Goal: Task Accomplishment & Management: Manage account settings

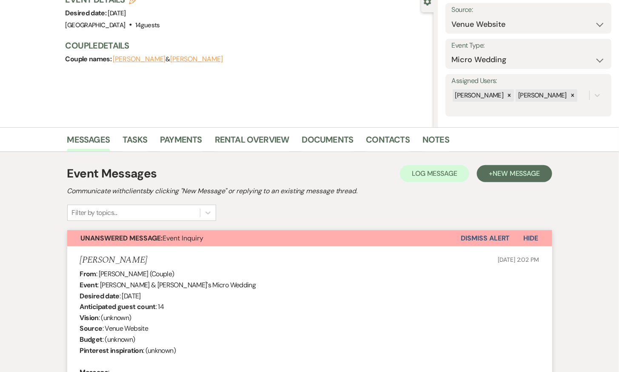
scroll to position [90, 0]
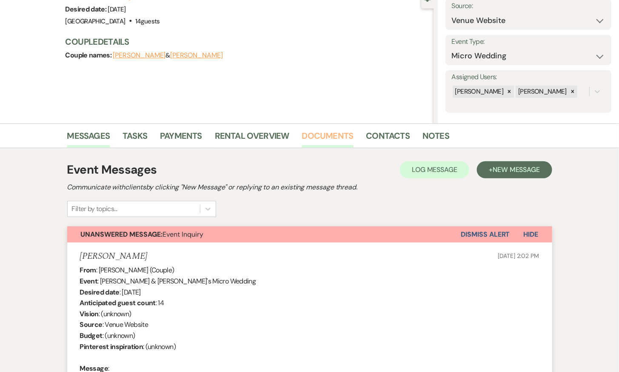
click at [329, 136] on link "Documents" at bounding box center [327, 138] width 51 height 19
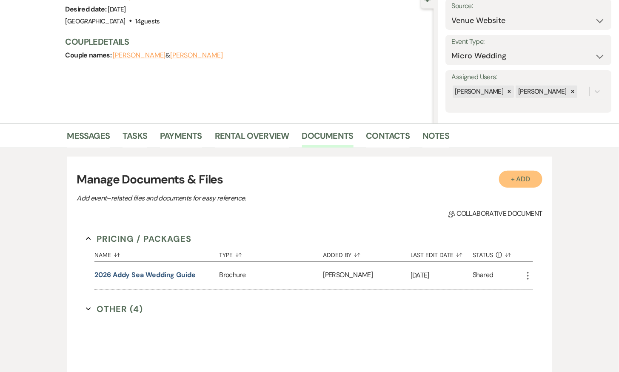
click at [526, 177] on button "+ Add" at bounding box center [520, 179] width 43 height 17
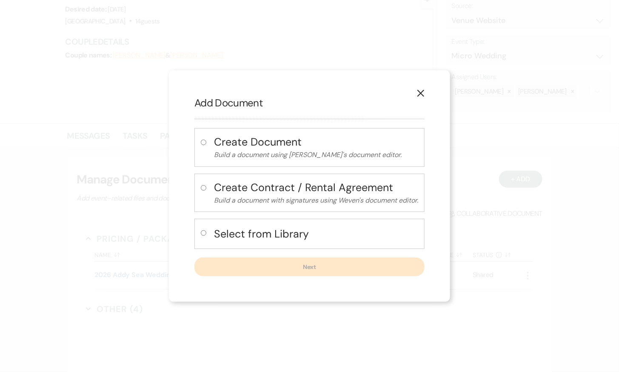
click at [267, 230] on h4 "Select from Library" at bounding box center [316, 233] width 204 height 15
radio input "true"
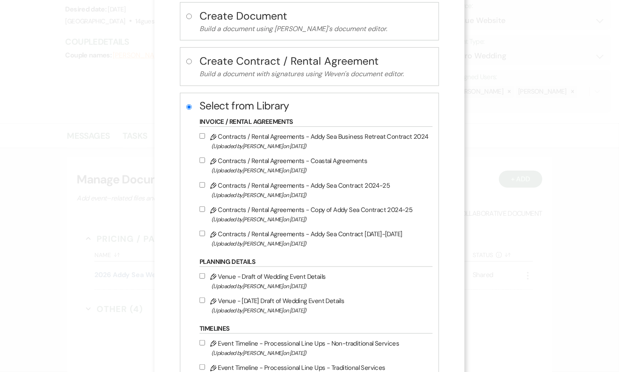
scroll to position [71, 0]
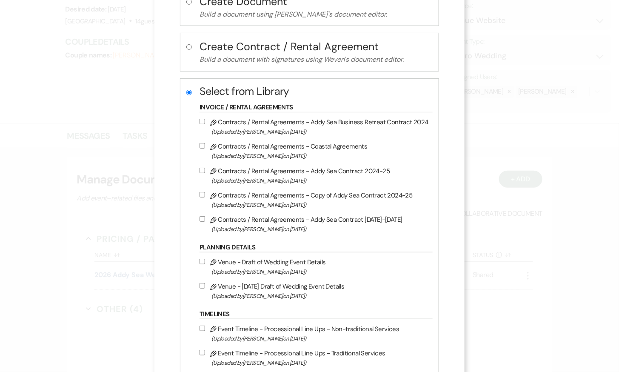
click at [267, 220] on label "Pencil Contracts / Rental Agreements - Addy Sea Contract 2026-2027 (Uploaded by…" at bounding box center [313, 224] width 229 height 20
click at [205, 220] on input "Pencil Contracts / Rental Agreements - Addy Sea Contract 2026-2027 (Uploaded by…" at bounding box center [202, 219] width 6 height 6
checkbox input "true"
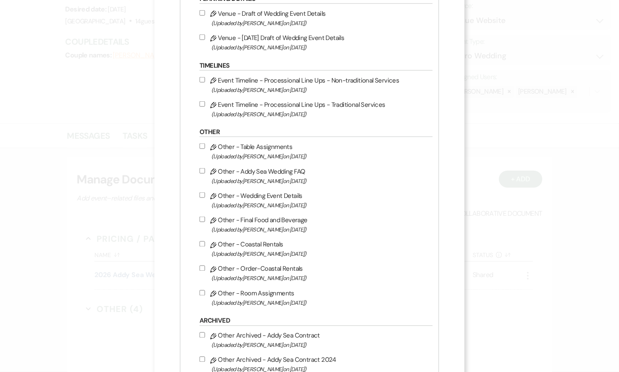
scroll to position [389, 0]
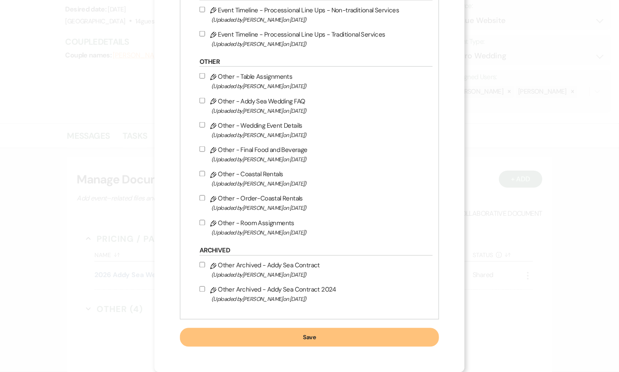
click at [296, 339] on button "Save" at bounding box center [309, 337] width 259 height 19
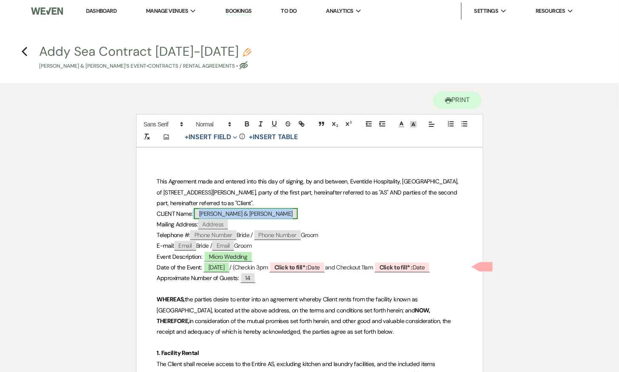
click at [248, 211] on span "Devin Sardelli & Caitlin Lender" at bounding box center [246, 213] width 104 height 11
select select "smartCustomField"
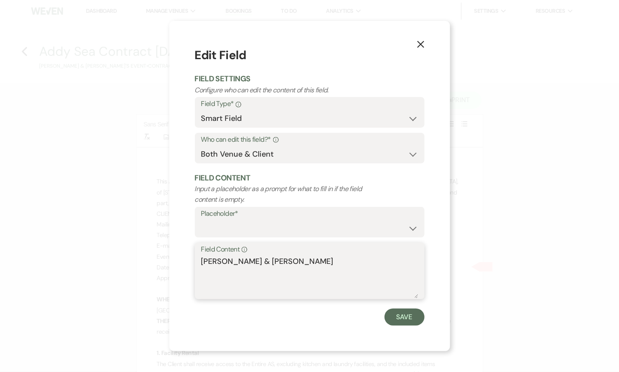
drag, startPoint x: 260, startPoint y: 259, endPoint x: 199, endPoint y: 259, distance: 60.8
click at [199, 259] on div "Field Content Info Devin Sardelli & Caitlin Lender" at bounding box center [310, 270] width 230 height 57
click at [264, 268] on textarea "Caitlin Lender" at bounding box center [309, 277] width 217 height 43
paste textarea "Devin Sardelli &"
type textarea "Caitlin Lender & Devin Sardelli"
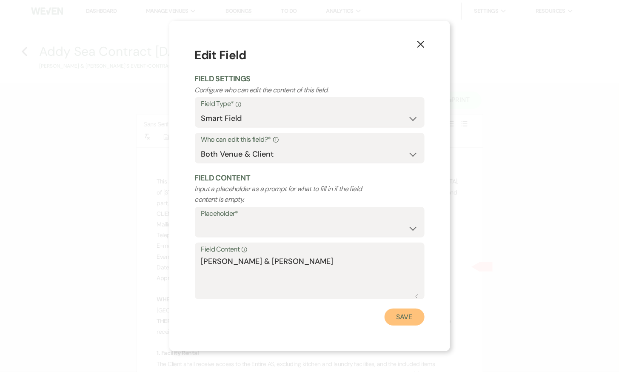
click at [393, 318] on button "Save" at bounding box center [404, 316] width 40 height 17
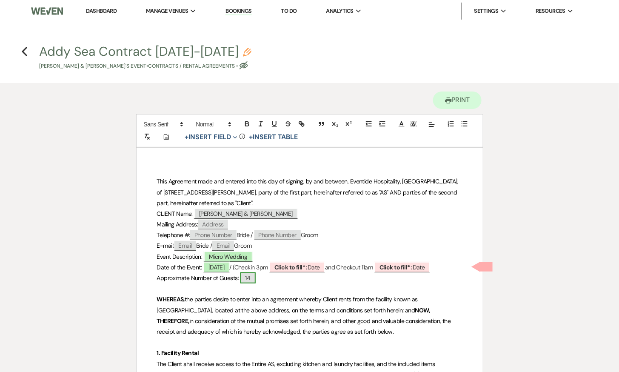
click at [254, 277] on span "14" at bounding box center [247, 277] width 15 height 11
select select "smartCustomField"
select select "{{guestCount}}"
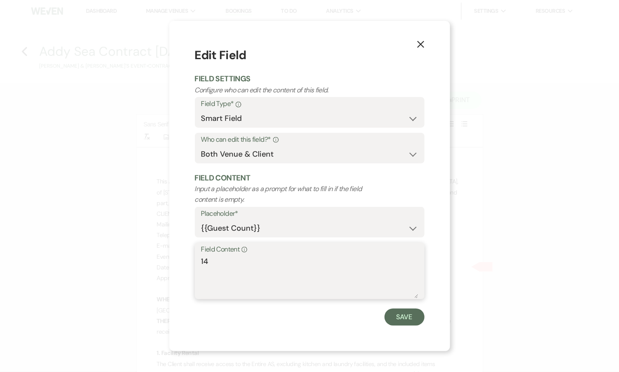
click at [251, 262] on textarea "14" at bounding box center [309, 277] width 217 height 43
type textarea "10"
click at [399, 313] on button "Save" at bounding box center [404, 316] width 40 height 17
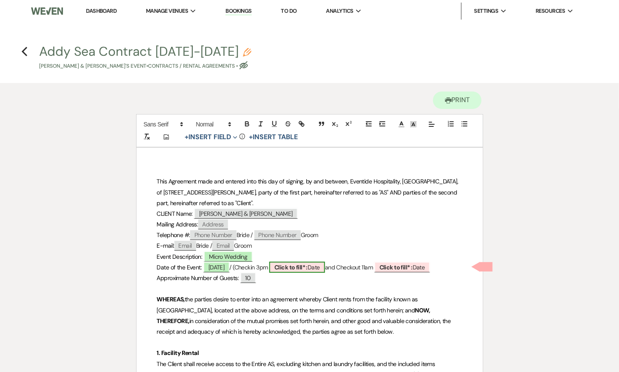
click at [307, 266] on b "Click to fill* :" at bounding box center [290, 267] width 33 height 8
select select "owner"
select select "Date"
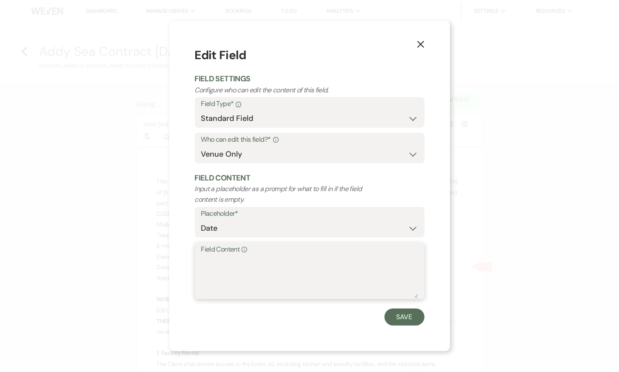
click at [297, 263] on textarea "Field Content Info" at bounding box center [309, 277] width 217 height 43
click at [397, 316] on button "Save" at bounding box center [404, 316] width 40 height 17
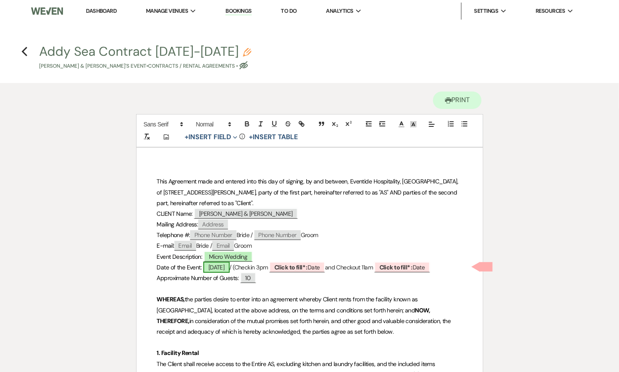
click at [217, 262] on span "05/11/2026" at bounding box center [216, 267] width 26 height 11
select select "smartCustomField"
select select "owner"
select select "{{eventDate}}"
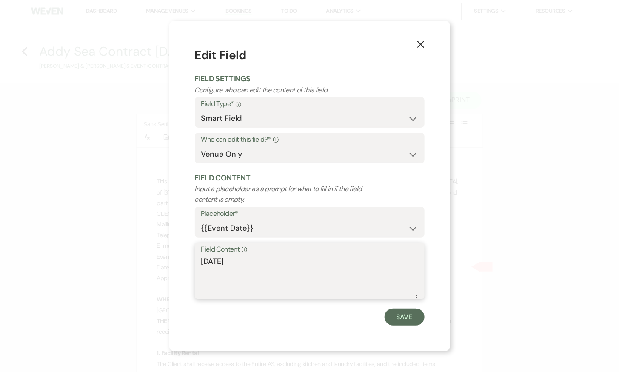
click at [219, 262] on textarea "05/11/2026" at bounding box center [309, 277] width 217 height 43
type textarea "05/04/2026"
click at [400, 318] on button "Save" at bounding box center [404, 316] width 40 height 17
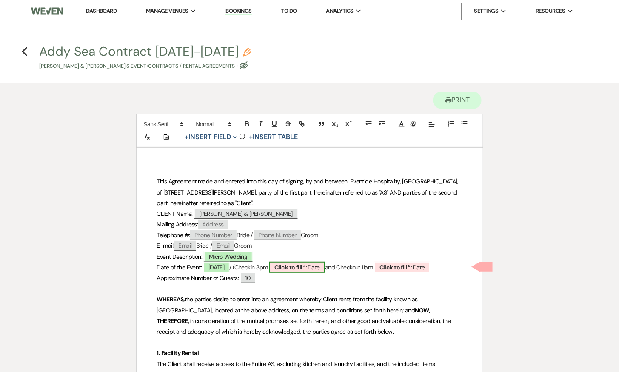
click at [307, 266] on b "Click to fill* :" at bounding box center [290, 267] width 33 height 8
select select "owner"
select select "Date"
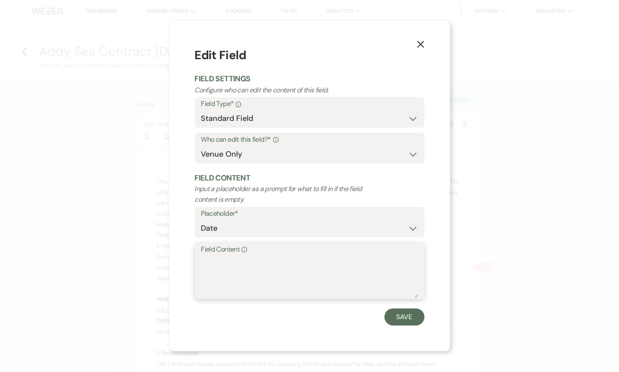
click at [304, 269] on textarea "Field Content Info" at bounding box center [309, 277] width 217 height 43
click at [416, 319] on button "Save" at bounding box center [404, 316] width 40 height 17
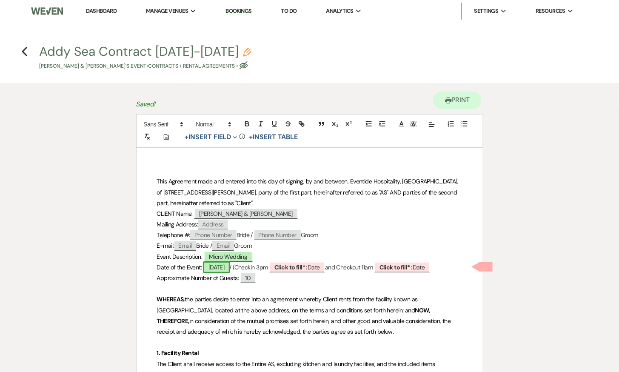
click at [230, 265] on span "05/04/2026" at bounding box center [216, 267] width 26 height 11
select select "smartCustomField"
select select "owner"
select select "{{eventDate}}"
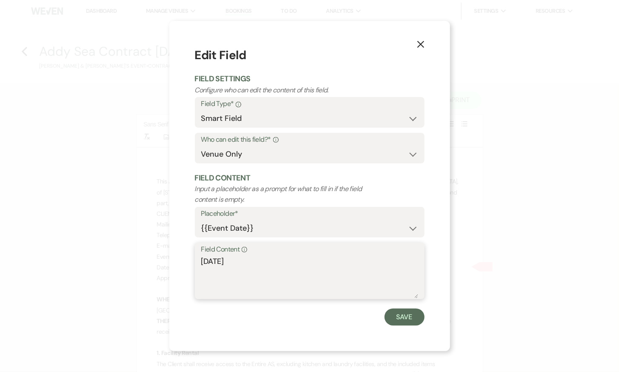
drag, startPoint x: 252, startPoint y: 263, endPoint x: 191, endPoint y: 263, distance: 60.8
click at [191, 263] on div "X Edit Field Field Settings Configure who can edit the content of this field. F…" at bounding box center [309, 186] width 281 height 330
click at [412, 313] on button "Save" at bounding box center [404, 316] width 40 height 17
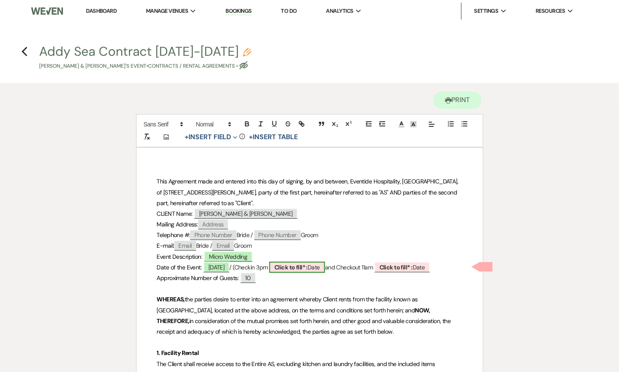
click at [325, 268] on span "Click to fill* : Date" at bounding box center [297, 267] width 56 height 11
select select "owner"
select select "Date"
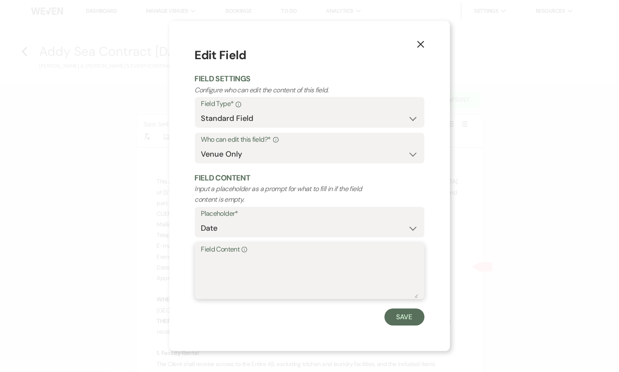
click at [329, 273] on textarea "Field Content Info" at bounding box center [309, 277] width 217 height 43
paste textarea "05/04/2026"
type textarea "05/04/2026"
click at [410, 315] on button "Save" at bounding box center [404, 316] width 40 height 17
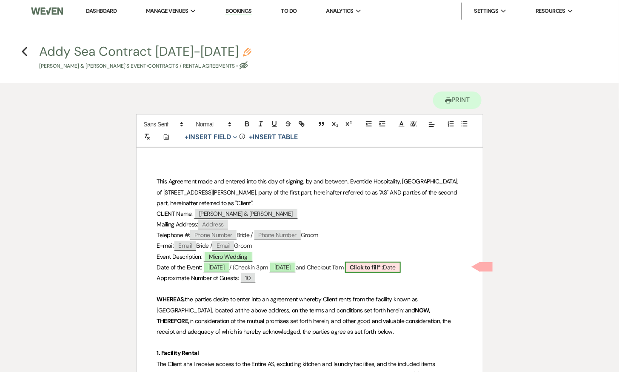
click at [383, 267] on b "Click to fill* :" at bounding box center [366, 267] width 33 height 8
select select "owner"
select select "Date"
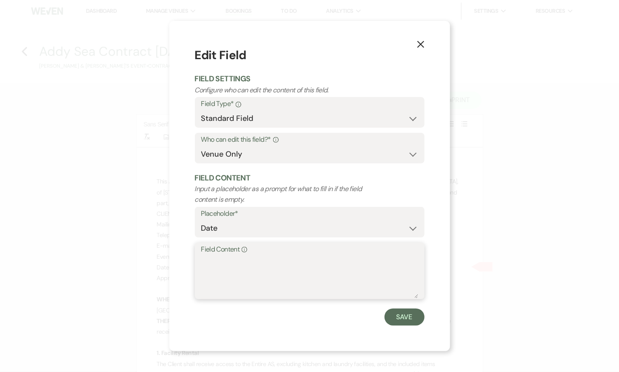
click at [343, 270] on textarea "Field Content Info" at bounding box center [309, 277] width 217 height 43
paste textarea "05/04/2026"
click at [225, 257] on textarea "05/04/2026" at bounding box center [309, 277] width 217 height 43
type textarea "05/05/2026"
click at [401, 313] on button "Save" at bounding box center [404, 316] width 40 height 17
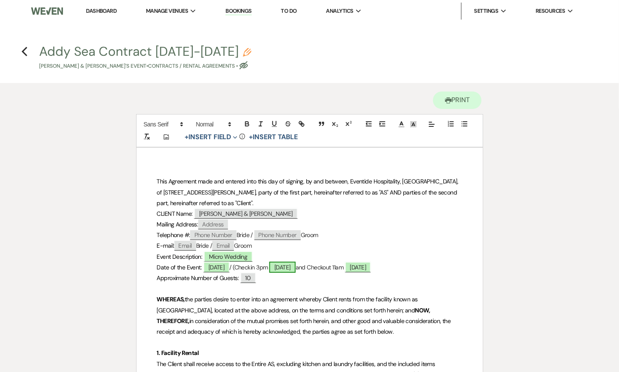
click at [296, 267] on span "05/04/2026" at bounding box center [282, 267] width 26 height 11
select select "owner"
select select "Date"
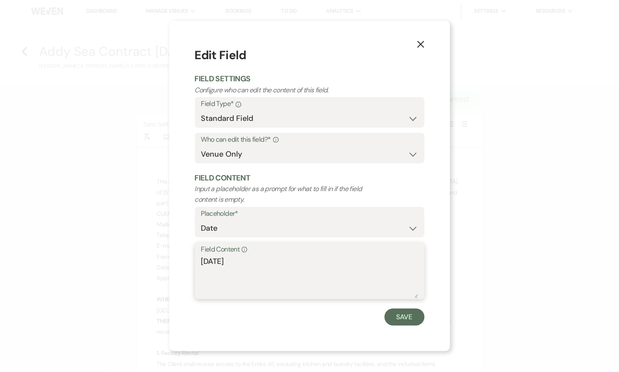
click at [223, 259] on textarea "05/04/2026" at bounding box center [309, 277] width 217 height 43
type textarea "05/03/2026"
click at [398, 321] on button "Save" at bounding box center [404, 316] width 40 height 17
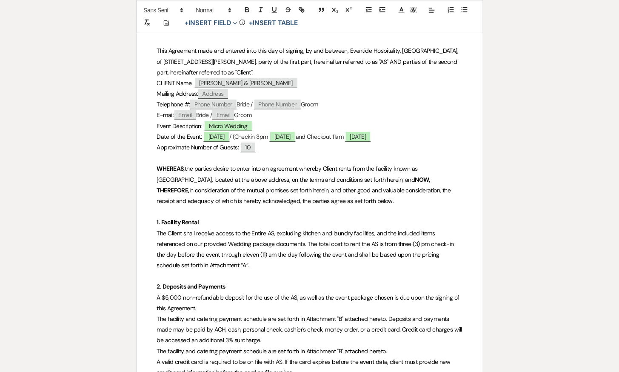
scroll to position [131, 0]
click at [272, 230] on span "The Client shall receive access to the Entire AS, excluding kitchen and laundry…" at bounding box center [306, 249] width 299 height 40
click at [273, 230] on span "The Client shall receive access to the Entire AS, excluding kitchen and laundry…" at bounding box center [306, 249] width 299 height 40
drag, startPoint x: 310, startPoint y: 230, endPoint x: 409, endPoint y: 230, distance: 98.7
click at [409, 230] on span "The Client shall receive access to the Entire AS Guest House, excluding kitchen…" at bounding box center [306, 249] width 299 height 40
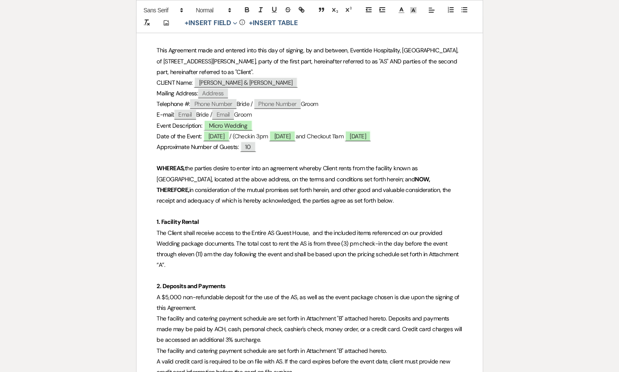
click at [312, 231] on span "The Client shall receive access to the Entire AS Guest House, and the included …" at bounding box center [308, 249] width 303 height 40
drag, startPoint x: 400, startPoint y: 230, endPoint x: 232, endPoint y: 244, distance: 168.9
click at [232, 244] on span "The Client shall receive access to the Entire AS Guest House, and the included …" at bounding box center [308, 249] width 303 height 40
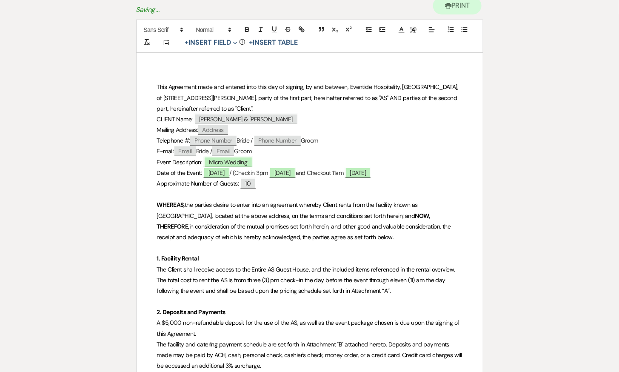
scroll to position [97, 0]
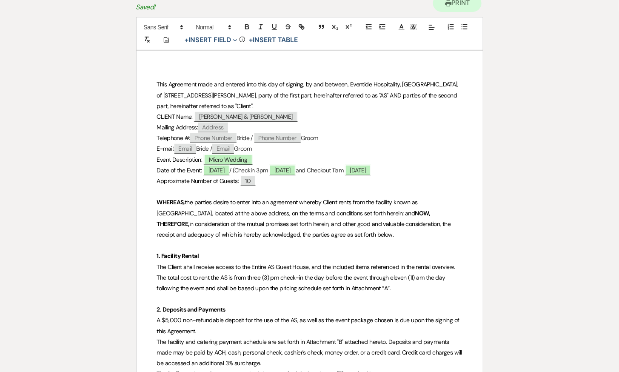
click at [227, 276] on span "The Client shall receive access to the Entire AS Guest House, and the included …" at bounding box center [307, 277] width 300 height 29
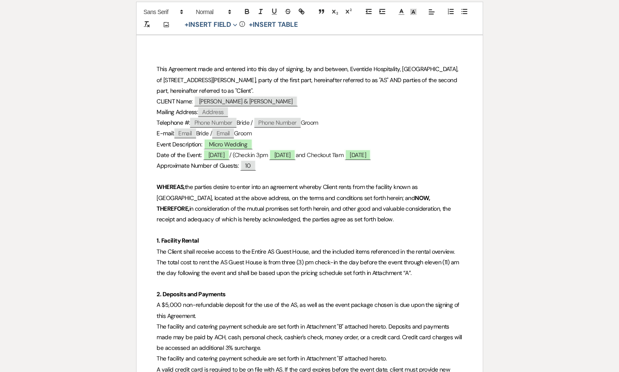
scroll to position [115, 0]
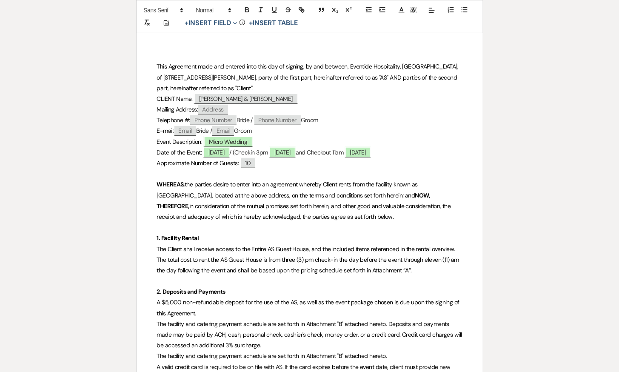
click at [168, 302] on span "A $5,000 non-refundable deposit for the use of the AS, as well as the event pac…" at bounding box center [309, 307] width 304 height 18
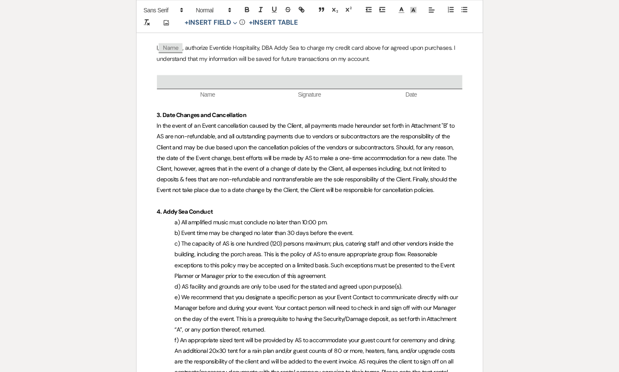
scroll to position [541, 0]
click at [243, 219] on span "a) All amplified music must conclude no later than 10:00 pm." at bounding box center [251, 222] width 153 height 8
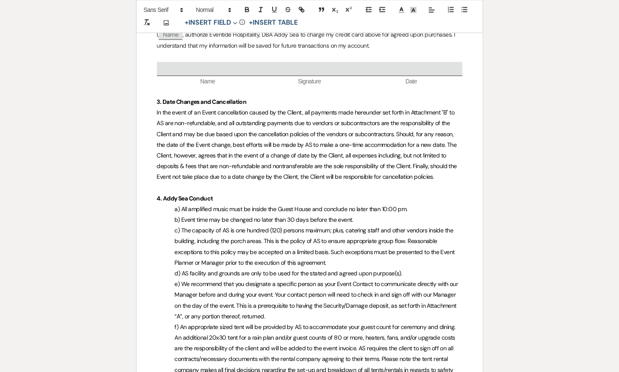
scroll to position [554, 0]
click at [228, 228] on span "c) The capacity of AS is one hundred (120) persons maximum; plus, catering staf…" at bounding box center [316, 246] width 282 height 40
click at [222, 228] on span "c) The capacity of AS is one hundred (120) persons maximum; plus, catering staf…" at bounding box center [316, 246] width 282 height 40
click at [239, 229] on span "c) The capacity of the AS is one hundred (120) persons maximum; plus, catering …" at bounding box center [316, 246] width 282 height 40
drag, startPoint x: 280, startPoint y: 229, endPoint x: 311, endPoint y: 229, distance: 31.5
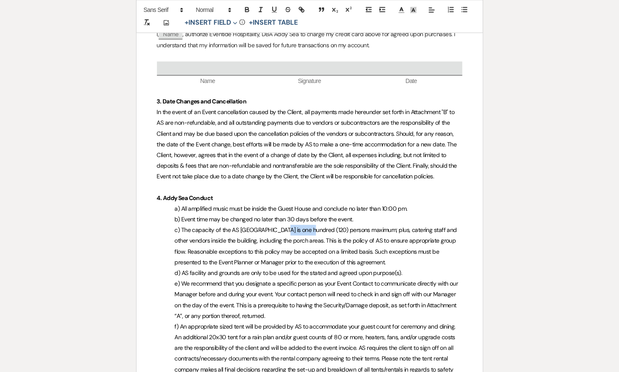
click at [311, 229] on span "c) The capacity of the AS Guest House is one hundred (120) persons maximum; plu…" at bounding box center [317, 246] width 284 height 40
click at [321, 229] on span "c) The capacity of the AS Guest House is twenty-four (120) persons maximum; plu…" at bounding box center [318, 246] width 287 height 40
drag, startPoint x: 309, startPoint y: 239, endPoint x: 243, endPoint y: 239, distance: 65.9
click at [243, 239] on span "c) The capacity of the AS Guest House is twenty-four (24) persons maximum; plus…" at bounding box center [318, 246] width 287 height 40
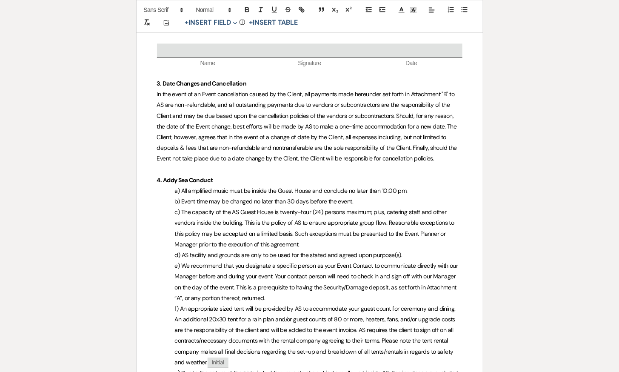
scroll to position [573, 0]
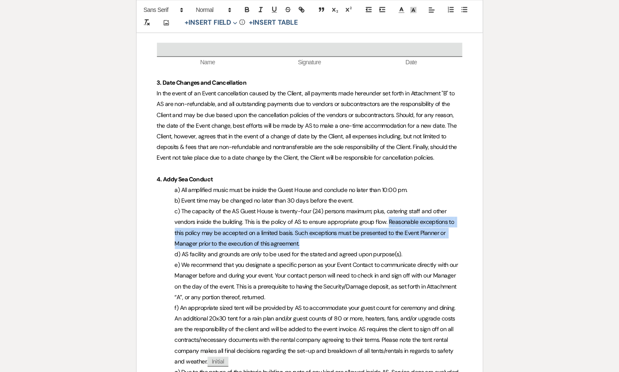
drag, startPoint x: 388, startPoint y: 218, endPoint x: 419, endPoint y: 239, distance: 37.4
click at [419, 239] on p "c) The capacity of the AS Guest House is twenty-four (24) persons maximum; plus…" at bounding box center [309, 227] width 305 height 43
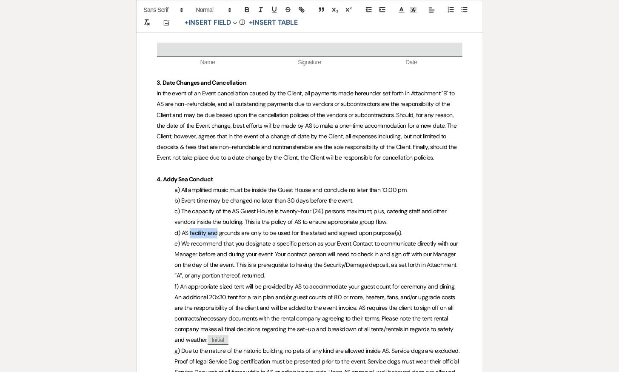
drag, startPoint x: 190, startPoint y: 230, endPoint x: 217, endPoint y: 231, distance: 27.2
click at [217, 231] on span "d) AS facility and grounds are only to be used for the stated and agreed upon p…" at bounding box center [288, 233] width 227 height 8
drag, startPoint x: 244, startPoint y: 232, endPoint x: 225, endPoint y: 232, distance: 19.6
click at [225, 232] on span "d) AS Guest House grounds are only to be used for the stated and agreed upon pu…" at bounding box center [291, 233] width 233 height 8
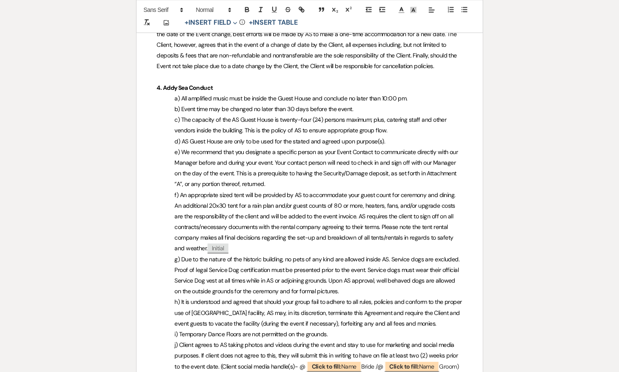
scroll to position [666, 0]
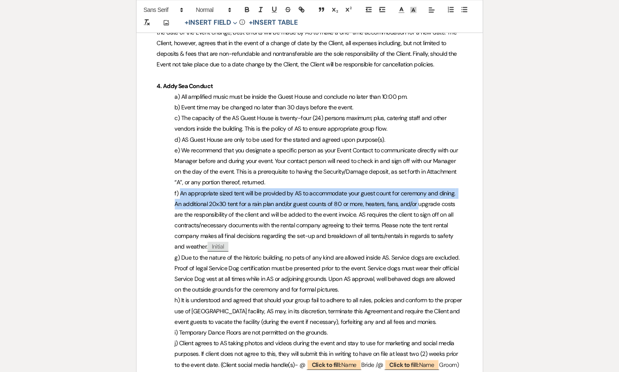
drag, startPoint x: 416, startPoint y: 202, endPoint x: 179, endPoint y: 196, distance: 237.3
click at [179, 196] on p "f) An appropriate sized tent will be provided by AS to accommodate your guest c…" at bounding box center [309, 220] width 305 height 64
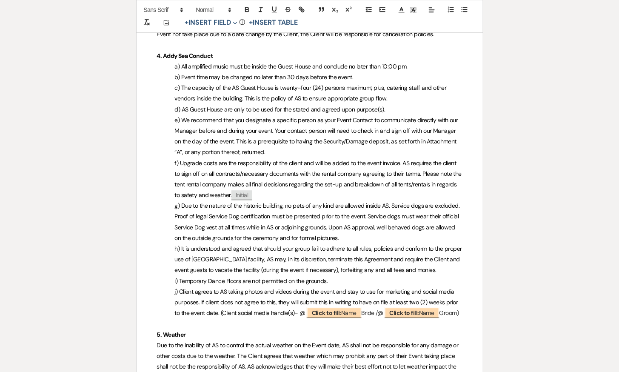
scroll to position [697, 0]
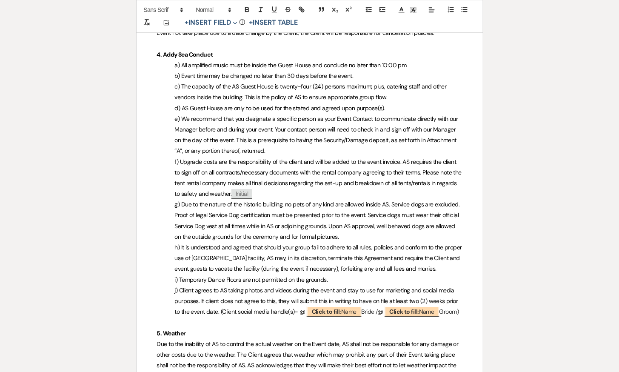
click at [180, 160] on span "f) Upgrade costs are the responsibility of the client and will be added to the …" at bounding box center [319, 178] width 288 height 40
click at [415, 171] on span "f) Upgrade costs are the responsibility of the client and will be added to the …" at bounding box center [319, 178] width 288 height 40
click at [446, 190] on p "f) Upgrade costs are the responsibility of the client and will be added to the …" at bounding box center [309, 177] width 305 height 43
click at [432, 171] on span "f) Upgrade costs are the responsibility of the client and will be added to the …" at bounding box center [316, 178] width 283 height 40
drag, startPoint x: 197, startPoint y: 180, endPoint x: 209, endPoint y: 181, distance: 12.4
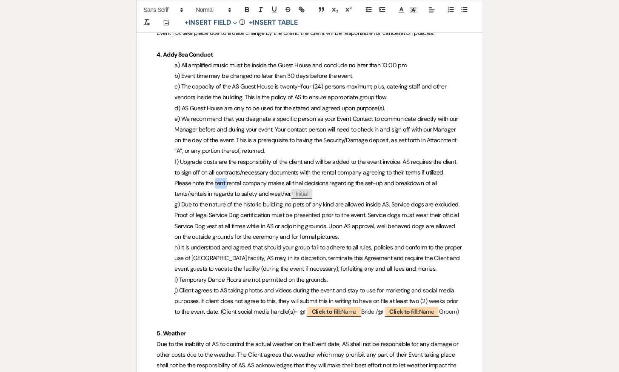
click at [209, 181] on span "f) Upgrade costs are the responsibility of the client and will be added to the …" at bounding box center [316, 178] width 283 height 40
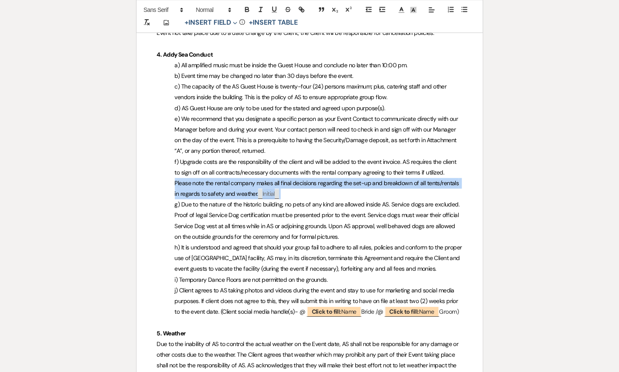
drag, startPoint x: 280, startPoint y: 192, endPoint x: 441, endPoint y: 169, distance: 162.7
click at [441, 169] on p "f) Upgrade costs are the responsibility of the client and will be added to the …" at bounding box center [309, 177] width 305 height 43
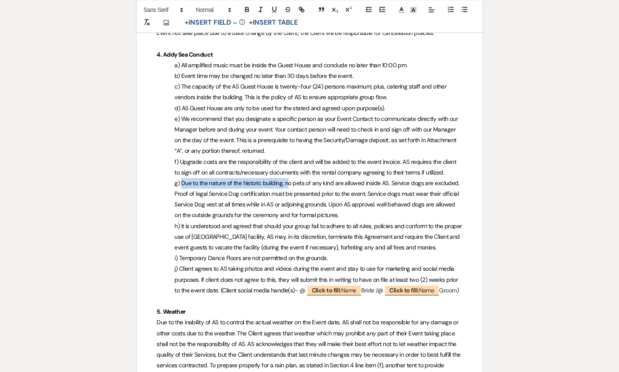
drag, startPoint x: 287, startPoint y: 182, endPoint x: 183, endPoint y: 185, distance: 104.2
click at [182, 185] on span "g) Due to the nature of the historic building, no pets of any kind are allowed …" at bounding box center [318, 199] width 287 height 40
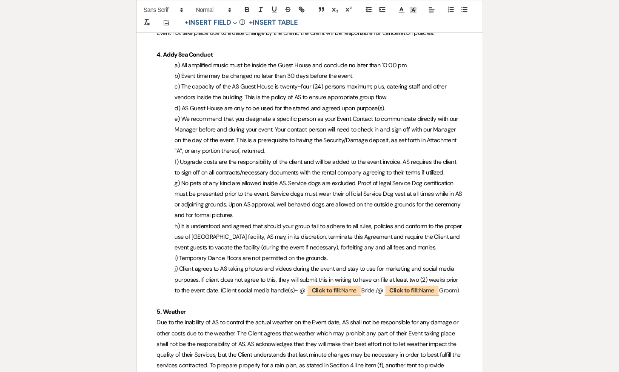
scroll to position [703, 0]
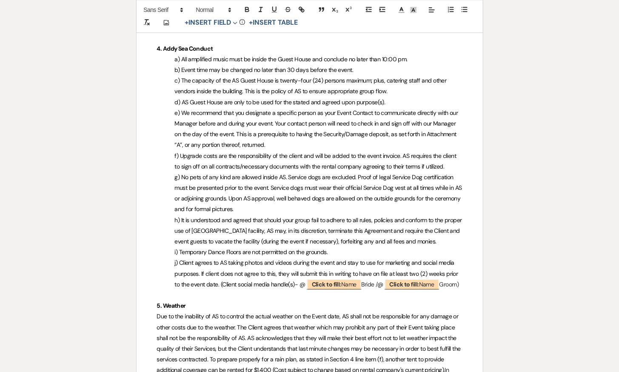
click at [231, 208] on span "g) No pets of any kind are allowed inside AS. Service dogs are excluded. Proof …" at bounding box center [319, 193] width 289 height 40
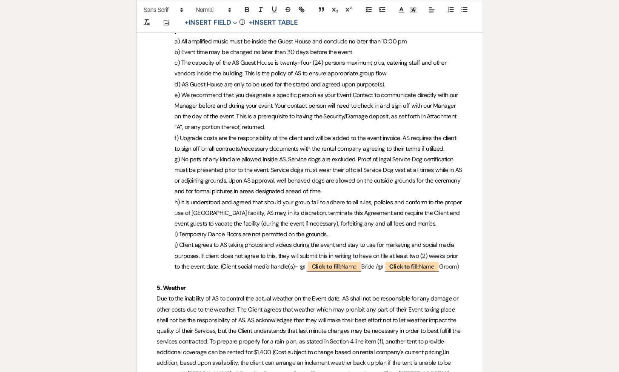
scroll to position [722, 0]
click at [327, 233] on span "i) Temporary Dance Floors are not permitted on the grounds." at bounding box center [251, 233] width 153 height 8
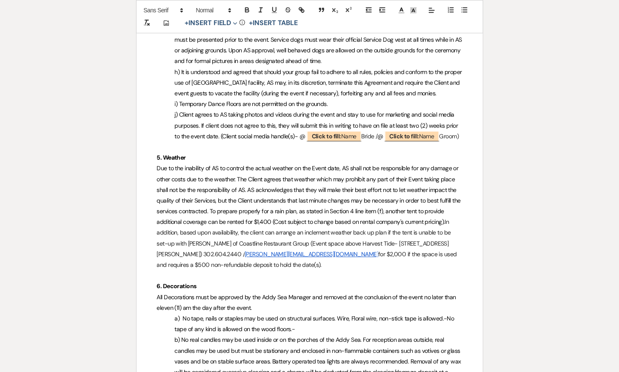
scroll to position [859, 0]
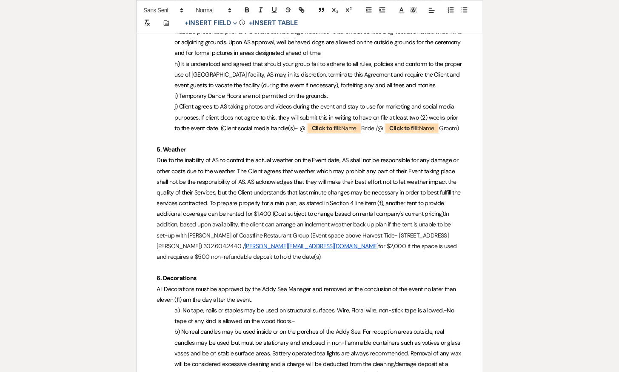
drag, startPoint x: 210, startPoint y: 213, endPoint x: 418, endPoint y: 266, distance: 213.8
click at [418, 262] on p "Due to the inability of AS to control the actual weather on the Event date, AS …" at bounding box center [309, 208] width 305 height 107
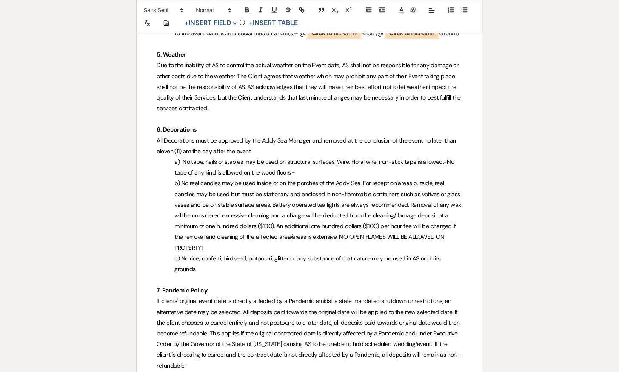
scroll to position [957, 0]
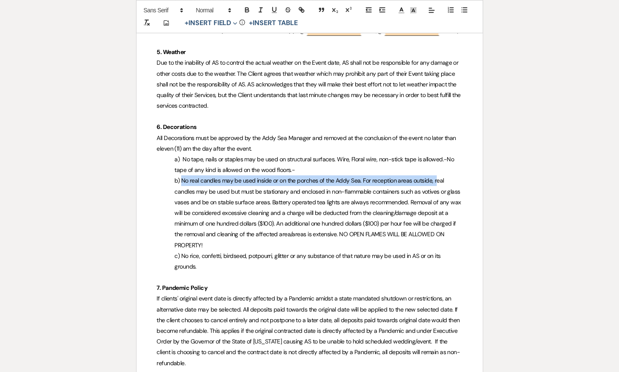
drag, startPoint x: 434, startPoint y: 190, endPoint x: 182, endPoint y: 192, distance: 252.2
click at [182, 192] on span "b) No real candles may be used inside or on the porches of the Addy Sea. For re…" at bounding box center [319, 212] width 288 height 72
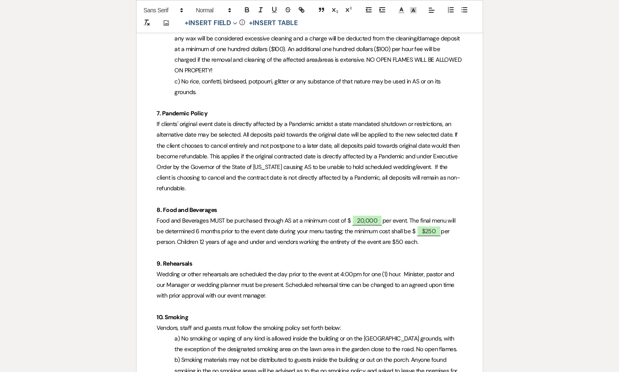
scroll to position [1125, 0]
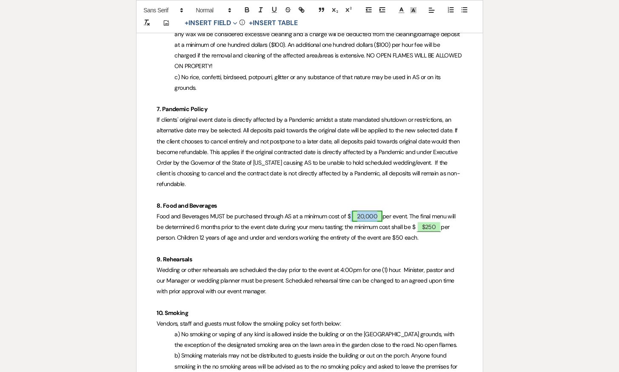
click at [376, 222] on span "20,000" at bounding box center [367, 215] width 31 height 11
select select "owner"
select select "Amount"
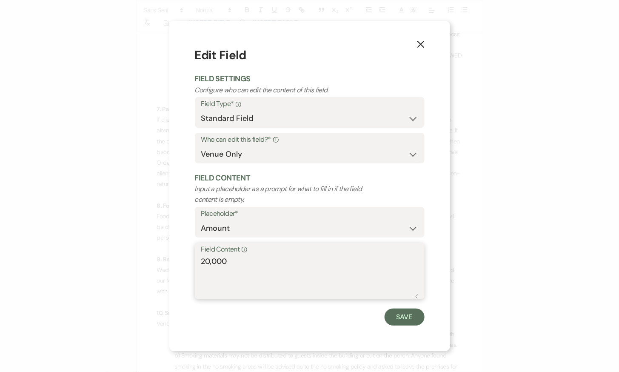
drag, startPoint x: 231, startPoint y: 264, endPoint x: 195, endPoint y: 264, distance: 36.1
click at [195, 264] on div "Field Content Info 20,000" at bounding box center [310, 270] width 230 height 57
type textarea "7,500"
click at [390, 311] on button "Save" at bounding box center [404, 316] width 40 height 17
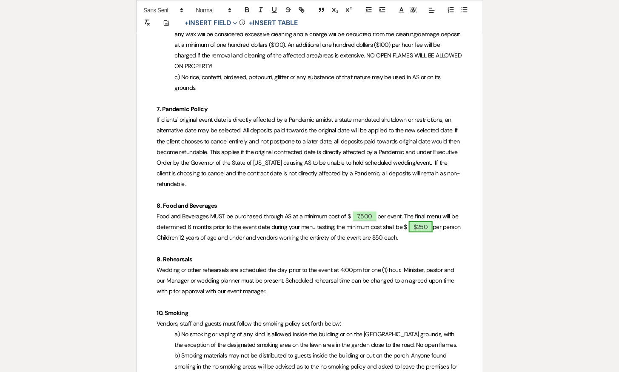
click at [429, 232] on span "$250" at bounding box center [421, 226] width 24 height 11
select select "owner"
select select "Amount"
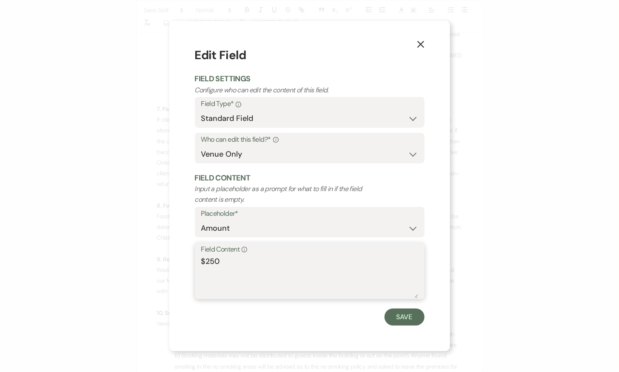
click at [235, 260] on textarea "$250" at bounding box center [309, 277] width 217 height 43
type textarea "$249"
click at [396, 316] on button "Save" at bounding box center [404, 316] width 40 height 17
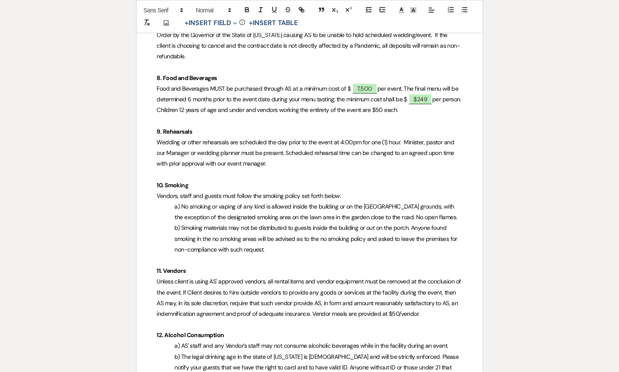
scroll to position [1260, 0]
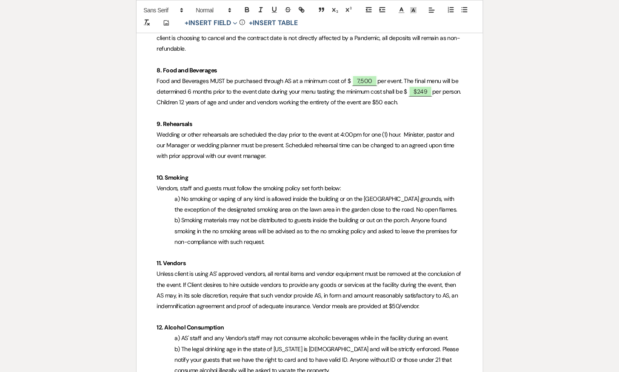
drag, startPoint x: 409, startPoint y: 208, endPoint x: 431, endPoint y: 212, distance: 21.7
click at [431, 212] on span "a) No smoking or vaping of any kind is allowed inside the building or on the Ad…" at bounding box center [316, 204] width 282 height 18
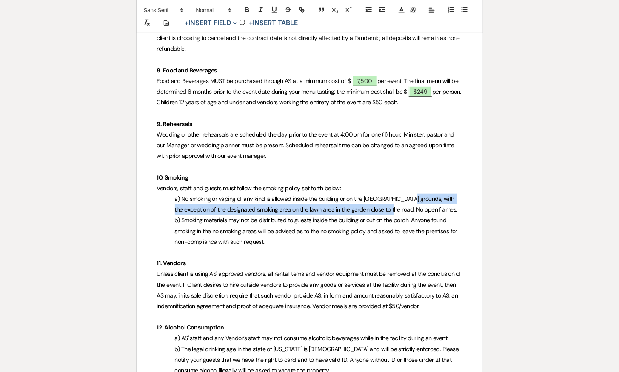
drag, startPoint x: 409, startPoint y: 208, endPoint x: 377, endPoint y: 216, distance: 32.7
click at [377, 213] on span "a) No smoking or vaping of any kind is allowed inside the building or on the Ad…" at bounding box center [316, 204] width 282 height 18
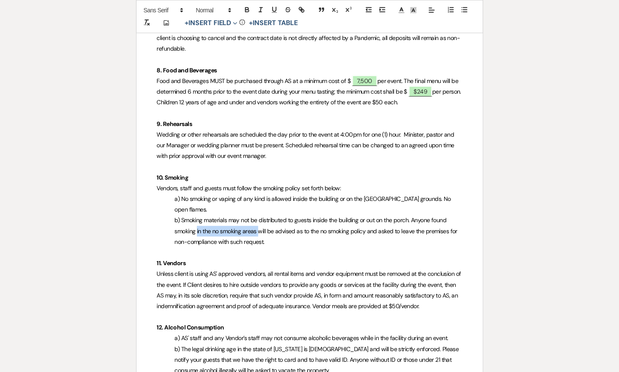
drag, startPoint x: 197, startPoint y: 230, endPoint x: 259, endPoint y: 231, distance: 62.1
click at [259, 231] on span "b) Smoking materials may not be distributed to guests inside the building or ou…" at bounding box center [317, 230] width 284 height 29
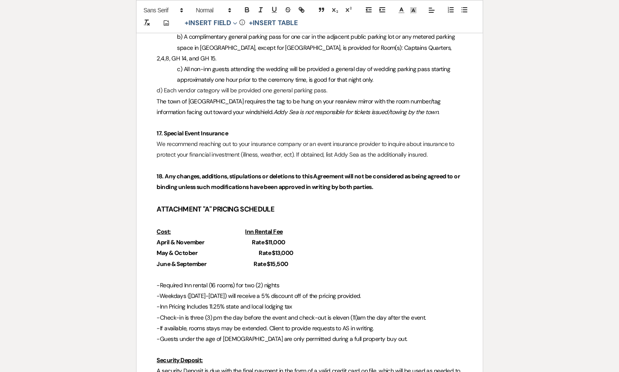
scroll to position [2150, 0]
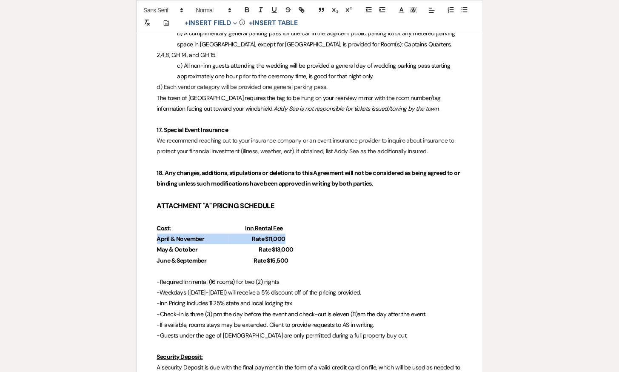
drag, startPoint x: 156, startPoint y: 228, endPoint x: 290, endPoint y: 229, distance: 134.0
click at [290, 233] on p "April & November Rate $11,000" at bounding box center [309, 238] width 305 height 11
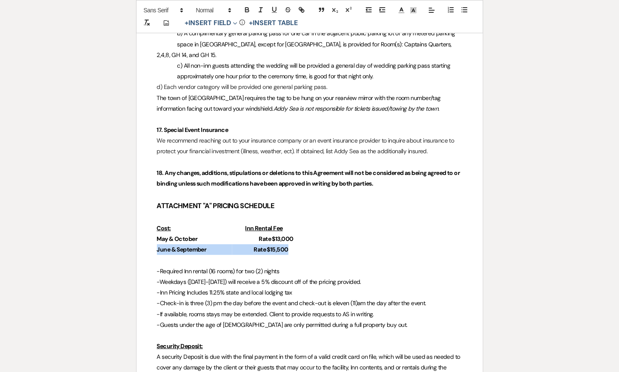
drag, startPoint x: 291, startPoint y: 237, endPoint x: 156, endPoint y: 242, distance: 135.3
drag, startPoint x: 289, startPoint y: 228, endPoint x: 271, endPoint y: 228, distance: 17.9
click at [271, 233] on p "May & October Rate $13,000" at bounding box center [309, 238] width 305 height 11
drag, startPoint x: 199, startPoint y: 227, endPoint x: 171, endPoint y: 227, distance: 27.6
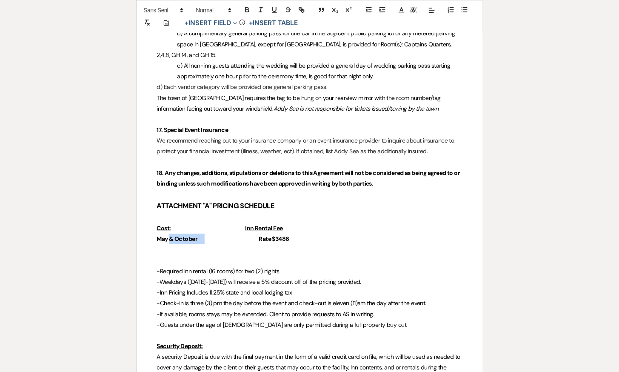
click at [171, 233] on p "May & October Rate $3486" at bounding box center [309, 238] width 305 height 11
click at [254, 224] on u "Inn Rental Fee" at bounding box center [263, 228] width 37 height 8
click at [253, 224] on u "Inn Rental Fee" at bounding box center [263, 228] width 37 height 8
click at [310, 235] on strong "Rate $3486" at bounding box center [325, 239] width 30 height 8
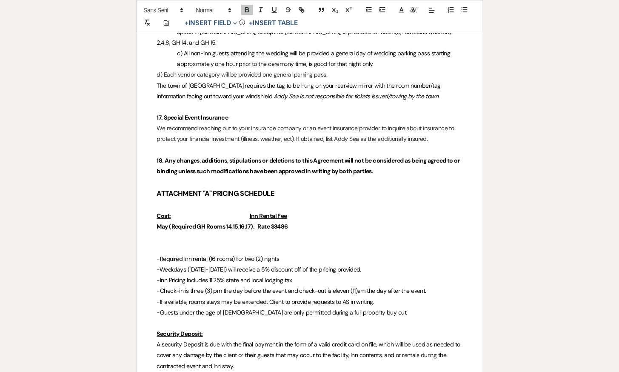
scroll to position [2163, 0]
drag, startPoint x: 253, startPoint y: 213, endPoint x: 169, endPoint y: 217, distance: 83.4
click at [169, 222] on strong "May (Required GH Rooms 14,15,16,17). Rate $3486" at bounding box center [222, 226] width 131 height 8
copy strong "(Required GH Rooms 14,15,16,17)"
click at [171, 222] on strong "May . Rate $3486" at bounding box center [180, 226] width 47 height 8
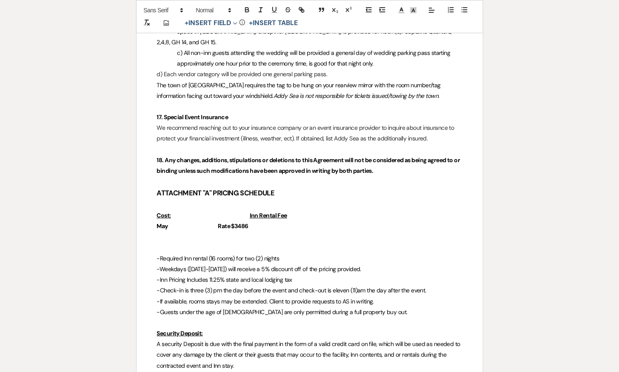
click at [257, 211] on u "Inn Rental Fee" at bounding box center [268, 215] width 37 height 8
click at [218, 222] on strong "Rate $3486" at bounding box center [233, 226] width 30 height 8
drag, startPoint x: 235, startPoint y: 247, endPoint x: 210, endPoint y: 247, distance: 24.2
click at [210, 254] on span "-Required Inn rental (16 rooms) for two (2) nights" at bounding box center [218, 258] width 122 height 8
drag, startPoint x: 210, startPoint y: 246, endPoint x: 238, endPoint y: 247, distance: 28.1
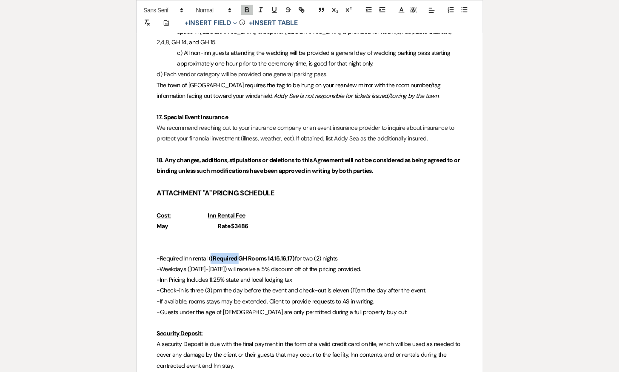
click at [238, 254] on strong "(Required GH Rooms 14,15,16,17)" at bounding box center [252, 258] width 84 height 8
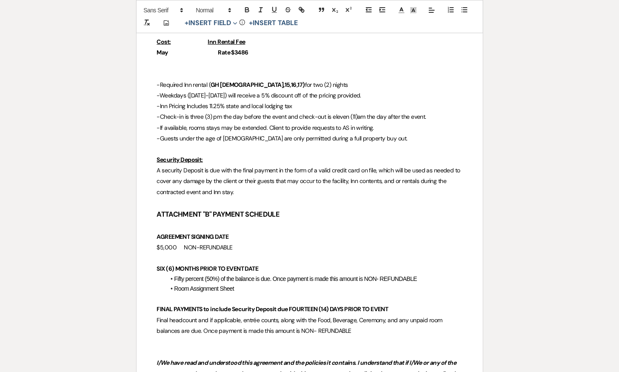
scroll to position [2337, 0]
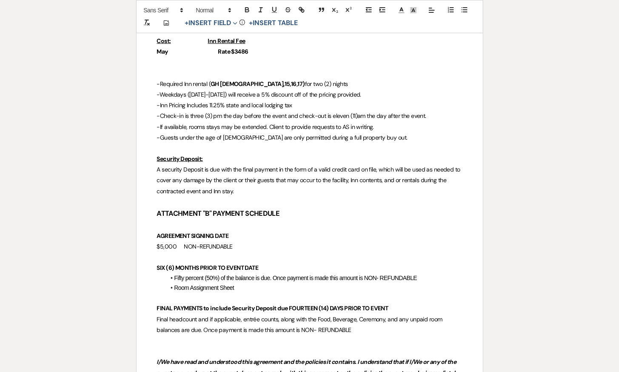
click at [162, 242] on span "$5,000" at bounding box center [167, 246] width 20 height 8
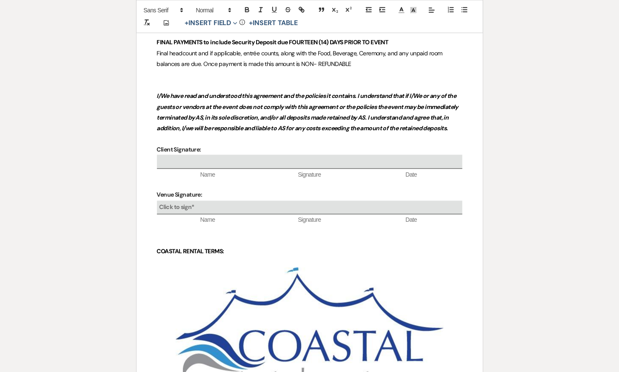
scroll to position [2605, 0]
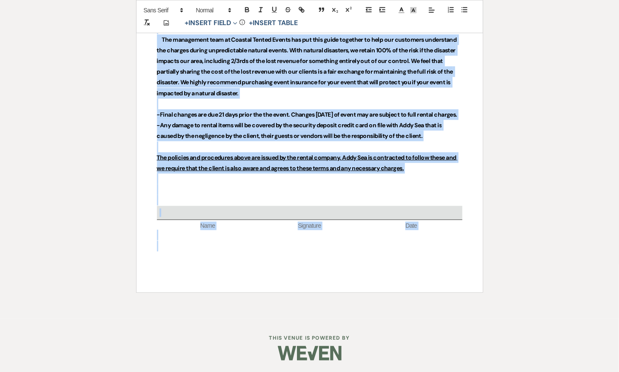
drag, startPoint x: 156, startPoint y: 237, endPoint x: 400, endPoint y: 405, distance: 296.1
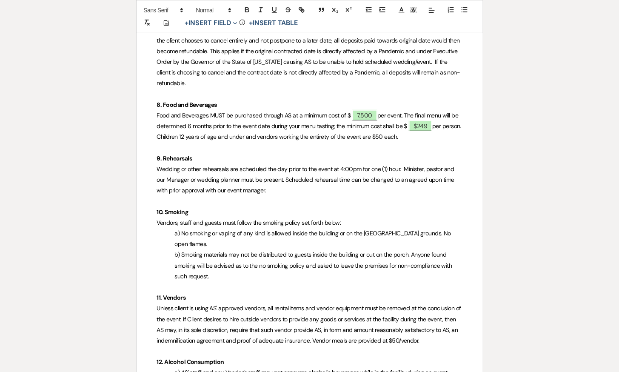
scroll to position [1219, 0]
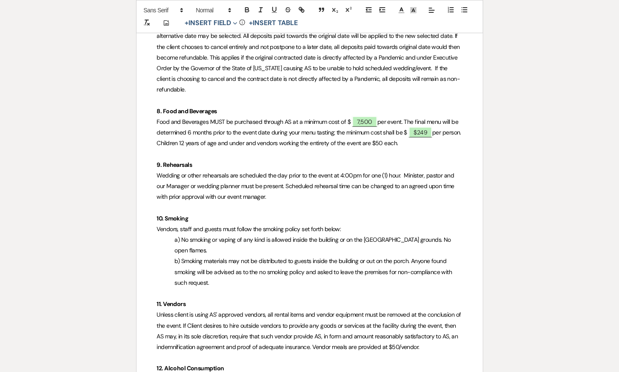
click at [420, 149] on p "Food and Beverages MUST be purchased through AS at a minimum cost of $ 7,500 pe…" at bounding box center [309, 133] width 305 height 32
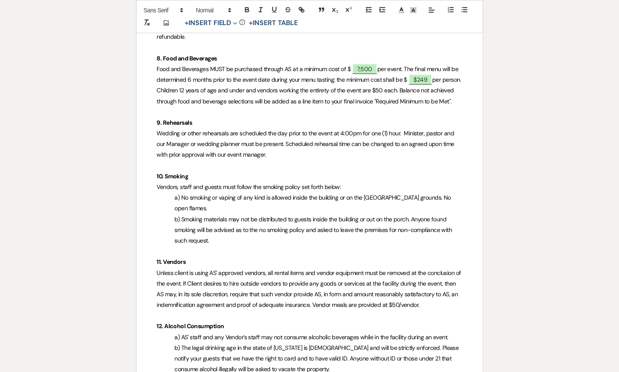
scroll to position [1273, 0]
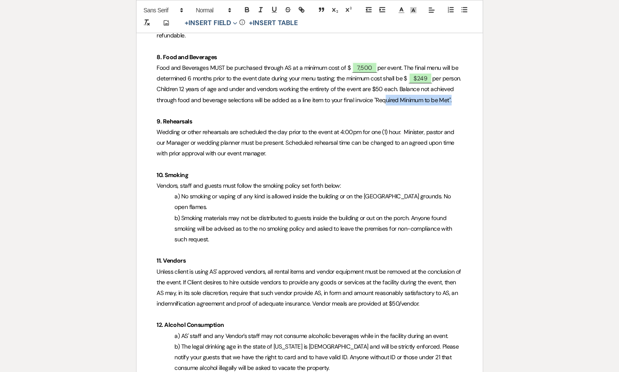
drag, startPoint x: 400, startPoint y: 110, endPoint x: 166, endPoint y: 121, distance: 234.6
click at [166, 103] on span "per person. Children 12 years of age and under and vendors working the entirety…" at bounding box center [310, 88] width 306 height 29
copy span "equired Minimum to be Met"
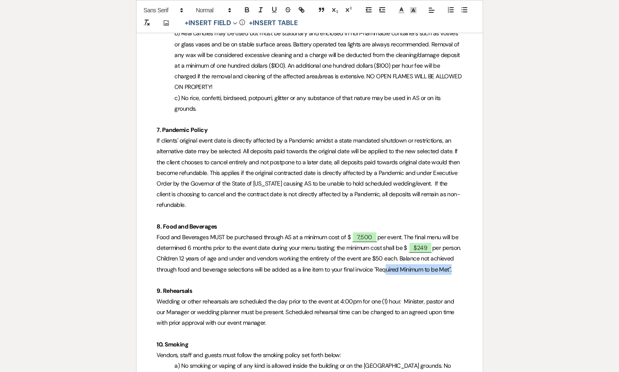
scroll to position [1117, 0]
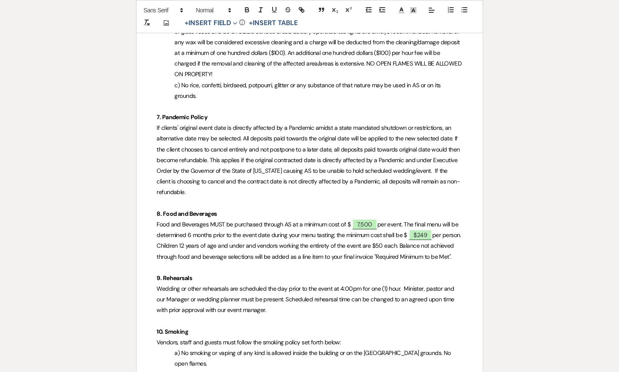
click at [427, 273] on p at bounding box center [309, 267] width 305 height 11
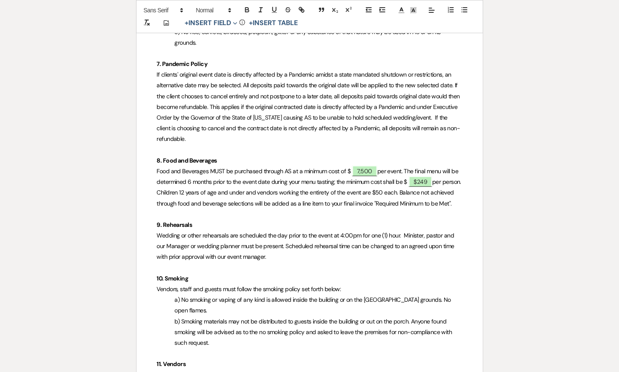
scroll to position [1169, 0]
click at [179, 209] on p "Food and Beverages MUST be purchased through AS at a minimum cost of $ 7,500 pe…" at bounding box center [309, 187] width 305 height 43
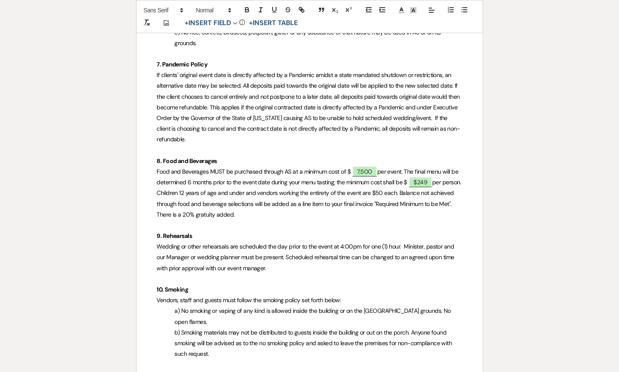
drag, startPoint x: 248, startPoint y: 223, endPoint x: 171, endPoint y: 223, distance: 77.0
click at [171, 220] on p "Food and Beverages MUST be purchased through AS at a minimum cost of $ 7,500 pe…" at bounding box center [309, 193] width 305 height 54
copy span "There is a 20% gratuity added."
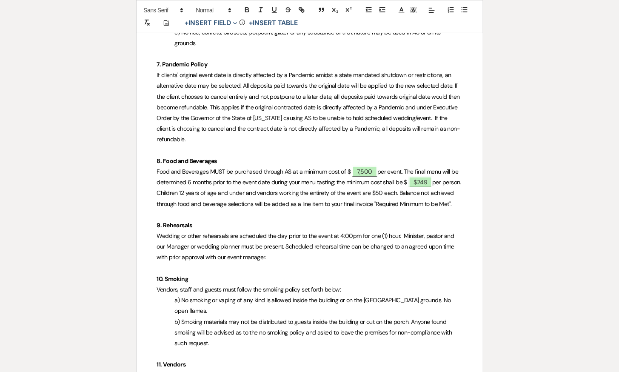
click at [416, 202] on span "per person. Children 12 years of age and under and vendors working the entirety…" at bounding box center [310, 192] width 306 height 29
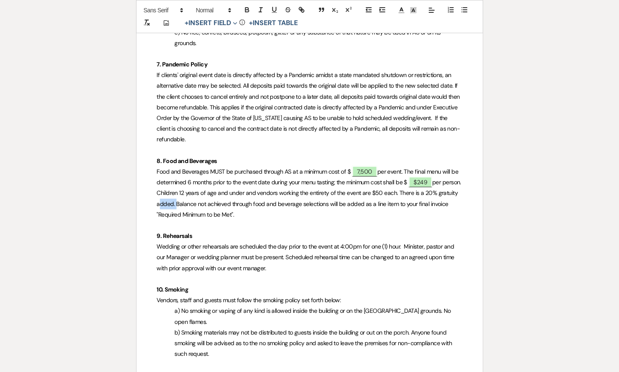
drag, startPoint x: 194, startPoint y: 214, endPoint x: 176, endPoint y: 214, distance: 18.3
click at [176, 214] on span "per person. Children 12 years of age and under and vendors working the entirety…" at bounding box center [310, 198] width 306 height 40
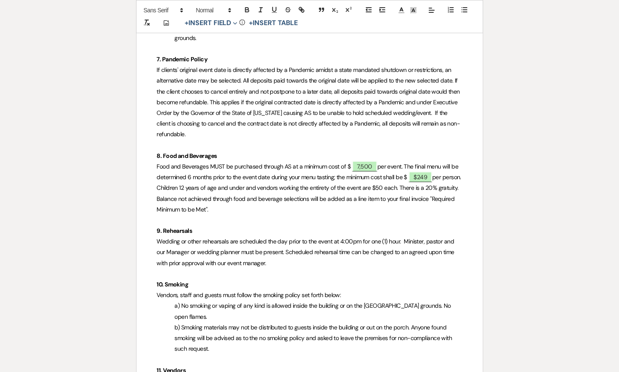
scroll to position [1177, 0]
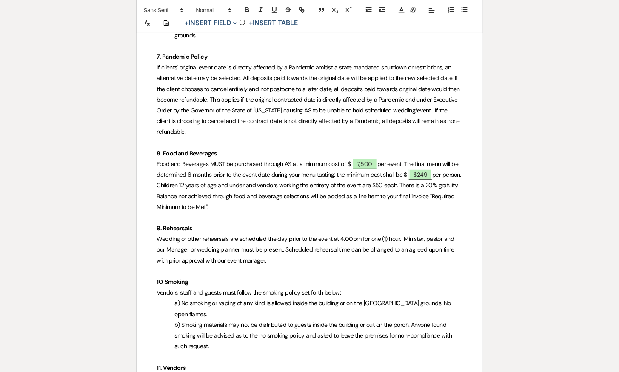
click at [252, 212] on p "Food and Beverages MUST be purchased through AS at a minimum cost of $ 7,500 pe…" at bounding box center [309, 186] width 305 height 54
drag, startPoint x: 435, startPoint y: 195, endPoint x: 421, endPoint y: 195, distance: 14.5
click at [421, 195] on span "per person. Children 12 years of age and under and vendors working the entirety…" at bounding box center [310, 191] width 306 height 40
click at [440, 196] on span "per person. Children 12 years of age and under and vendors working the entirety…" at bounding box center [310, 191] width 306 height 40
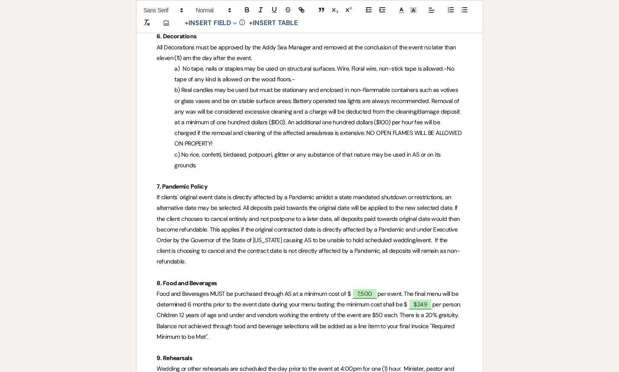
scroll to position [1038, 0]
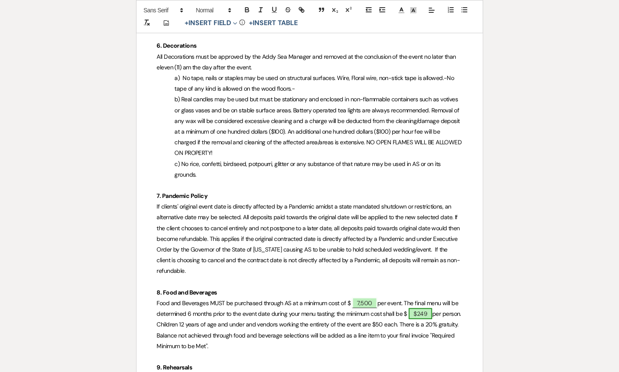
click at [420, 319] on span "$249" at bounding box center [421, 313] width 24 height 11
select select "owner"
select select "Amount"
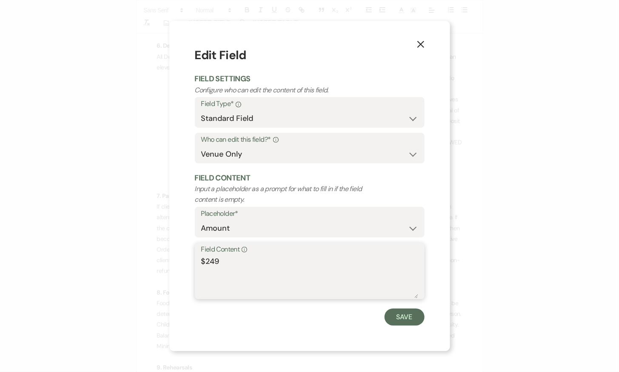
click at [205, 258] on textarea "$249" at bounding box center [309, 277] width 217 height 43
type textarea "249"
click at [396, 314] on button "Save" at bounding box center [404, 316] width 40 height 17
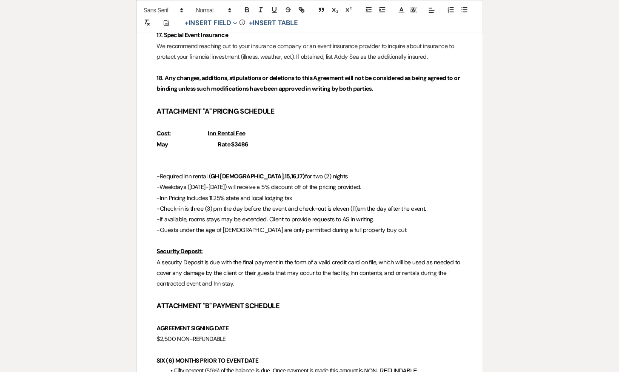
scroll to position [2259, 0]
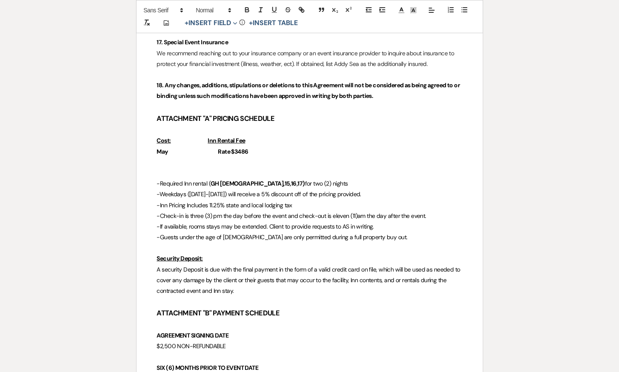
click at [161, 168] on p at bounding box center [309, 173] width 305 height 11
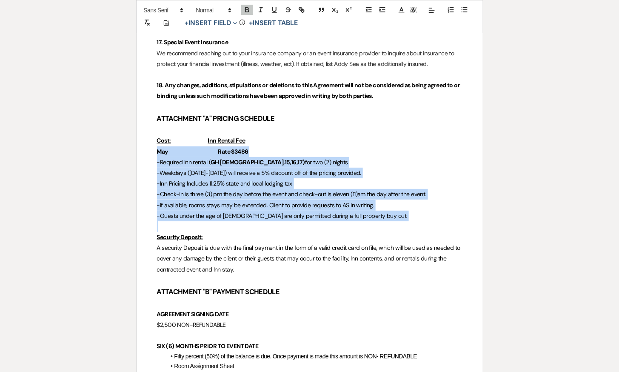
drag, startPoint x: 156, startPoint y: 141, endPoint x: 362, endPoint y: 210, distance: 217.3
copy div "May Rate $3486 -Required Inn rental ( GH Rooms 14,15,16,17) for two (2) nights …"
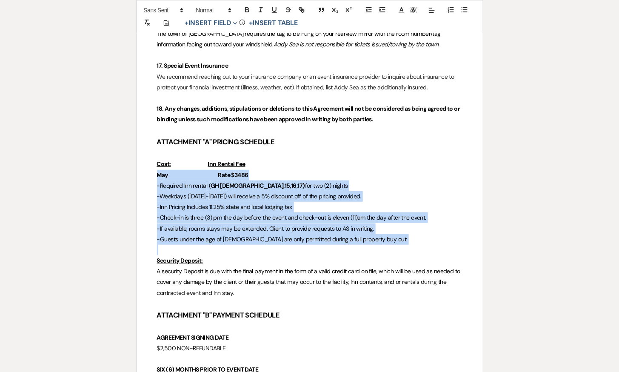
scroll to position [2211, 0]
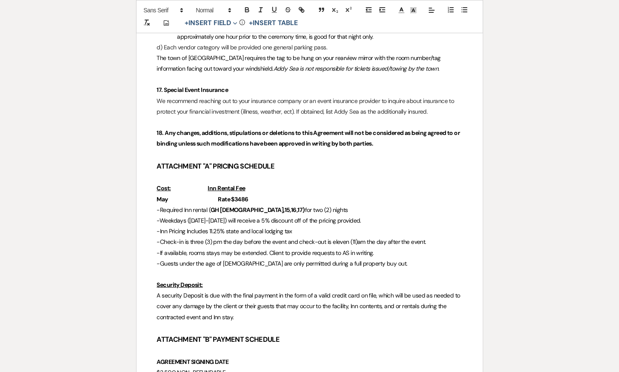
click at [298, 172] on p at bounding box center [309, 177] width 305 height 11
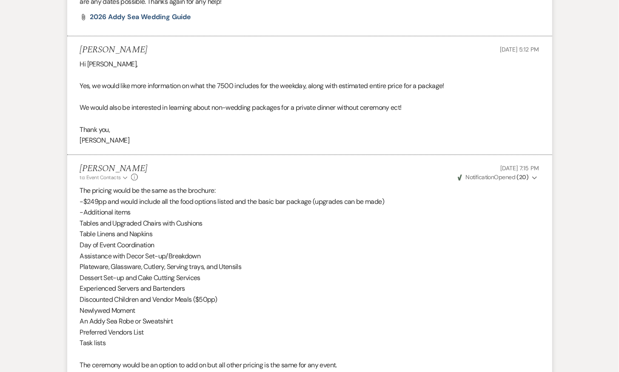
scroll to position [906, 0]
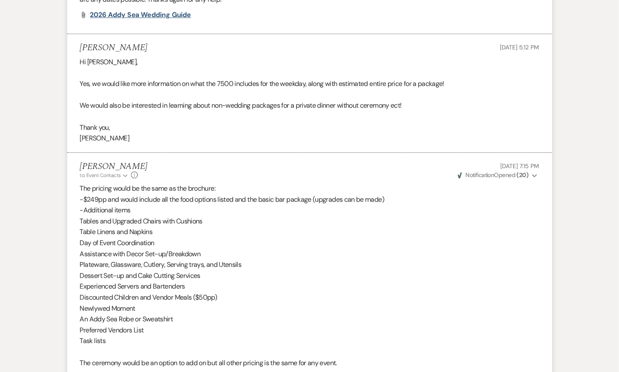
click at [153, 14] on span "2026 Addy Sea Wedding Guide" at bounding box center [140, 14] width 101 height 9
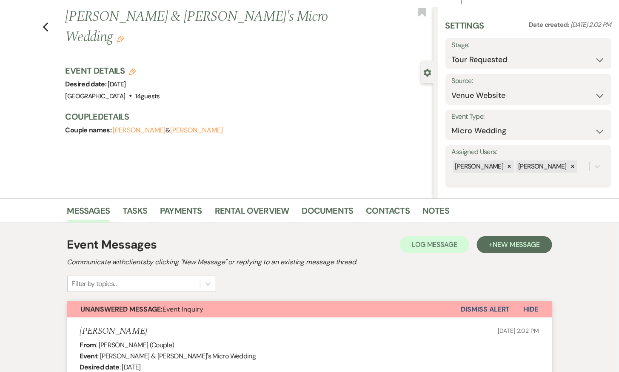
scroll to position [18, 0]
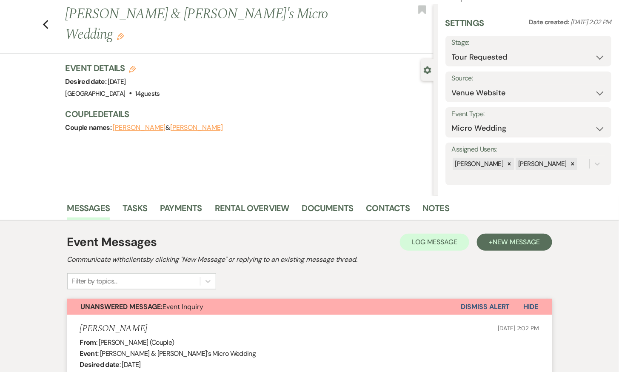
click at [134, 66] on icon "Edit" at bounding box center [132, 69] width 7 height 7
select select "698"
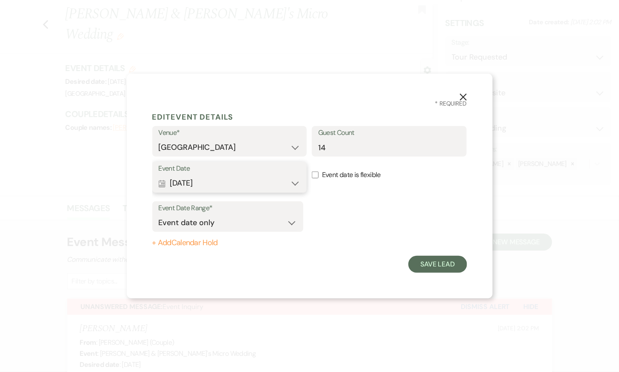
click at [249, 182] on button "Calendar May 11, 2026 Expand" at bounding box center [230, 183] width 142 height 17
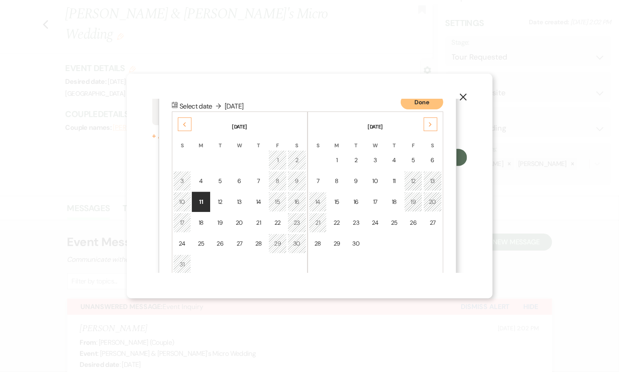
scroll to position [107, 0]
click at [182, 180] on div "3" at bounding box center [182, 180] width 7 height 9
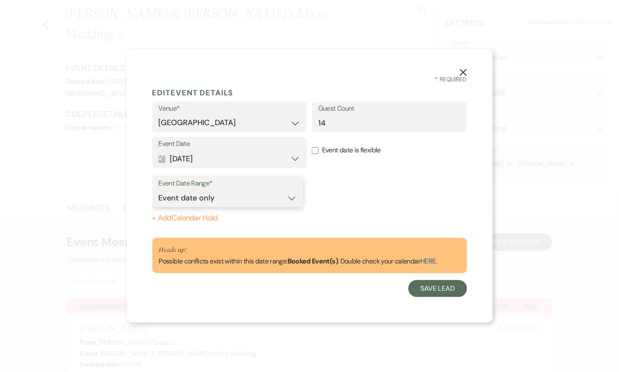
click at [257, 203] on select "Event date only Event date and" at bounding box center [228, 198] width 138 height 17
select select "eventDateAnd"
click at [159, 190] on select "Event date only Event date and" at bounding box center [228, 198] width 138 height 17
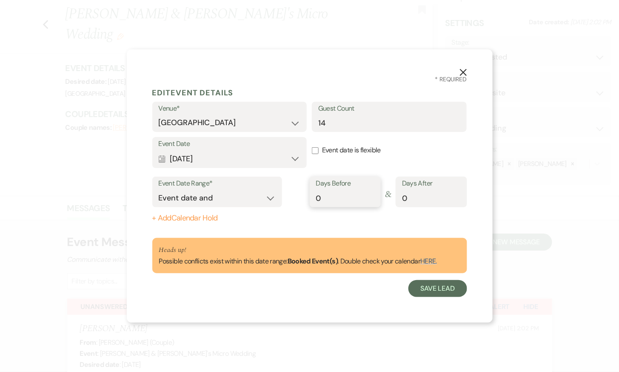
click at [370, 199] on input "0" at bounding box center [345, 198] width 58 height 17
type input "1"
click at [372, 196] on input "1" at bounding box center [345, 198] width 58 height 17
type input "1"
click at [457, 196] on input "1" at bounding box center [431, 198] width 58 height 17
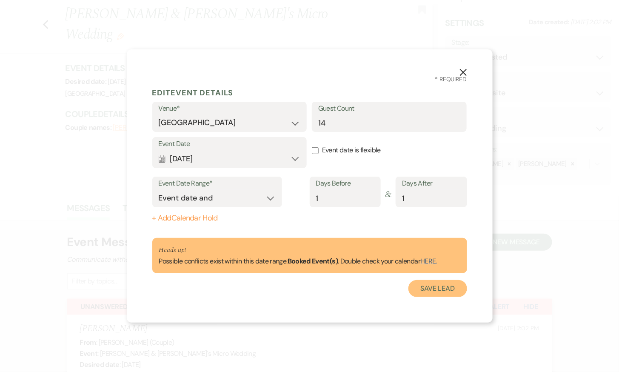
click at [429, 288] on button "Save Lead" at bounding box center [437, 288] width 58 height 17
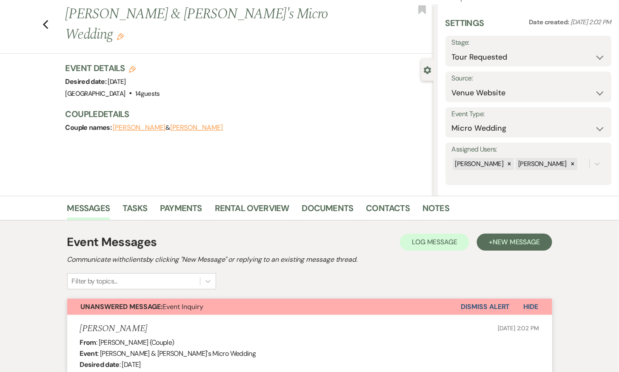
click at [132, 66] on use "button" at bounding box center [132, 69] width 7 height 7
select select "698"
select select "eventDateAnd"
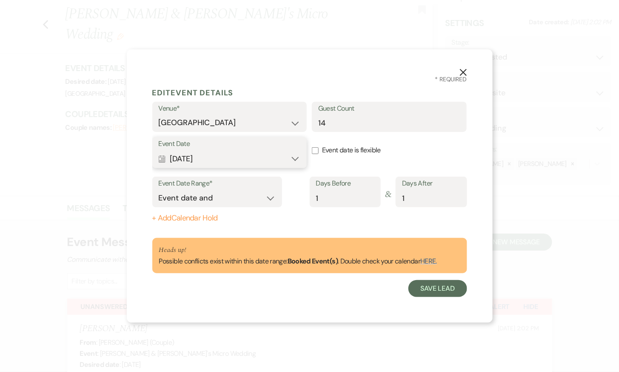
click at [293, 160] on button "Calendar May 03, 2026 Expand" at bounding box center [230, 158] width 142 height 17
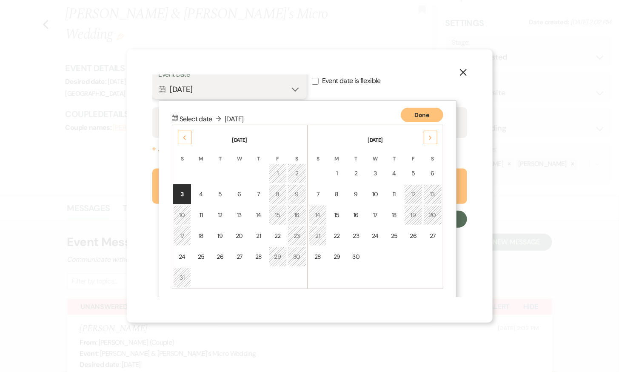
scroll to position [70, 0]
click at [201, 190] on div "4" at bounding box center [200, 193] width 7 height 9
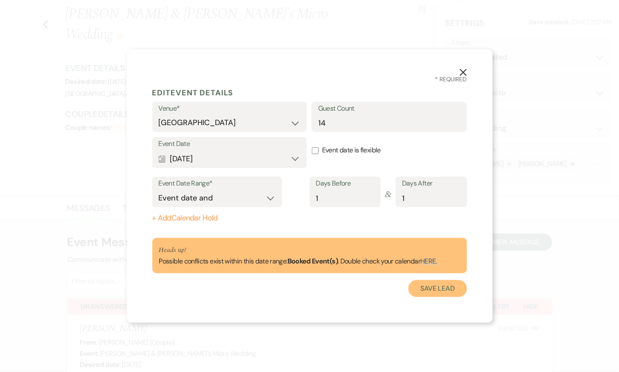
click at [442, 291] on button "Save Lead" at bounding box center [437, 288] width 58 height 17
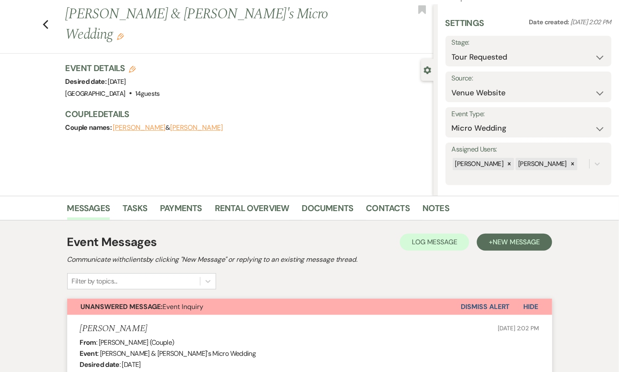
click at [425, 69] on use "button" at bounding box center [427, 70] width 7 height 8
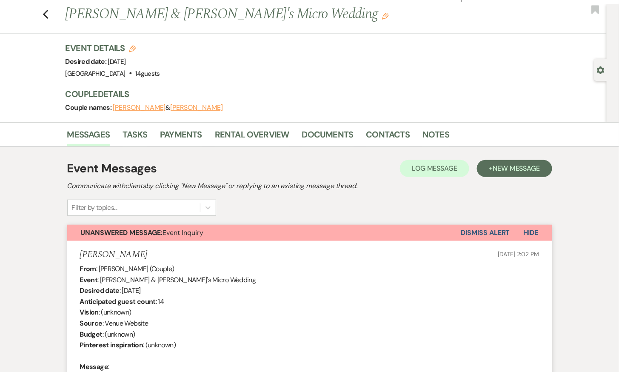
click at [134, 48] on icon "Edit" at bounding box center [132, 48] width 7 height 7
select select "698"
select select "eventDateAnd"
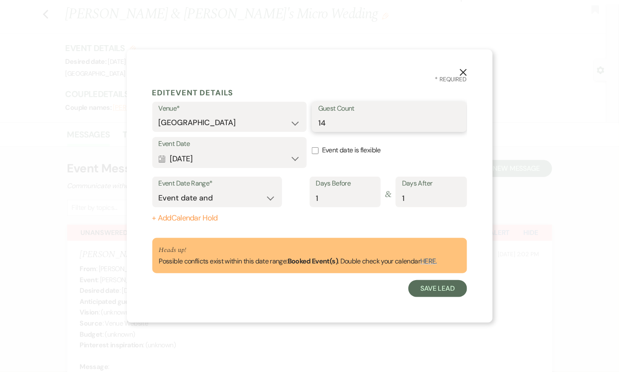
click at [337, 122] on input "14" at bounding box center [389, 122] width 142 height 17
type input "10"
click at [447, 289] on button "Save Lead" at bounding box center [437, 288] width 58 height 17
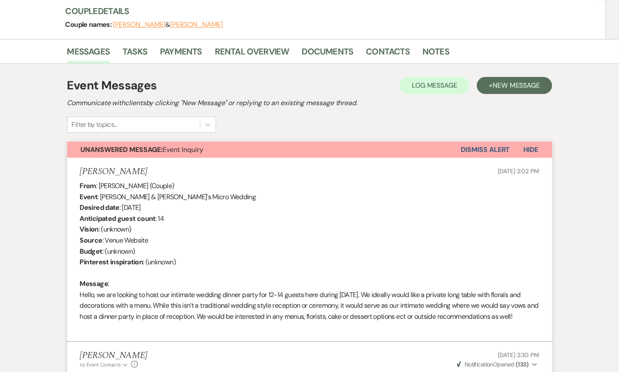
scroll to position [101, 0]
click at [250, 48] on link "Rental Overview" at bounding box center [252, 53] width 74 height 19
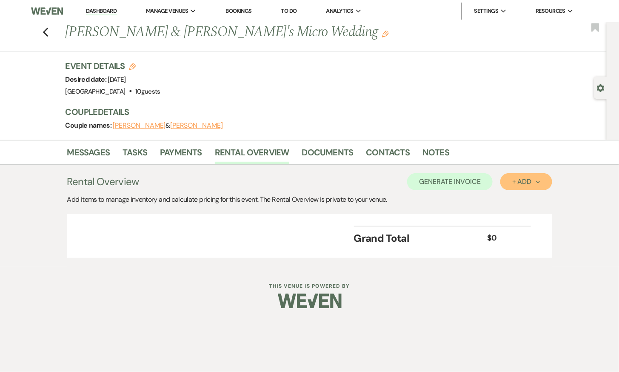
click at [526, 178] on div "+ Add Next" at bounding box center [526, 181] width 28 height 7
click at [515, 214] on button "Category" at bounding box center [522, 214] width 45 height 13
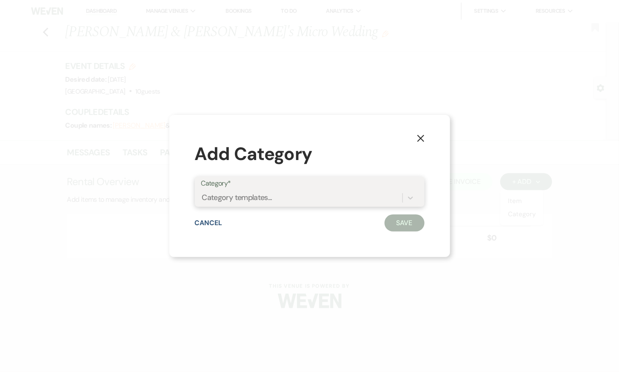
click at [296, 193] on div "Category templates..." at bounding box center [301, 197] width 201 height 15
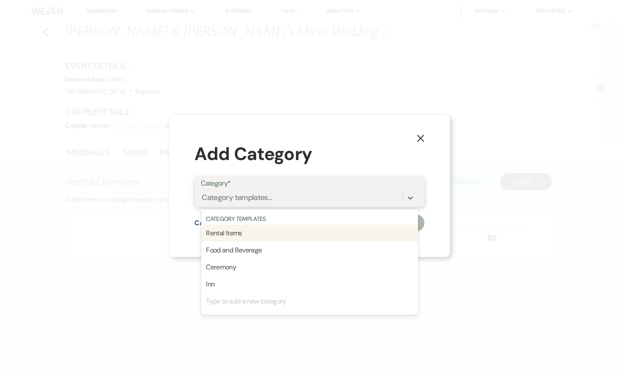
click at [270, 233] on div "Rental Items" at bounding box center [309, 233] width 217 height 17
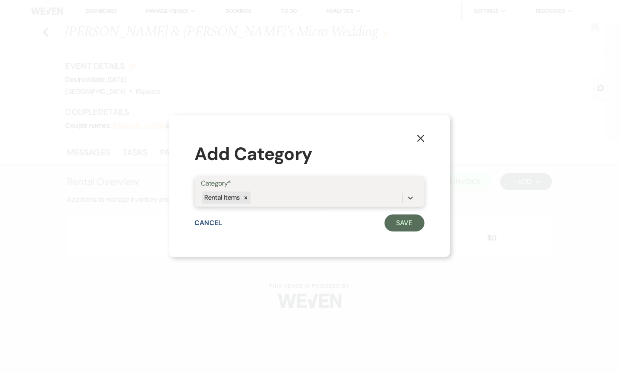
click at [280, 194] on div "Rental Items" at bounding box center [301, 197] width 201 height 15
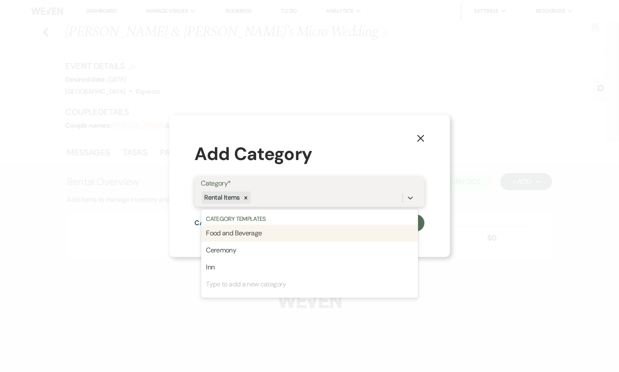
click at [259, 240] on div "Food and Beverage" at bounding box center [309, 233] width 217 height 17
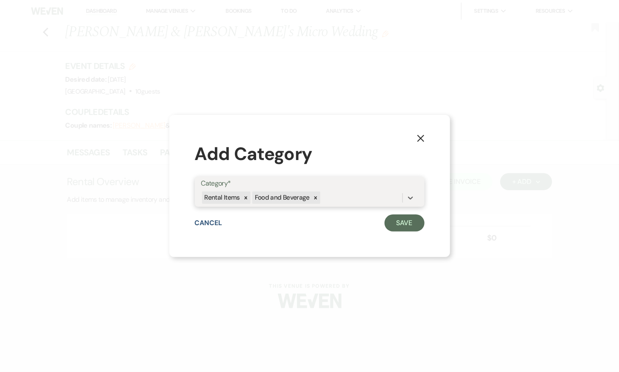
click at [326, 199] on div "Rental Items Food and Beverage" at bounding box center [301, 197] width 201 height 15
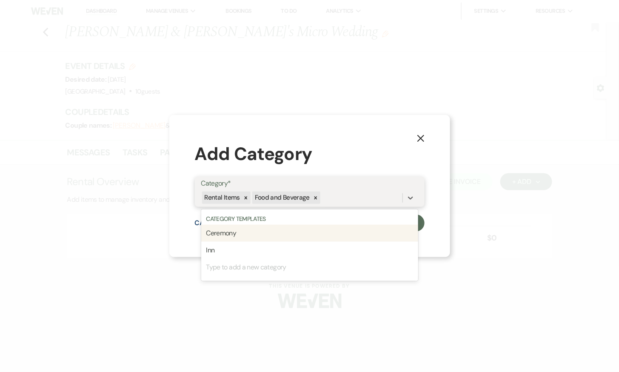
click at [290, 236] on div "Ceremony" at bounding box center [309, 233] width 217 height 17
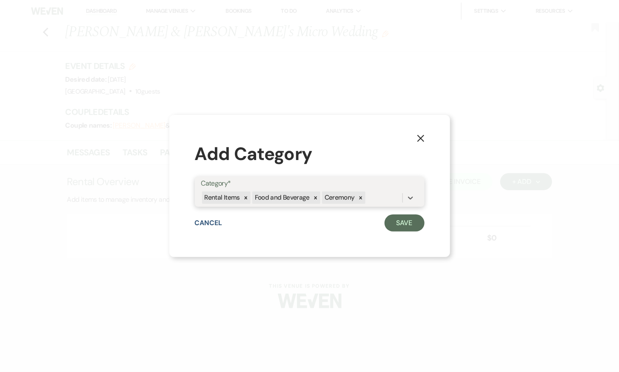
click at [371, 201] on div "Rental Items Food and Beverage Ceremony" at bounding box center [301, 197] width 201 height 15
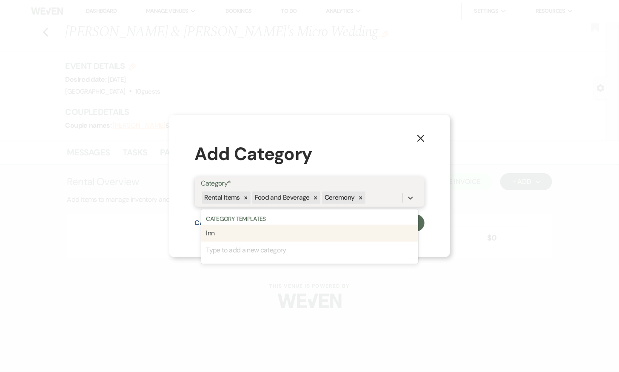
click at [297, 234] on div "Inn" at bounding box center [309, 233] width 217 height 17
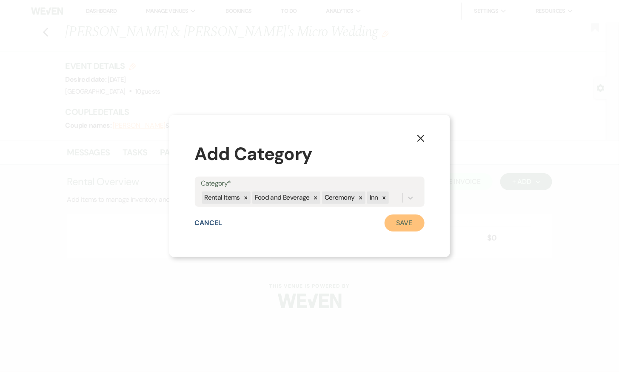
click at [409, 224] on button "Save" at bounding box center [404, 222] width 40 height 17
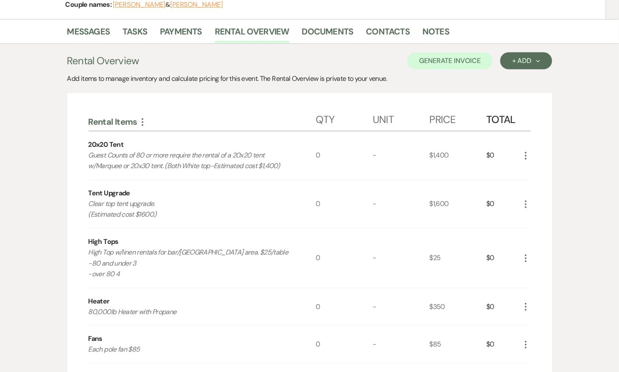
scroll to position [132, 0]
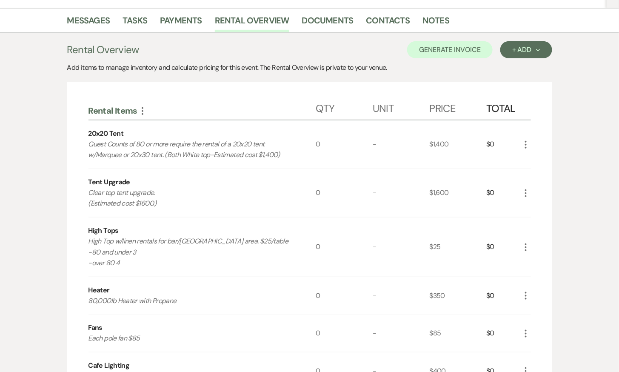
click at [144, 111] on icon "More" at bounding box center [142, 111] width 10 height 10
click at [148, 128] on icon "Expand" at bounding box center [149, 127] width 5 height 6
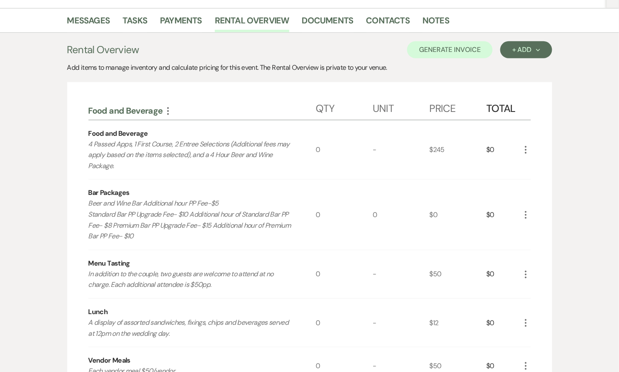
click at [526, 147] on icon "More" at bounding box center [525, 150] width 10 height 10
click at [535, 170] on button "Pencil Edit" at bounding box center [542, 166] width 44 height 14
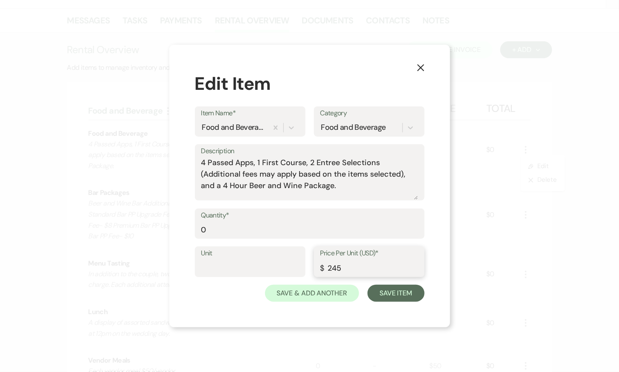
click at [345, 262] on input "245" at bounding box center [369, 267] width 98 height 17
click at [345, 273] on input "245" at bounding box center [369, 267] width 98 height 17
type input "249"
click at [208, 227] on input "0" at bounding box center [309, 229] width 217 height 17
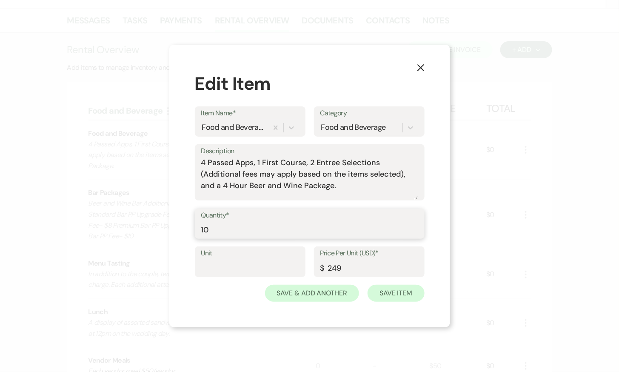
type input "10"
click at [409, 292] on button "Save Item" at bounding box center [395, 292] width 57 height 17
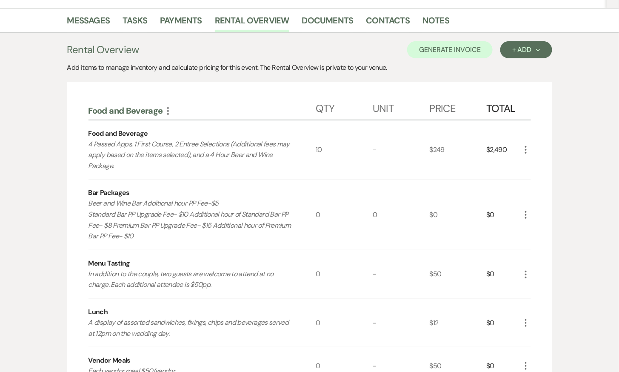
click at [526, 212] on icon "More" at bounding box center [525, 215] width 10 height 10
click at [531, 228] on icon "Pencil" at bounding box center [532, 231] width 5 height 6
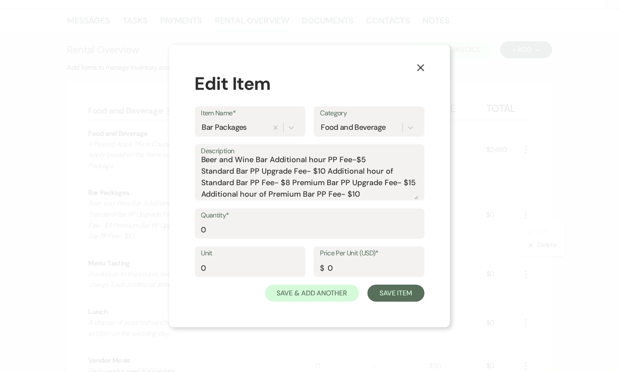
scroll to position [0, 0]
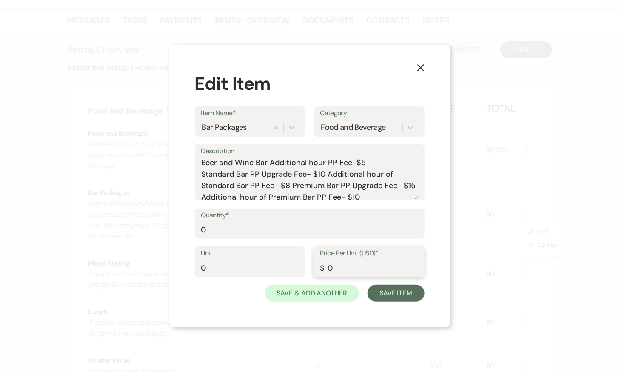
click at [336, 267] on input "0" at bounding box center [369, 267] width 98 height 17
click at [265, 232] on input "0" at bounding box center [309, 229] width 217 height 17
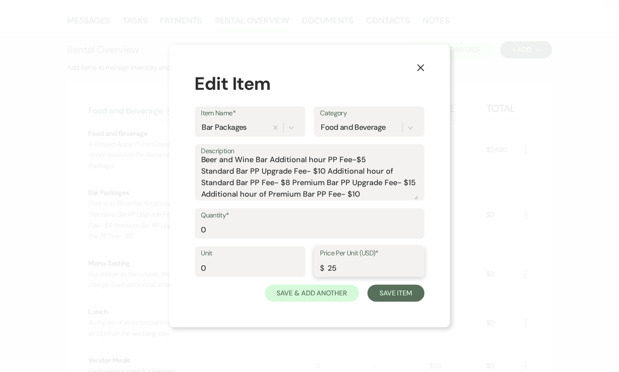
click at [345, 270] on input "25" at bounding box center [369, 267] width 98 height 17
type input "2"
type input "15"
click at [219, 230] on input "0" at bounding box center [309, 229] width 217 height 17
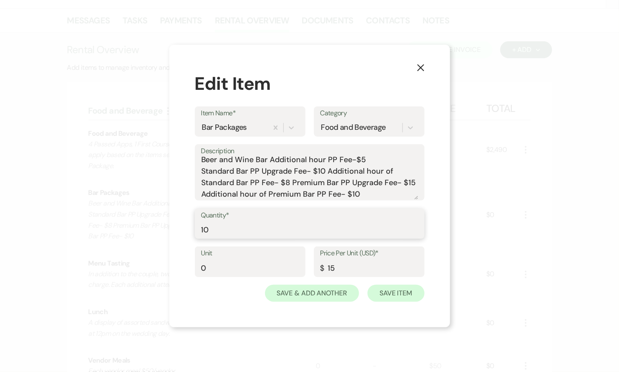
type input "10"
click at [396, 294] on button "Save Item" at bounding box center [395, 292] width 57 height 17
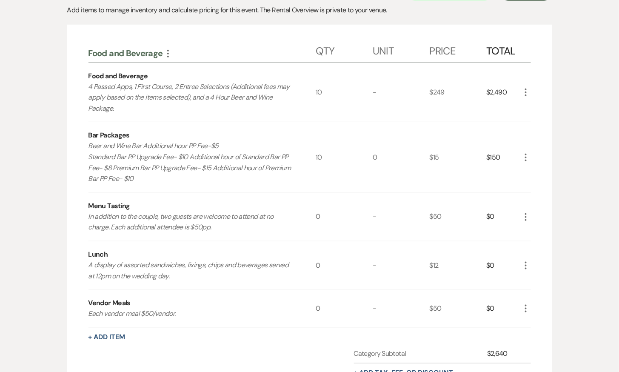
scroll to position [201, 0]
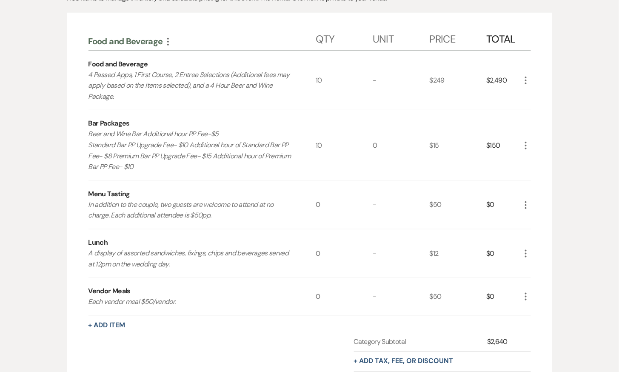
click at [526, 250] on icon "More" at bounding box center [525, 253] width 10 height 10
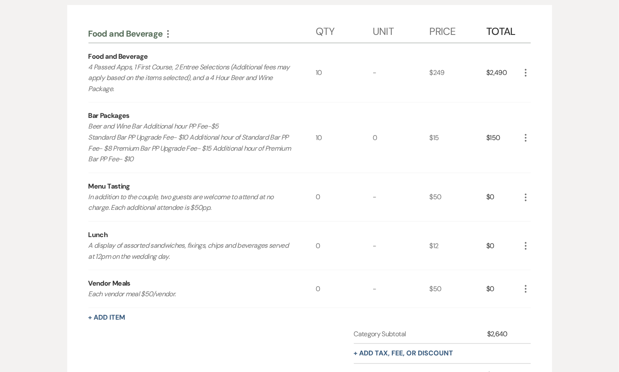
scroll to position [211, 0]
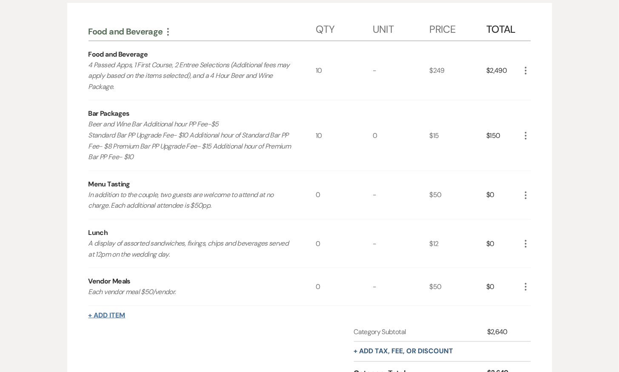
click at [112, 312] on button "+ Add Item" at bounding box center [106, 315] width 37 height 7
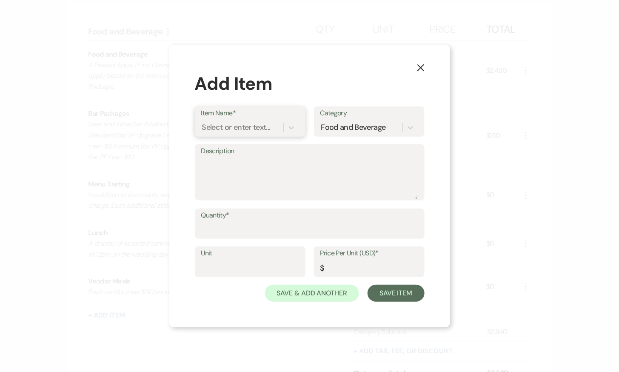
click at [259, 125] on div "Select or enter text..." at bounding box center [236, 127] width 68 height 11
type input "Entree Selection #1"
click at [276, 152] on div "+ Add "Entree Selection #1"" at bounding box center [250, 149] width 98 height 17
click at [238, 159] on textarea "Description" at bounding box center [309, 178] width 217 height 43
type textarea "Food Upgrade"
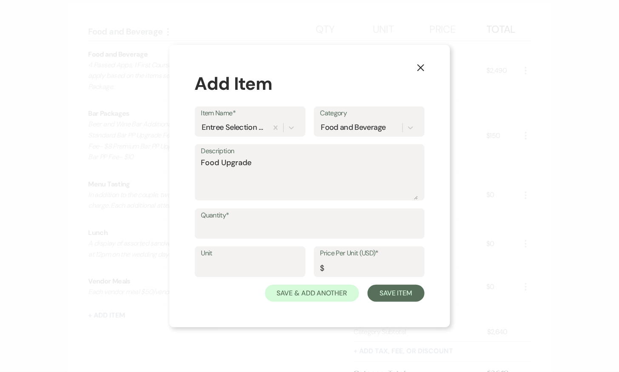
click at [287, 219] on label "Quantity*" at bounding box center [309, 215] width 217 height 12
click at [287, 221] on input "Quantity*" at bounding box center [309, 229] width 217 height 17
type input "10"
click at [340, 272] on input "Price Per Unit (USD)*" at bounding box center [369, 267] width 98 height 17
type input "12"
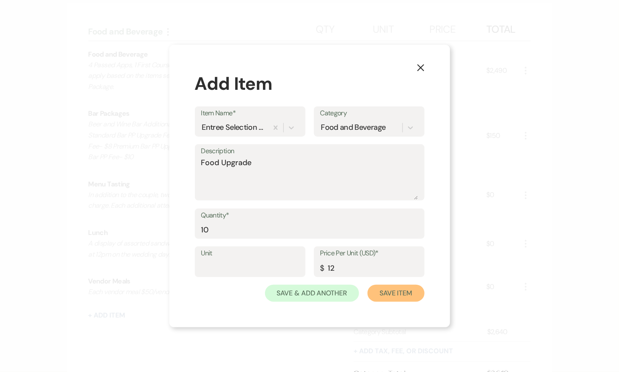
click at [397, 296] on button "Save Item" at bounding box center [395, 292] width 57 height 17
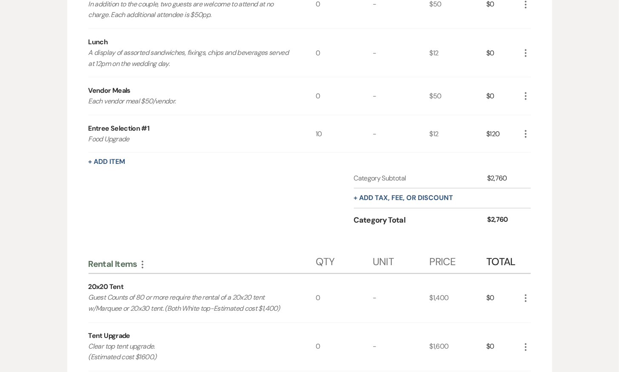
scroll to position [402, 0]
click at [146, 260] on icon "More" at bounding box center [142, 264] width 10 height 10
click at [166, 288] on button "Expand Move Down" at bounding box center [179, 294] width 84 height 14
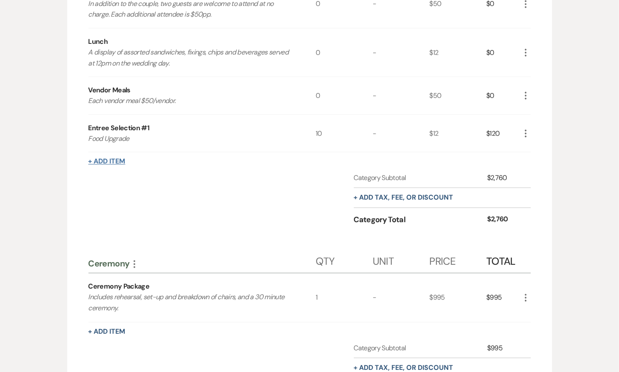
click at [105, 158] on button "+ Add Item" at bounding box center [106, 161] width 37 height 7
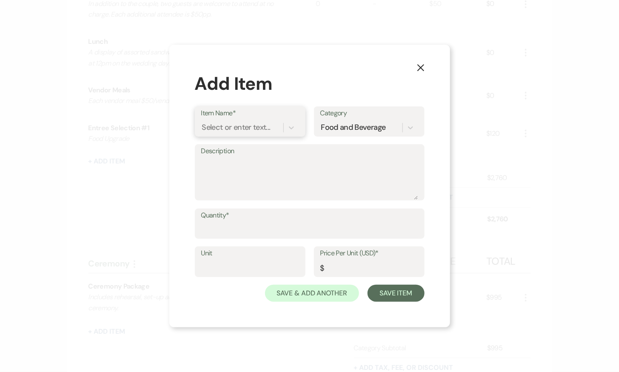
click at [226, 130] on div "Select or enter text..." at bounding box center [236, 127] width 68 height 11
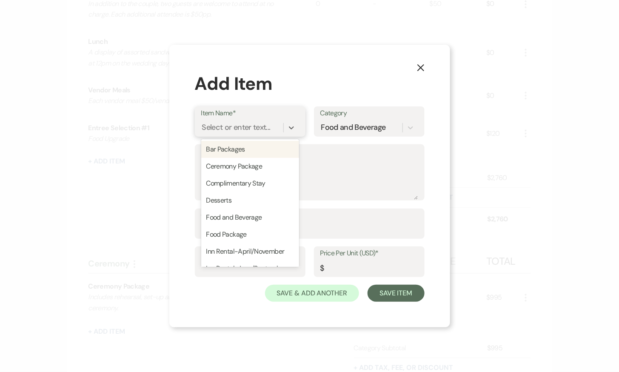
paste input "equired Minimum to be Met"
type input "equired Minimum to be Met"
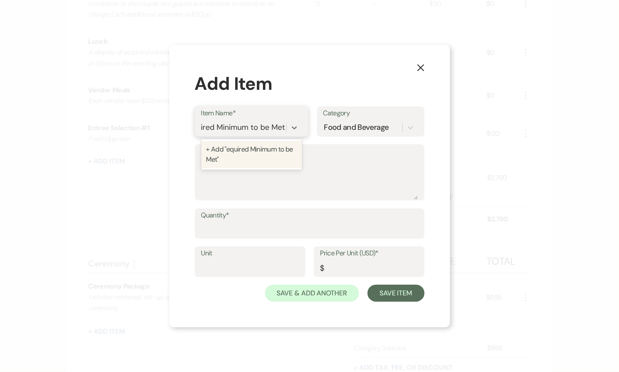
click at [235, 153] on div "+ Add "equired Minimum to be Met"" at bounding box center [251, 154] width 101 height 27
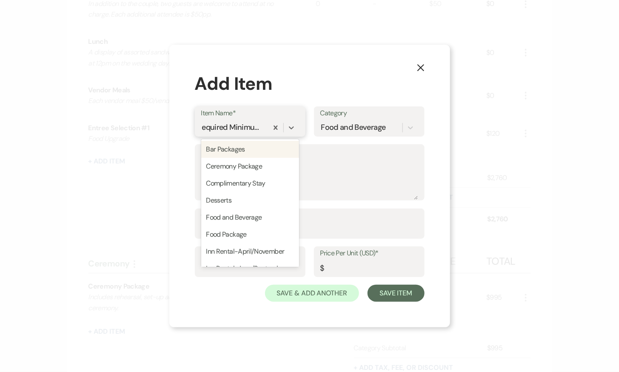
click at [201, 126] on div "equired Minimum to be Met" at bounding box center [234, 127] width 67 height 15
paste input "equired Minimum to be Met"
type input "Required Minimum to be Met"
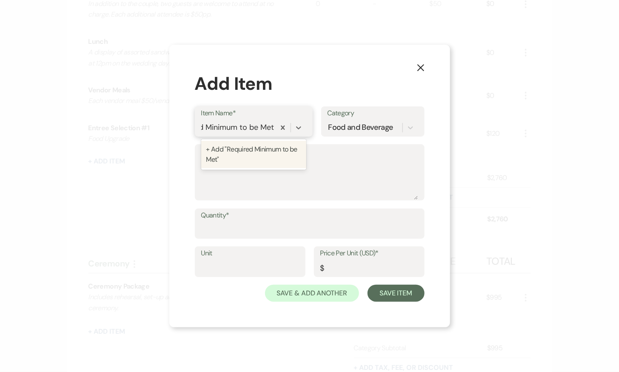
click at [239, 148] on div "+ Add "Required Minimum to be Met"" at bounding box center [253, 154] width 105 height 27
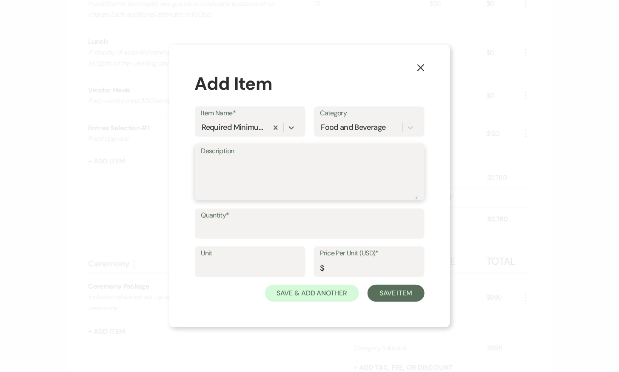
click at [240, 168] on textarea "Description" at bounding box center [309, 178] width 217 height 43
type textarea "$"
paste textarea "equired Minimum to be Met"
click at [203, 166] on textarea "equired Minimum to be Met" at bounding box center [309, 178] width 217 height 43
click at [202, 164] on textarea "equired Minimum to be Met" at bounding box center [309, 178] width 217 height 43
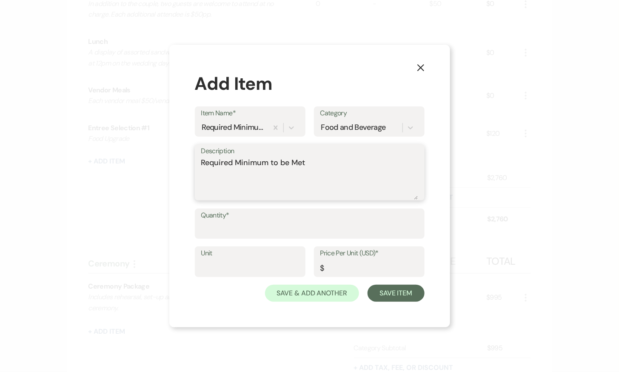
click at [306, 158] on textarea "Required Minimum to be Met" at bounding box center [309, 178] width 217 height 43
type textarea "Required Minimum to be Met $7,500"
click at [311, 231] on input "Quantity*" at bounding box center [309, 229] width 217 height 17
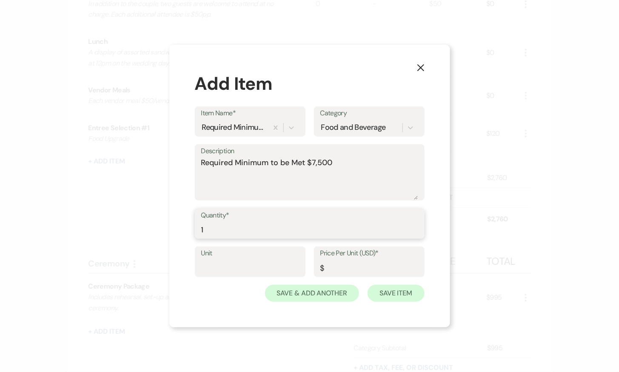
type input "1"
click at [399, 291] on button "Save Item" at bounding box center [395, 292] width 57 height 17
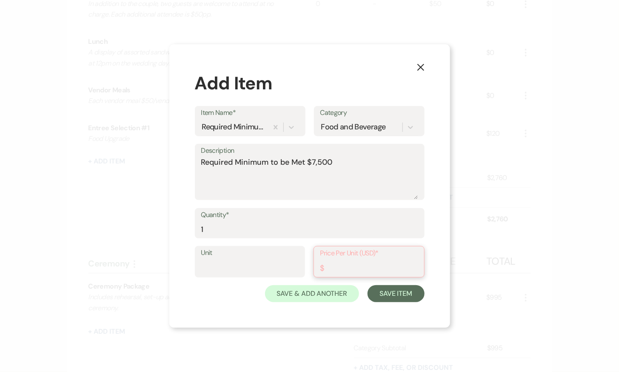
click at [371, 267] on input "Price Per Unit (USD)*" at bounding box center [368, 267] width 97 height 17
type input "3240"
click at [410, 294] on button "Save Item" at bounding box center [395, 292] width 57 height 17
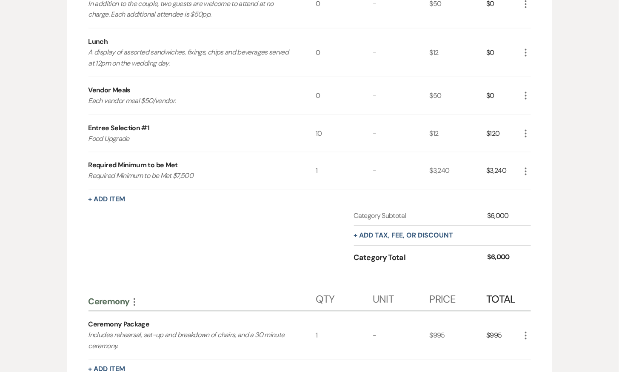
click at [526, 168] on icon "More" at bounding box center [525, 171] width 10 height 10
click at [538, 181] on button "Pencil Edit" at bounding box center [542, 188] width 44 height 14
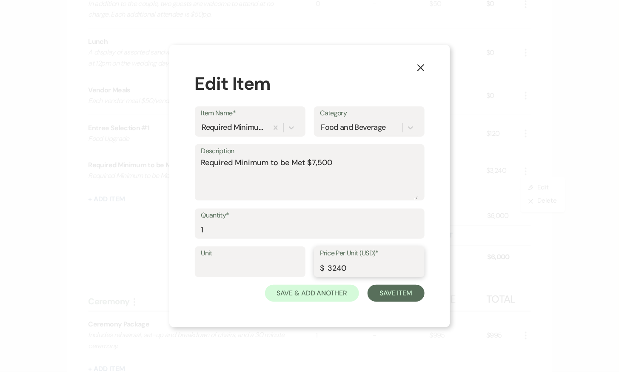
drag, startPoint x: 347, startPoint y: 269, endPoint x: 329, endPoint y: 269, distance: 17.9
click at [329, 269] on input "3240" at bounding box center [369, 267] width 98 height 17
click at [333, 267] on input "3240" at bounding box center [369, 267] width 98 height 17
type input "5240"
click at [396, 290] on button "Save Item" at bounding box center [395, 292] width 57 height 17
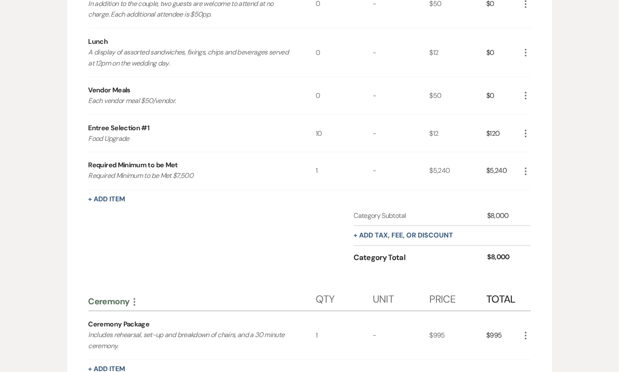
click at [526, 166] on icon "More" at bounding box center [525, 171] width 10 height 10
click at [539, 186] on button "Pencil Edit" at bounding box center [542, 188] width 44 height 14
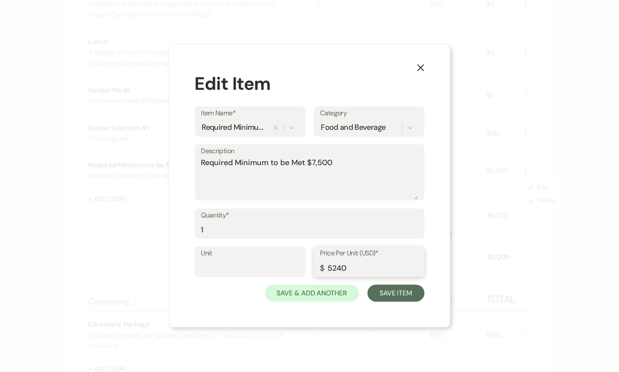
drag, startPoint x: 333, startPoint y: 267, endPoint x: 380, endPoint y: 267, distance: 47.2
click at [381, 267] on input "5240" at bounding box center [369, 267] width 98 height 17
type input "5940"
click at [402, 290] on button "Save Item" at bounding box center [395, 292] width 57 height 17
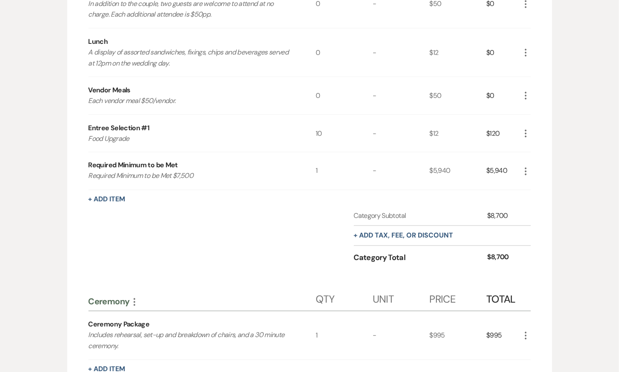
click at [527, 169] on icon "More" at bounding box center [525, 171] width 10 height 10
click at [537, 181] on button "Pencil Edit" at bounding box center [542, 188] width 44 height 14
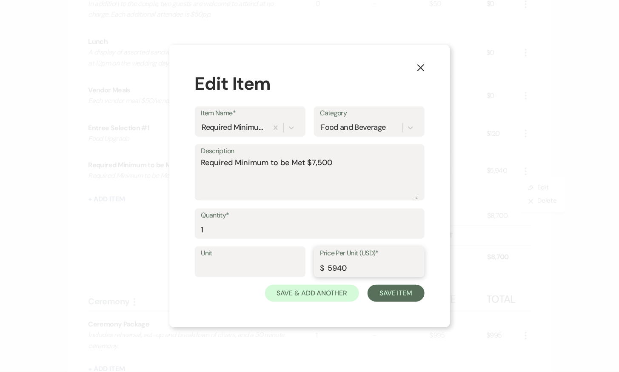
click at [338, 268] on input "5940" at bounding box center [369, 267] width 98 height 17
click at [330, 265] on input "5740" at bounding box center [369, 267] width 98 height 17
type input "4740"
click at [401, 290] on button "Save Item" at bounding box center [395, 292] width 57 height 17
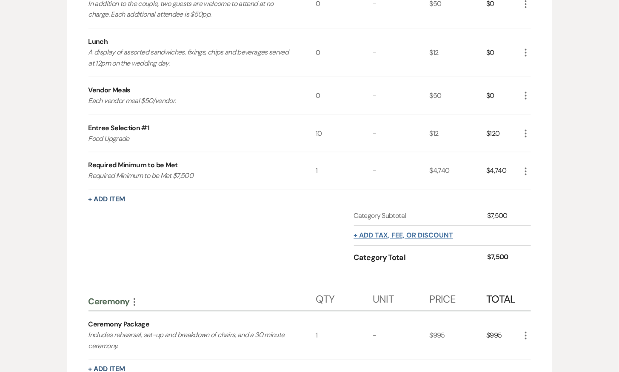
click at [374, 232] on button "+ Add tax, fee, or discount" at bounding box center [404, 235] width 100 height 7
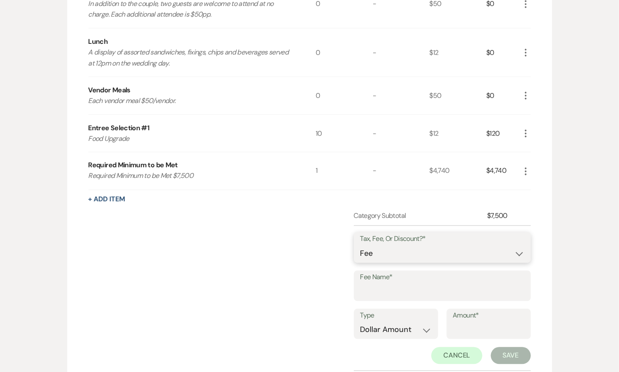
click at [393, 250] on select "Fee Discount Tax" at bounding box center [442, 253] width 164 height 17
click at [381, 259] on select "Fee Discount Tax" at bounding box center [442, 253] width 164 height 17
click at [384, 286] on input "Fee Name*" at bounding box center [442, 292] width 164 height 17
type input "Gratuity"
click at [400, 324] on select "Dollar Amount Percentage" at bounding box center [395, 329] width 71 height 17
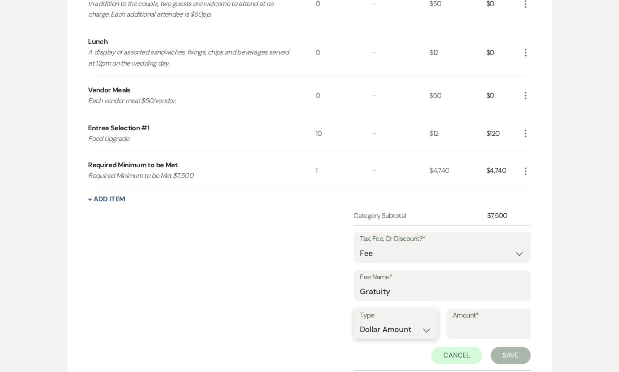
select select "false"
click at [360, 321] on select "Dollar Amount Percentage" at bounding box center [395, 329] width 71 height 17
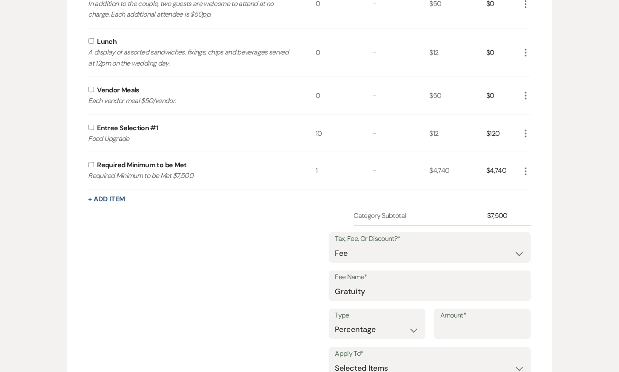
click at [471, 323] on input "Amount*" at bounding box center [482, 329] width 84 height 17
type input "20"
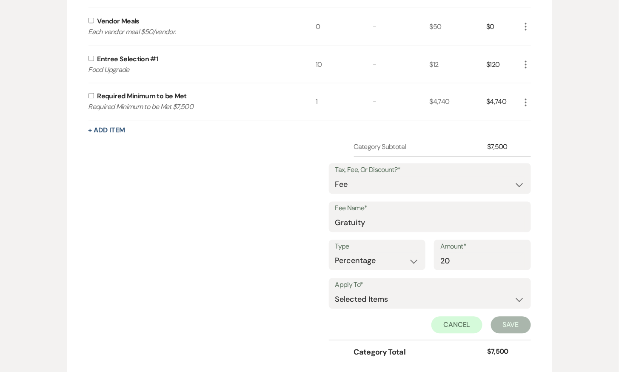
scroll to position [485, 0]
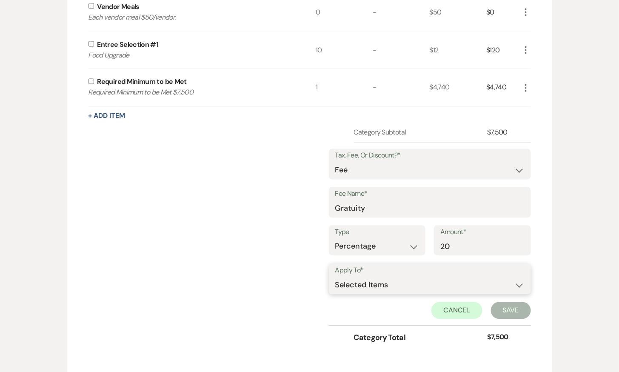
click at [462, 276] on select "Selected Items Category Subtotal (before all Taxes/Fees/Discounts) Category Tot…" at bounding box center [429, 284] width 189 height 17
select select "2"
click at [335, 276] on select "Selected Items Category Subtotal (before all Taxes/Fees/Discounts) Category Tot…" at bounding box center [429, 284] width 189 height 17
click at [505, 307] on button "Save" at bounding box center [511, 310] width 40 height 17
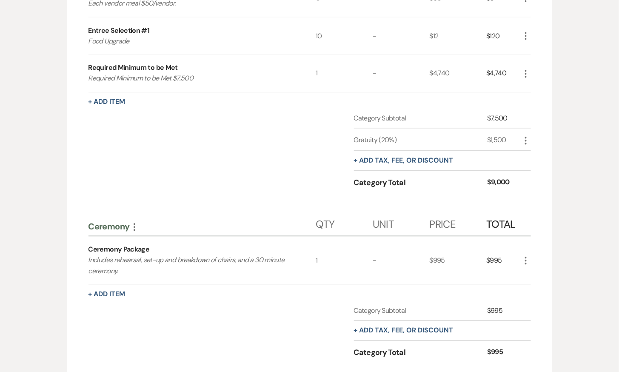
scroll to position [505, 0]
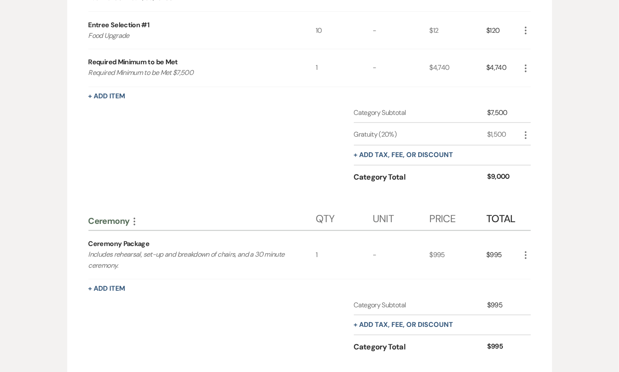
click at [529, 252] on icon "More" at bounding box center [525, 255] width 10 height 10
click at [540, 266] on button "Pencil Edit" at bounding box center [542, 272] width 44 height 14
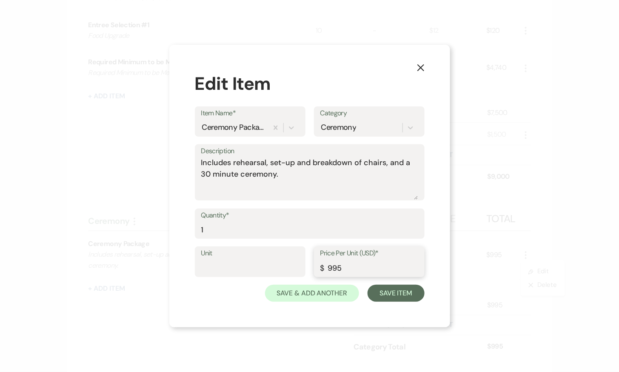
drag, startPoint x: 353, startPoint y: 265, endPoint x: 307, endPoint y: 265, distance: 46.8
click at [307, 265] on div "Unit Price Per Unit (USD)* $ 995" at bounding box center [310, 265] width 230 height 38
type input "0"
click at [393, 291] on button "Save Item" at bounding box center [395, 292] width 57 height 17
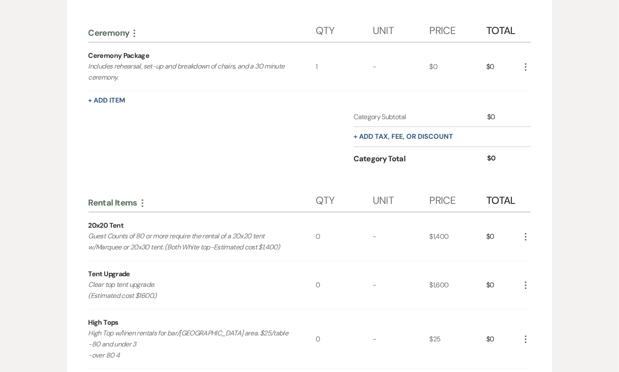
scroll to position [697, 0]
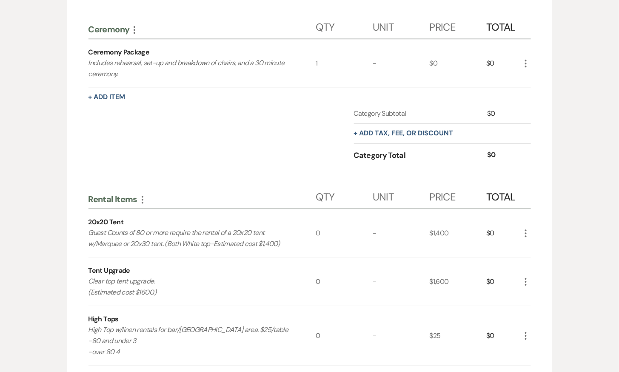
click at [527, 228] on icon "More" at bounding box center [525, 233] width 10 height 10
click at [543, 257] on button "X Delete" at bounding box center [543, 263] width 46 height 14
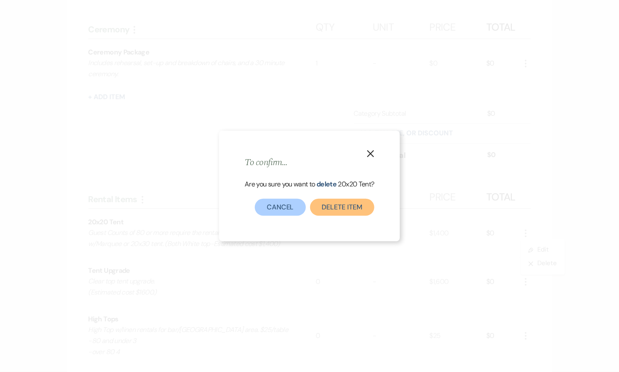
click at [347, 205] on button "Delete Item" at bounding box center [342, 207] width 64 height 17
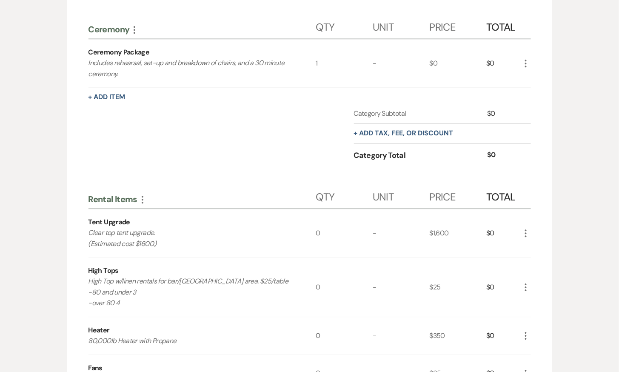
click at [526, 228] on icon "More" at bounding box center [525, 233] width 10 height 10
click at [539, 257] on button "X Delete" at bounding box center [543, 263] width 46 height 14
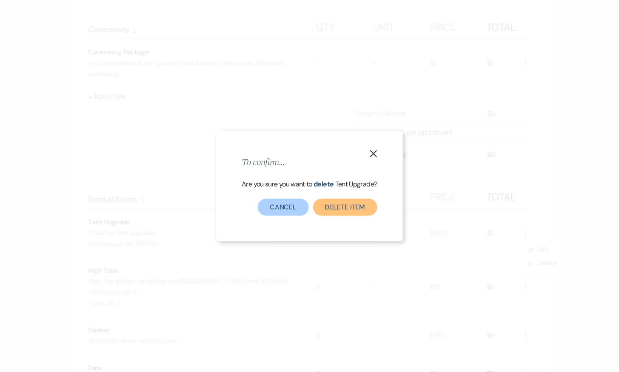
click at [328, 206] on button "Delete Item" at bounding box center [345, 207] width 64 height 17
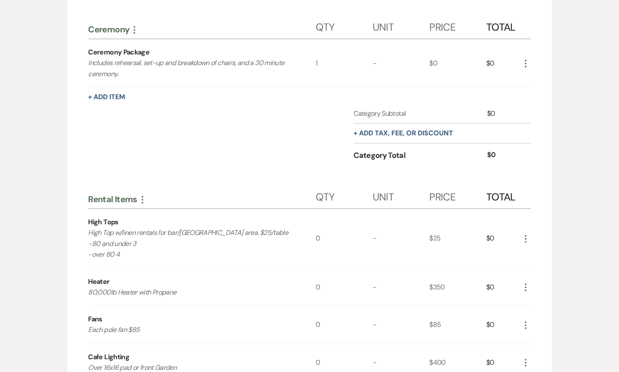
click at [531, 235] on div "Food and Beverage More Qty Unit Price Total Food and Beverage 4 Passed Apps, 1 …" at bounding box center [309, 181] width 485 height 1328
click at [526, 235] on icon "More" at bounding box center [525, 238] width 10 height 10
click at [541, 265] on button "X Delete" at bounding box center [543, 269] width 46 height 14
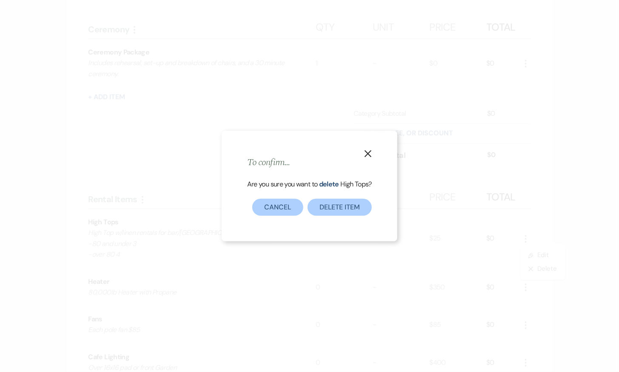
click at [367, 153] on use "button" at bounding box center [367, 153] width 7 height 7
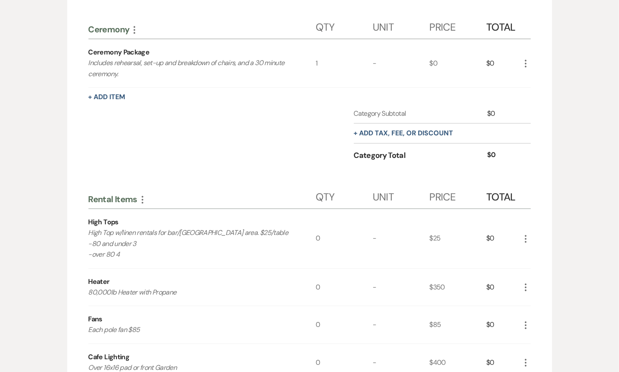
click at [526, 283] on use "button" at bounding box center [526, 287] width 2 height 8
click at [538, 310] on button "X Delete" at bounding box center [543, 317] width 46 height 14
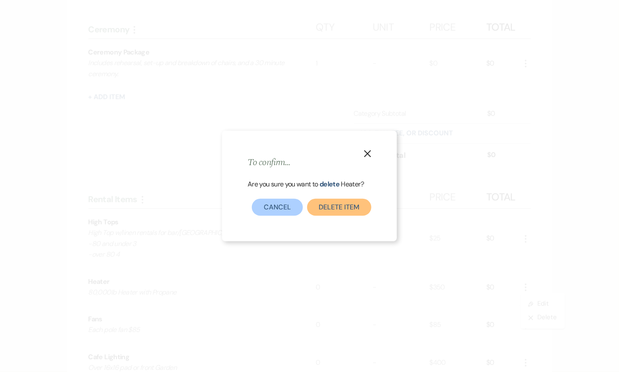
click at [319, 212] on button "Delete Item" at bounding box center [339, 207] width 64 height 17
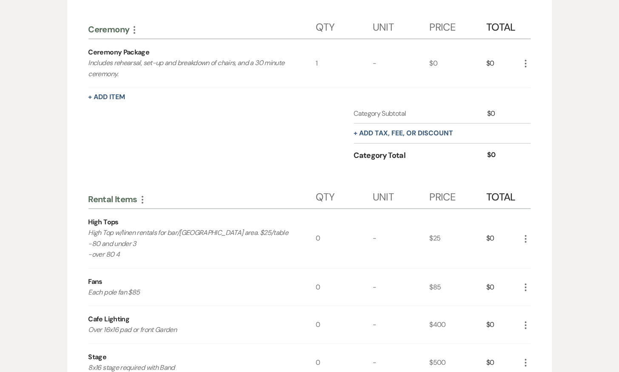
click at [525, 282] on icon "More" at bounding box center [525, 287] width 10 height 10
click at [539, 313] on button "X Delete" at bounding box center [543, 317] width 46 height 14
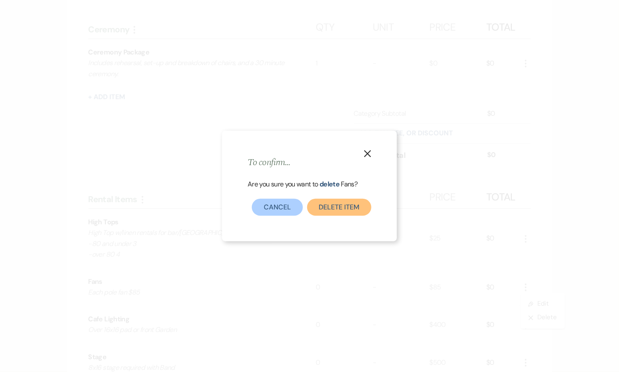
click at [337, 207] on button "Delete Item" at bounding box center [339, 207] width 64 height 17
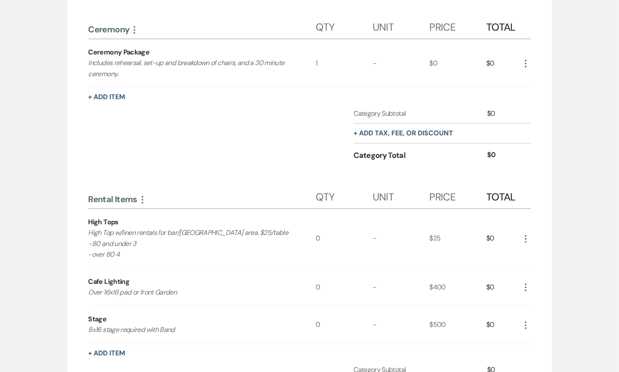
click at [527, 282] on icon "More" at bounding box center [525, 287] width 10 height 10
click at [528, 268] on div "More Pencil Edit X Delete" at bounding box center [525, 286] width 10 height 37
click at [526, 282] on icon "More" at bounding box center [525, 287] width 10 height 10
click at [541, 297] on button "Pencil Edit" at bounding box center [542, 304] width 44 height 14
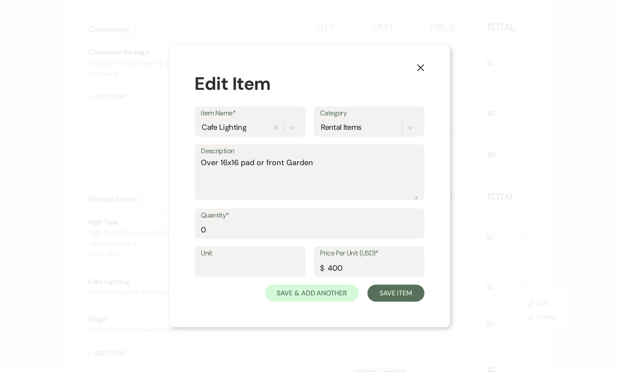
click at [422, 65] on icon "X" at bounding box center [421, 68] width 8 height 8
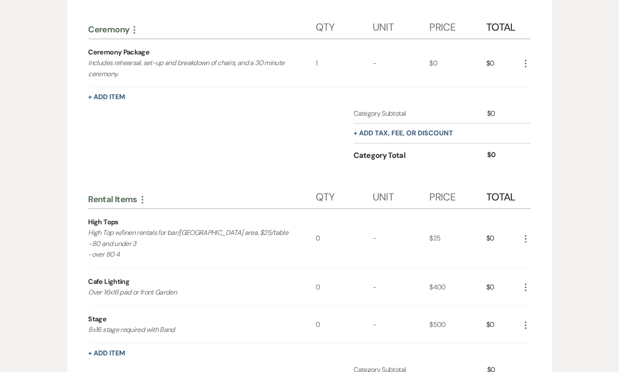
click at [529, 282] on icon "More" at bounding box center [525, 287] width 10 height 10
click at [542, 314] on button "X Delete" at bounding box center [543, 317] width 46 height 14
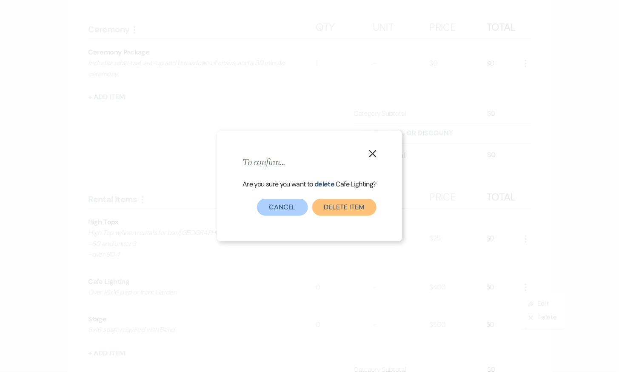
click at [341, 206] on button "Delete Item" at bounding box center [344, 207] width 64 height 17
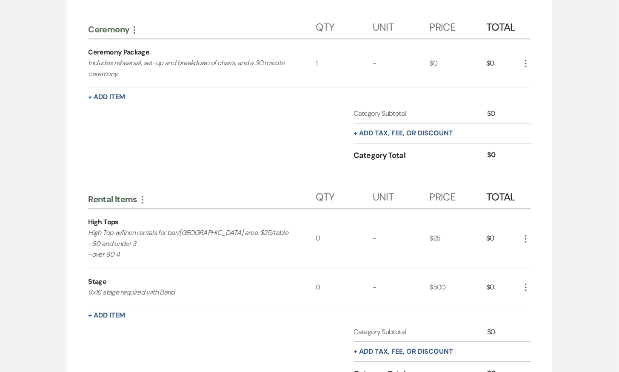
click at [525, 283] on use "button" at bounding box center [526, 287] width 2 height 8
click at [536, 313] on button "X Delete" at bounding box center [543, 317] width 46 height 14
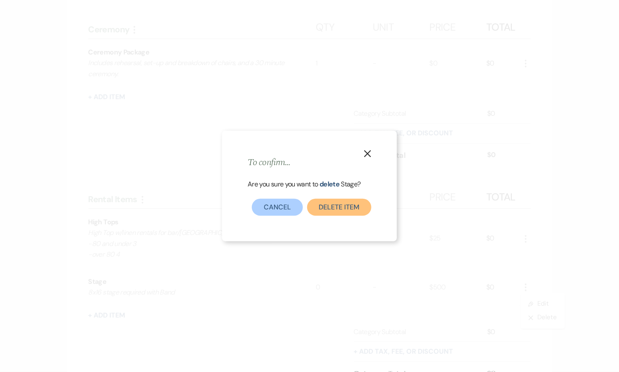
click at [363, 207] on button "Delete Item" at bounding box center [339, 207] width 64 height 17
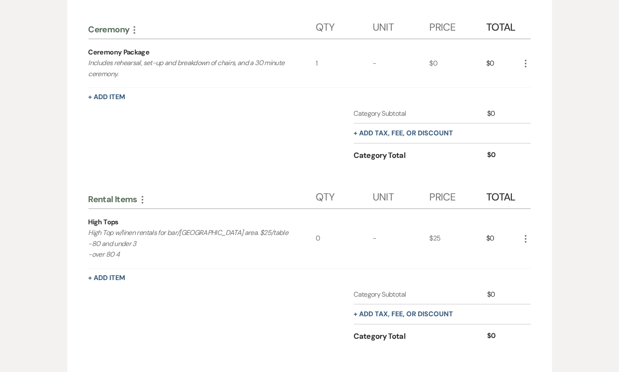
click at [103, 273] on div "+ Add Item" at bounding box center [309, 278] width 442 height 10
click at [103, 274] on button "+ Add Item" at bounding box center [106, 277] width 37 height 7
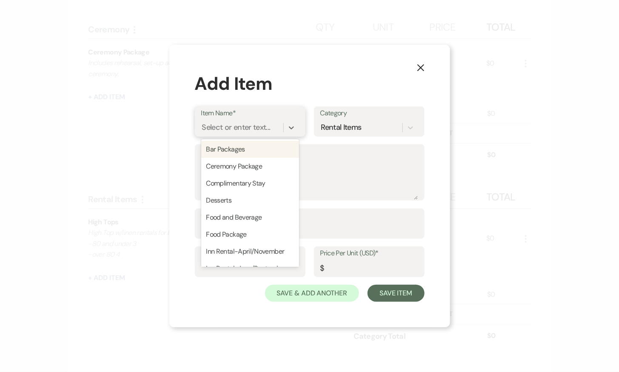
click at [232, 125] on div "Select or enter text..." at bounding box center [236, 127] width 68 height 11
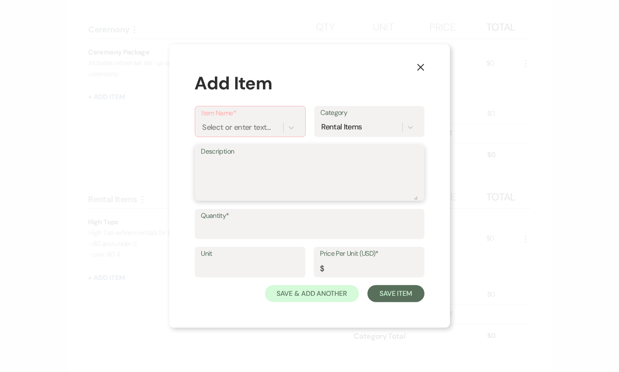
click at [338, 169] on textarea "Description" at bounding box center [309, 178] width 217 height 43
click at [240, 163] on textarea "Bud Vases, White Roses and Gr" at bounding box center [309, 178] width 217 height 43
click at [329, 163] on textarea "Bud Vases with White Roses and Gr" at bounding box center [309, 178] width 217 height 43
click at [201, 162] on textarea "Bud Vases with White Roses and Greens, Candles" at bounding box center [309, 178] width 217 height 43
click at [231, 158] on textarea "Table in Great Room Bud Vases with White Roses and Greens, Candles" at bounding box center [309, 178] width 217 height 43
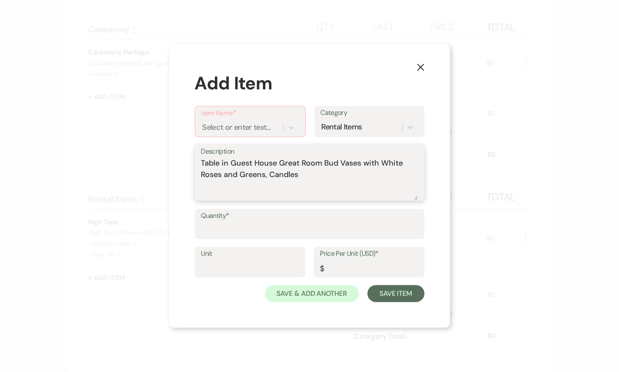
click at [203, 161] on textarea "Table in Guest House Great Room Bud Vases with White Roses and Greens, Candles" at bounding box center [309, 178] width 217 height 43
click at [201, 161] on textarea "Table in Guest House Great Room Bud Vases with White Roses and Greens, Candles" at bounding box center [309, 178] width 217 height 43
click at [253, 163] on textarea "Dining Table in Guest House Great Room Bud Vases with White Roses and Greens, C…" at bounding box center [309, 178] width 217 height 43
click at [359, 162] on textarea "Dining Table in the Guest House Great Room Bud Vases with White Roses and Green…" at bounding box center [309, 178] width 217 height 43
drag, startPoint x: 313, startPoint y: 173, endPoint x: 298, endPoint y: 173, distance: 15.3
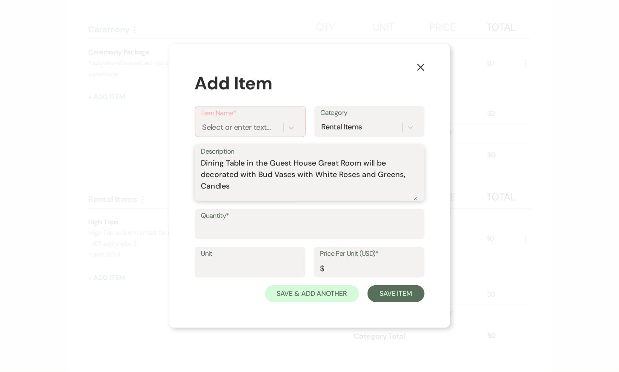
click at [298, 173] on textarea "Dining Table in the Guest House Great Room will be decorated with Bud Vases wit…" at bounding box center [309, 178] width 217 height 43
click at [230, 187] on textarea "Dining Table in the Guest House Great Room will be decorated with Bud Vases con…" at bounding box center [309, 178] width 217 height 43
click at [296, 186] on textarea "Dining Table in the Guest House Great Room will be decorated with Bud Vases con…" at bounding box center [309, 178] width 217 height 43
drag, startPoint x: 245, startPoint y: 185, endPoint x: 294, endPoint y: 186, distance: 48.9
click at [294, 186] on textarea "Dining Table in the Guest House Great Room will be decorated with Bud Vases con…" at bounding box center [309, 178] width 217 height 43
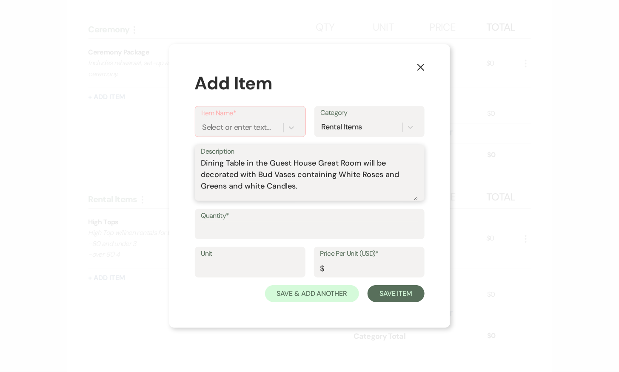
click at [256, 173] on textarea "Dining Table in the Guest House Great Room will be decorated with Bud Vases con…" at bounding box center [309, 178] width 217 height 43
paste textarea "white Candles"
drag, startPoint x: 266, startPoint y: 186, endPoint x: 380, endPoint y: 183, distance: 114.0
click at [380, 183] on textarea "Dining Table in the Guest House Great Room will be decorated with white Candles…" at bounding box center [309, 178] width 217 height 43
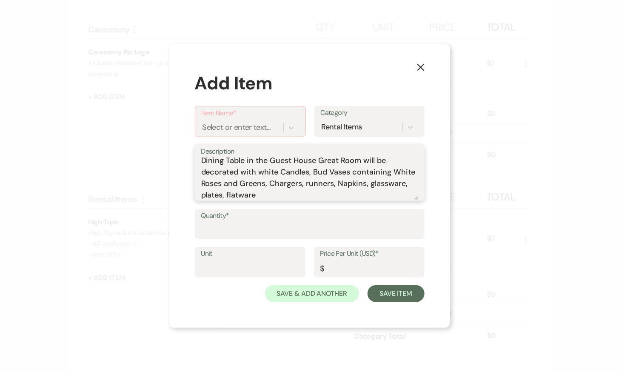
click at [225, 195] on textarea "Dining Table in the Guest House Great Room will be decorated with white Candles…" at bounding box center [309, 178] width 217 height 43
click at [273, 195] on textarea "Dining Table in the Guest House Great Room will be decorated with white Candles…" at bounding box center [309, 178] width 217 height 43
type textarea "Dining Table in the Guest House Great Room will be decorated with white Candles…"
click at [250, 227] on input "Quantity*" at bounding box center [309, 230] width 217 height 17
type input "1"
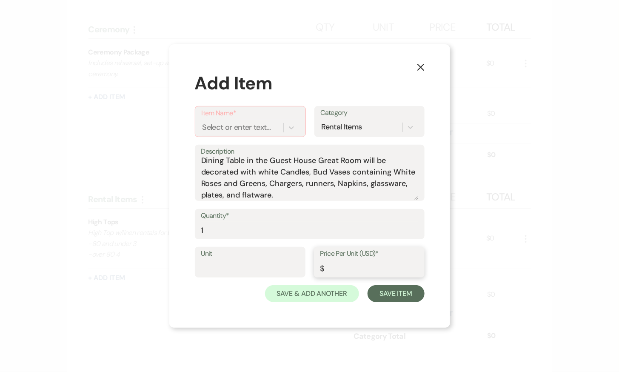
click at [339, 267] on input "Price Per Unit (USD)*" at bounding box center [369, 268] width 98 height 17
type input "0"
click at [281, 195] on textarea "Dining Table in the Guest House Great Room will be decorated with white Candles…" at bounding box center [309, 178] width 217 height 43
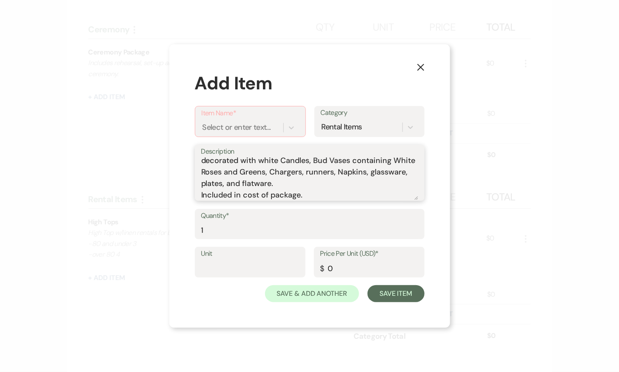
type textarea "Dining Table in the Guest House Great Room will be decorated with white Candles…"
click at [230, 131] on div "Select or enter text..." at bounding box center [236, 127] width 68 height 11
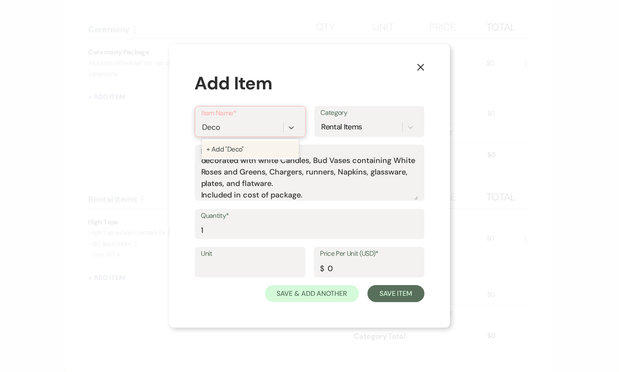
type input "Decor"
click at [253, 146] on div "+ Add "Decor"" at bounding box center [250, 149] width 97 height 17
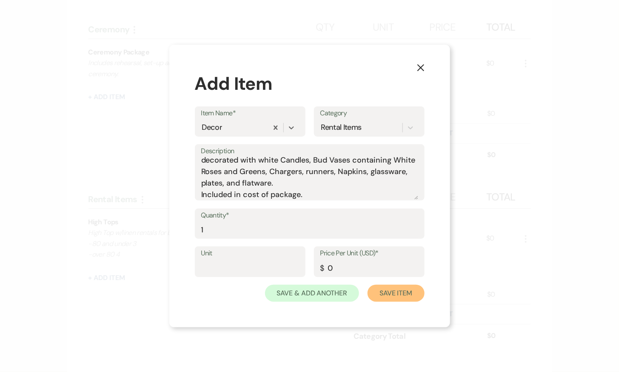
click at [395, 293] on button "Save Item" at bounding box center [395, 292] width 57 height 17
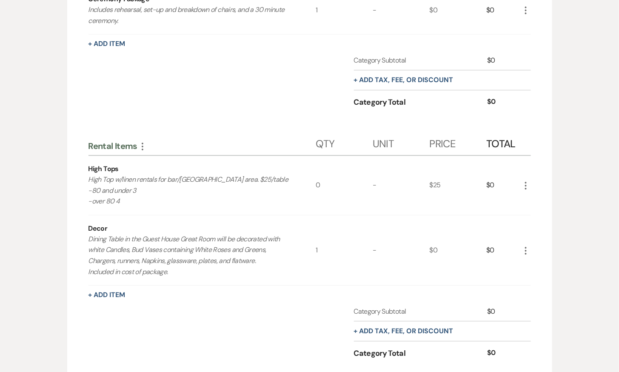
scroll to position [751, 0]
click at [131, 245] on p "Dining Table in the Guest House Great Room will be decorated with white Candles…" at bounding box center [190, 253] width 205 height 43
click at [526, 244] on icon "More" at bounding box center [525, 249] width 10 height 10
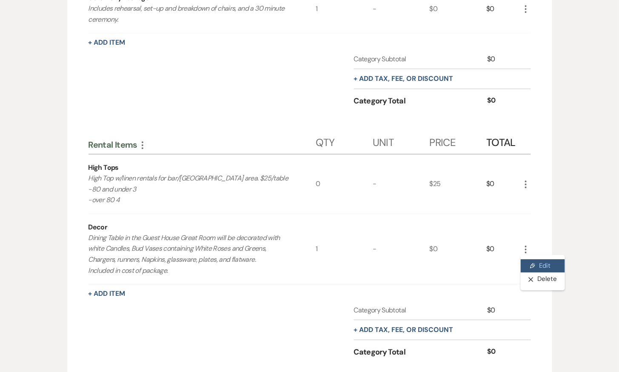
click at [550, 262] on button "Pencil Edit" at bounding box center [542, 266] width 44 height 14
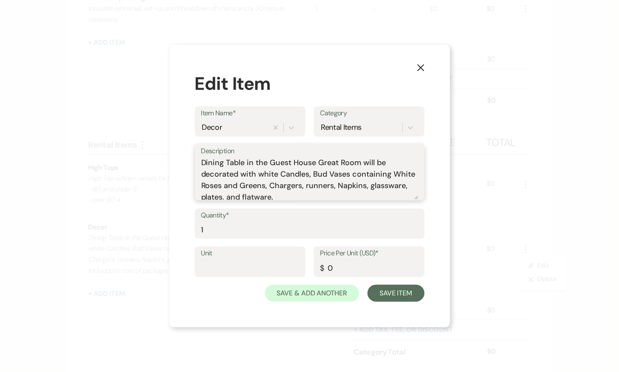
click at [313, 172] on textarea "Dining Table in the Guest House Great Room will be decorated with white Candles…" at bounding box center [309, 178] width 217 height 43
click at [287, 185] on textarea "Dining Table in the Guest House Great Room will be decorated with white Candles…" at bounding box center [309, 178] width 217 height 43
drag, startPoint x: 264, startPoint y: 183, endPoint x: 245, endPoint y: 183, distance: 18.7
click at [245, 183] on textarea "Dining Table in the Guest House Great Room will be decorated with white Candles…" at bounding box center [309, 178] width 217 height 43
click at [273, 185] on textarea "Dining Table in the Guest House Great Room will be decorated with white Candles…" at bounding box center [309, 178] width 217 height 43
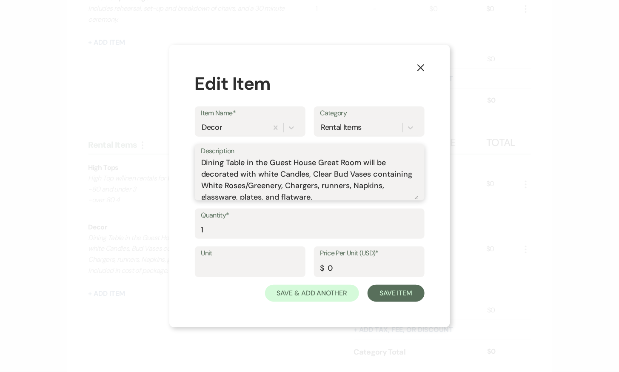
click at [324, 185] on textarea "Dining Table in the Guest House Great Room will be decorated with white Candles…" at bounding box center [309, 178] width 217 height 43
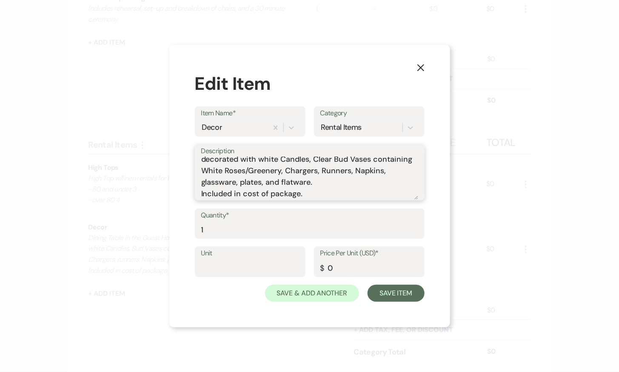
click at [205, 182] on textarea "Dining Table in the Guest House Great Room will be decorated with white Candles…" at bounding box center [309, 178] width 217 height 43
click at [247, 181] on textarea "Dining Table in the Guest House Great Room will be decorated with white Candles…" at bounding box center [309, 178] width 217 height 43
click at [284, 182] on textarea "Dining Table in the Guest House Great Room will be decorated with white Candles…" at bounding box center [309, 178] width 217 height 43
click at [328, 191] on textarea "Dining Table in the Guest House Great Room will be decorated with white Candles…" at bounding box center [309, 178] width 217 height 43
type textarea "Dining Table in the Guest House Great Room will be decorated with white Candles…"
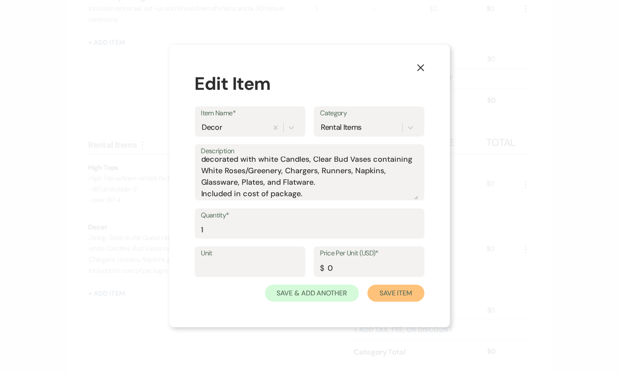
click at [398, 295] on button "Save Item" at bounding box center [395, 292] width 57 height 17
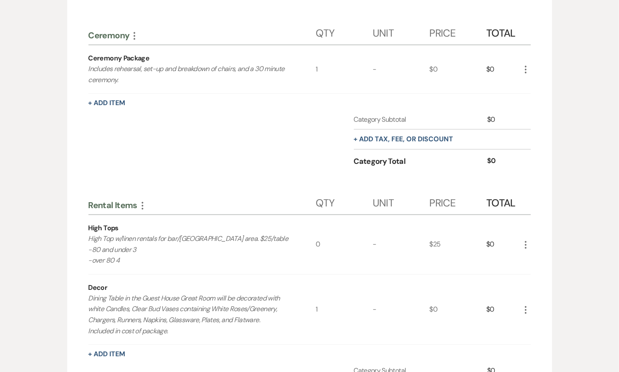
scroll to position [689, 0]
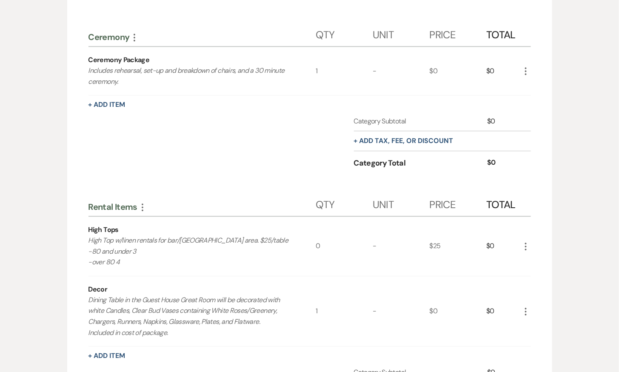
click at [522, 243] on icon "More" at bounding box center [525, 246] width 10 height 10
click at [538, 270] on button "X Delete" at bounding box center [543, 277] width 46 height 14
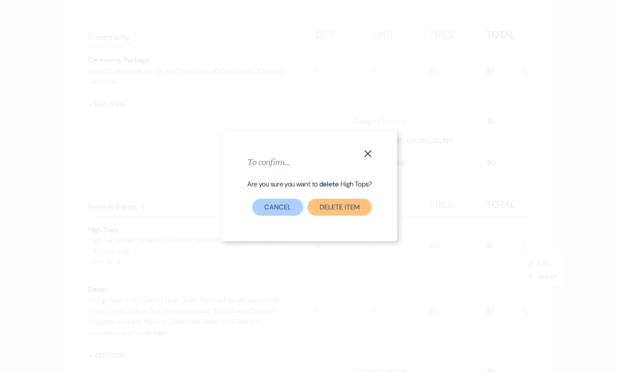
click at [357, 209] on button "Delete Item" at bounding box center [339, 207] width 64 height 17
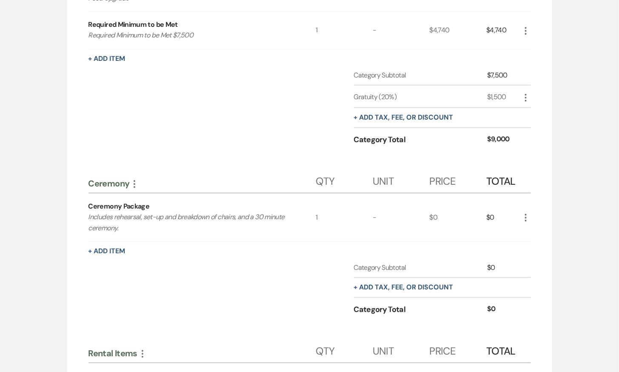
scroll to position [540, 0]
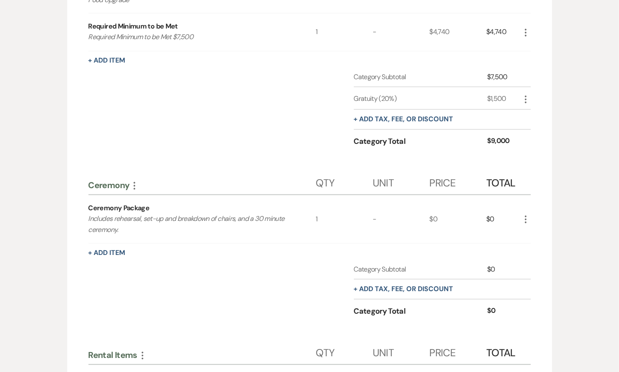
click at [526, 218] on icon "More" at bounding box center [525, 219] width 10 height 10
click at [533, 235] on icon "Pencil" at bounding box center [532, 236] width 5 height 6
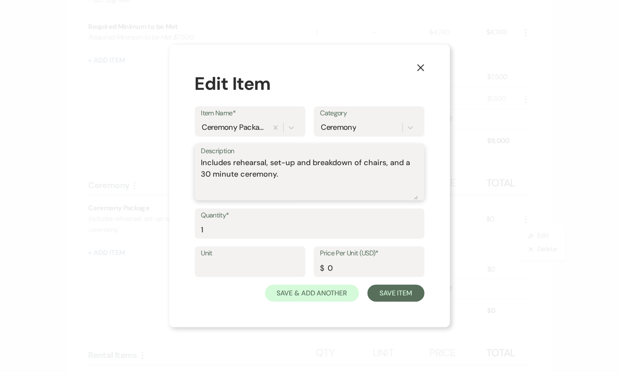
drag, startPoint x: 241, startPoint y: 176, endPoint x: 203, endPoint y: 176, distance: 37.8
click at [203, 176] on textarea "Includes rehearsal, set-up and breakdown of chairs, and a 30 minute ceremony." at bounding box center [309, 178] width 217 height 43
type textarea "Includes rehearsal, set-up and breakdown of chairs, and a ceremony."
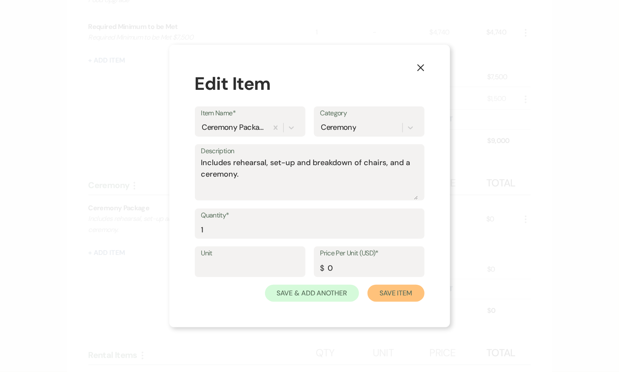
click at [402, 286] on button "Save Item" at bounding box center [395, 292] width 57 height 17
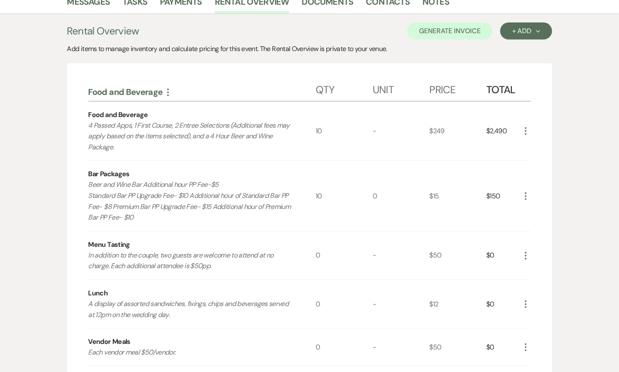
scroll to position [143, 0]
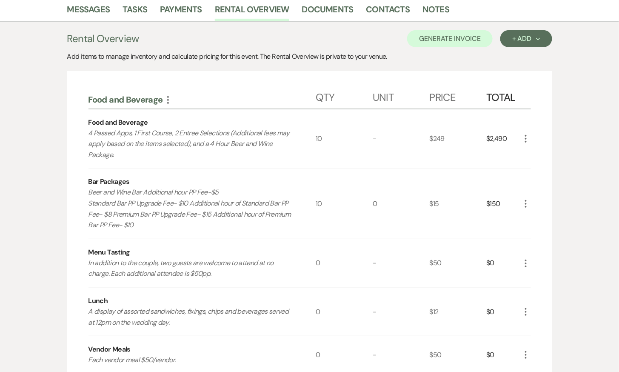
click at [527, 134] on icon "More" at bounding box center [525, 139] width 10 height 10
click at [537, 155] on button "Pencil Edit" at bounding box center [542, 155] width 44 height 14
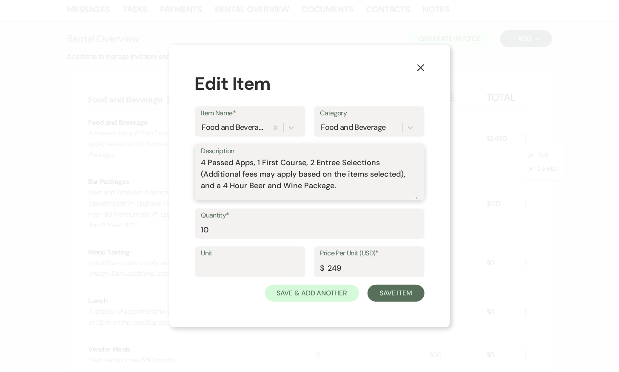
drag, startPoint x: 236, startPoint y: 162, endPoint x: 209, endPoint y: 162, distance: 27.6
click at [209, 162] on textarea "4 Passed Apps, 1 First Course, 2 Entree Selections (Additional fees may apply b…" at bounding box center [309, 178] width 217 height 43
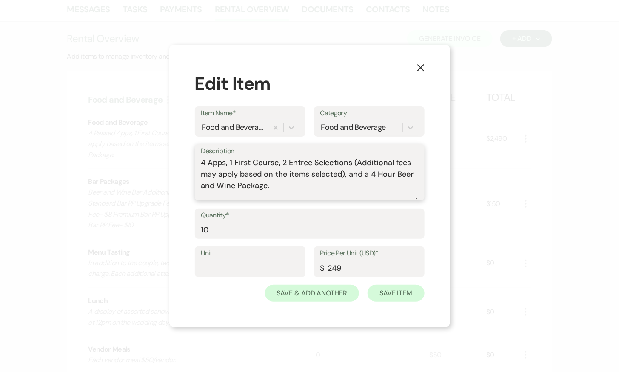
type textarea "4 Apps, 1 First Course, 2 Entree Selections (Additional fees may apply based on…"
click at [395, 293] on button "Save Item" at bounding box center [395, 292] width 57 height 17
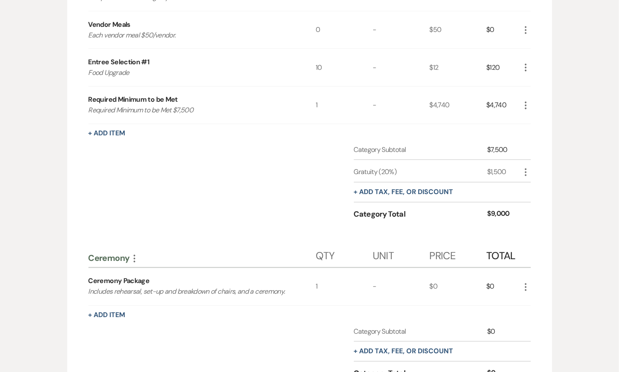
scroll to position [437, 0]
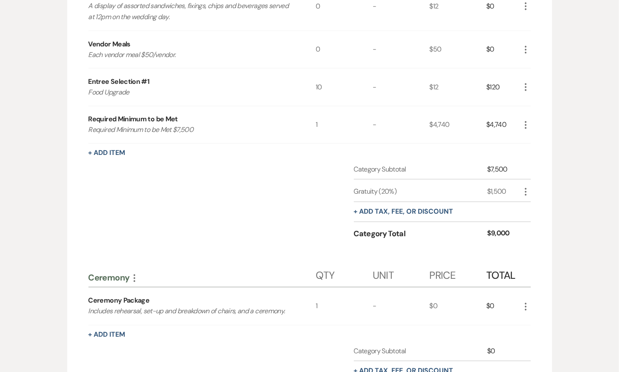
click at [526, 188] on use "button" at bounding box center [526, 192] width 2 height 8
click at [536, 204] on button "Pencil Edit" at bounding box center [542, 209] width 44 height 14
select select "false"
select select "2"
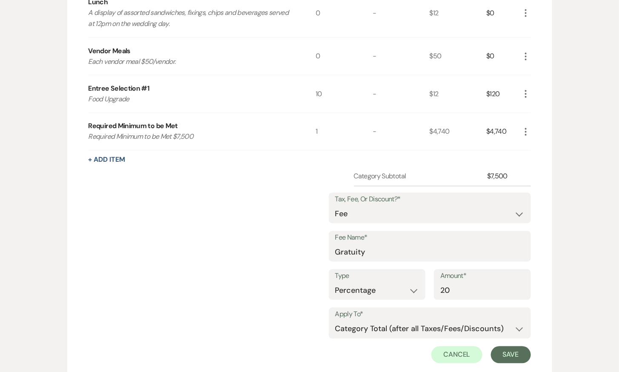
scroll to position [428, 0]
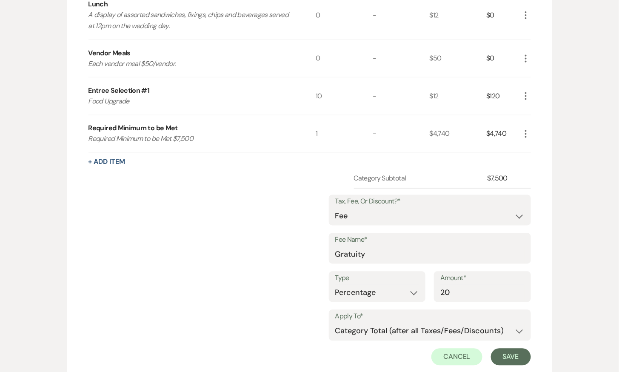
click at [504, 348] on button "Save" at bounding box center [511, 356] width 40 height 17
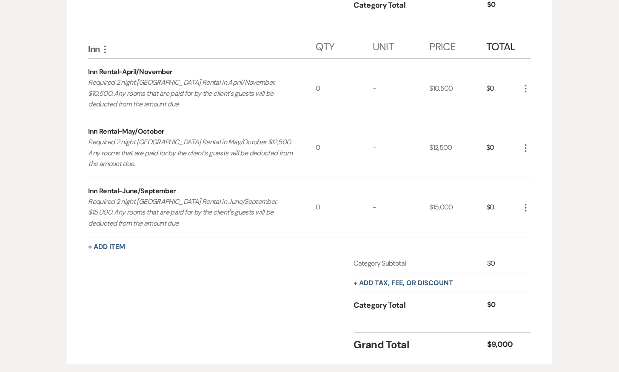
scroll to position [1021, 0]
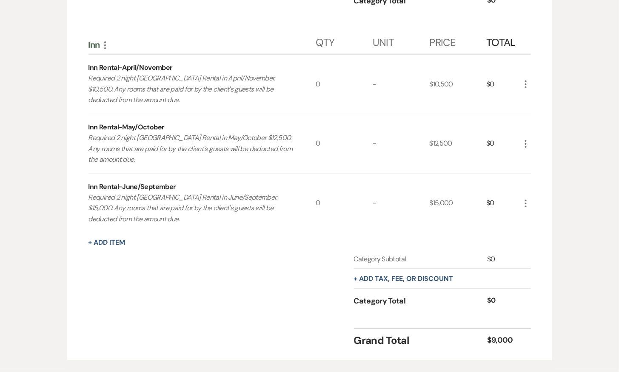
click at [104, 41] on icon "More" at bounding box center [105, 45] width 10 height 10
click at [125, 55] on button "Collapse Move Up" at bounding box center [142, 61] width 84 height 14
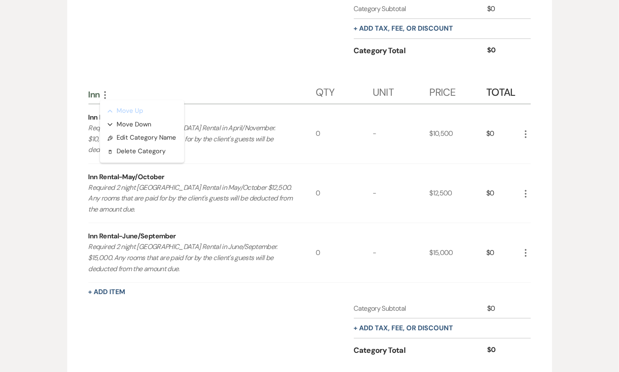
scroll to position [819, 0]
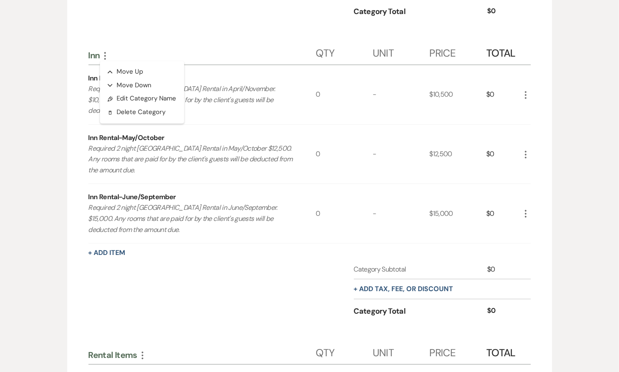
click at [270, 125] on div "Inn Rental-May/October Required 2 night Addy Sea Historic Inn Rental in May/Oct…" at bounding box center [201, 154] width 227 height 59
click at [527, 90] on icon "More" at bounding box center [525, 95] width 10 height 10
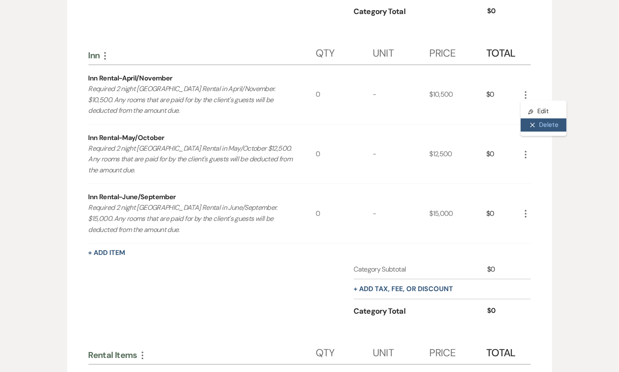
click at [544, 118] on button "X Delete" at bounding box center [543, 125] width 46 height 14
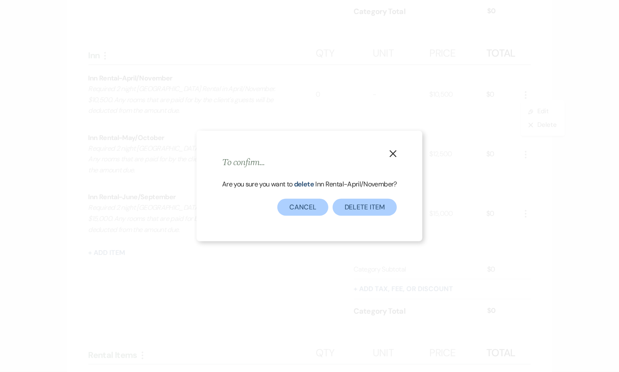
click at [375, 197] on div "Are you sure you want to delete Inn Rental-April/November ?" at bounding box center [309, 189] width 175 height 20
click at [376, 202] on button "Delete Item" at bounding box center [365, 207] width 64 height 17
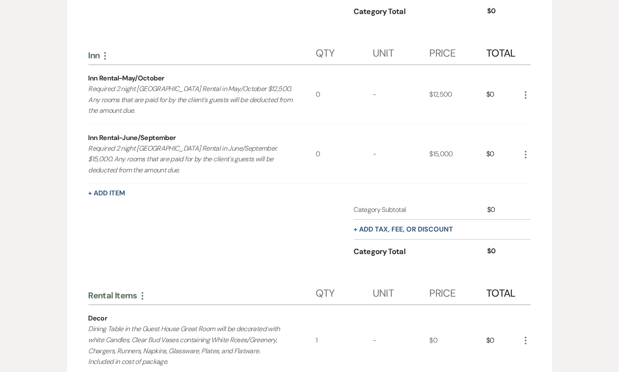
click at [528, 149] on icon "More" at bounding box center [525, 154] width 10 height 10
click at [533, 182] on use "button" at bounding box center [532, 184] width 5 height 5
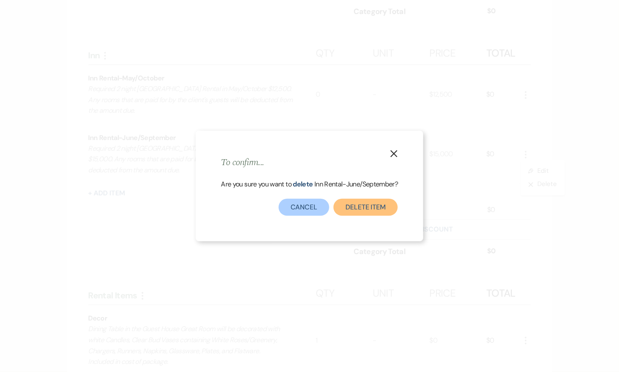
click at [372, 210] on button "Delete Item" at bounding box center [365, 207] width 64 height 17
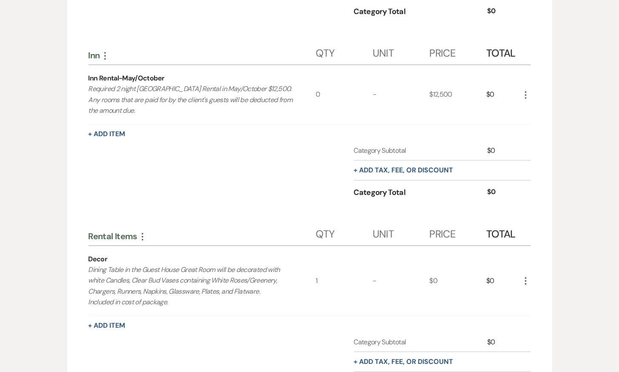
click at [529, 90] on icon "More" at bounding box center [525, 95] width 10 height 10
click at [537, 106] on button "Pencil Edit" at bounding box center [542, 112] width 44 height 14
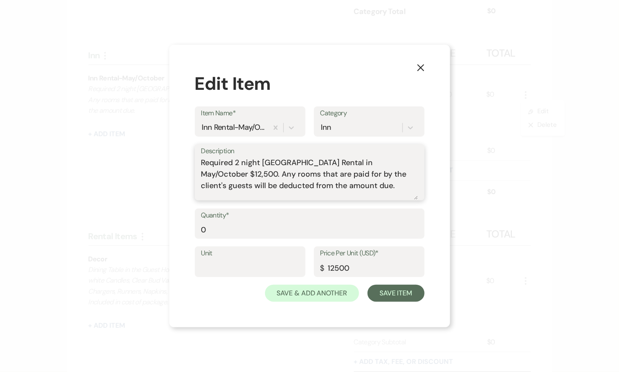
drag, startPoint x: 216, startPoint y: 174, endPoint x: 248, endPoint y: 174, distance: 32.7
click at [248, 174] on textarea "Required 2 night Addy Sea Historic Inn Rental in May/October $12,500. Any rooms…" at bounding box center [309, 178] width 217 height 43
click at [233, 173] on textarea "Required 2 night Addy Sea Historic Inn Rental in May $12,500. Any rooms that ar…" at bounding box center [309, 178] width 217 height 43
paste textarea "May Rate $3486 -Required Inn rental (GH Rooms 14,15,16,17) for two (2) nights -…"
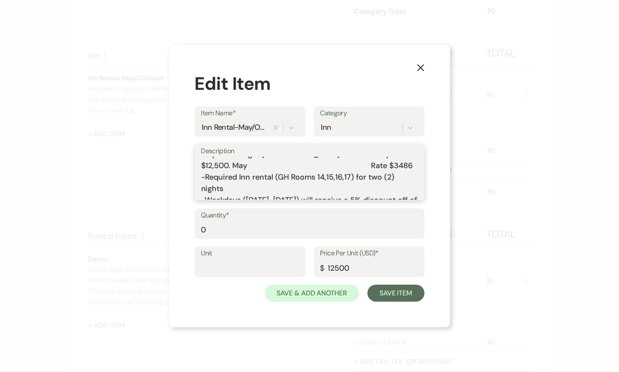
scroll to position [0, 0]
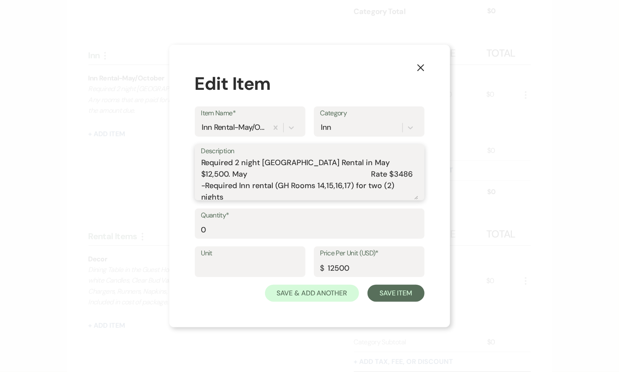
drag, startPoint x: 392, startPoint y: 173, endPoint x: 199, endPoint y: 175, distance: 192.6
click at [199, 175] on div "Description Required 2 night Addy Sea Historic Inn Rental in May $12,500. May R…" at bounding box center [310, 172] width 230 height 57
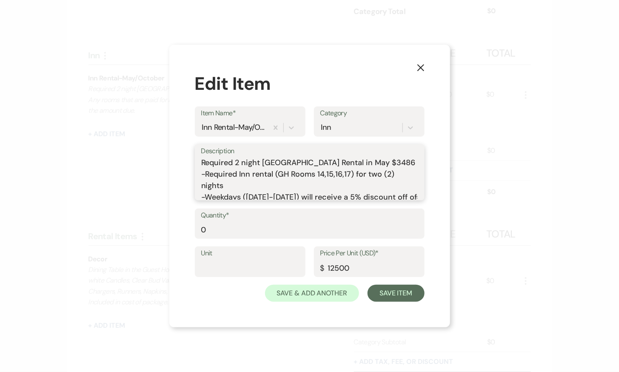
drag, startPoint x: 363, startPoint y: 162, endPoint x: 300, endPoint y: 162, distance: 62.5
click at [300, 162] on textarea "Required 2 night Addy Sea Historic Inn Rental in May $3486 -Required Inn rental…" at bounding box center [309, 178] width 217 height 43
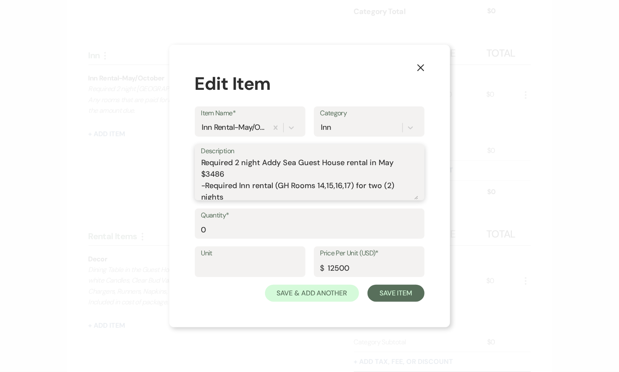
click at [226, 176] on textarea "Required 2 night Addy Sea Guest House rental in May $3486 -Required Inn rental …" at bounding box center [309, 178] width 217 height 43
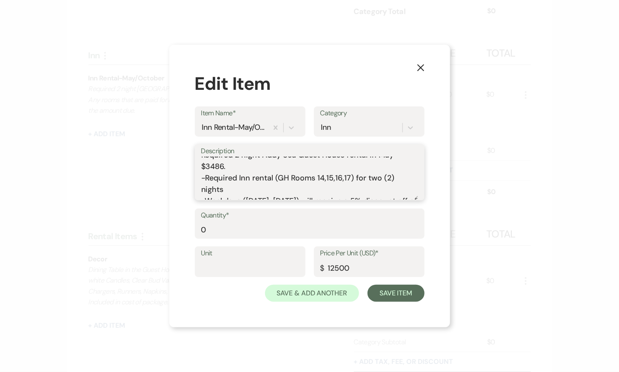
scroll to position [6, 0]
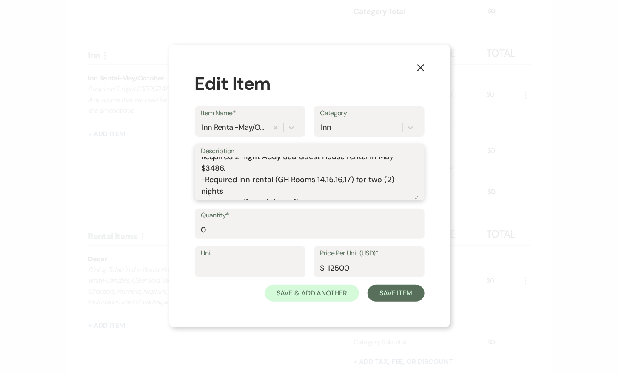
drag, startPoint x: 274, startPoint y: 179, endPoint x: 205, endPoint y: 179, distance: 69.3
click at [205, 179] on textarea "Required 2 night Addy Sea Guest House rental in May $3486. -Required Inn rental…" at bounding box center [309, 178] width 217 height 43
drag, startPoint x: 352, startPoint y: 178, endPoint x: 281, endPoint y: 178, distance: 70.6
click at [281, 178] on textarea "Required 2 night Addy Sea Guest House rental in May $3486. -(GH Rooms 14,15,16,…" at bounding box center [309, 178] width 217 height 43
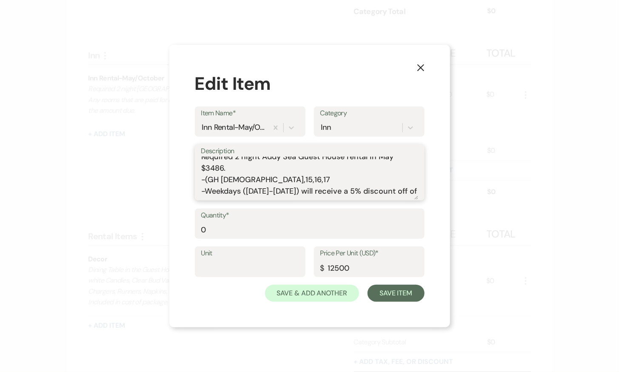
click at [209, 177] on textarea "Required 2 night Addy Sea Guest House rental in May $3486. -(GH Rooms 14,15,16,…" at bounding box center [309, 178] width 217 height 43
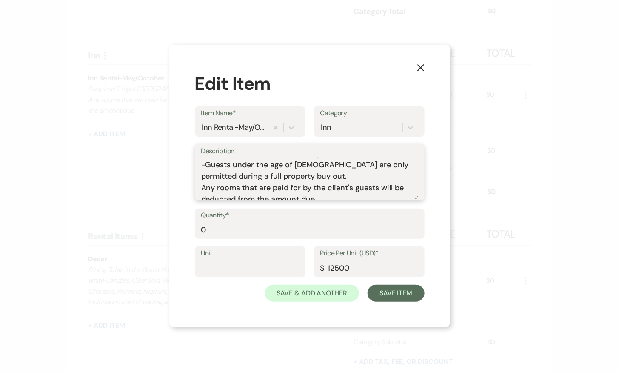
scroll to position [118, 0]
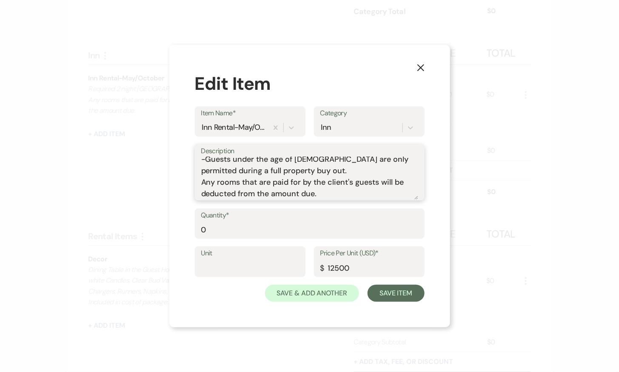
click at [204, 182] on textarea "Required 2 night Addy Sea Guest House rental in May $3486. -GH Rooms 14,15,16,1…" at bounding box center [309, 178] width 217 height 43
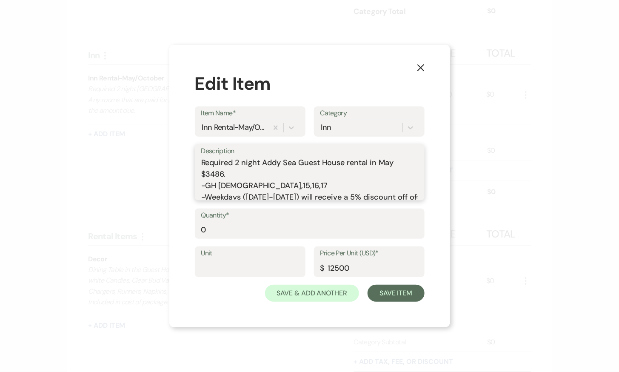
drag, startPoint x: 223, startPoint y: 173, endPoint x: 206, endPoint y: 173, distance: 16.6
click at [206, 173] on textarea "Required 2 night Addy Sea Guest House rental in May $3486. -GH Rooms 14,15,16,1…" at bounding box center [309, 178] width 217 height 43
type textarea "Required 2 night Addy Sea Guest House rental in May $3486. -GH Rooms 14,15,16,1…"
drag, startPoint x: 363, startPoint y: 264, endPoint x: 316, endPoint y: 265, distance: 47.6
click at [316, 265] on div "Price Per Unit (USD)* $ 12500" at bounding box center [369, 261] width 111 height 31
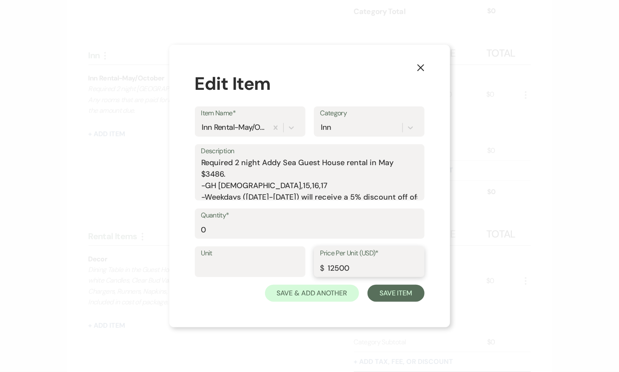
paste input "3486"
type input "3486"
click at [414, 293] on button "Save Item" at bounding box center [395, 292] width 57 height 17
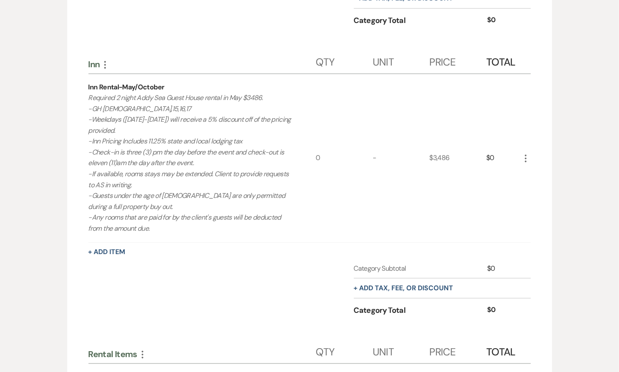
scroll to position [806, 0]
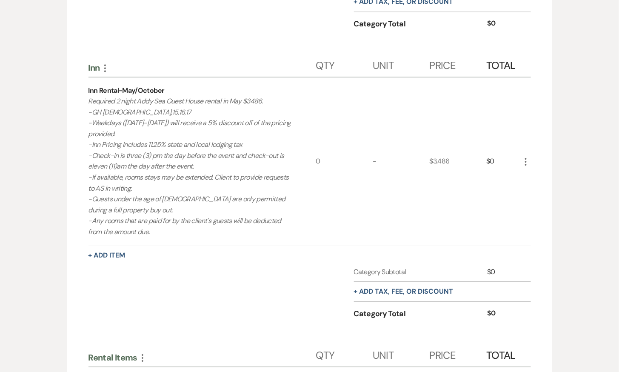
click at [526, 156] on icon "More" at bounding box center [525, 161] width 10 height 10
click at [472, 212] on div "$3,486" at bounding box center [457, 161] width 57 height 168
click at [418, 288] on button "+ Add tax, fee, or discount" at bounding box center [404, 291] width 100 height 7
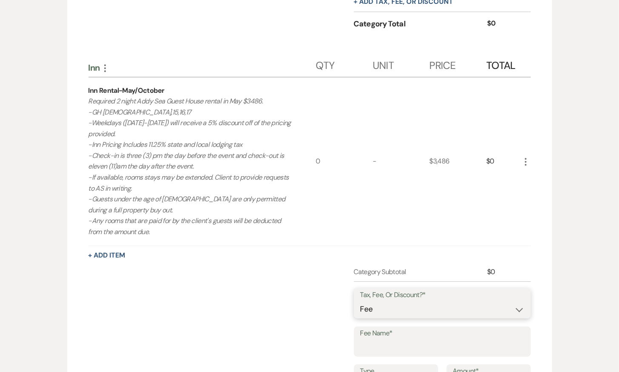
click at [401, 306] on select "Fee Discount Tax" at bounding box center [442, 309] width 164 height 17
select select "2"
click at [360, 301] on select "Fee Discount Tax" at bounding box center [442, 309] width 164 height 17
click at [403, 343] on input "Fee Name*" at bounding box center [442, 347] width 164 height 17
type input "R"
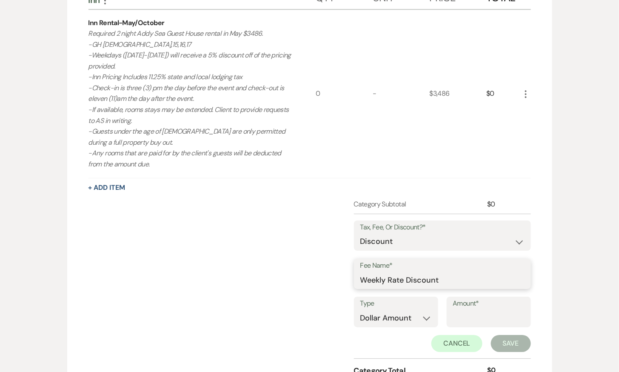
scroll to position [875, 0]
type input "Weekly Rate Discount"
click at [390, 313] on select "Dollar Amount Percentage" at bounding box center [395, 317] width 71 height 17
select select "false"
click at [360, 309] on select "Dollar Amount Percentage" at bounding box center [395, 317] width 71 height 17
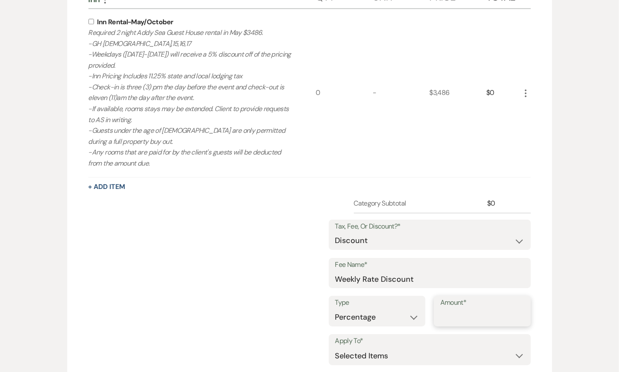
click at [465, 315] on input "Amount*" at bounding box center [482, 317] width 84 height 17
type input "5"
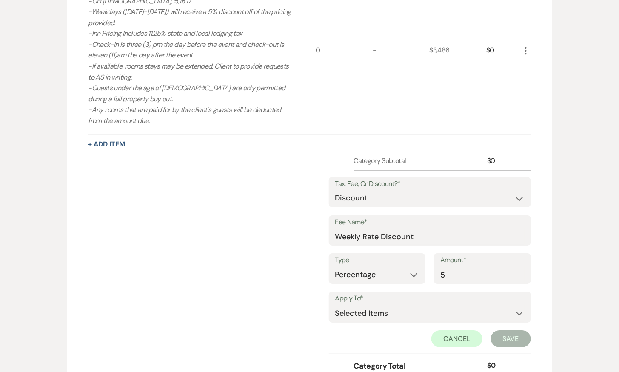
scroll to position [918, 0]
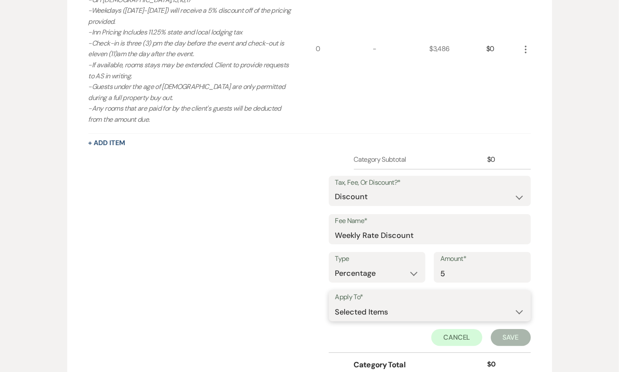
click at [462, 313] on select "Selected Items Category Subtotal (before all Taxes/Fees/Discounts) Category Tot…" at bounding box center [429, 311] width 189 height 17
select select "2"
click at [335, 303] on select "Selected Items Category Subtotal (before all Taxes/Fees/Discounts) Category Tot…" at bounding box center [429, 311] width 189 height 17
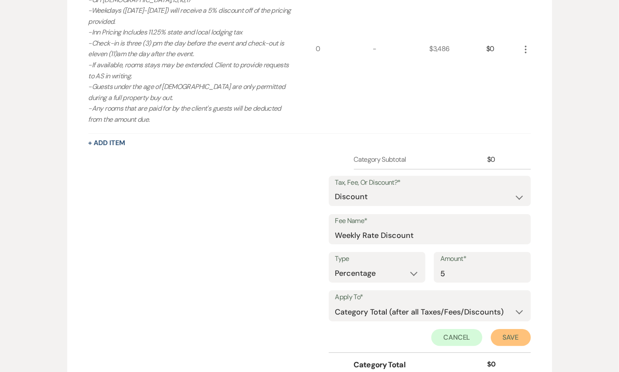
click at [507, 334] on button "Save" at bounding box center [511, 337] width 40 height 17
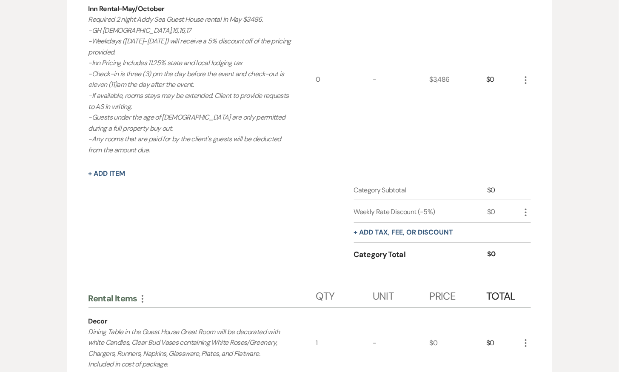
scroll to position [886, 0]
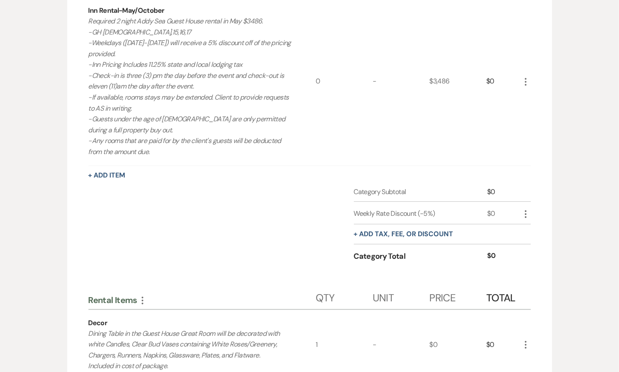
click at [525, 80] on use "button" at bounding box center [526, 82] width 2 height 8
click at [530, 95] on icon "Pencil" at bounding box center [532, 98] width 5 height 6
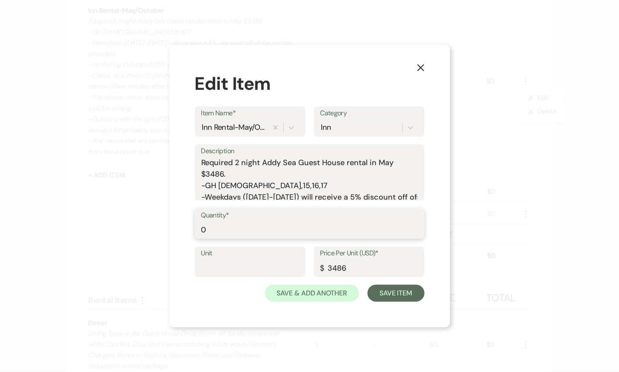
click at [230, 227] on input "0" at bounding box center [309, 229] width 217 height 17
type input "1"
click at [387, 290] on button "Save Item" at bounding box center [395, 292] width 57 height 17
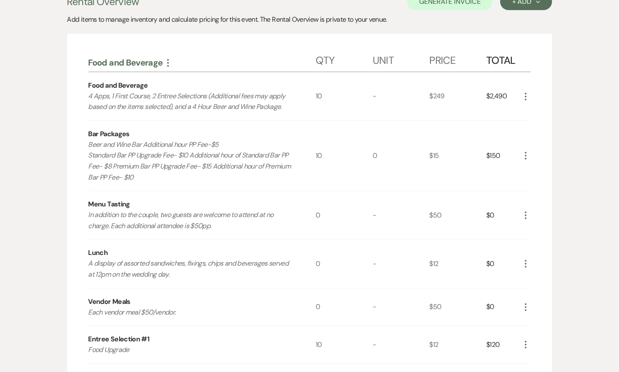
scroll to position [0, 0]
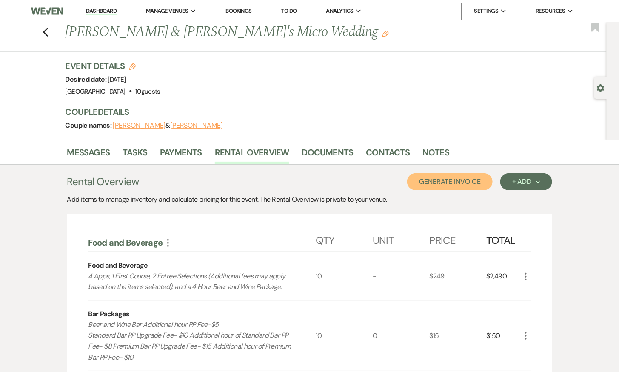
click at [466, 179] on button "Generate Invoice" at bounding box center [449, 181] width 85 height 17
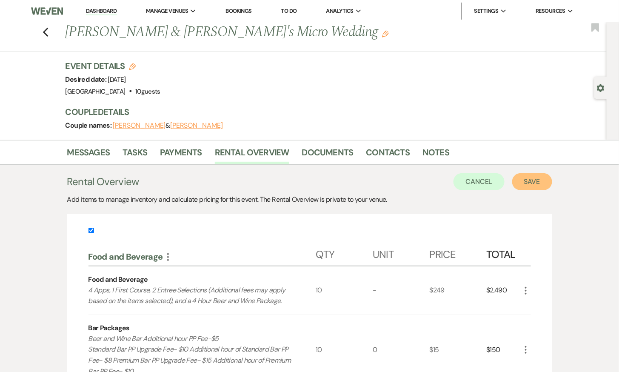
click at [536, 179] on button "Save" at bounding box center [532, 181] width 40 height 17
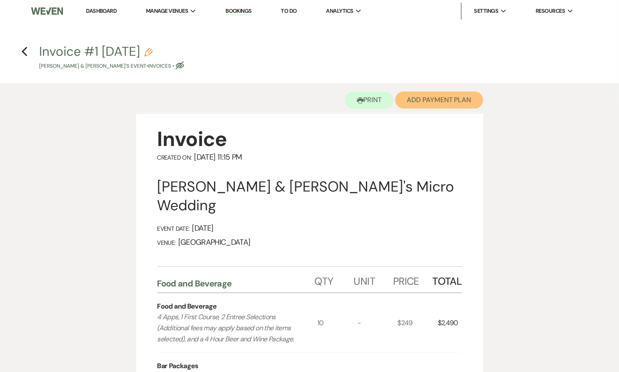
click at [458, 94] on button "Add Payment Plan" at bounding box center [439, 99] width 88 height 17
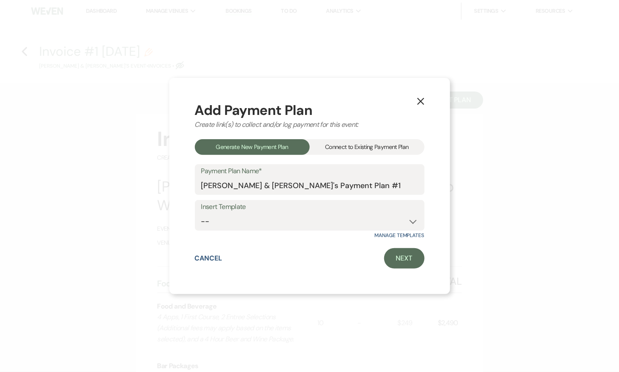
click at [355, 146] on div "Connect to Existing Payment Plan" at bounding box center [367, 147] width 115 height 16
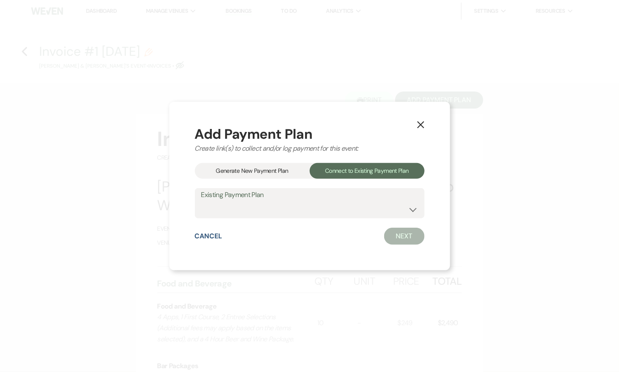
click at [250, 173] on div "Generate New Payment Plan" at bounding box center [252, 171] width 115 height 16
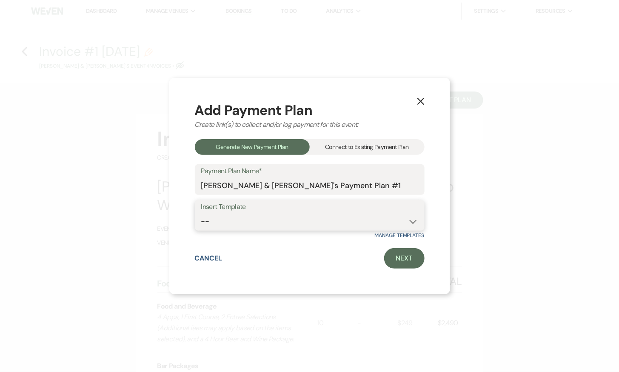
click at [273, 220] on select "-- Standard Wedding" at bounding box center [309, 221] width 217 height 17
select select "160"
click at [201, 213] on select "-- Standard Wedding" at bounding box center [309, 221] width 217 height 17
click at [414, 256] on link "Next" at bounding box center [404, 258] width 40 height 20
select select "29970"
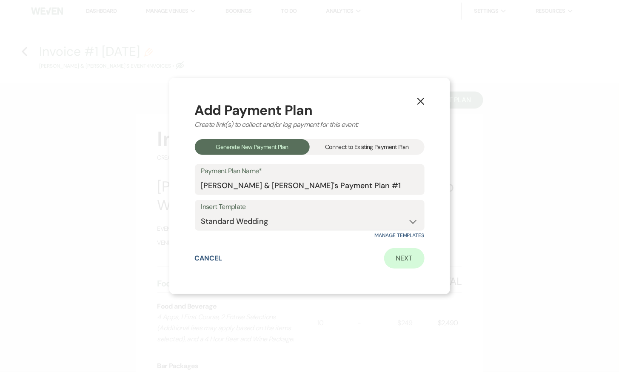
select select "2"
select select "flat"
select select "true"
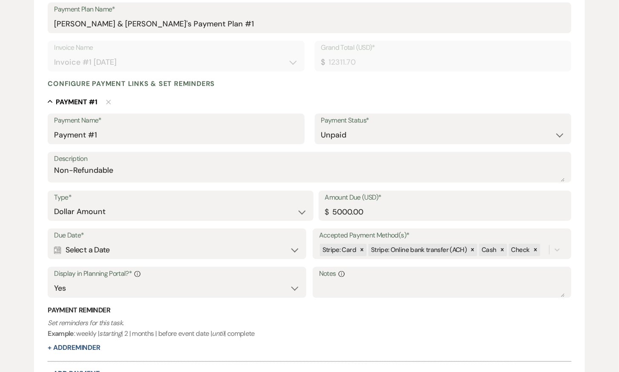
scroll to position [160, 0]
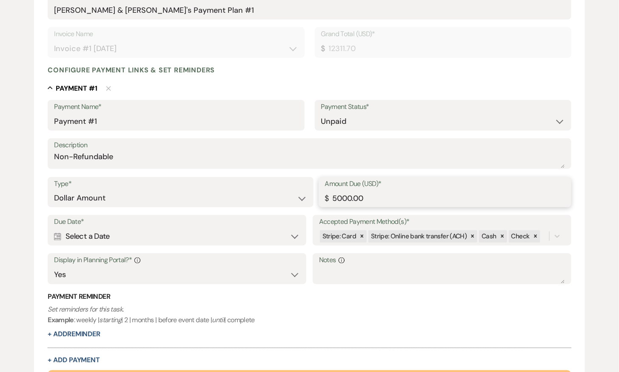
click at [336, 195] on input "5000.00" at bounding box center [445, 198] width 240 height 17
click at [361, 235] on icon at bounding box center [362, 236] width 3 height 3
type input "2500.00"
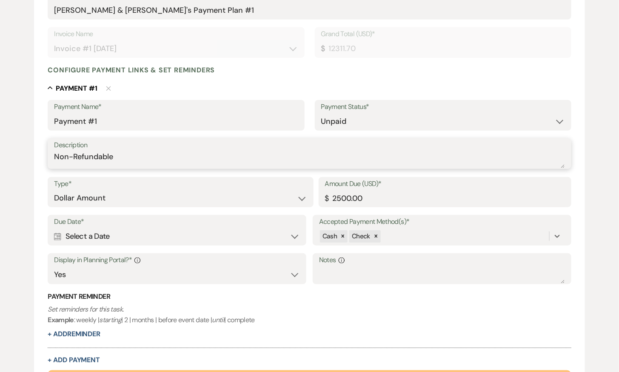
click at [155, 158] on textarea "Non-Refundable" at bounding box center [309, 159] width 511 height 17
type textarea "Non-Refundable (3% fee for CC usage)"
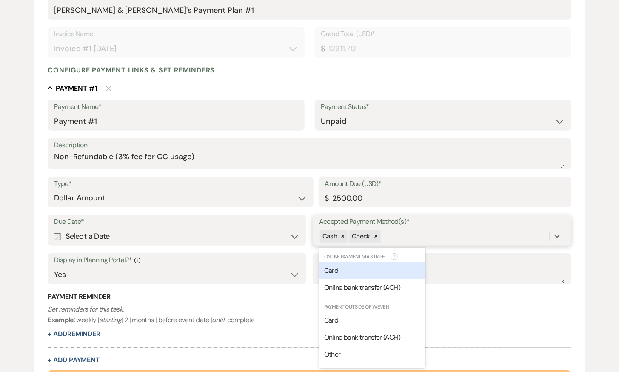
click at [397, 237] on div "Cash Check" at bounding box center [434, 236] width 230 height 15
click at [354, 287] on span "Online bank transfer (ACH)" at bounding box center [362, 287] width 76 height 9
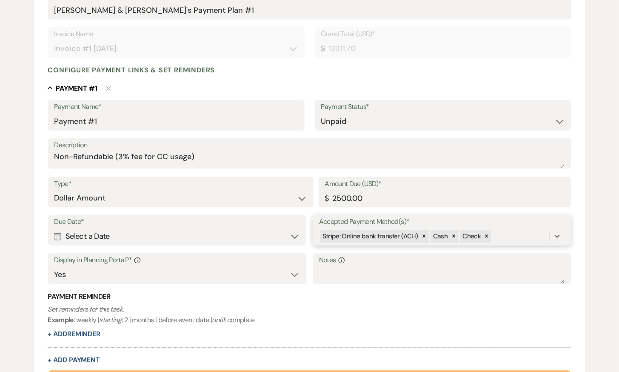
click at [504, 234] on div "Stripe: Online bank transfer (ACH) Cash Check" at bounding box center [434, 236] width 230 height 15
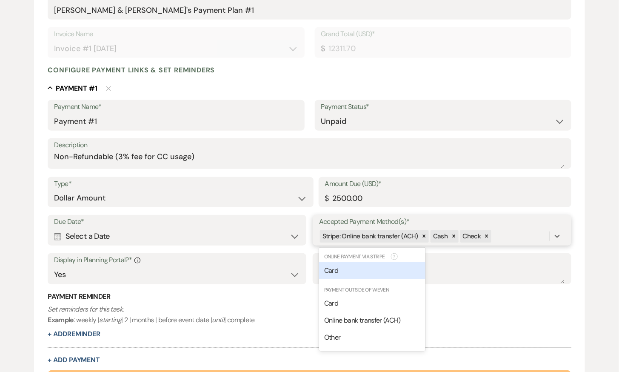
click at [357, 269] on div "Card" at bounding box center [372, 270] width 106 height 17
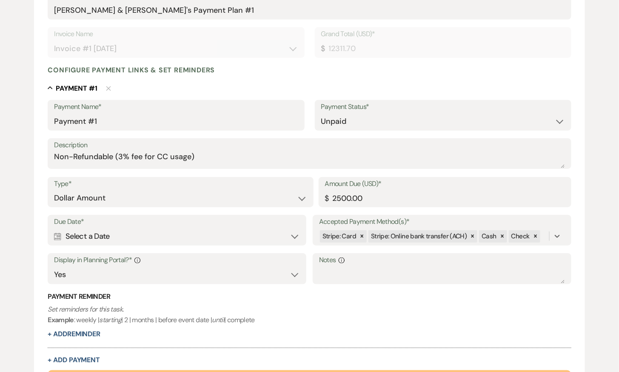
click at [263, 236] on div "Calendar Select a Date Expand" at bounding box center [177, 236] width 246 height 17
select select "day"
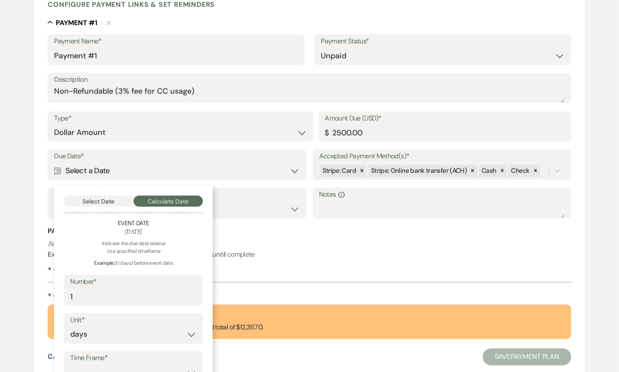
scroll to position [228, 0]
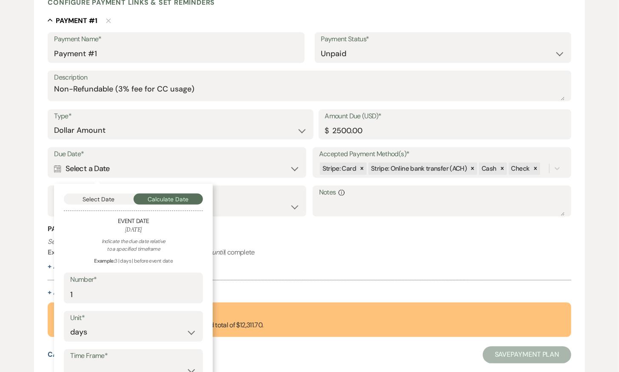
click at [217, 165] on div "Calendar Select a Date Collapse" at bounding box center [177, 168] width 246 height 17
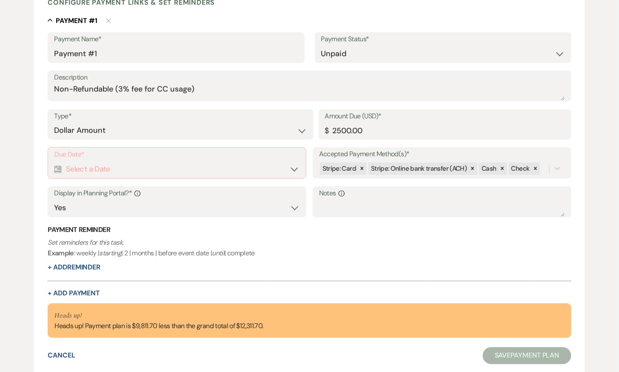
click at [211, 165] on div "Calendar Select a Date Expand" at bounding box center [176, 169] width 245 height 17
select select "day"
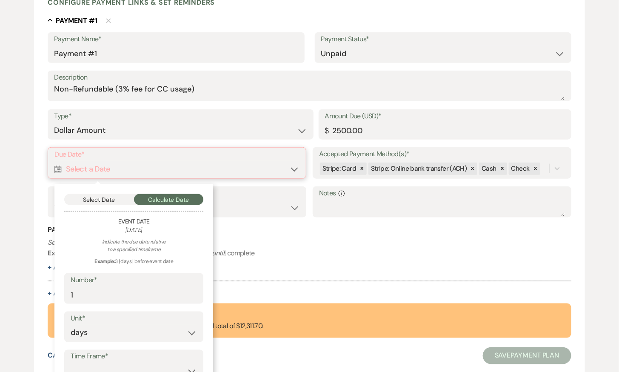
click at [100, 196] on button "Select Date" at bounding box center [99, 199] width 70 height 11
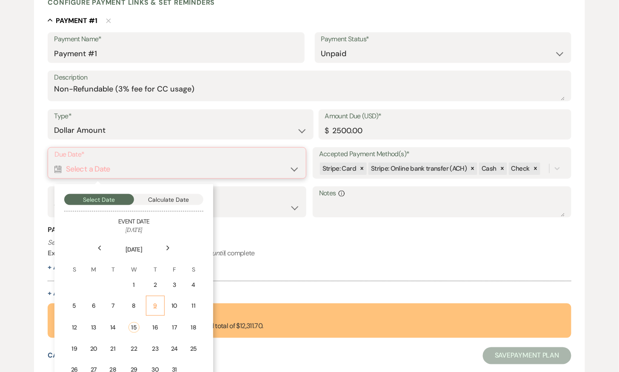
scroll to position [288, 0]
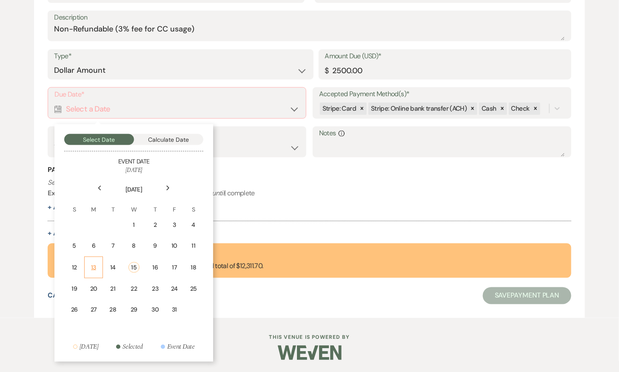
click at [96, 267] on div "13" at bounding box center [94, 267] width 8 height 9
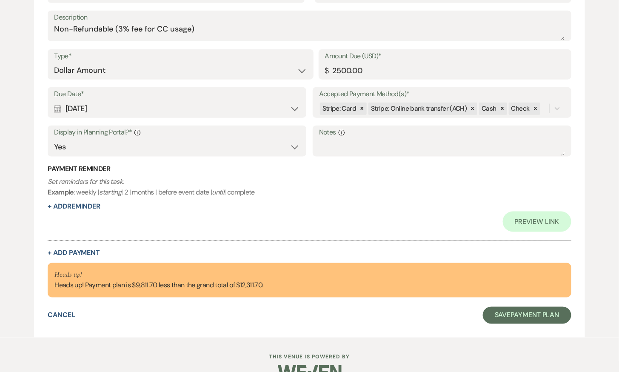
click at [173, 112] on div "Calendar Oct 13, 2025 Expand" at bounding box center [177, 108] width 246 height 17
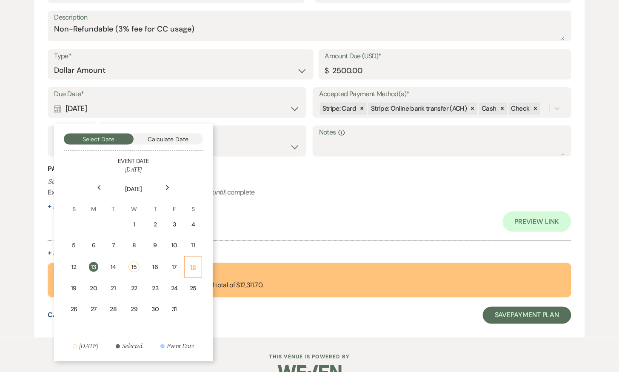
click at [196, 268] on div "18" at bounding box center [193, 266] width 7 height 9
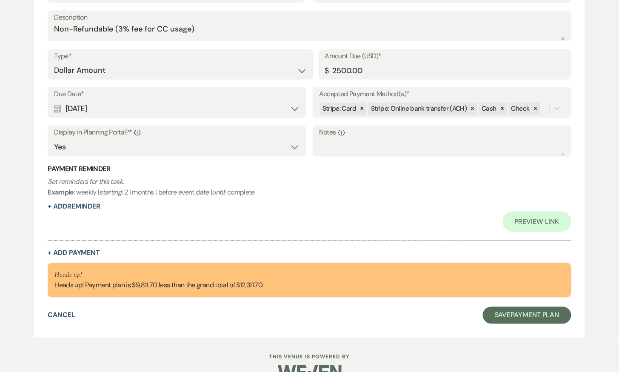
click at [325, 229] on div "Preview Link" at bounding box center [309, 221] width 523 height 20
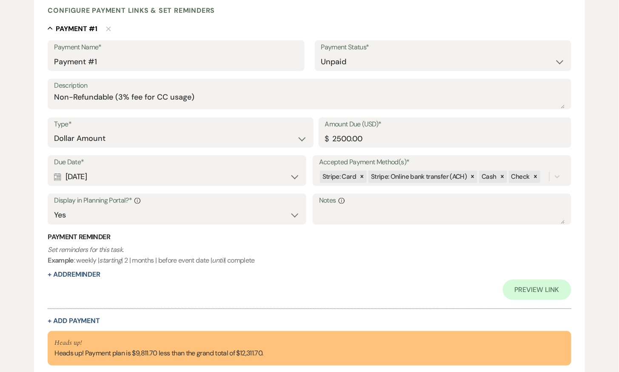
scroll to position [307, 0]
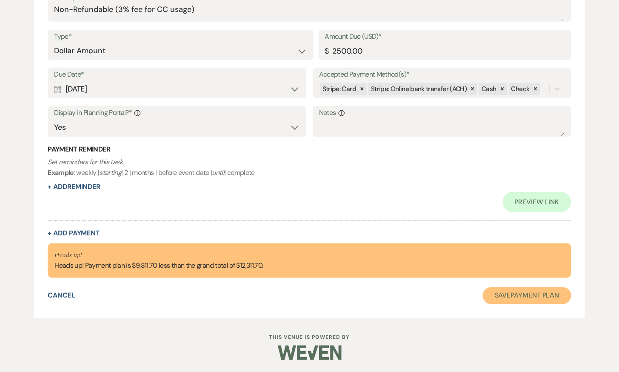
click at [535, 296] on button "Save Payment Plan" at bounding box center [527, 295] width 88 height 17
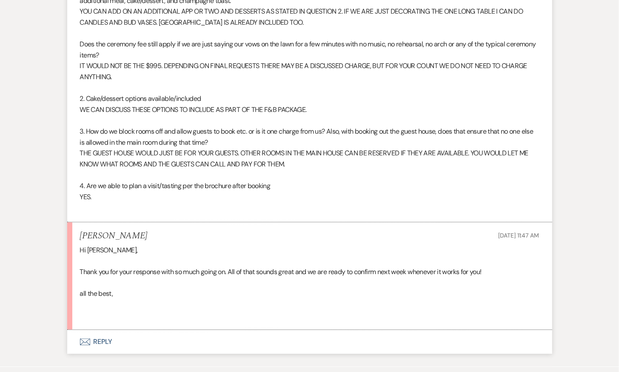
scroll to position [3988, 0]
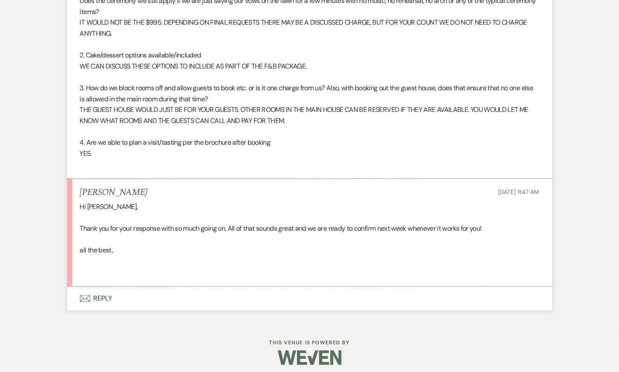
click at [101, 287] on button "Envelope Reply" at bounding box center [309, 298] width 485 height 24
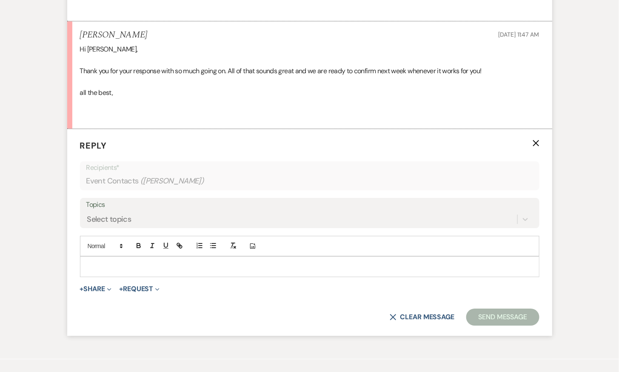
scroll to position [4180, 0]
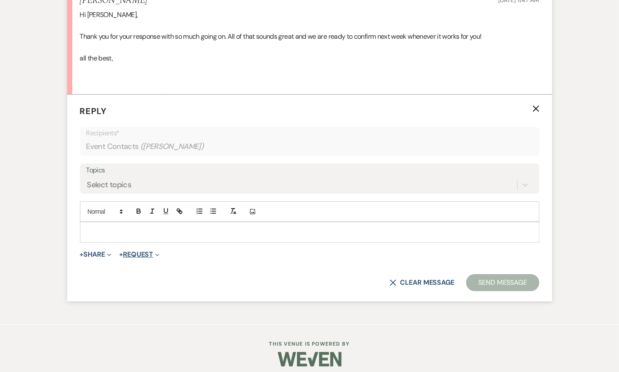
click at [135, 251] on button "+ Request Expand" at bounding box center [139, 254] width 40 height 7
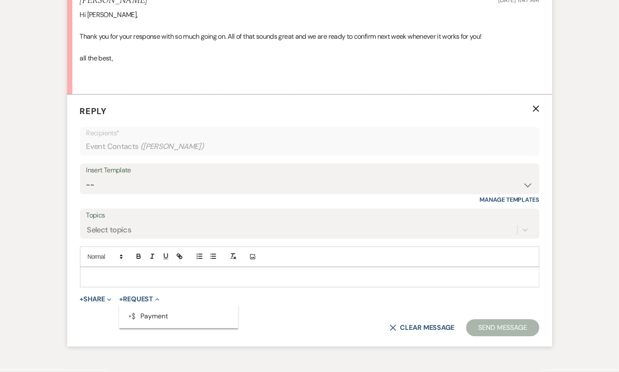
click at [150, 318] on ul "Generate Payment Payment" at bounding box center [178, 316] width 119 height 24
click at [154, 296] on button "+ Request Expand" at bounding box center [139, 299] width 40 height 7
click at [157, 311] on button "Generate Payment Payment" at bounding box center [178, 315] width 119 height 15
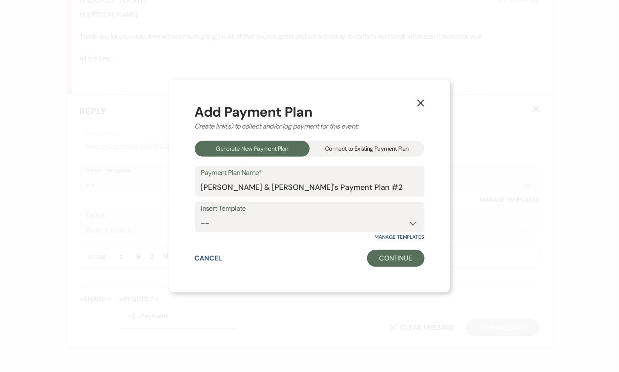
click at [371, 148] on div "Connect to Existing Payment Plan" at bounding box center [367, 149] width 115 height 16
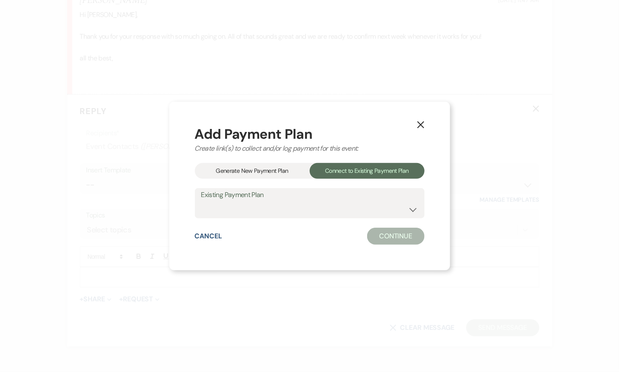
click at [313, 200] on label "Existing Payment Plan" at bounding box center [309, 195] width 217 height 12
click at [313, 203] on select "Devin Sardelli & Caitlin Lender's Payment Plan #1" at bounding box center [309, 209] width 217 height 17
select select "26023"
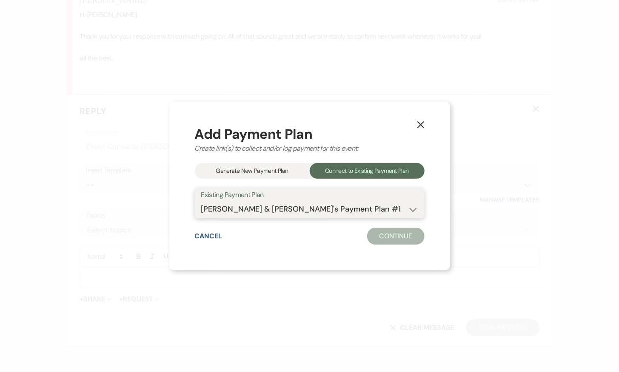
click at [201, 201] on select "Devin Sardelli & Caitlin Lender's Payment Plan #1" at bounding box center [309, 209] width 217 height 17
click at [385, 242] on button "Continue" at bounding box center [395, 235] width 57 height 17
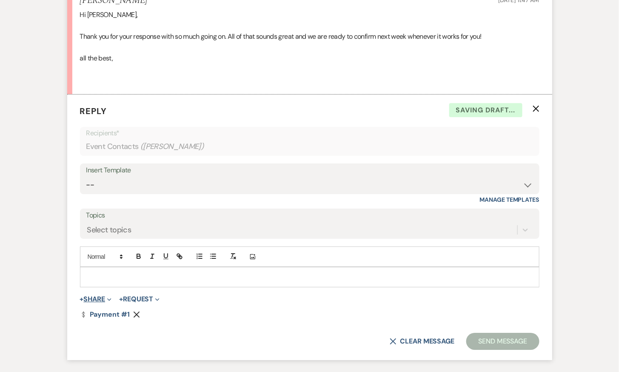
drag, startPoint x: 379, startPoint y: 236, endPoint x: 97, endPoint y: 293, distance: 288.0
click at [97, 296] on button "+ Share Expand" at bounding box center [96, 299] width 32 height 7
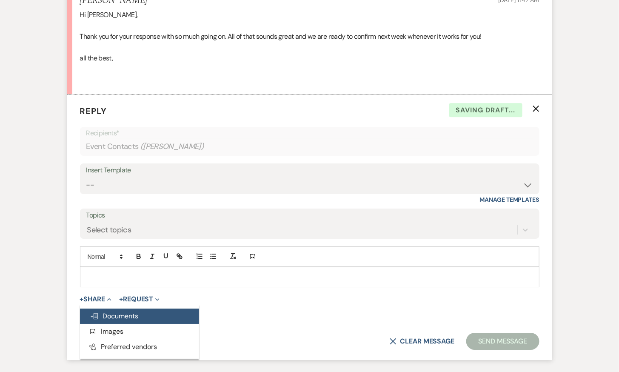
drag, startPoint x: 97, startPoint y: 293, endPoint x: 109, endPoint y: 311, distance: 22.3
click at [109, 311] on span "Doc Upload Documents" at bounding box center [114, 315] width 48 height 9
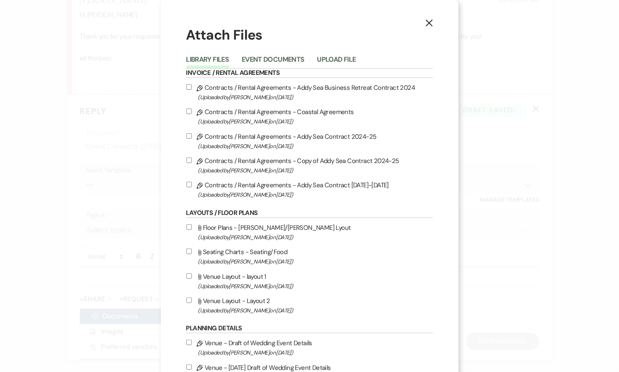
click at [341, 61] on button "Upload File" at bounding box center [336, 62] width 39 height 12
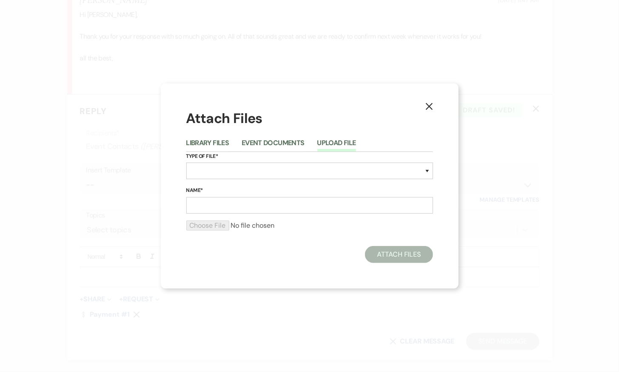
click at [278, 145] on button "Event Documents" at bounding box center [273, 145] width 63 height 12
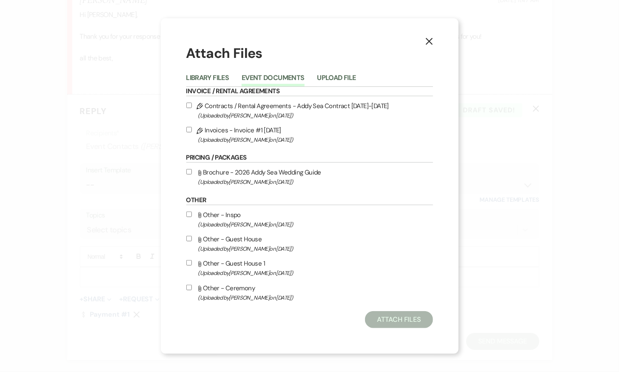
click at [189, 104] on input "Pencil Contracts / Rental Agreements - Addy Sea Contract 2026-2027 (Uploaded by…" at bounding box center [189, 105] width 6 height 6
checkbox input "true"
click at [189, 128] on input "Pencil Invoices - Invoice #1 10-14-2025 (Uploaded by Katie Duke on Oct 15th, 20…" at bounding box center [189, 130] width 6 height 6
checkbox input "true"
click at [416, 329] on div "X Attach Files Library Files Event Documents Upload File Invoice / Rental Agree…" at bounding box center [310, 186] width 298 height 336
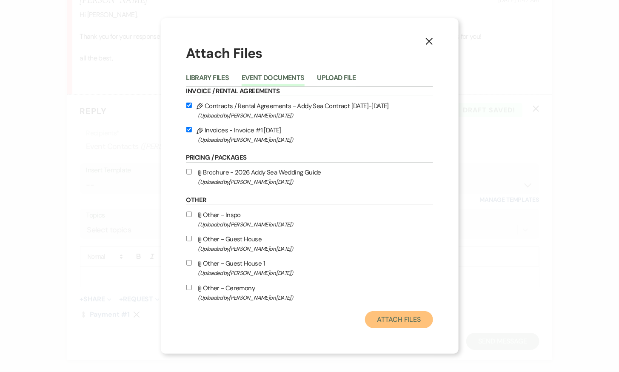
click at [412, 324] on button "Attach Files" at bounding box center [399, 319] width 68 height 17
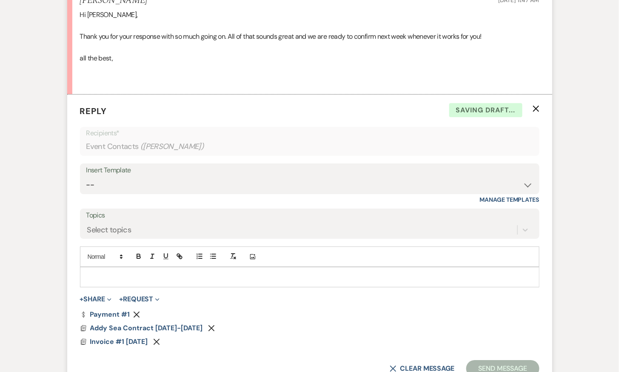
click at [103, 296] on button "+ Share Expand" at bounding box center [96, 299] width 32 height 7
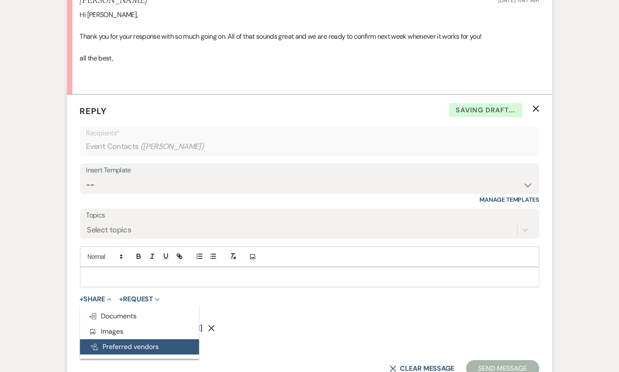
drag, startPoint x: 109, startPoint y: 311, endPoint x: 116, endPoint y: 342, distance: 31.8
click at [116, 342] on button "Pref Vendors Preferred vendors" at bounding box center [139, 346] width 119 height 15
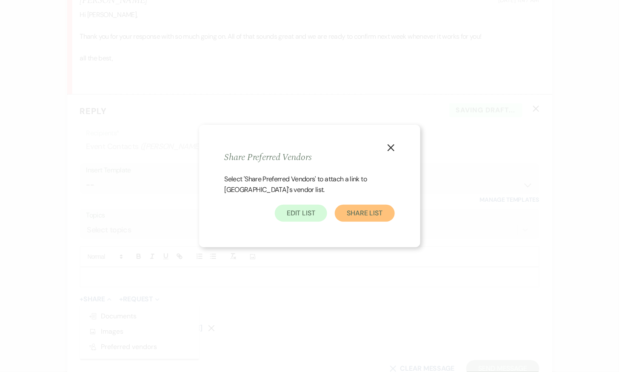
drag, startPoint x: 116, startPoint y: 342, endPoint x: 353, endPoint y: 212, distance: 270.6
click at [353, 212] on button "Share List" at bounding box center [365, 213] width 60 height 17
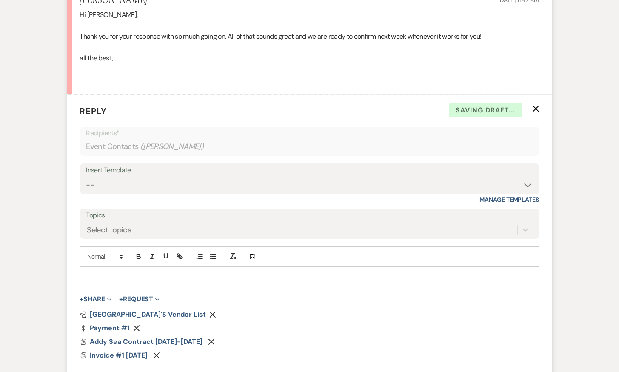
click at [200, 272] on p at bounding box center [310, 276] width 446 height 9
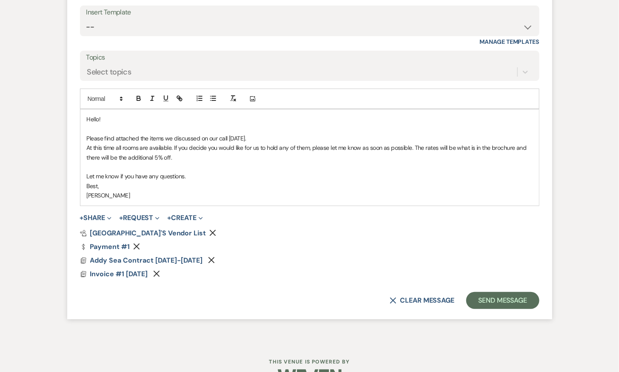
scroll to position [4355, 0]
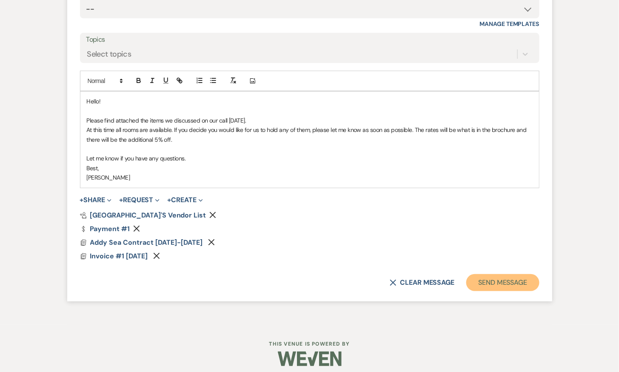
click at [516, 280] on button "Send Message" at bounding box center [502, 282] width 73 height 17
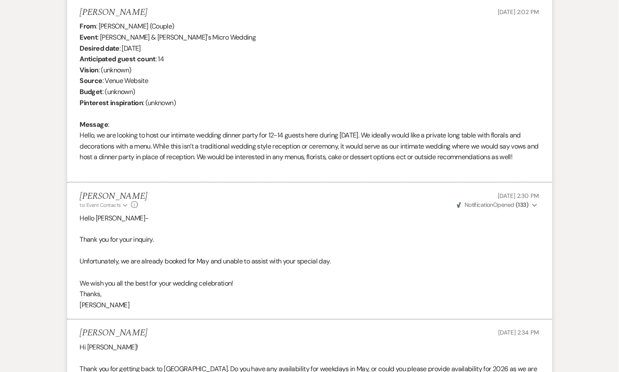
scroll to position [0, 0]
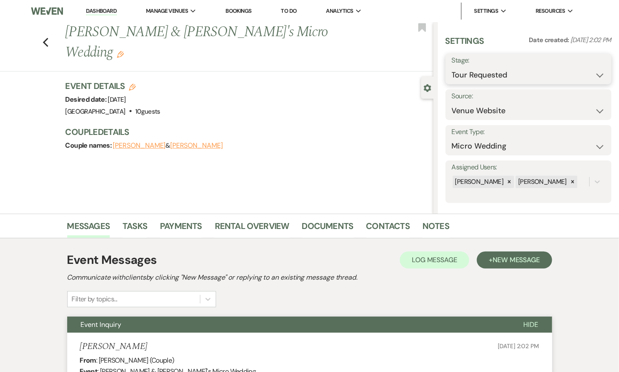
click at [489, 75] on select "Inquiry Follow Up Tour Requested Tour Confirmed Toured Proposal Sent Booked Lost" at bounding box center [529, 75] width 154 height 17
select select "7"
click at [452, 67] on select "Inquiry Follow Up Tour Requested Tour Confirmed Toured Proposal Sent Booked Lost" at bounding box center [529, 75] width 154 height 17
click at [600, 69] on button "Save" at bounding box center [594, 68] width 34 height 17
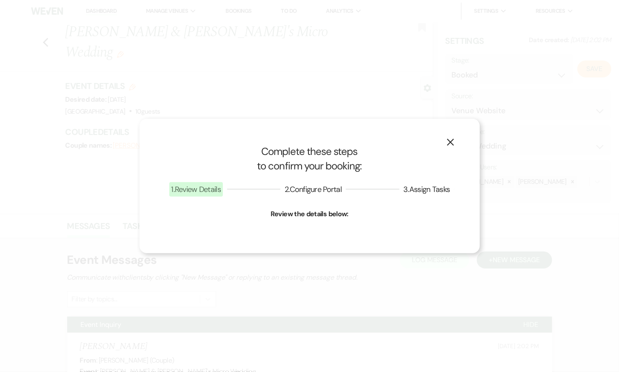
select select "16"
select select "698"
select select "eventDateAnd"
select select "false"
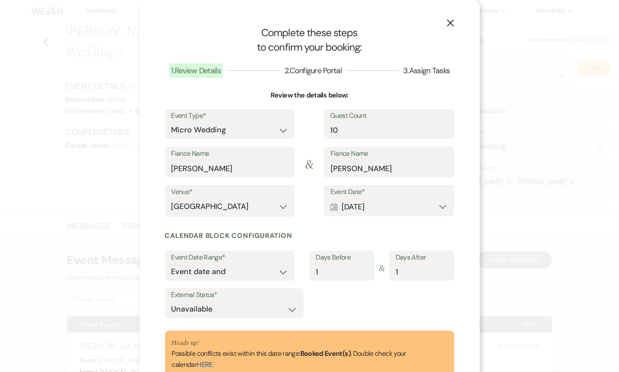
scroll to position [56, 0]
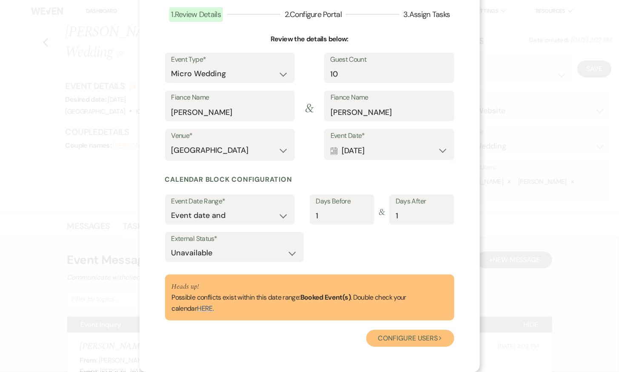
click at [427, 340] on button "Configure users Next" at bounding box center [410, 338] width 88 height 17
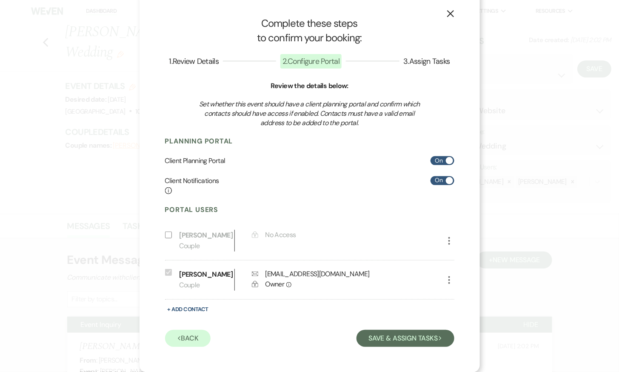
scroll to position [0, 0]
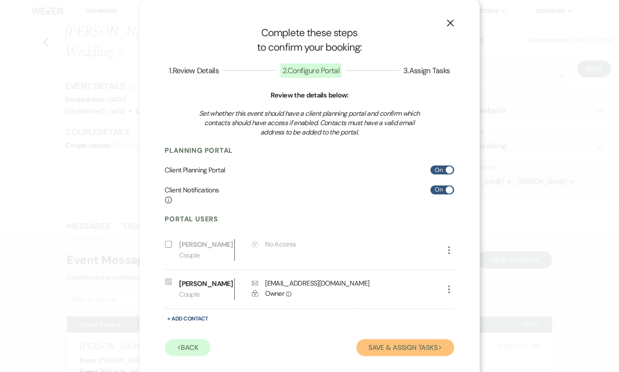
click at [415, 348] on button "Save & Assign Tasks Next" at bounding box center [404, 347] width 97 height 17
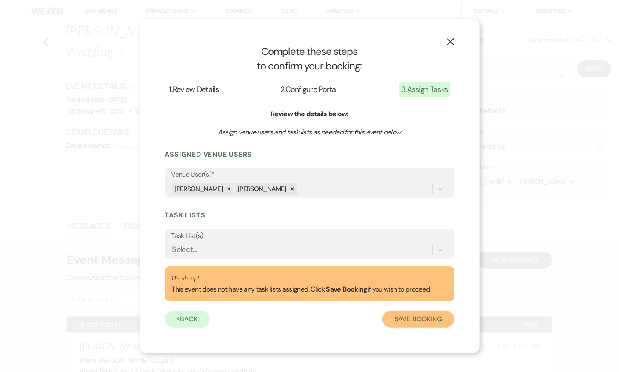
click at [415, 320] on button "Save Booking" at bounding box center [417, 318] width 71 height 17
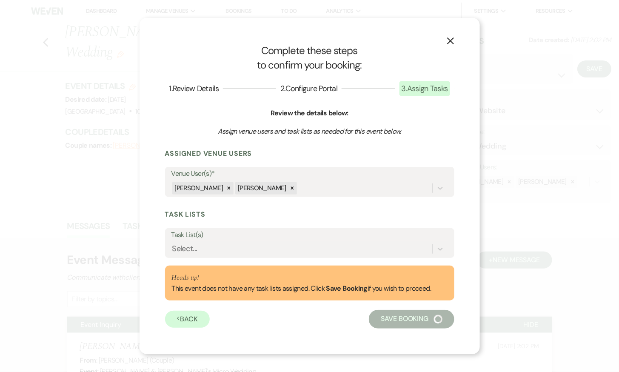
select select "3385"
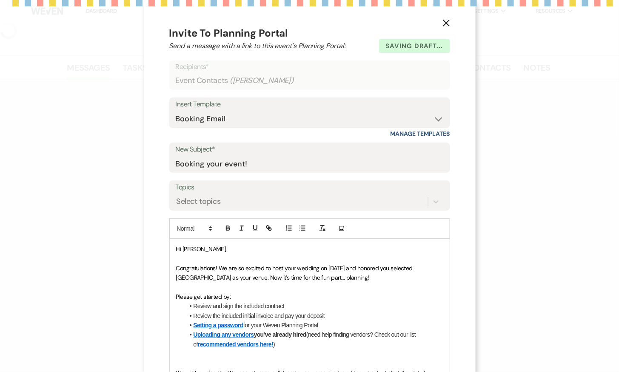
select select "5"
select select "16"
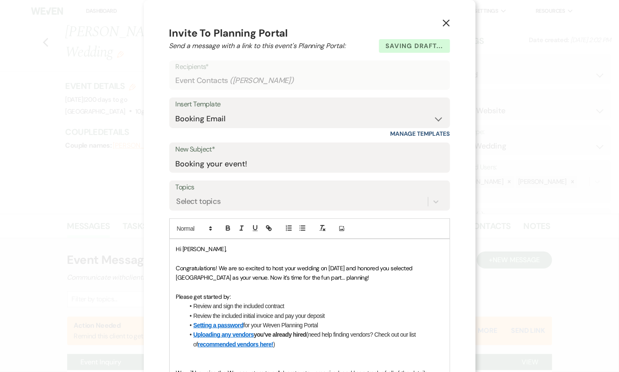
click at [446, 20] on icon "X" at bounding box center [446, 23] width 8 height 8
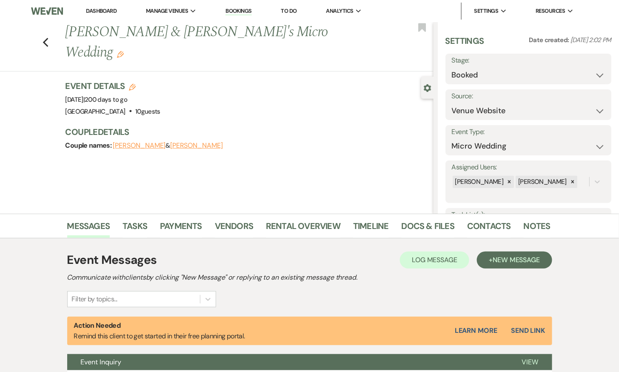
scroll to position [79, 0]
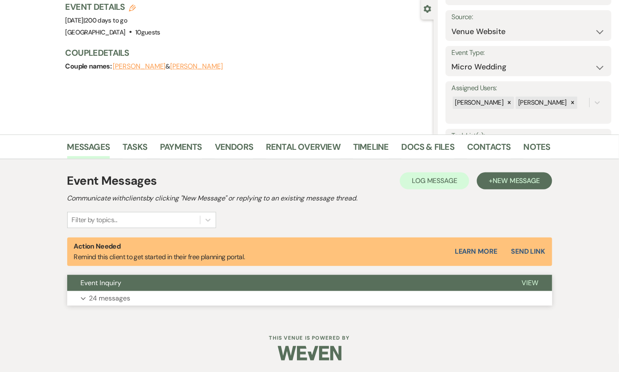
click at [126, 293] on p "24 messages" at bounding box center [109, 298] width 41 height 11
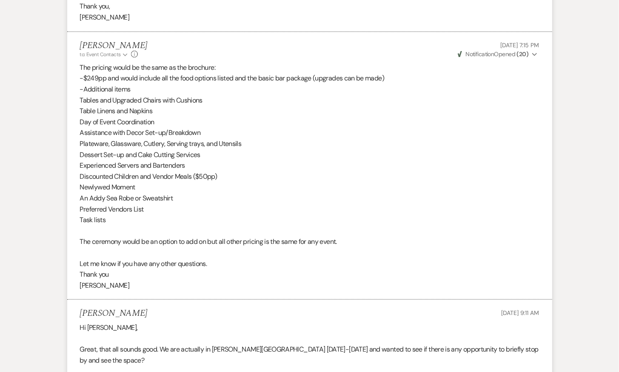
scroll to position [1004, 0]
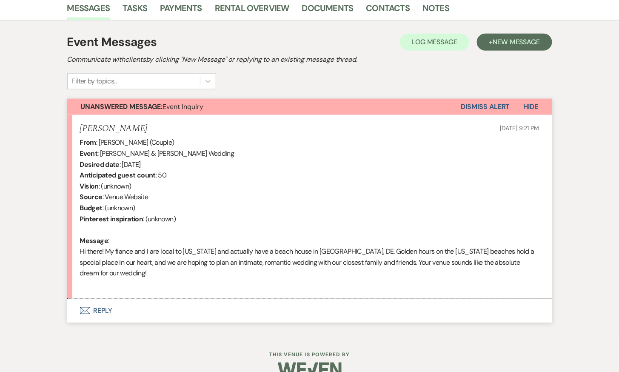
click at [101, 299] on button "Envelope Reply" at bounding box center [309, 311] width 485 height 24
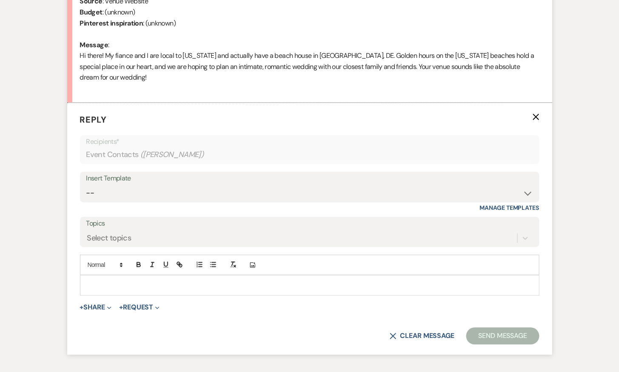
scroll to position [412, 0]
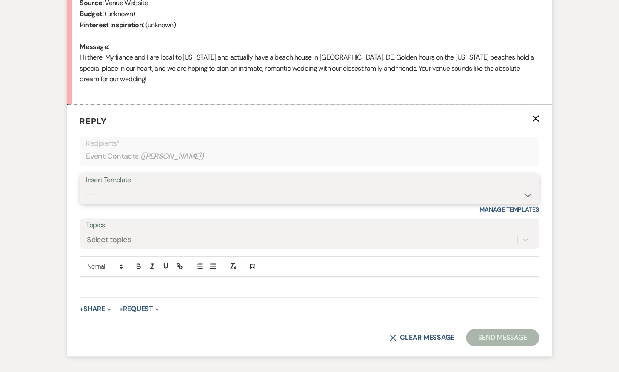
click at [179, 187] on select "-- 2024-25 Follow Up Buy Out Details Menu Tasting Invite Booking Email 2025-Wed…" at bounding box center [309, 195] width 446 height 17
select select "5321"
click at [86, 187] on select "-- 2024-25 Follow Up Buy Out Details Menu Tasting Invite Booking Email 2025-Wed…" at bounding box center [309, 195] width 446 height 17
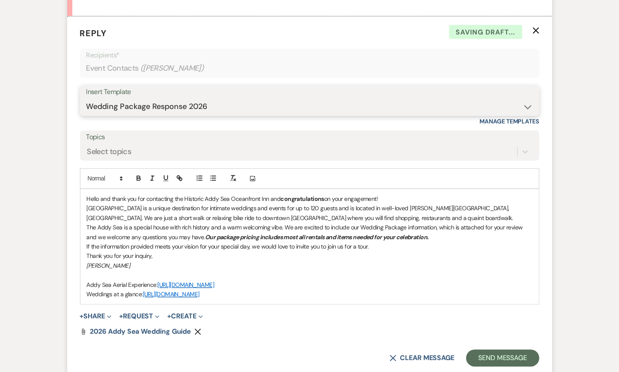
scroll to position [503, 0]
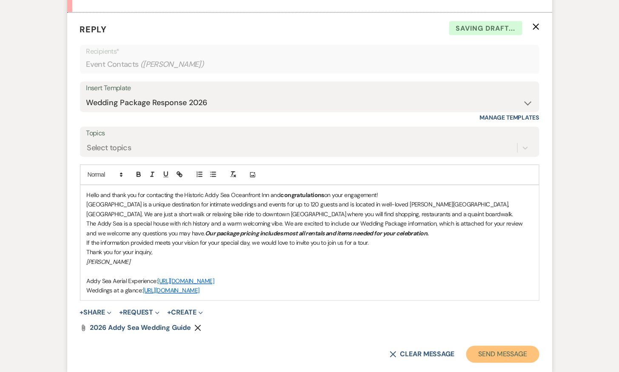
click at [521, 346] on button "Send Message" at bounding box center [502, 354] width 73 height 17
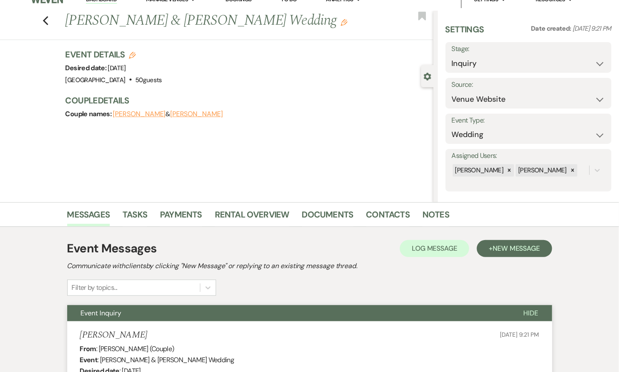
scroll to position [0, 0]
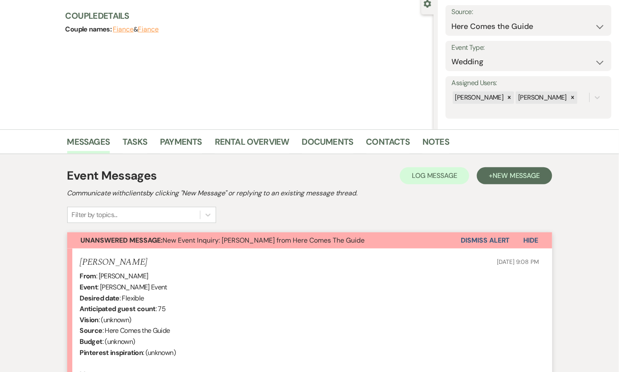
scroll to position [47, 0]
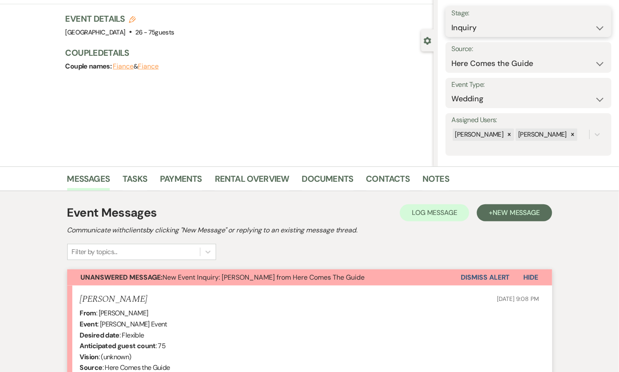
click at [483, 26] on select "Inquiry Follow Up Tour Requested Tour Confirmed Toured Proposal Sent Booked Lost" at bounding box center [529, 28] width 154 height 17
select select "8"
click at [452, 20] on select "Inquiry Follow Up Tour Requested Tour Confirmed Toured Proposal Sent Booked Lost" at bounding box center [529, 28] width 154 height 17
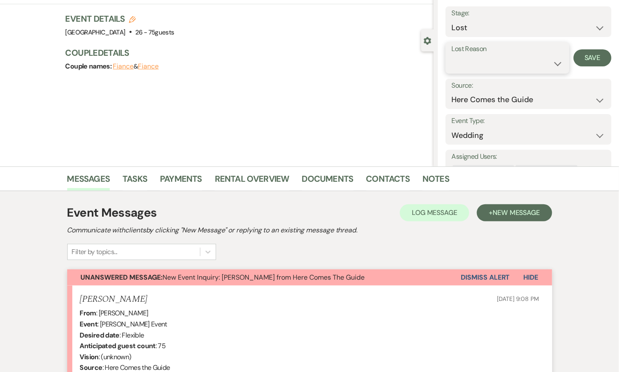
click at [468, 61] on select "Booked Elsewhere Budget Date Unavailable No Response Not a Good Match Capacity …" at bounding box center [507, 63] width 111 height 17
select select "4"
click at [452, 55] on select "Booked Elsewhere Budget Date Unavailable No Response Not a Good Match Capacity …" at bounding box center [507, 63] width 111 height 17
click at [594, 57] on button "Save" at bounding box center [592, 57] width 38 height 17
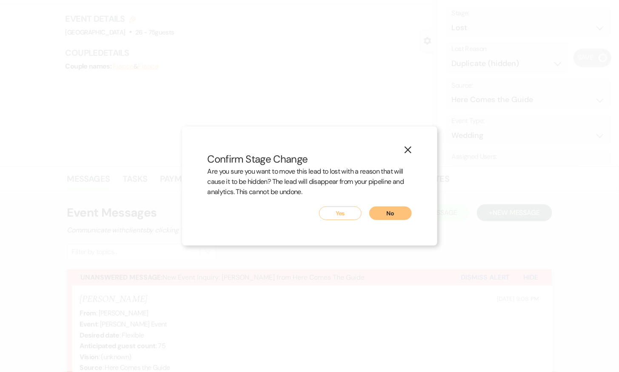
click at [353, 212] on button "Yes" at bounding box center [340, 213] width 43 height 14
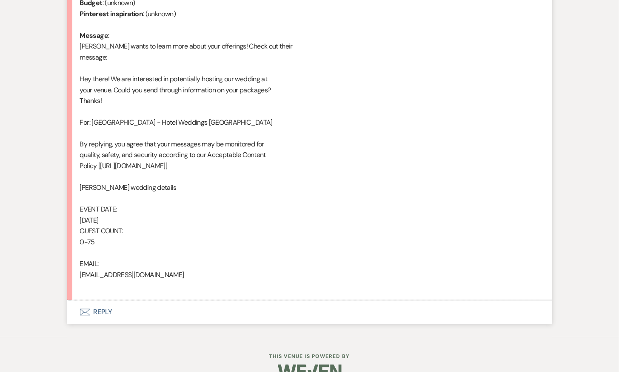
scroll to position [427, 0]
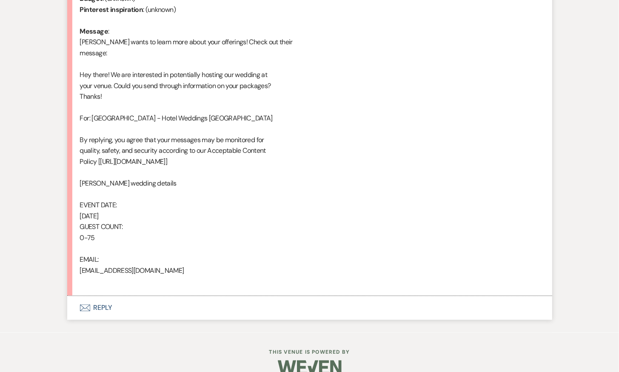
click at [105, 304] on button "Envelope Reply" at bounding box center [309, 308] width 485 height 24
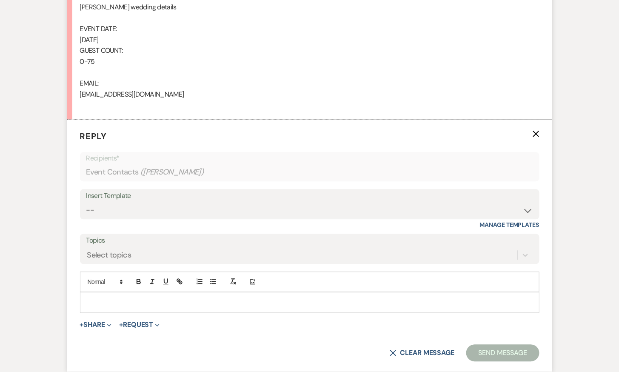
scroll to position [604, 0]
click at [105, 304] on p at bounding box center [310, 301] width 446 height 9
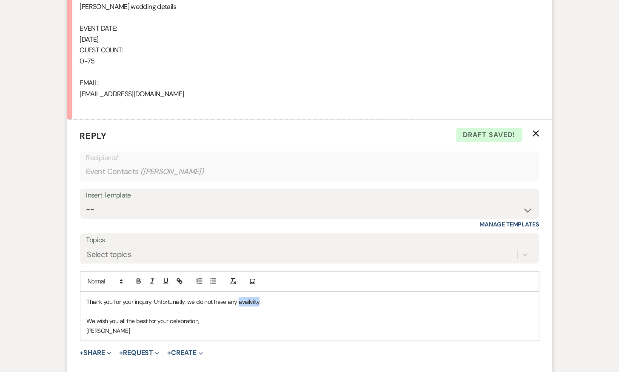
click at [249, 300] on p "Thank you for your inquiry. Unfortunatly, we do not have any availvilty." at bounding box center [310, 301] width 446 height 9
click at [309, 313] on p at bounding box center [310, 311] width 446 height 9
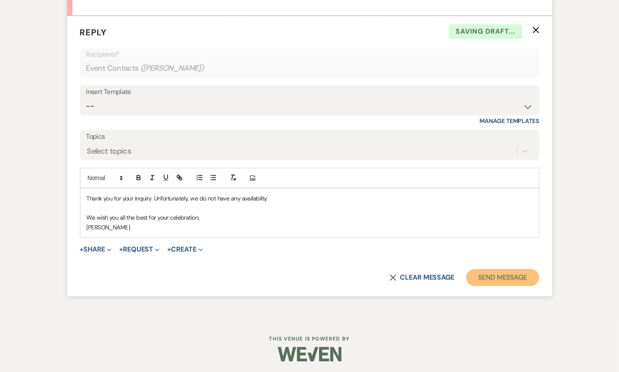
click at [512, 279] on button "Send Message" at bounding box center [502, 277] width 73 height 17
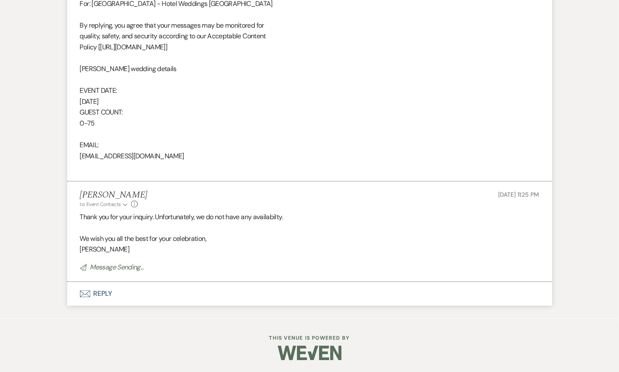
scroll to position [0, 0]
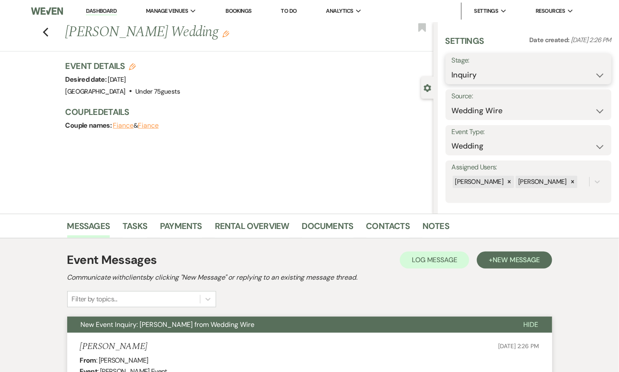
click at [478, 73] on select "Inquiry Follow Up Tour Requested Tour Confirmed Toured Proposal Sent Booked Lost" at bounding box center [529, 75] width 154 height 17
select select "8"
click at [452, 67] on select "Inquiry Follow Up Tour Requested Tour Confirmed Toured Proposal Sent Booked Lost" at bounding box center [529, 75] width 154 height 17
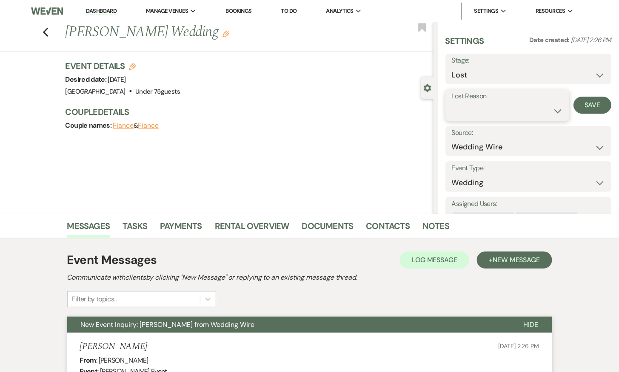
click at [487, 107] on select "Booked Elsewhere Budget Date Unavailable No Response Not a Good Match Capacity …" at bounding box center [507, 110] width 111 height 17
select select "8"
click at [452, 102] on select "Booked Elsewhere Budget Date Unavailable No Response Not a Good Match Capacity …" at bounding box center [507, 110] width 111 height 17
click at [595, 106] on button "Save" at bounding box center [592, 105] width 38 height 17
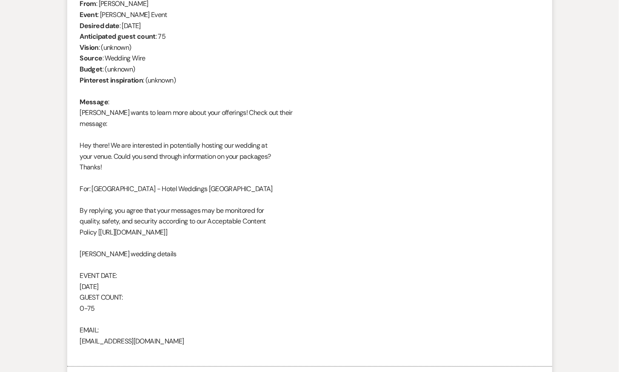
scroll to position [524, 0]
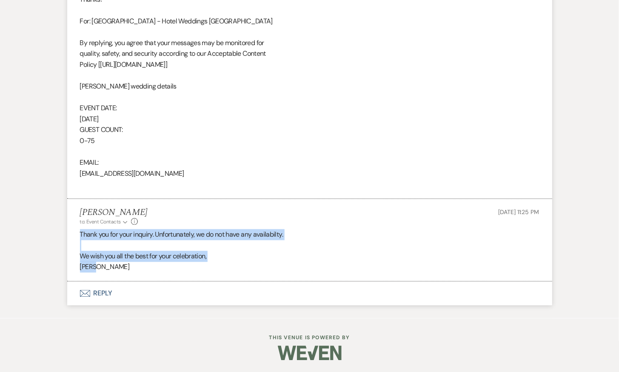
drag, startPoint x: 98, startPoint y: 269, endPoint x: 81, endPoint y: 233, distance: 40.5
click at [81, 233] on div "Thank you for your inquiry. Unfortunately, we do not have any availabilty. We w…" at bounding box center [309, 250] width 459 height 43
copy div "Thank you for your inquiry. Unfortunately, we do not have any availabilty. We w…"
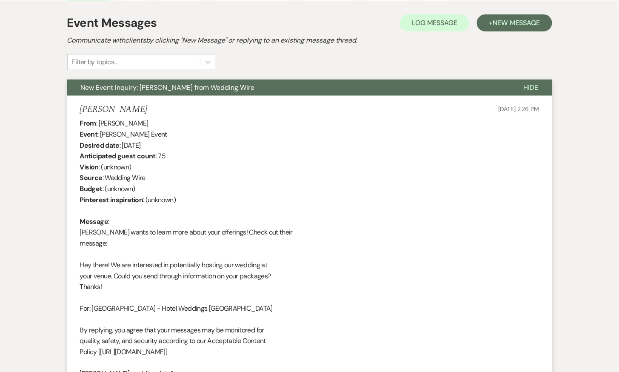
scroll to position [0, 0]
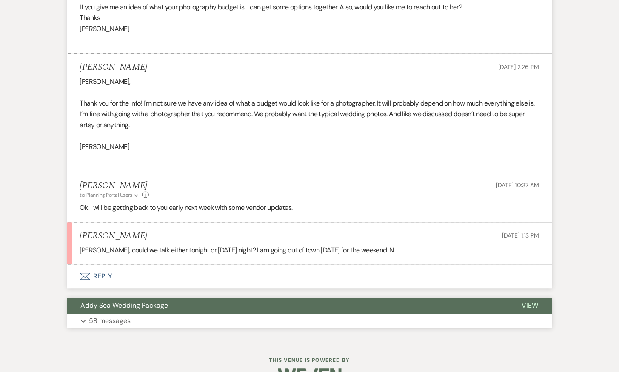
scroll to position [1619, 0]
click at [102, 264] on button "Envelope Reply" at bounding box center [309, 276] width 485 height 24
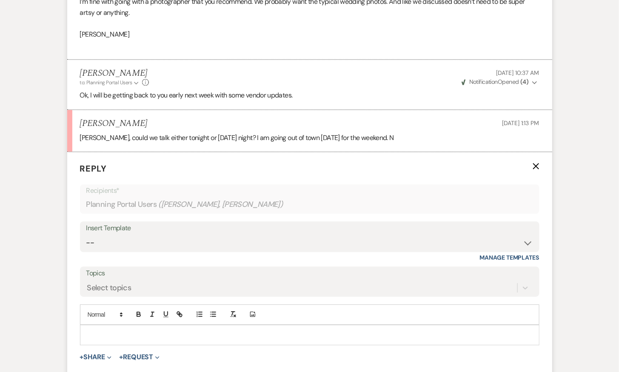
scroll to position [1803, 0]
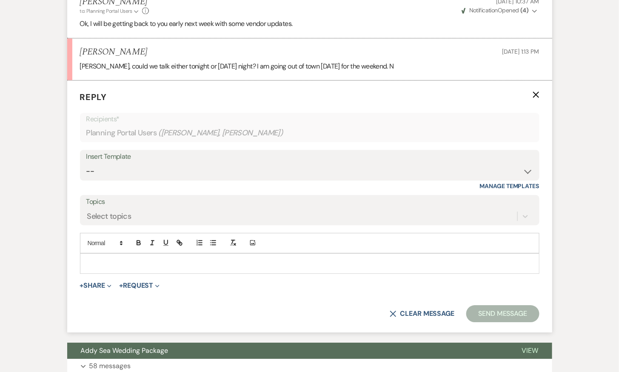
click at [154, 259] on p at bounding box center [310, 263] width 446 height 9
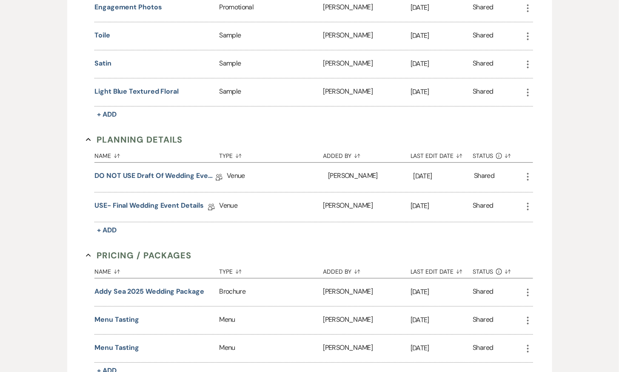
scroll to position [777, 0]
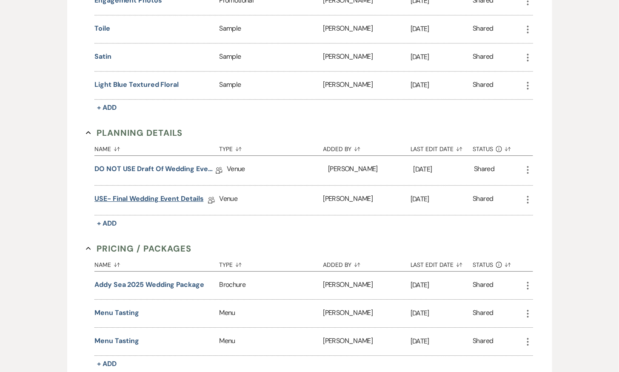
click at [154, 193] on link "USE- Final Wedding Event Details" at bounding box center [148, 199] width 109 height 13
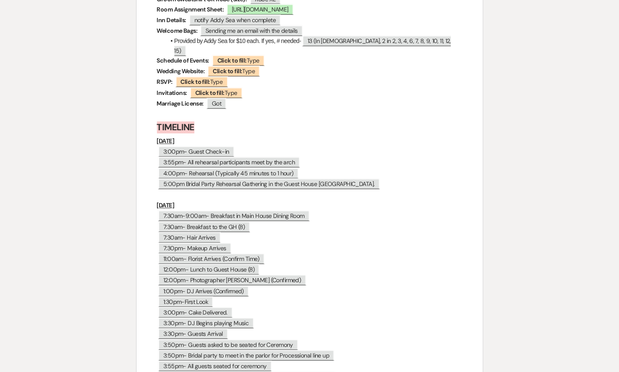
scroll to position [3898, 0]
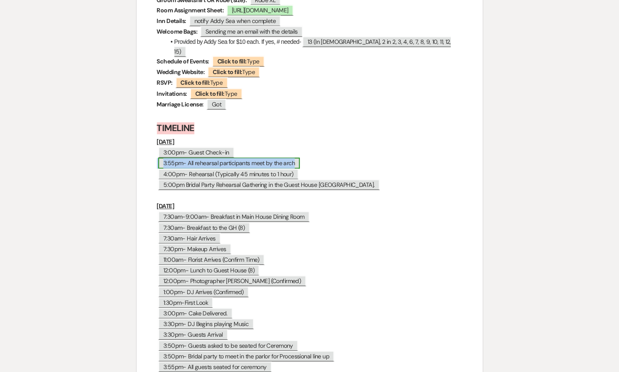
click at [178, 158] on span "3:55pm- All rehearsal participants meet by the arch" at bounding box center [229, 163] width 142 height 11
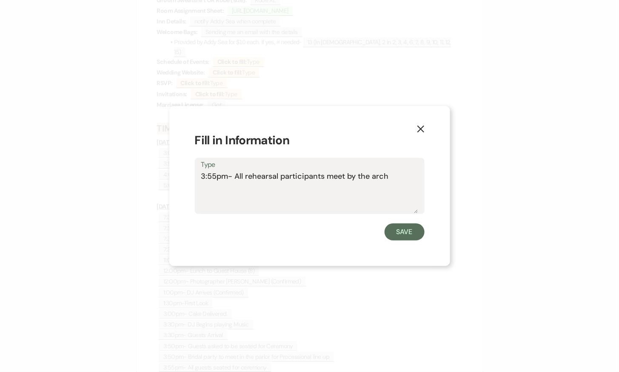
drag, startPoint x: 216, startPoint y: 176, endPoint x: 208, endPoint y: 176, distance: 7.2
click at [208, 176] on textarea "3:55pm- All rehearsal participants meet by the arch" at bounding box center [309, 192] width 217 height 43
type textarea "3:25pm- All rehearsal participants meet by the arch"
click at [407, 231] on button "Save" at bounding box center [404, 231] width 40 height 17
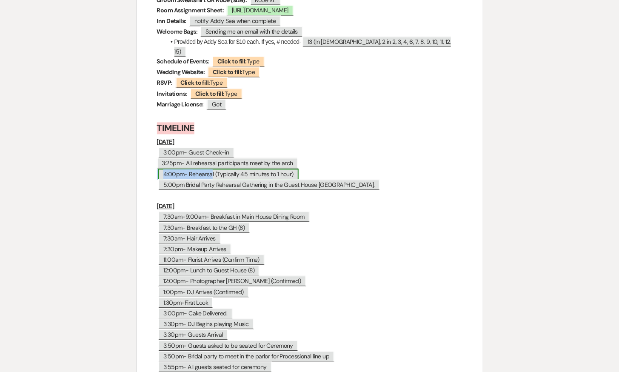
click at [179, 169] on span "4:00pm- Rehearsal (Typically 45 minutes to 1 hour)" at bounding box center [228, 174] width 140 height 11
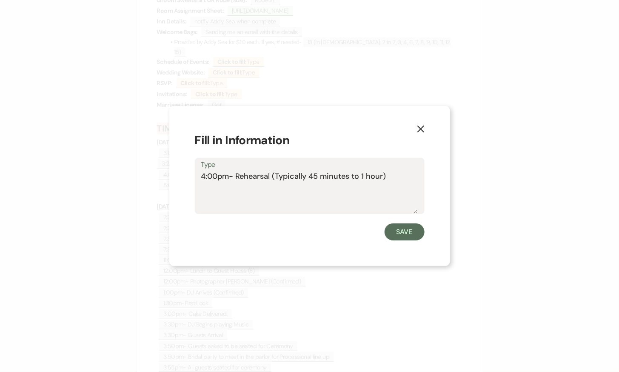
click at [205, 176] on textarea "4:00pm- Rehearsal (Typically 45 minutes to 1 hour)" at bounding box center [309, 192] width 217 height 43
type textarea "3:30pm- Rehearsal (Typically 45 minutes to 1 hour)"
click at [402, 237] on button "Save" at bounding box center [404, 231] width 40 height 17
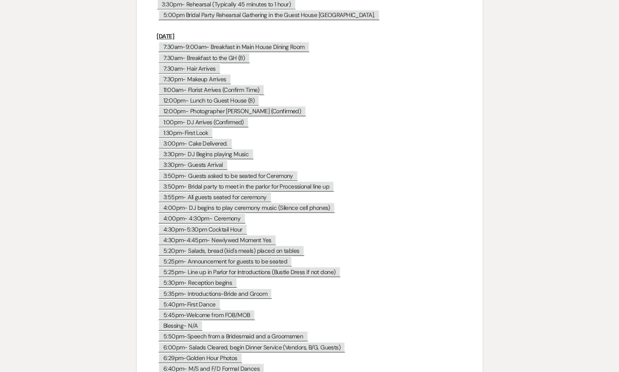
scroll to position [3890, 0]
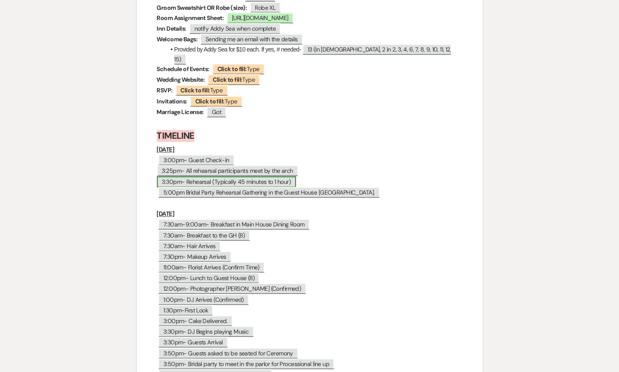
click at [167, 176] on span "3:30pm- Rehearsal (Typically 45 minutes to 1 hour)" at bounding box center [226, 181] width 139 height 11
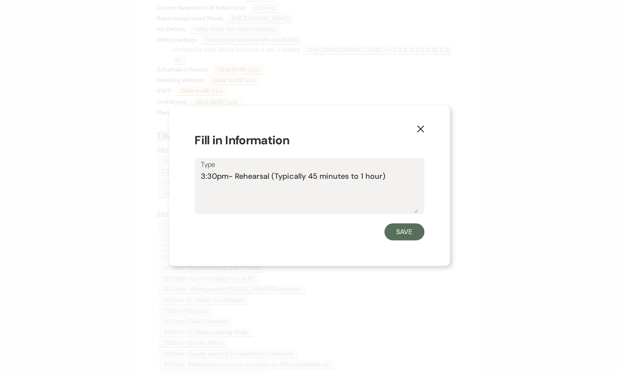
click at [203, 176] on textarea "3:30pm- Rehearsal (Typically 45 minutes to 1 hour)" at bounding box center [309, 192] width 217 height 43
click at [204, 176] on textarea "3:30pm- Rehearsal (Typically 45 minutes to 1 hour)" at bounding box center [309, 192] width 217 height 43
click at [212, 176] on textarea "4:30pm- Rehearsal (Typically 45 minutes to 1 hour)" at bounding box center [309, 192] width 217 height 43
type textarea "4:00pm- Rehearsal (Typically 45 minutes to 1 hour)"
click at [388, 233] on button "Save" at bounding box center [404, 231] width 40 height 17
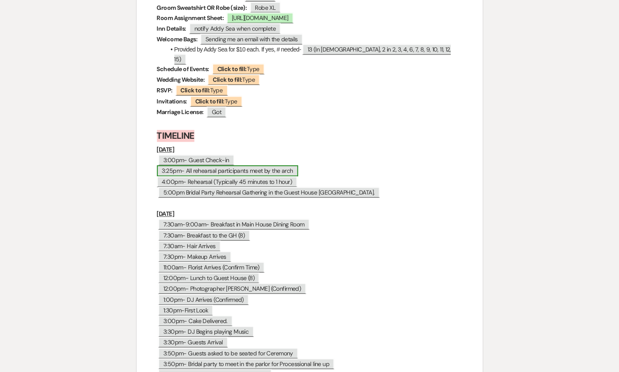
click at [165, 165] on span "3:25pm- All rehearsal participants meet by the arch" at bounding box center [227, 170] width 141 height 11
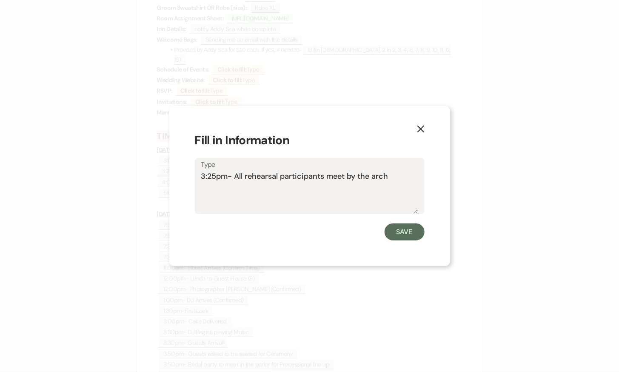
click at [204, 176] on textarea "3:25pm- All rehearsal participants meet by the arch" at bounding box center [309, 192] width 217 height 43
click at [211, 175] on textarea "3:25pm- All rehearsal participants meet by the arch" at bounding box center [309, 192] width 217 height 43
type textarea "3:55pm- All rehearsal participants meet by the arch"
click at [394, 229] on button "Save" at bounding box center [404, 231] width 40 height 17
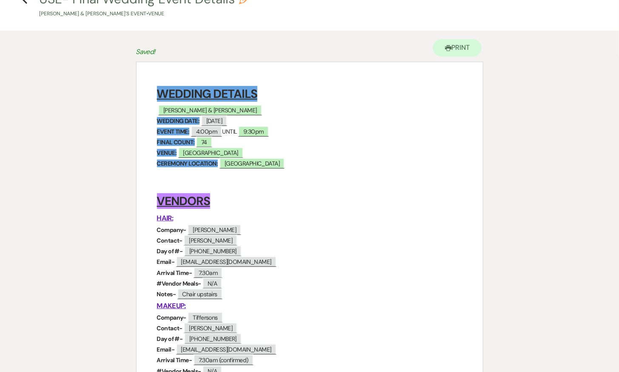
scroll to position [0, 0]
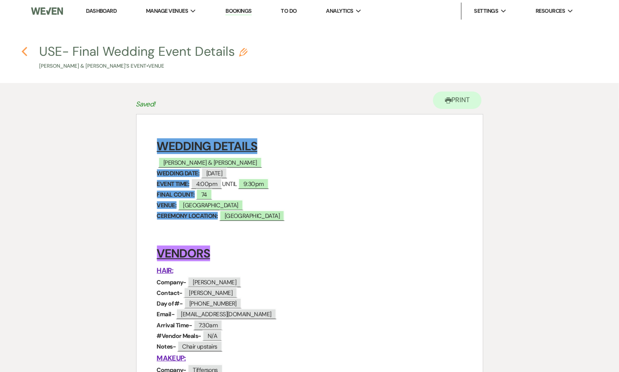
click at [27, 48] on use "button" at bounding box center [25, 51] width 6 height 9
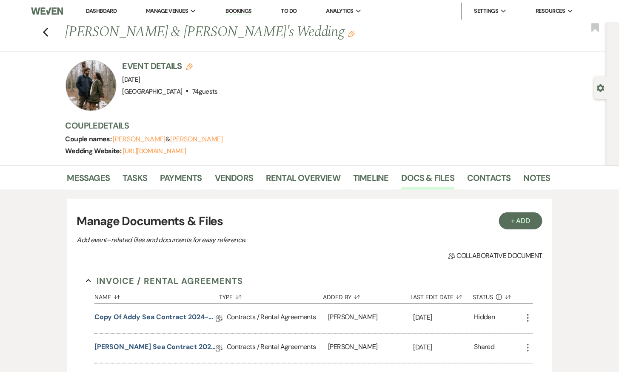
click at [237, 11] on link "Bookings" at bounding box center [238, 11] width 26 height 8
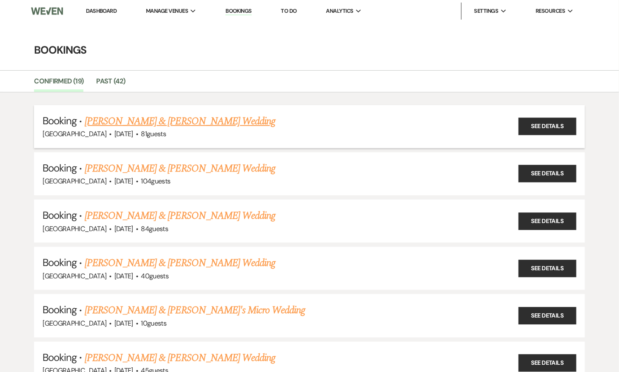
click at [194, 122] on link "Abby Emig & Jonathan Frischkorn's Wedding" at bounding box center [180, 121] width 191 height 15
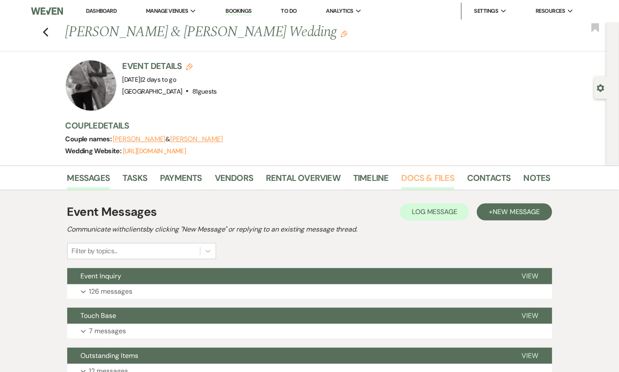
click at [420, 178] on link "Docs & Files" at bounding box center [427, 180] width 53 height 19
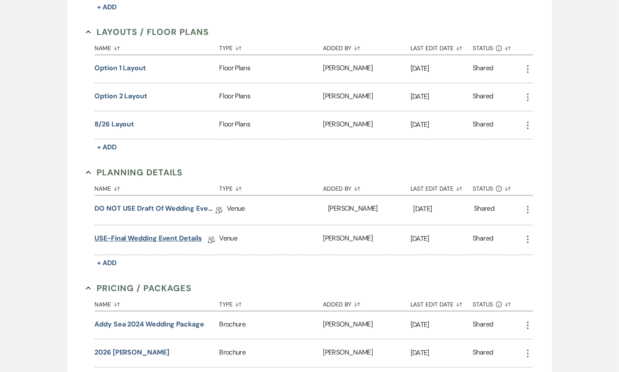
scroll to position [545, 0]
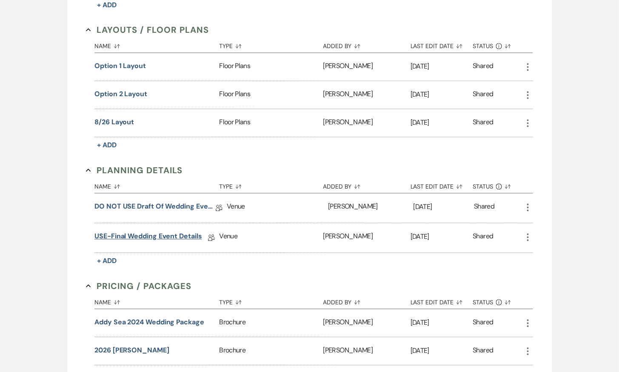
click at [148, 231] on link "USE-Final Wedding Event Details" at bounding box center [148, 237] width 108 height 13
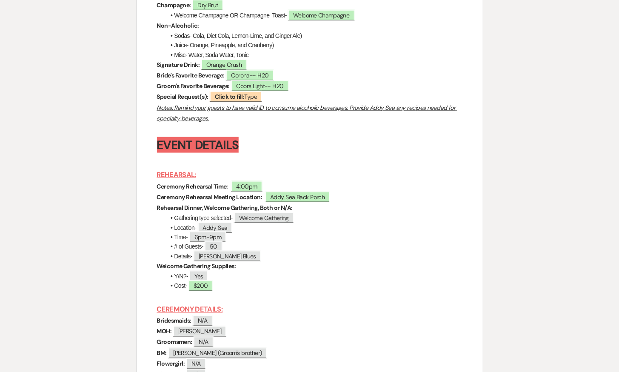
scroll to position [2506, 0]
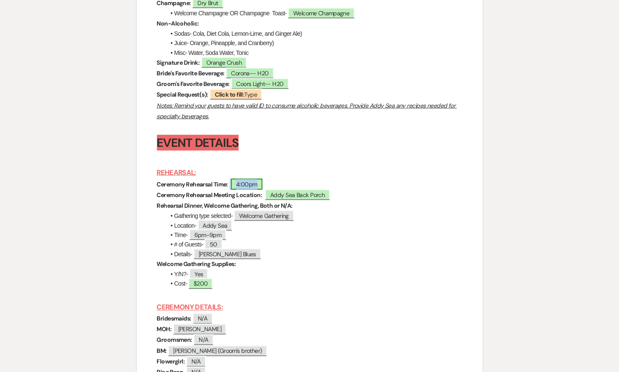
click at [244, 184] on span "4:00pm" at bounding box center [246, 184] width 31 height 11
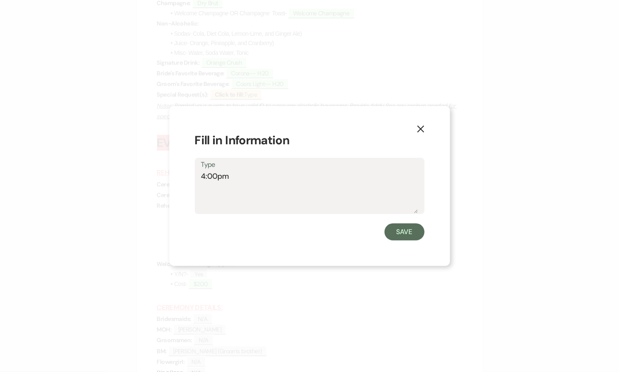
click at [205, 177] on textarea "4:00pm" at bounding box center [309, 192] width 217 height 43
type textarea "3:30pm"
click at [409, 229] on button "Save" at bounding box center [404, 231] width 40 height 17
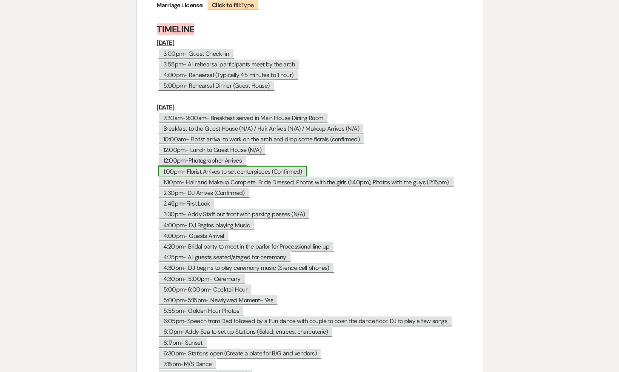
scroll to position [3574, 0]
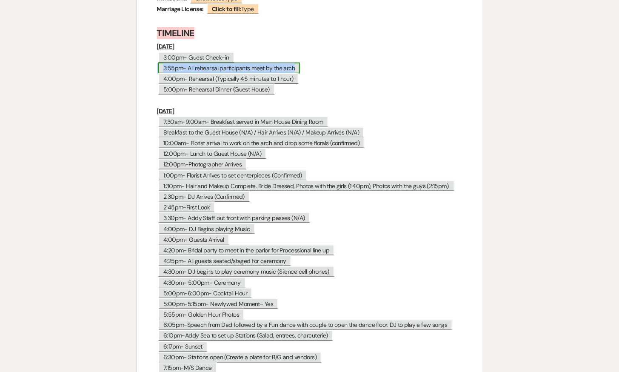
click at [171, 63] on span "3:55pm- All rehearsal participants meet by the arch" at bounding box center [229, 68] width 142 height 11
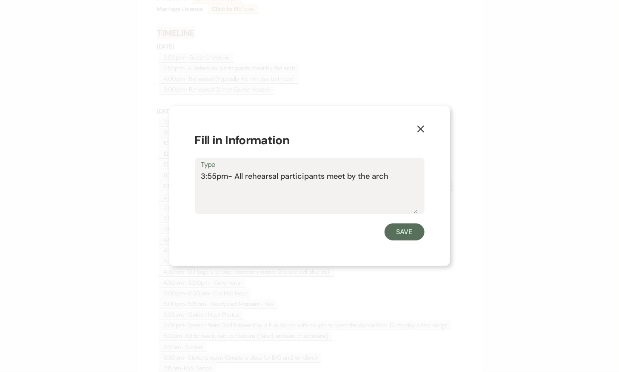
click at [205, 173] on textarea "3:55pm- All rehearsal participants meet by the arch" at bounding box center [309, 192] width 217 height 43
type textarea "3:25pm- All rehearsal participants meet by the arch"
click at [411, 238] on button "Save" at bounding box center [404, 231] width 40 height 17
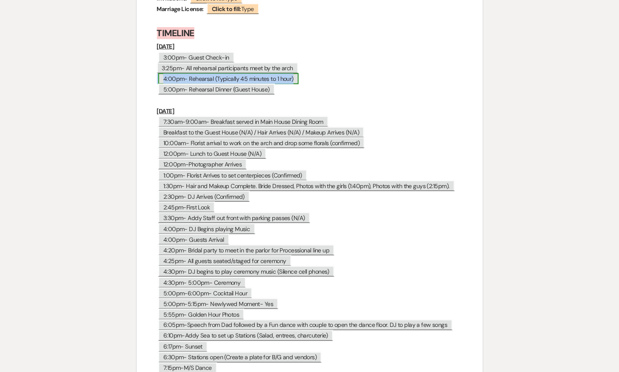
click at [181, 73] on span "4:00pm- Rehearsal (Typically 45 minutes to 1 hour)" at bounding box center [228, 78] width 140 height 11
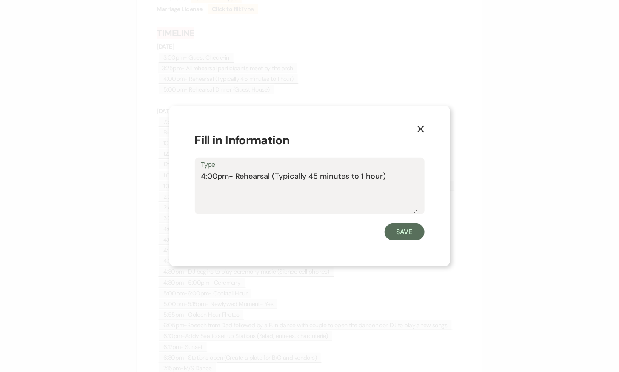
click at [205, 178] on textarea "4:00pm- Rehearsal (Typically 45 minutes to 1 hour)" at bounding box center [309, 192] width 217 height 43
type textarea "3:30pm- Rehearsal (Typically 45 minutes to 1 hour)"
click at [412, 233] on button "Save" at bounding box center [404, 231] width 40 height 17
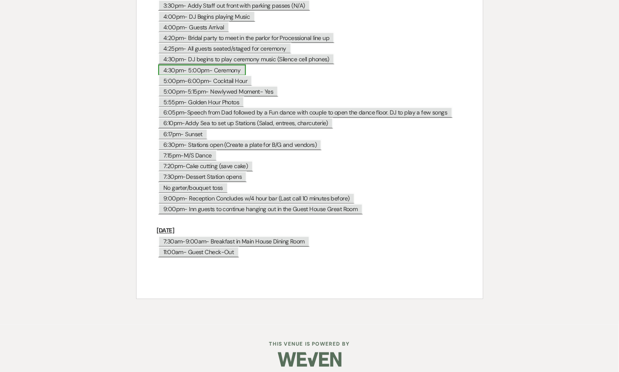
scroll to position [3786, 0]
click at [165, 97] on span "5:55pm- Golden Hour Photos" at bounding box center [201, 102] width 86 height 11
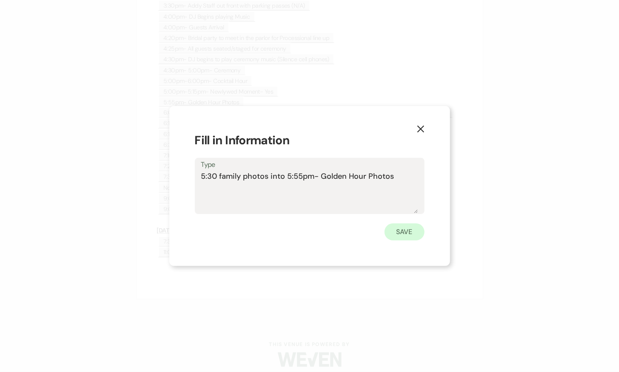
type textarea "5:30 family photos into 5:55pm- Golden Hour Photos"
click at [404, 227] on button "Save" at bounding box center [404, 231] width 40 height 17
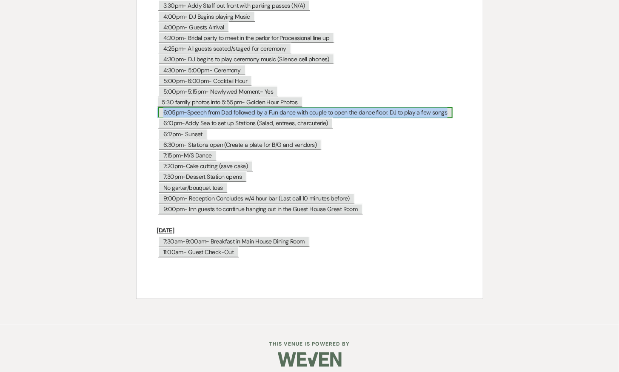
click at [173, 107] on span "6:05pm-Speech from Dad followed by a Fun dance with couple to open the dance fl…" at bounding box center [305, 112] width 294 height 11
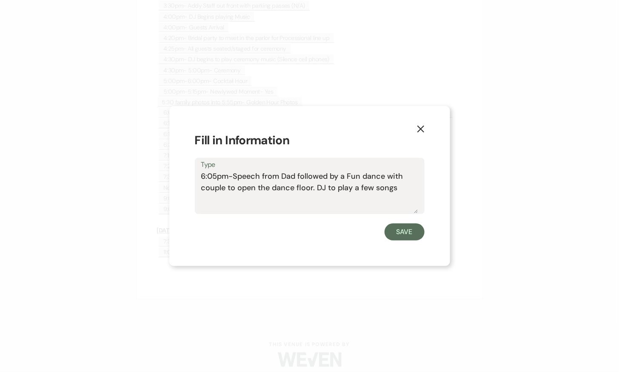
click at [215, 176] on textarea "6:05pm-Speech from Dad followed by a Fun dance with couple to open the dance fl…" at bounding box center [309, 192] width 217 height 43
click at [235, 176] on textarea "6:00pm-Speech from Dad followed by a Fun dance with couple to open the dance fl…" at bounding box center [309, 192] width 217 height 43
type textarea "6:00pm-B/G entrance followed by Speech from Dad followed by a Fun dance with co…"
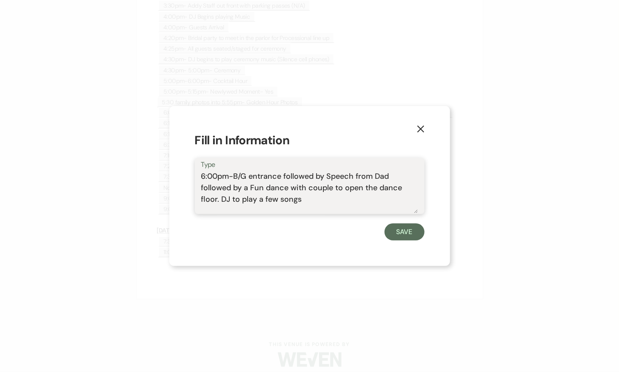
drag, startPoint x: 327, startPoint y: 176, endPoint x: 163, endPoint y: 12, distance: 232.4
click at [163, 14] on div "X Fill in Information Type 6:00pm-B/G entrance followed by Speech from Dad foll…" at bounding box center [309, 186] width 619 height 372
click at [420, 126] on icon "X" at bounding box center [421, 129] width 8 height 8
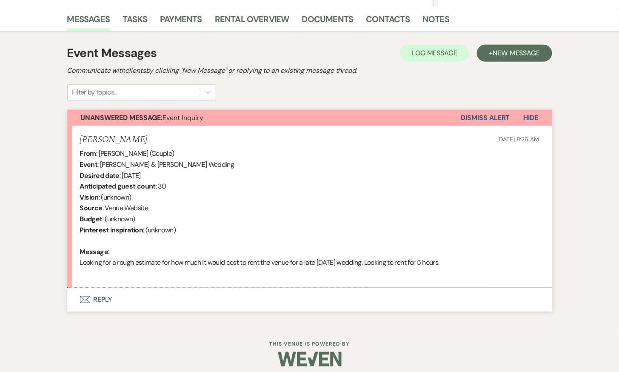
click at [102, 297] on button "Envelope Reply" at bounding box center [309, 299] width 485 height 24
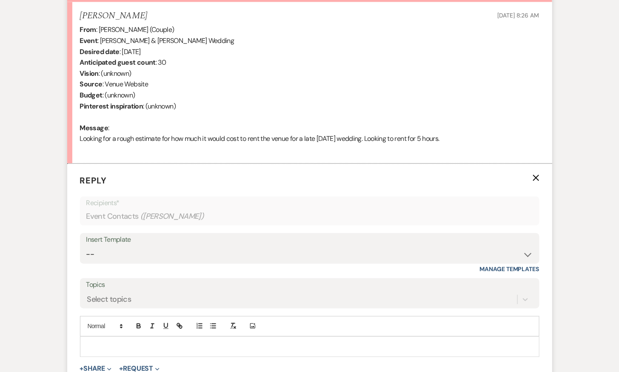
scroll to position [435, 0]
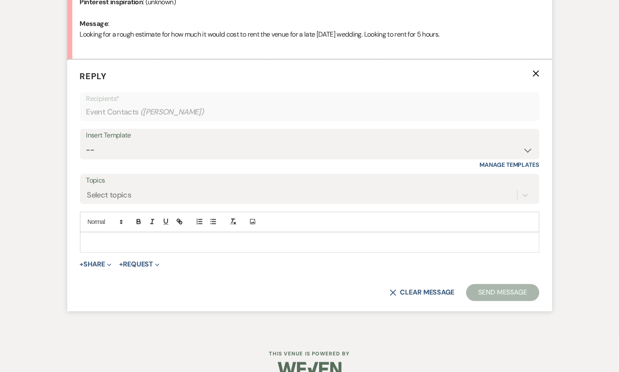
click at [156, 238] on p at bounding box center [310, 242] width 446 height 9
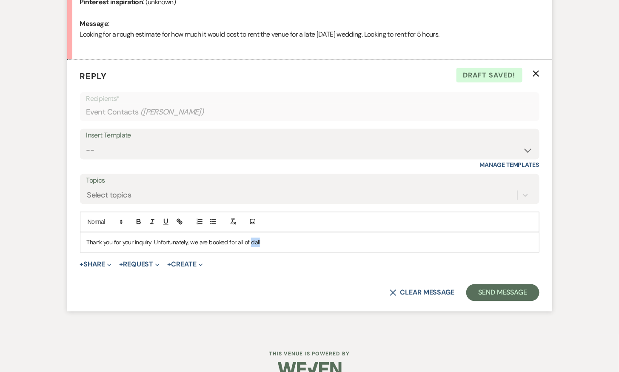
drag, startPoint x: 261, startPoint y: 240, endPoint x: 250, endPoint y: 238, distance: 10.8
click at [250, 238] on p "Thank you for your inquiry. Unfortunately, we are booked for all of dall" at bounding box center [310, 242] width 446 height 9
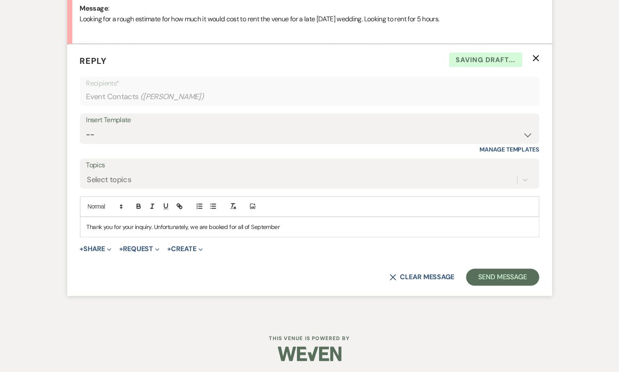
scroll to position [441, 0]
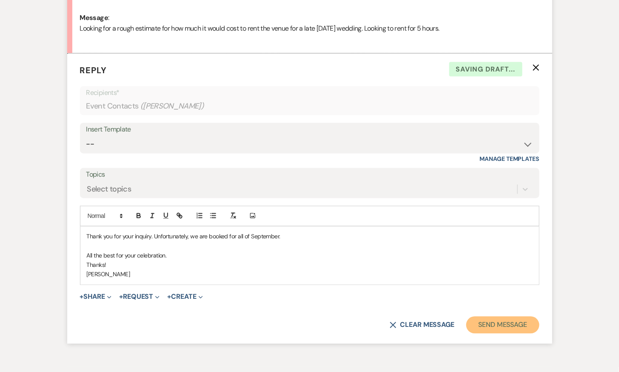
click at [522, 319] on button "Send Message" at bounding box center [502, 324] width 73 height 17
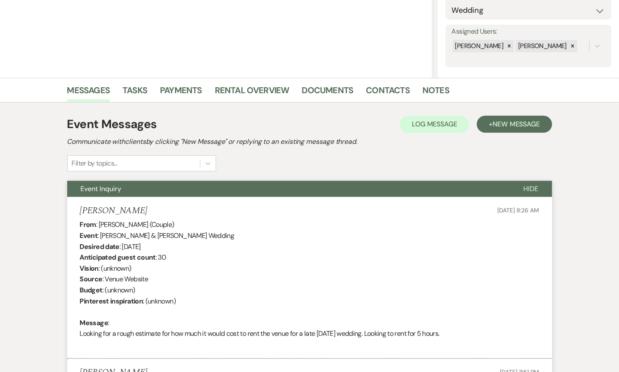
scroll to position [0, 0]
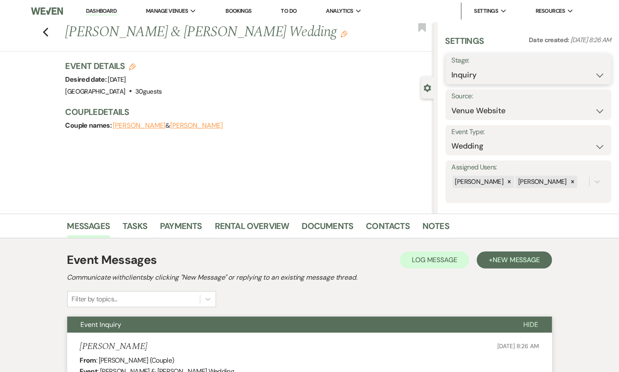
click at [487, 70] on select "Inquiry Follow Up Tour Requested Tour Confirmed Toured Proposal Sent Booked Lost" at bounding box center [529, 75] width 154 height 17
select select "8"
click at [452, 67] on select "Inquiry Follow Up Tour Requested Tour Confirmed Toured Proposal Sent Booked Lost" at bounding box center [529, 75] width 154 height 17
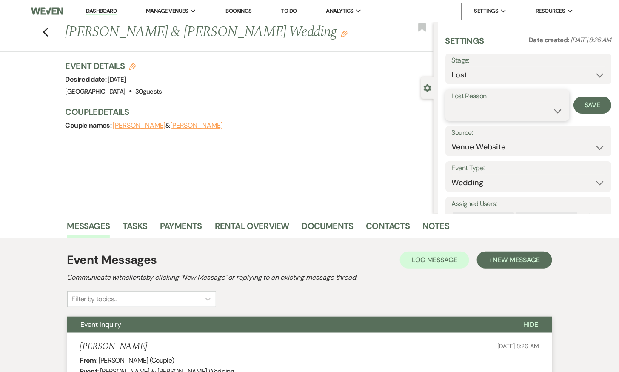
click at [475, 110] on select "Booked Elsewhere Budget Date Unavailable No Response Not a Good Match Capacity …" at bounding box center [507, 110] width 111 height 17
select select "8"
click at [452, 102] on select "Booked Elsewhere Budget Date Unavailable No Response Not a Good Match Capacity …" at bounding box center [507, 110] width 111 height 17
click at [600, 108] on button "Save" at bounding box center [592, 105] width 38 height 17
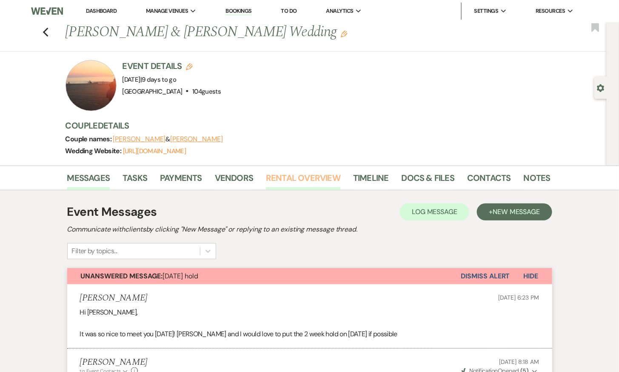
click at [304, 173] on link "Rental Overview" at bounding box center [303, 180] width 74 height 19
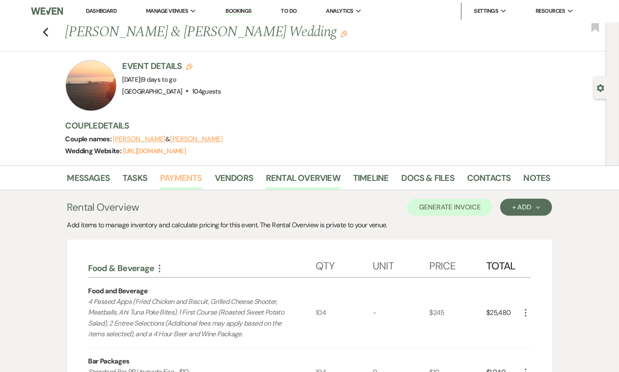
click at [184, 179] on link "Payments" at bounding box center [181, 180] width 42 height 19
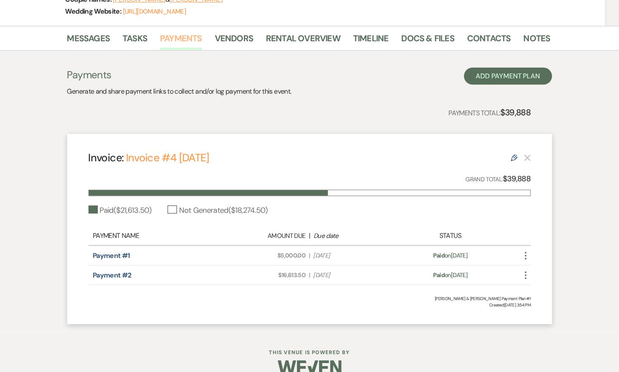
scroll to position [154, 0]
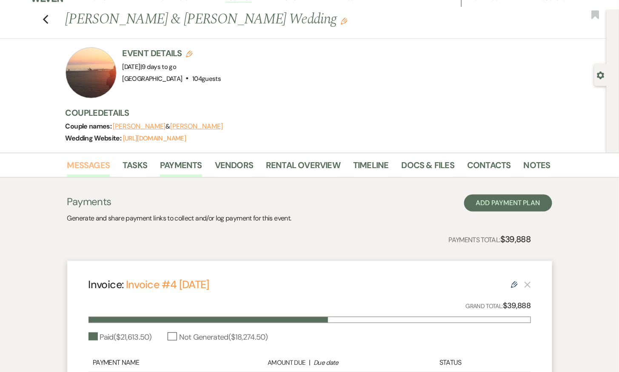
click at [88, 158] on link "Messages" at bounding box center [88, 167] width 43 height 19
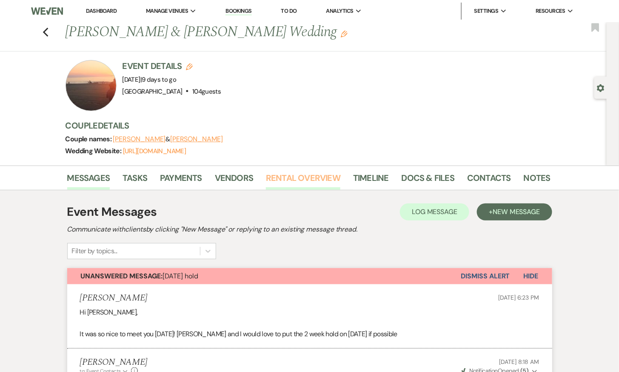
click at [301, 178] on link "Rental Overview" at bounding box center [303, 180] width 74 height 19
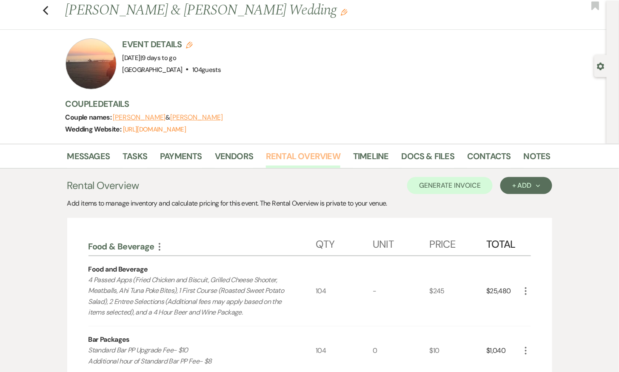
scroll to position [19, 0]
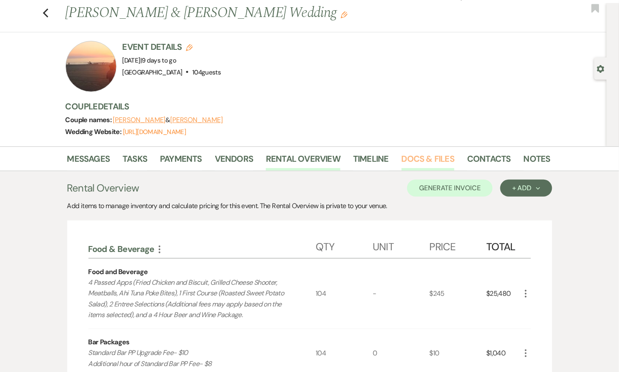
click at [418, 153] on link "Docs & Files" at bounding box center [427, 161] width 53 height 19
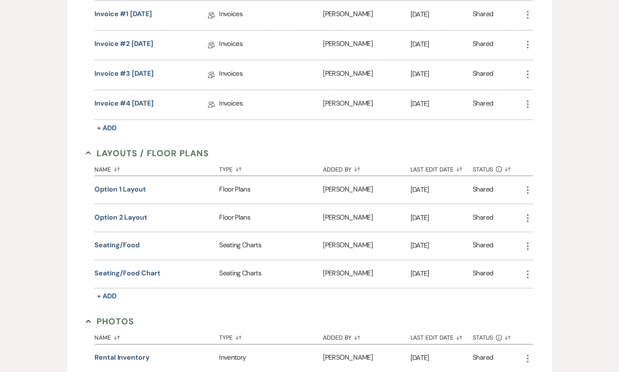
scroll to position [347, 0]
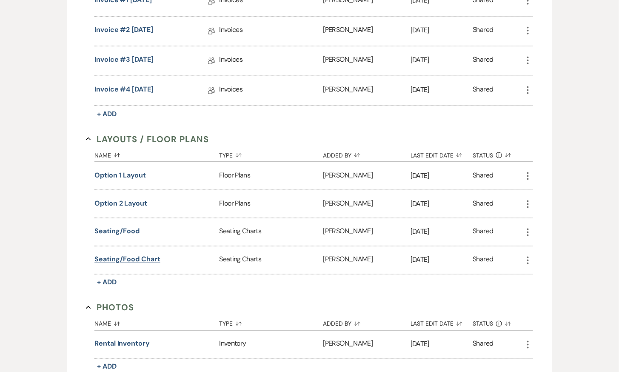
click at [150, 255] on button "Seating/Food Chart" at bounding box center [127, 259] width 66 height 10
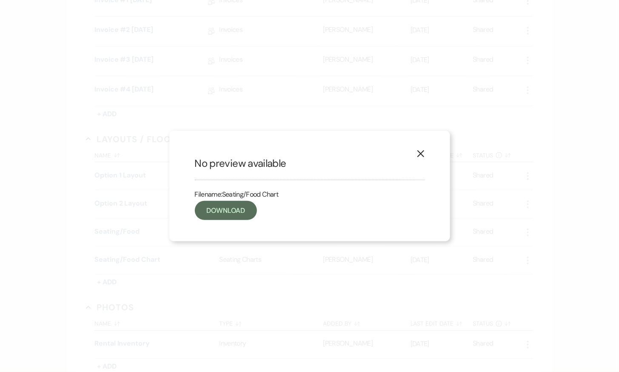
click at [419, 154] on icon "X" at bounding box center [421, 154] width 8 height 8
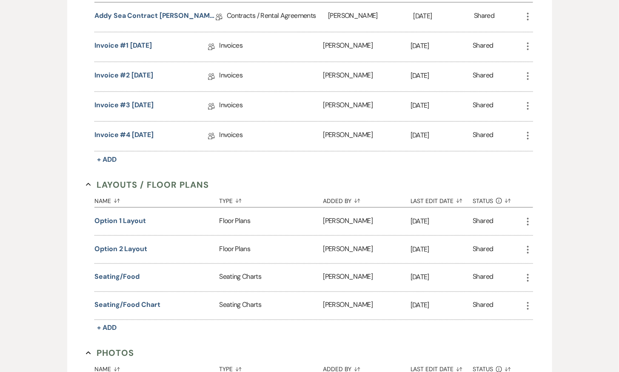
scroll to position [0, 0]
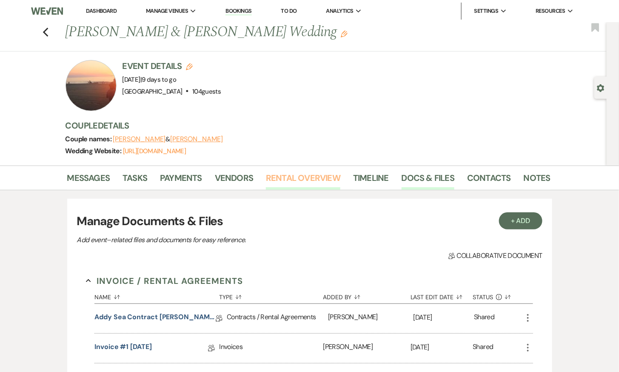
click at [305, 173] on link "Rental Overview" at bounding box center [303, 180] width 74 height 19
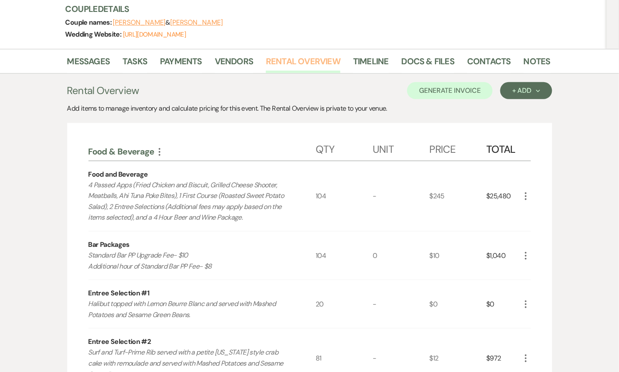
scroll to position [49, 0]
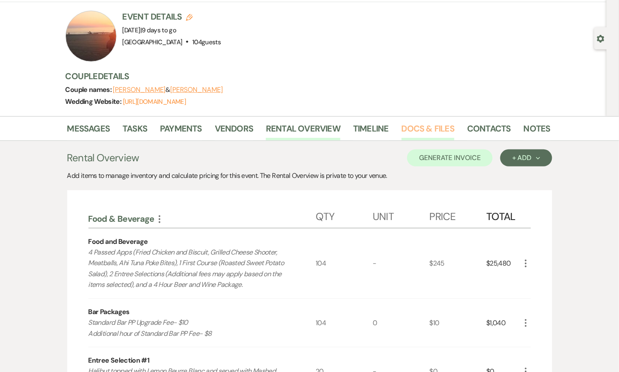
click at [409, 129] on link "Docs & Files" at bounding box center [427, 131] width 53 height 19
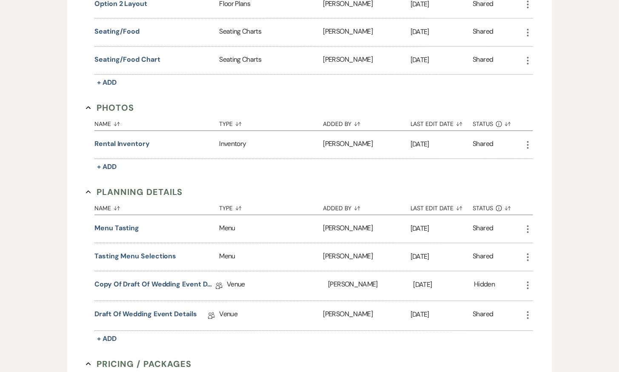
scroll to position [557, 0]
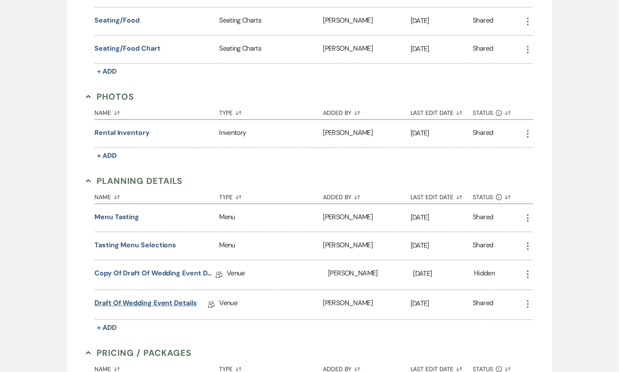
click at [131, 298] on link "Draft of Wedding Event Details" at bounding box center [145, 304] width 102 height 13
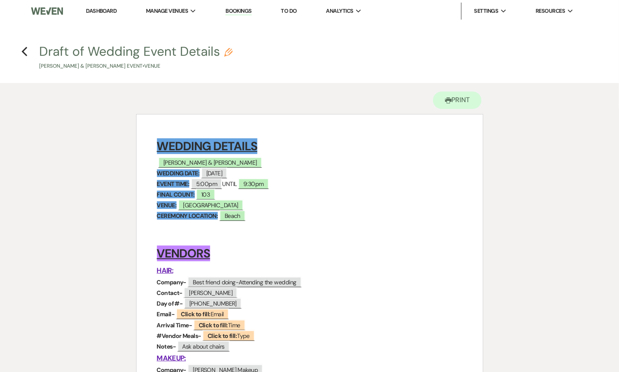
click at [28, 52] on h4 "Previous Draft of Wedding Event Details Pencil Karmo Bolay & Rachel Burstein's …" at bounding box center [309, 57] width 612 height 28
click at [20, 52] on h4 "Previous Draft of Wedding Event Details Pencil Karmo Bolay & Rachel Burstein's …" at bounding box center [309, 57] width 612 height 28
click at [25, 49] on use "button" at bounding box center [25, 51] width 6 height 9
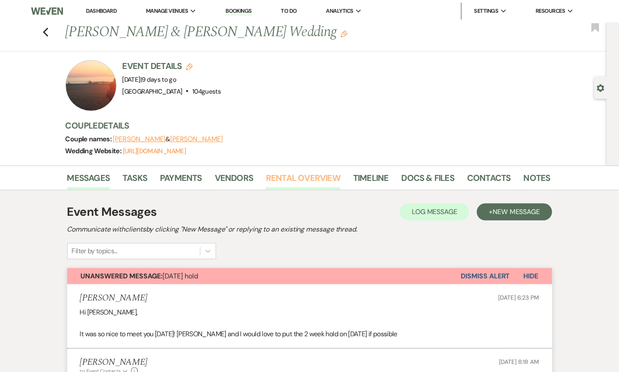
click at [313, 175] on link "Rental Overview" at bounding box center [303, 180] width 74 height 19
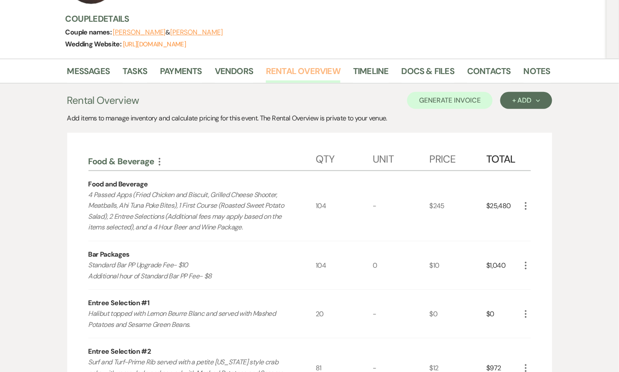
scroll to position [118, 0]
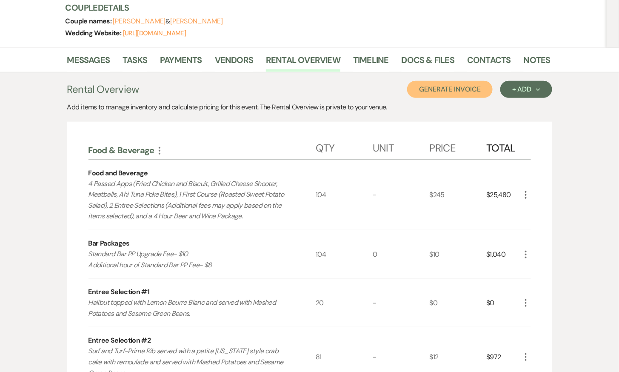
click at [467, 87] on button "Generate Invoice" at bounding box center [449, 89] width 85 height 17
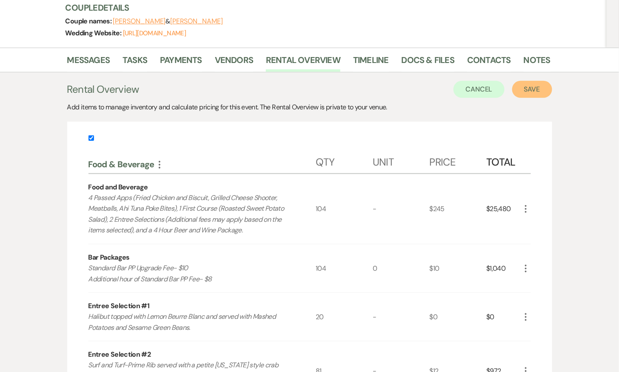
click at [525, 88] on button "Save" at bounding box center [532, 89] width 40 height 17
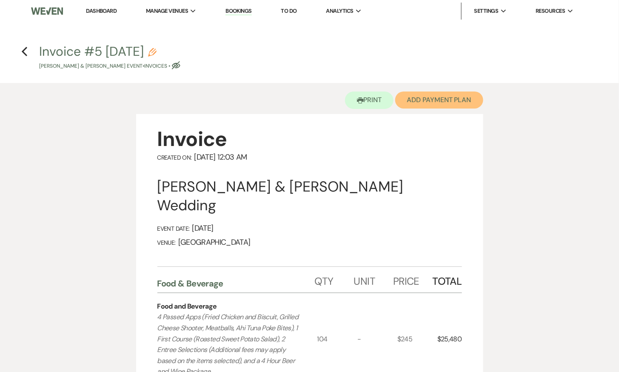
click at [428, 101] on button "Add Payment Plan" at bounding box center [439, 99] width 88 height 17
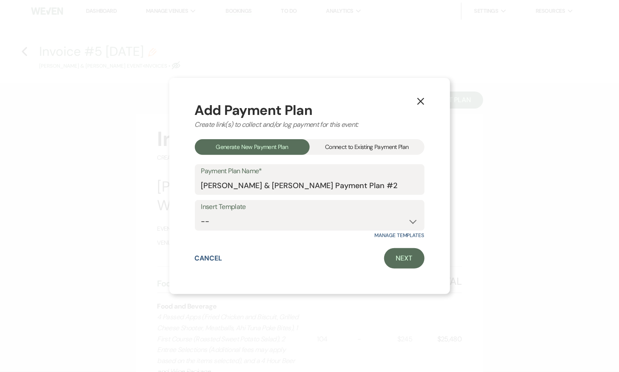
click at [401, 142] on div "Connect to Existing Payment Plan" at bounding box center [367, 147] width 115 height 16
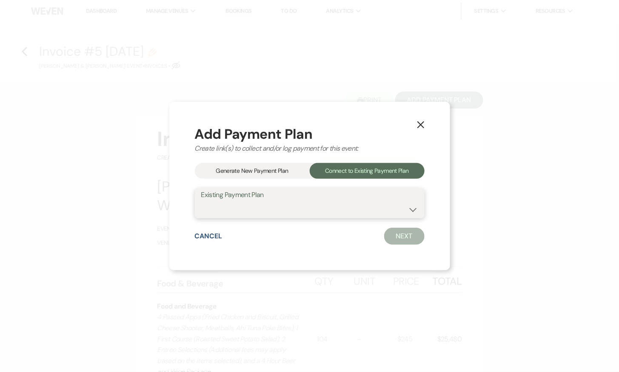
click at [344, 206] on select "[PERSON_NAME] & [PERSON_NAME] Payment Plan #1" at bounding box center [309, 209] width 217 height 17
select select "14180"
click at [201, 201] on select "[PERSON_NAME] & [PERSON_NAME] Payment Plan #1" at bounding box center [309, 209] width 217 height 17
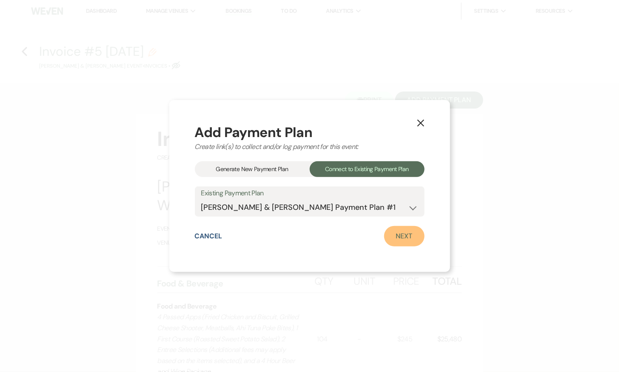
click at [406, 240] on link "Next" at bounding box center [404, 236] width 40 height 20
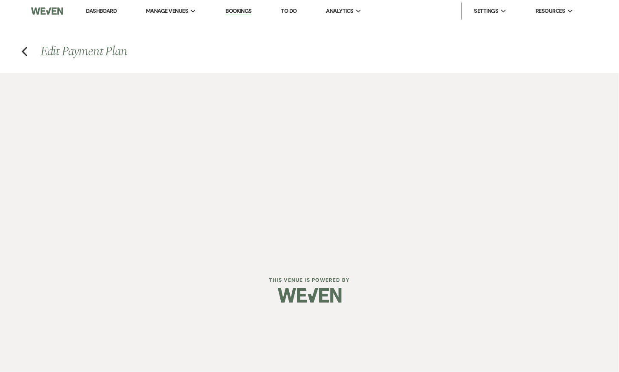
select select "29971"
select select "1"
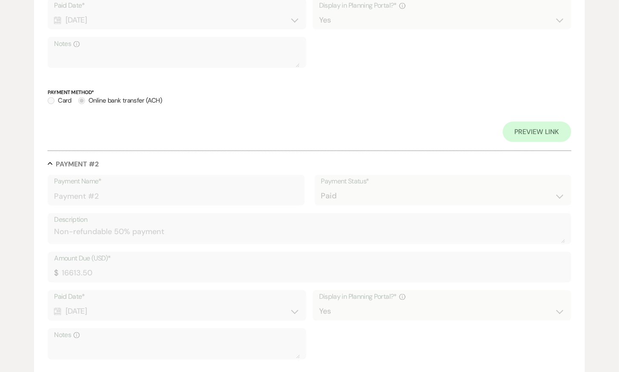
scroll to position [596, 0]
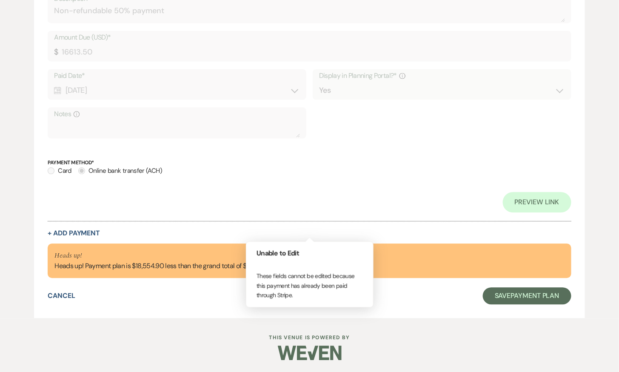
click at [366, 190] on div "Payment Name* Payment #2 Payment Status* Paid Unpaid Description Non-refundable…" at bounding box center [309, 83] width 523 height 259
click at [403, 176] on div "Card Online bank transfer (ACH)" at bounding box center [309, 175] width 523 height 21
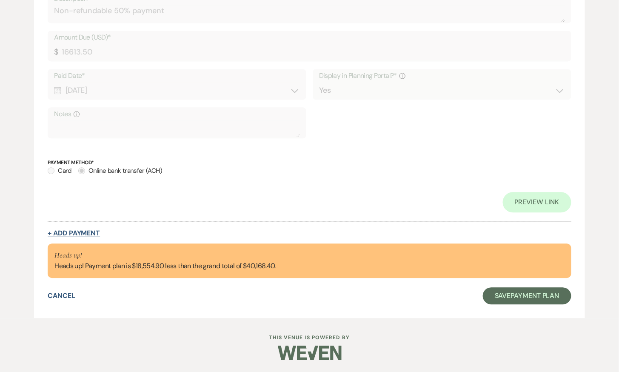
click at [74, 230] on button "+ Add Payment" at bounding box center [74, 233] width 52 height 7
select select "2"
select select "flat"
select select "true"
select select "client"
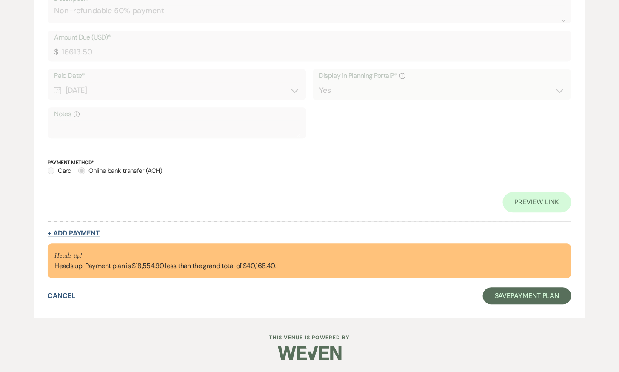
select select "weeks"
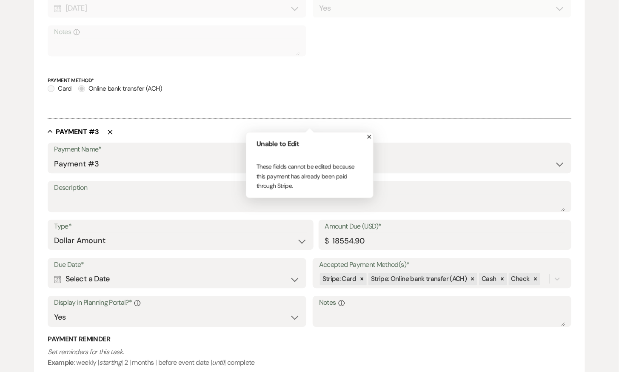
scroll to position [773, 0]
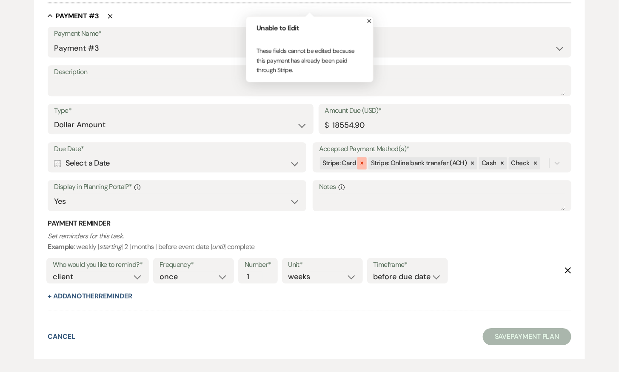
click at [359, 162] on icon at bounding box center [362, 163] width 6 height 6
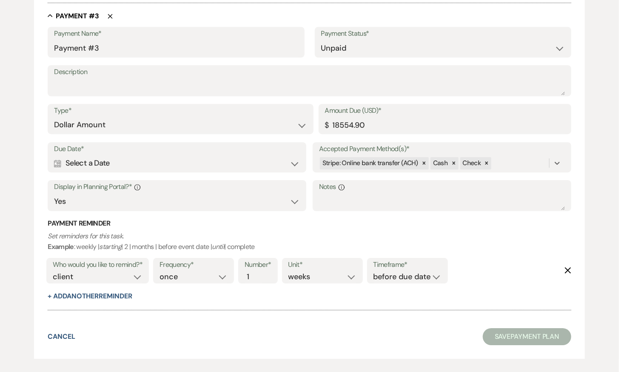
click at [569, 267] on use "button" at bounding box center [568, 270] width 6 height 6
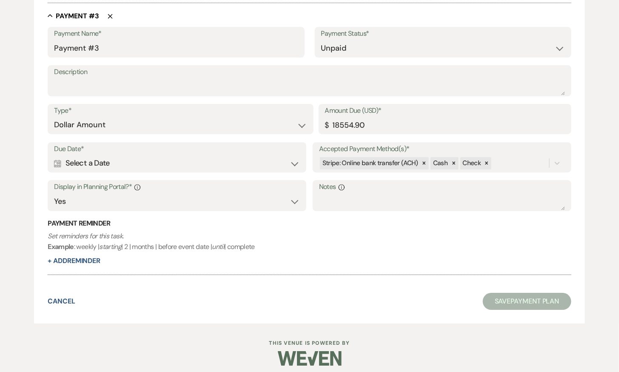
click at [183, 162] on div "Calendar Select a Date Expand" at bounding box center [177, 163] width 246 height 17
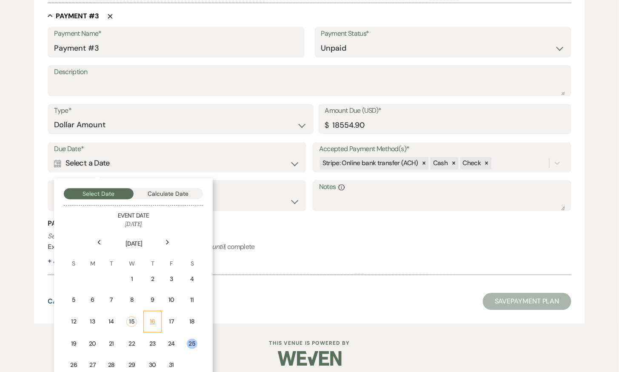
click at [153, 318] on div "16" at bounding box center [152, 321] width 7 height 9
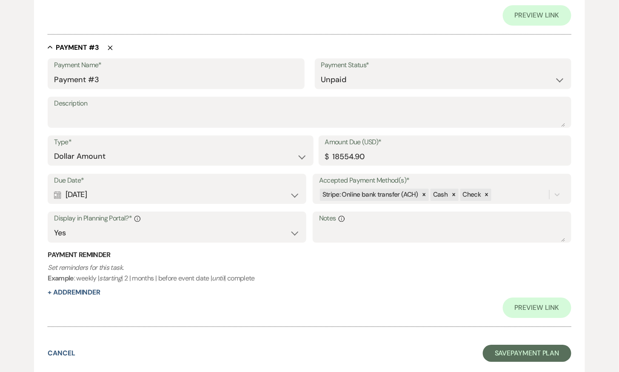
scroll to position [782, 0]
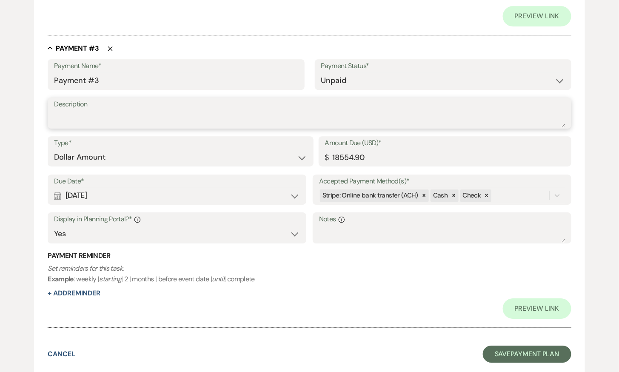
click at [179, 118] on textarea "Description" at bounding box center [309, 119] width 511 height 17
click at [128, 123] on textarea "Final non-refundale payment" at bounding box center [309, 119] width 511 height 17
click at [108, 117] on textarea "Final non-refundale payment" at bounding box center [309, 119] width 511 height 17
click at [117, 117] on textarea "Final non-refundale payment" at bounding box center [309, 119] width 511 height 17
click at [72, 116] on textarea "Final refundable payment" at bounding box center [309, 119] width 511 height 17
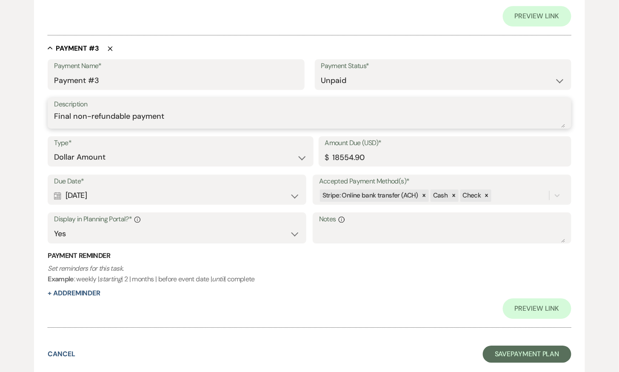
click at [154, 120] on textarea "Final non-refundable payment" at bounding box center [309, 119] width 511 height 17
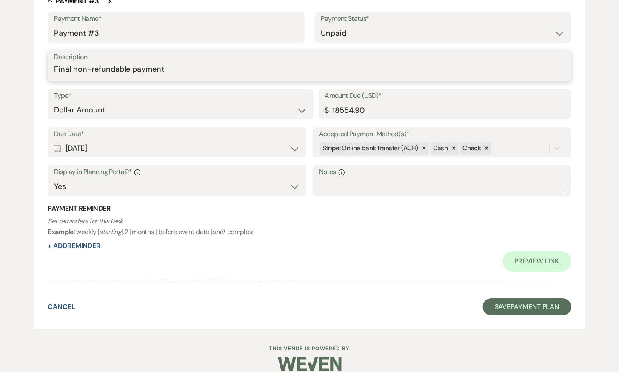
scroll to position [839, 0]
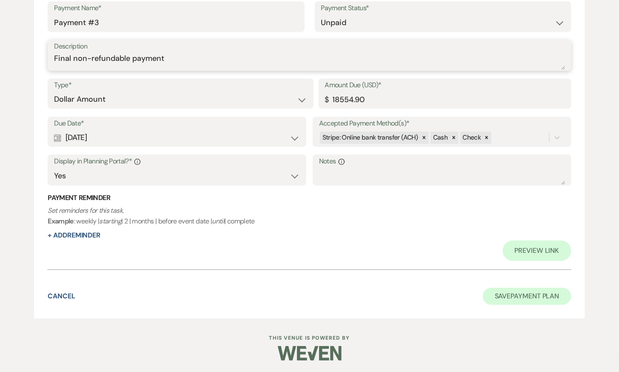
type textarea "Final non-refundable payment"
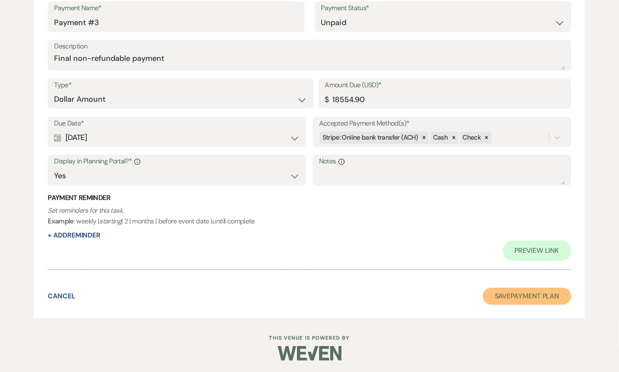
click at [533, 294] on button "Save Payment Plan" at bounding box center [527, 295] width 88 height 17
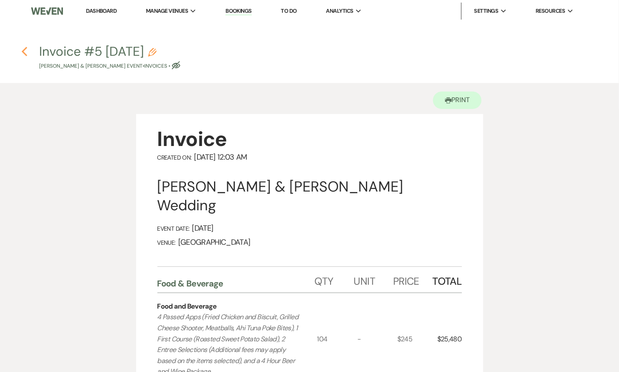
click at [23, 47] on icon "Previous" at bounding box center [24, 51] width 6 height 10
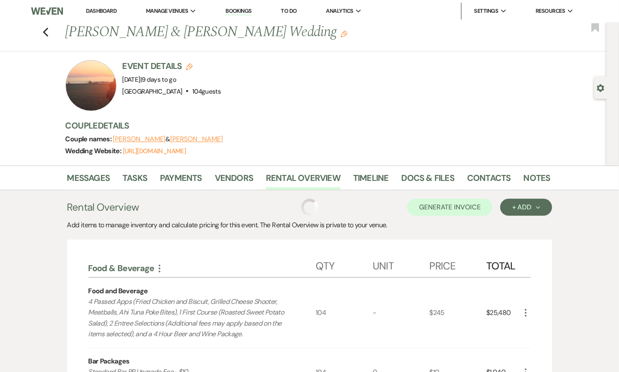
scroll to position [118, 0]
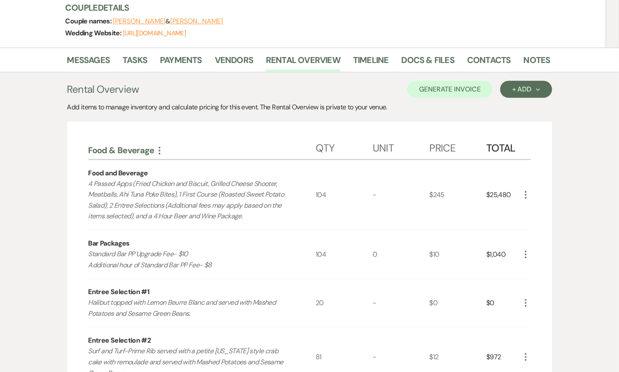
click at [92, 51] on li "Messages" at bounding box center [95, 61] width 56 height 20
click at [92, 54] on link "Messages" at bounding box center [88, 62] width 43 height 19
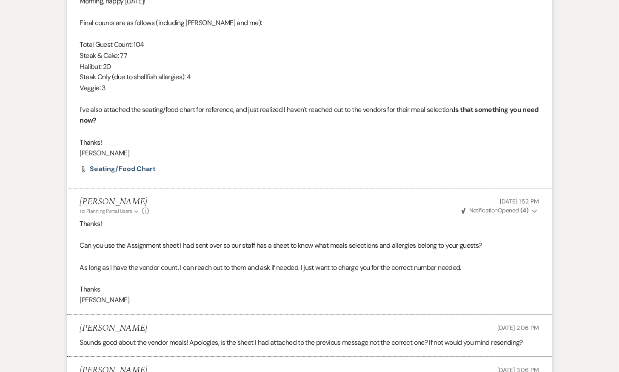
scroll to position [13144, 0]
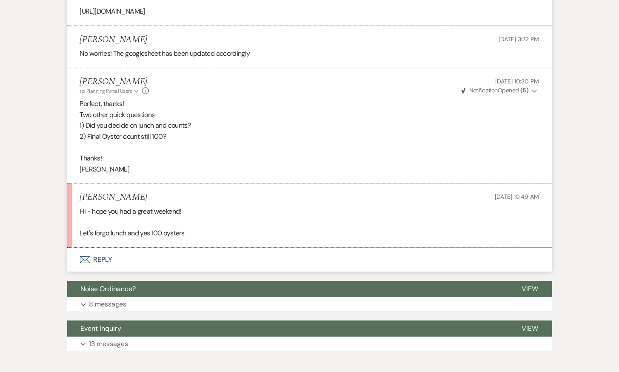
click at [94, 247] on button "Envelope Reply" at bounding box center [309, 259] width 485 height 24
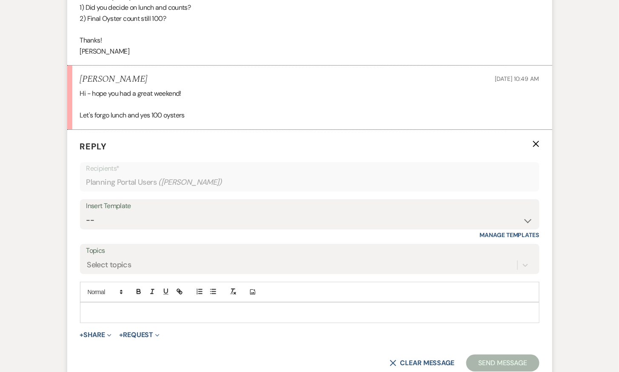
scroll to position [13263, 0]
click at [162, 152] on form "Reply X Recipients* Planning Portal Users ( [PERSON_NAME] ) Insert Template -- …" at bounding box center [309, 255] width 485 height 252
click at [162, 211] on select "-- 2024-25 Follow Up Buy Out Details Menu Tasting Invite Booking Email 2025-Wed…" at bounding box center [309, 219] width 446 height 17
click at [117, 278] on form "Reply X Recipients* Planning Portal Users ( [PERSON_NAME] ) Insert Template -- …" at bounding box center [309, 255] width 485 height 252
click at [104, 331] on button "+ Share Expand" at bounding box center [96, 334] width 32 height 7
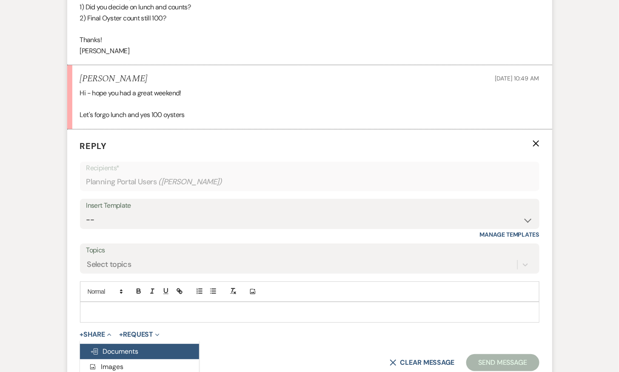
click at [108, 347] on span "Doc Upload Documents" at bounding box center [114, 351] width 48 height 9
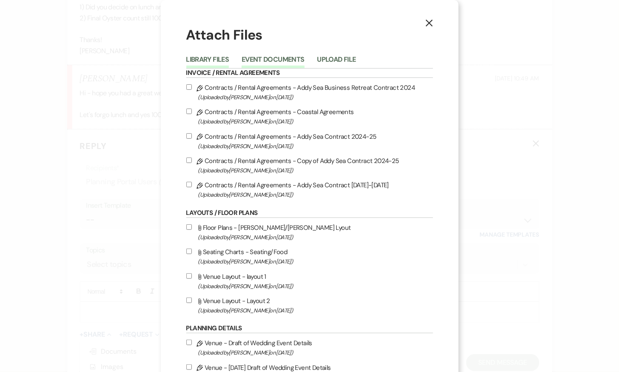
click at [290, 57] on button "Event Documents" at bounding box center [273, 62] width 63 height 12
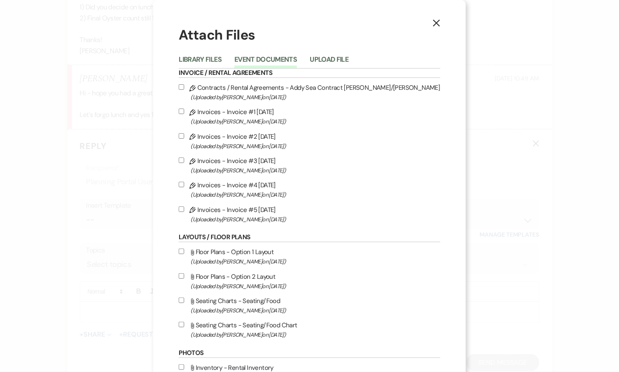
click at [227, 210] on label "Pencil Invoices - Invoice #5 [DATE] (Uploaded by [PERSON_NAME] on [DATE] )" at bounding box center [309, 214] width 261 height 20
click at [184, 210] on input "Pencil Invoices - Invoice #5 [DATE] (Uploaded by [PERSON_NAME] on [DATE] )" at bounding box center [182, 209] width 6 height 6
checkbox input "true"
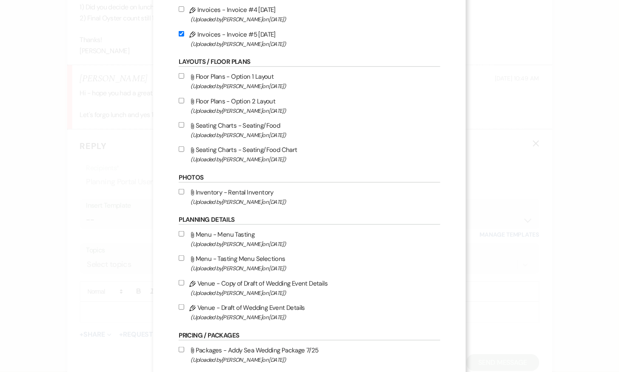
scroll to position [353, 0]
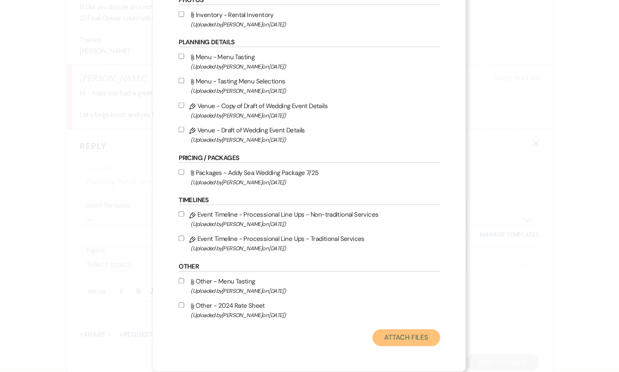
click at [421, 337] on button "Attach Files" at bounding box center [407, 337] width 68 height 17
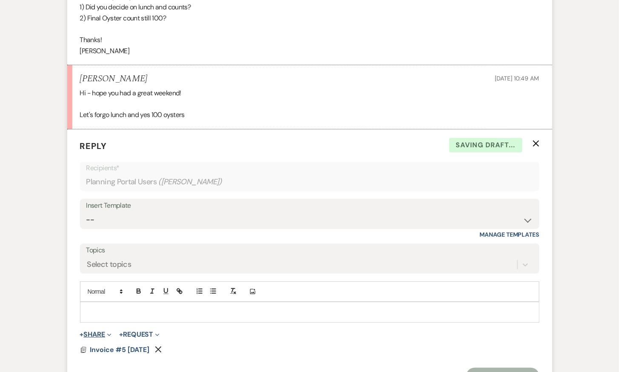
click at [101, 331] on button "+ Share Expand" at bounding box center [96, 334] width 32 height 7
click at [137, 331] on button "+ Request Expand" at bounding box center [139, 334] width 40 height 7
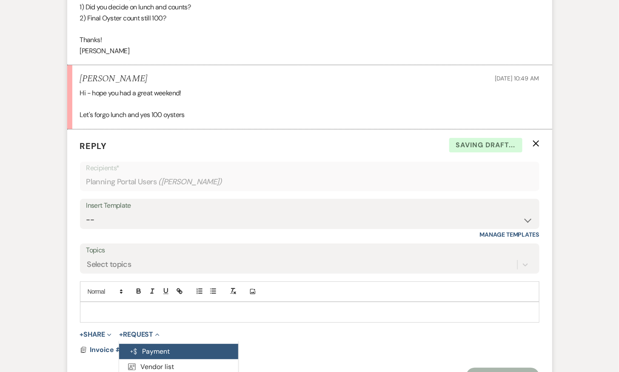
click at [147, 344] on button "Generate Payment Payment" at bounding box center [178, 351] width 119 height 15
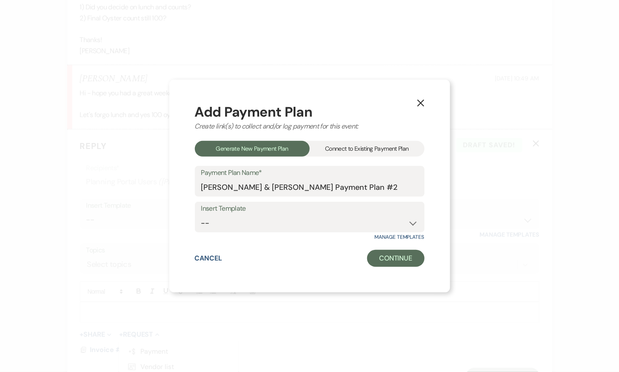
click at [393, 140] on div "Add Payment Plan Create link(s) to collect and/or log payment for this event: G…" at bounding box center [310, 186] width 230 height 162
click at [369, 140] on div "Add Payment Plan Create link(s) to collect and/or log payment for this event: G…" at bounding box center [310, 186] width 230 height 162
click at [368, 150] on div "Connect to Existing Payment Plan" at bounding box center [367, 149] width 115 height 16
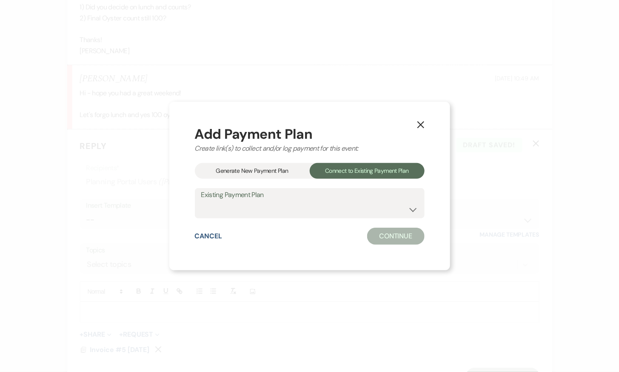
click at [350, 199] on label "Existing Payment Plan" at bounding box center [309, 195] width 217 height 12
click at [350, 219] on div "Add Payment Plan Create link(s) to collect and/or log payment for this event: G…" at bounding box center [310, 186] width 230 height 118
click at [350, 216] on select "[PERSON_NAME] & [PERSON_NAME] Payment Plan #1" at bounding box center [309, 209] width 217 height 17
select select "14180"
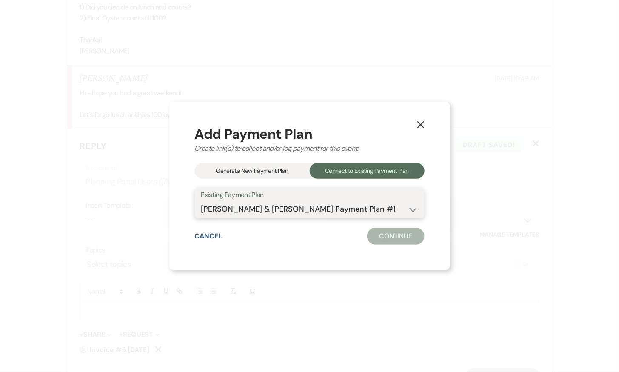
click at [201, 201] on select "[PERSON_NAME] & [PERSON_NAME] Payment Plan #1" at bounding box center [309, 209] width 217 height 17
click at [384, 233] on button "Continue" at bounding box center [395, 235] width 57 height 17
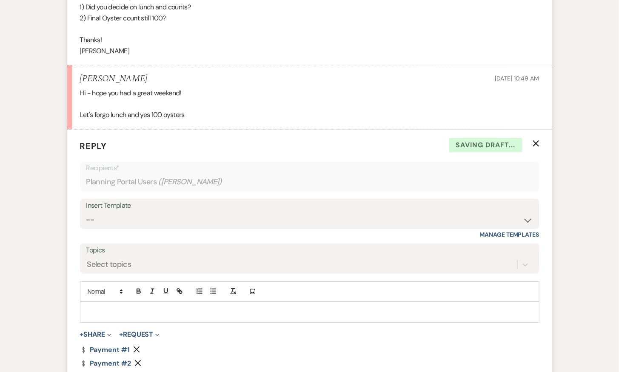
click at [134, 346] on icon "Remove" at bounding box center [136, 349] width 7 height 7
click at [136, 346] on icon "Remove" at bounding box center [137, 349] width 7 height 7
click at [120, 346] on link "Dollar Payment Payment #3" at bounding box center [105, 349] width 51 height 7
click at [179, 307] on p at bounding box center [310, 311] width 446 height 9
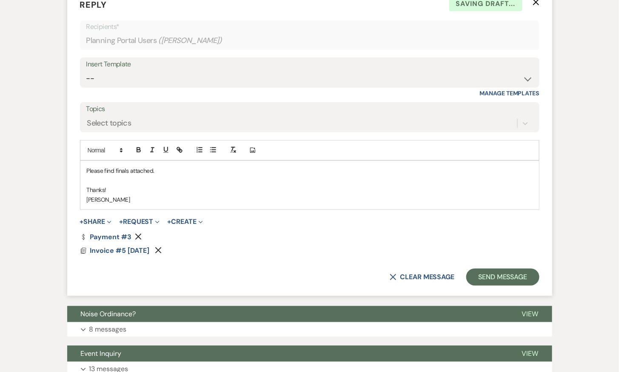
scroll to position [13428, 0]
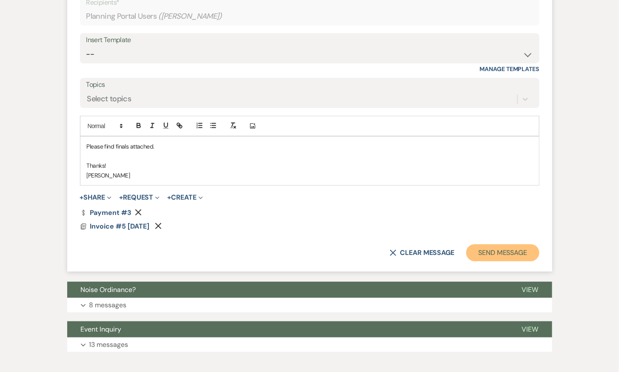
click at [497, 244] on button "Send Message" at bounding box center [502, 252] width 73 height 17
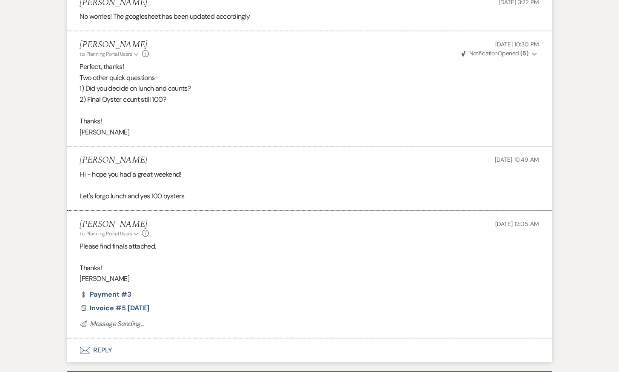
scroll to position [13182, 0]
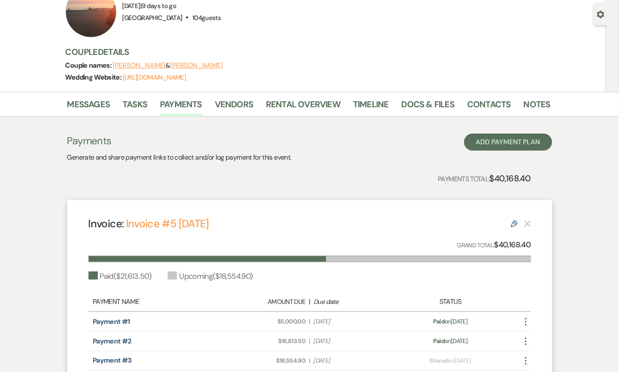
scroll to position [24, 0]
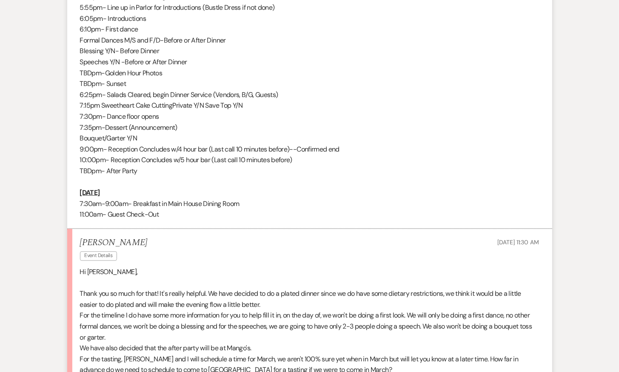
scroll to position [1620, 0]
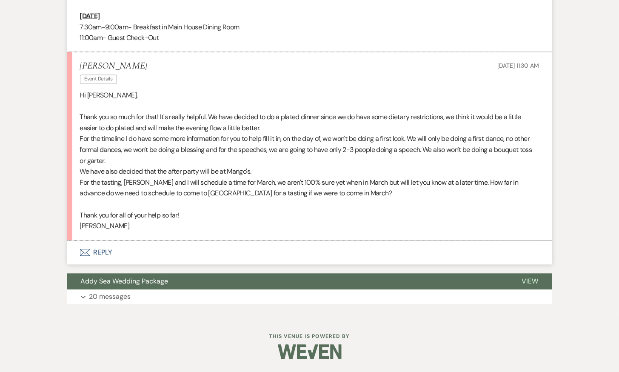
click at [105, 252] on button "Envelope Reply" at bounding box center [309, 253] width 485 height 24
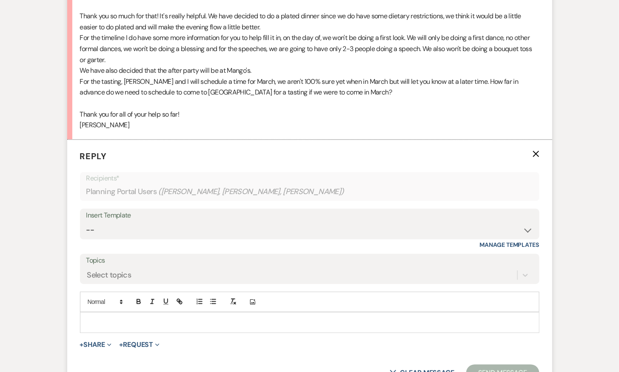
scroll to position [1757, 0]
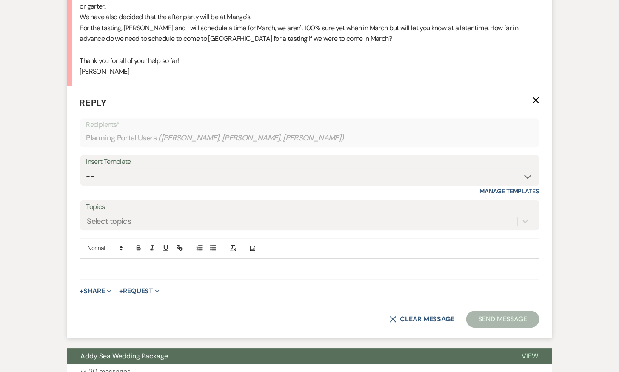
click at [137, 273] on p at bounding box center [310, 268] width 446 height 9
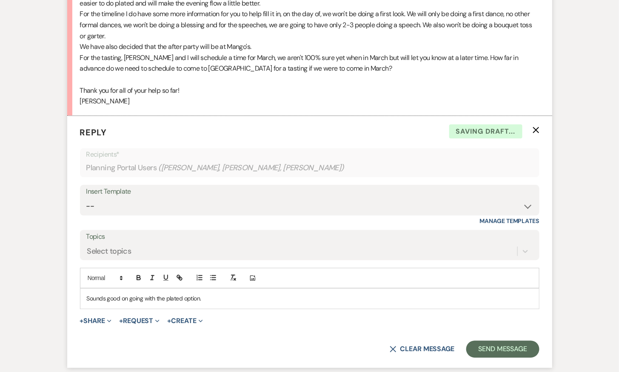
scroll to position [1726, 0]
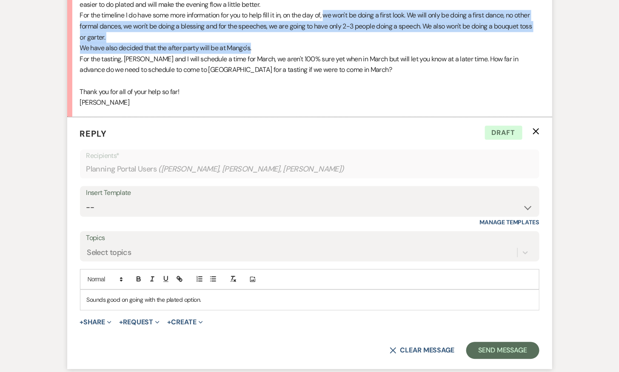
drag, startPoint x: 328, startPoint y: 34, endPoint x: 512, endPoint y: 63, distance: 186.1
click at [512, 63] on div "Hi [PERSON_NAME], Thank you so much for that! It's really helpful. We have deci…" at bounding box center [309, 37] width 459 height 142
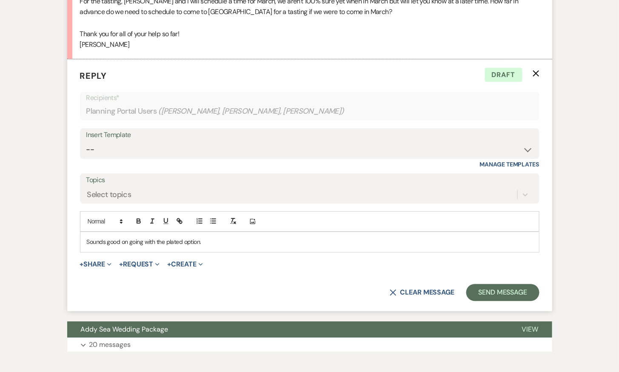
scroll to position [1785, 0]
click at [213, 246] on p "Sounds good on going with the plated option." at bounding box center [310, 240] width 446 height 9
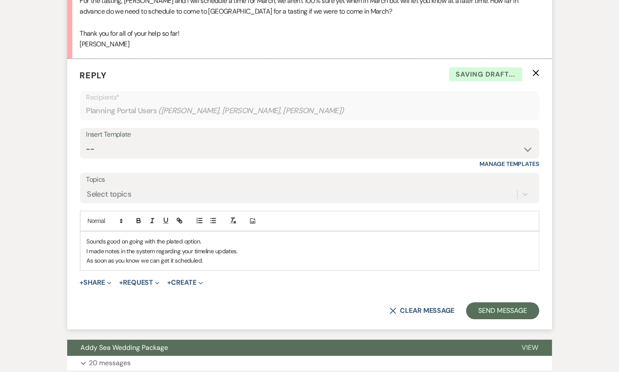
click at [217, 265] on p "As soon as you know we can get it scheduled." at bounding box center [310, 260] width 446 height 9
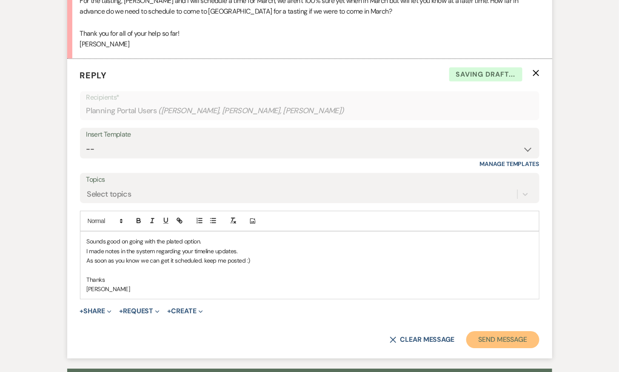
click at [482, 348] on button "Send Message" at bounding box center [502, 339] width 73 height 17
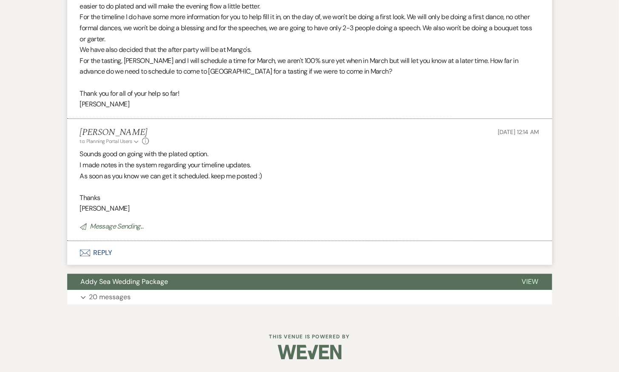
scroll to position [1724, 0]
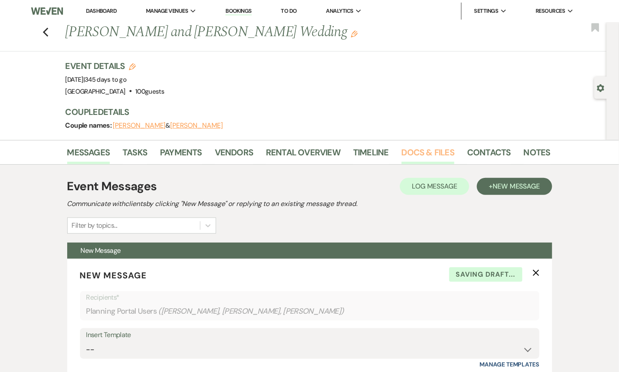
click at [419, 151] on link "Docs & Files" at bounding box center [427, 154] width 53 height 19
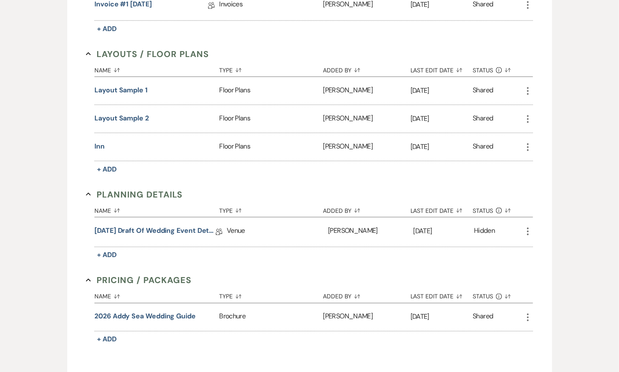
scroll to position [325, 0]
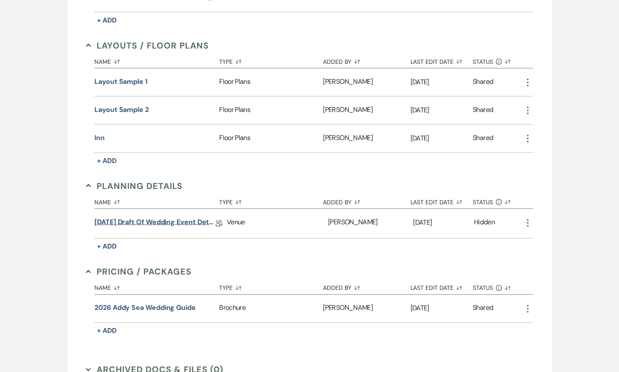
click at [154, 217] on link "[DATE] Draft of Wedding Event Details" at bounding box center [154, 223] width 121 height 13
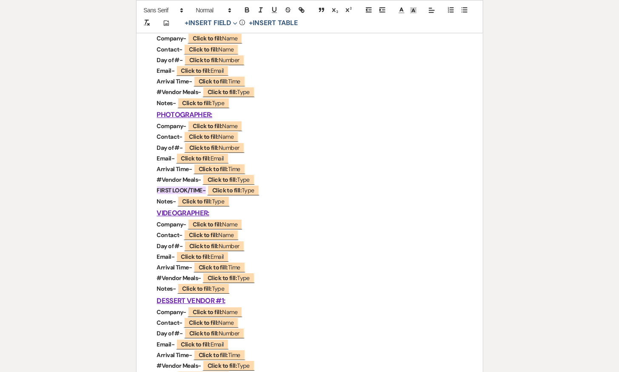
scroll to position [830, 0]
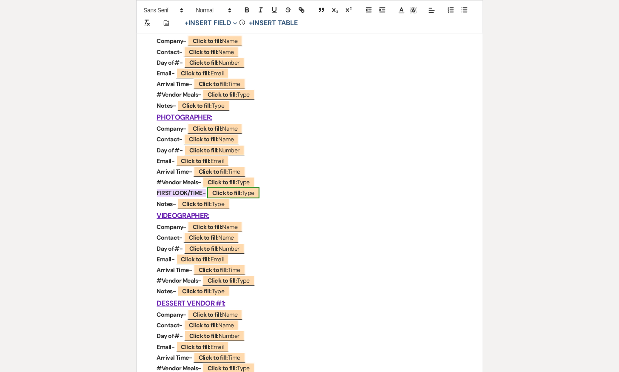
click at [222, 190] on b "Click to fill:" at bounding box center [226, 193] width 29 height 8
select select "Type"
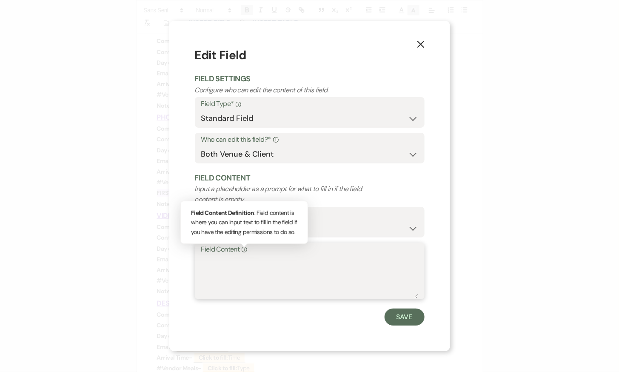
click at [245, 266] on textarea "Field Content Info Field Content Definition : Field content is where you can in…" at bounding box center [309, 277] width 217 height 43
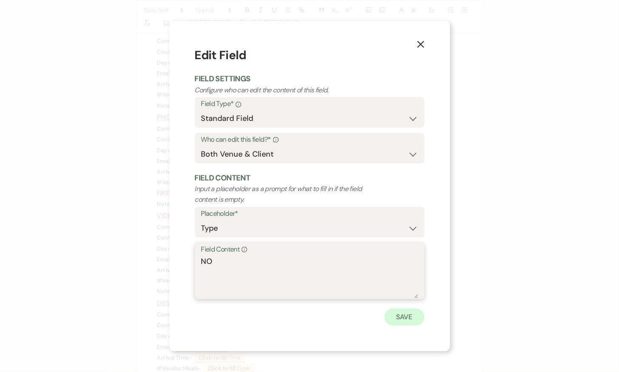
type textarea "NO"
click at [400, 313] on button "Save" at bounding box center [404, 316] width 40 height 17
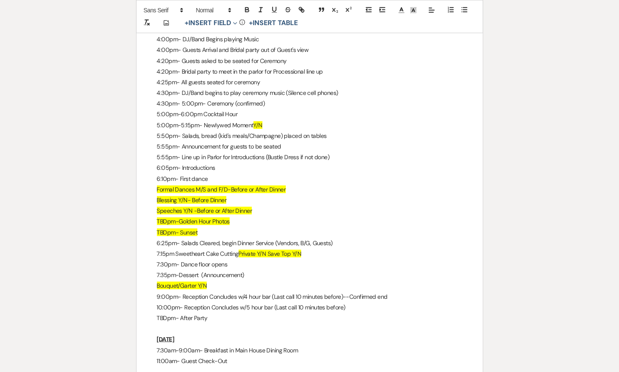
scroll to position [4765, 0]
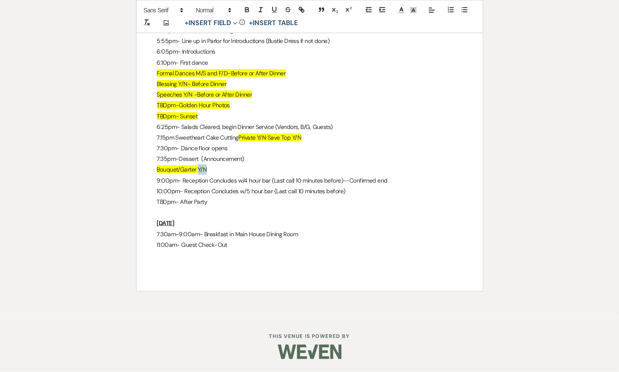
drag, startPoint x: 199, startPoint y: 168, endPoint x: 217, endPoint y: 168, distance: 18.3
click at [217, 168] on p "Bouquet/Garter Y/N" at bounding box center [309, 169] width 305 height 11
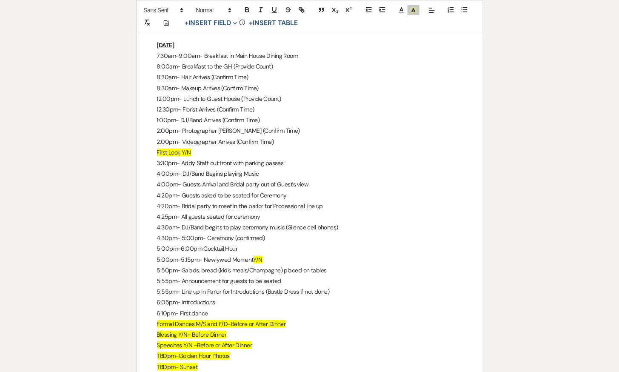
scroll to position [4507, 0]
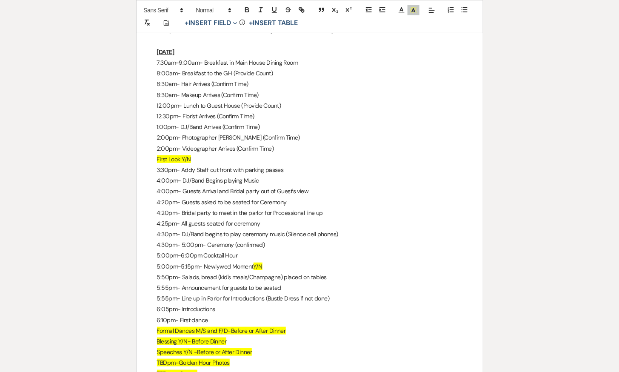
click at [182, 157] on span "First Look Y/N" at bounding box center [174, 159] width 34 height 8
drag, startPoint x: 182, startPoint y: 157, endPoint x: 194, endPoint y: 157, distance: 12.3
click at [194, 157] on p "First Look Y/N" at bounding box center [309, 159] width 305 height 11
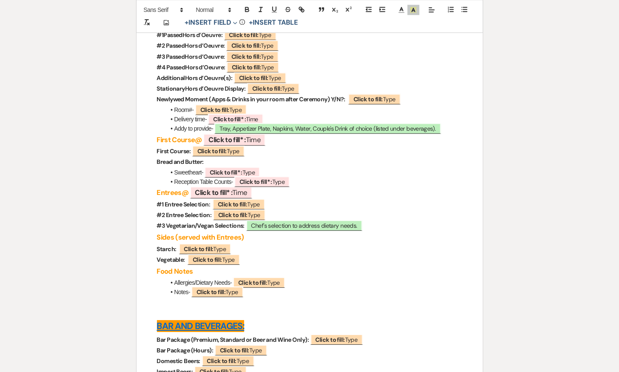
scroll to position [2953, 0]
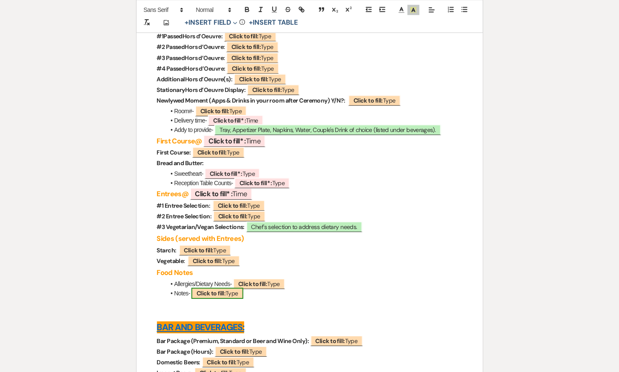
click at [212, 293] on b "Click to fill:" at bounding box center [210, 293] width 29 height 8
select select "Type"
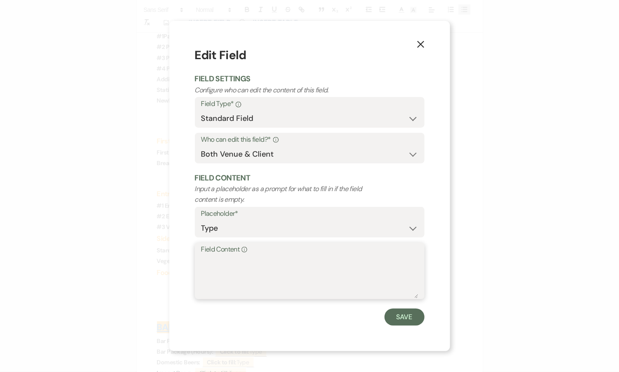
click at [253, 269] on textarea "Field Content Info" at bounding box center [309, 277] width 217 height 43
type textarea "10/13-GOING WITH PLATED"
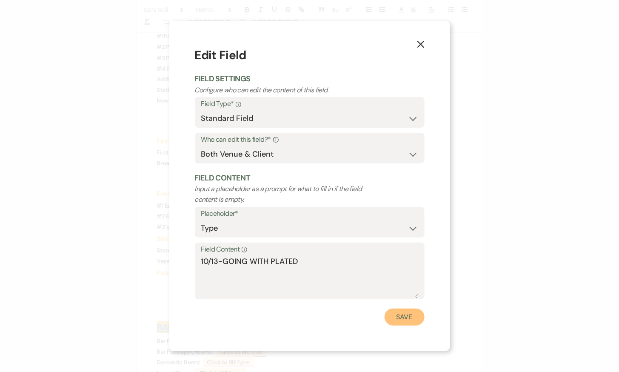
click at [406, 319] on button "Save" at bounding box center [404, 316] width 40 height 17
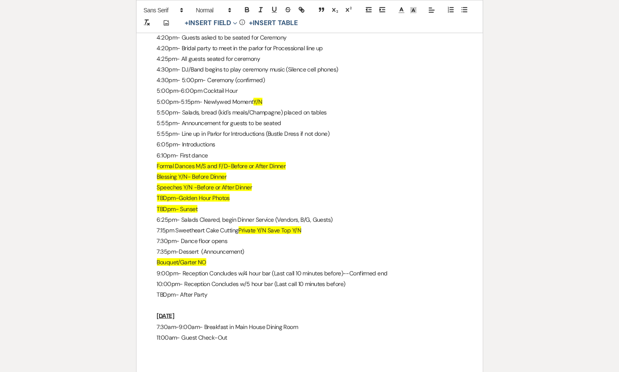
scroll to position [4678, 0]
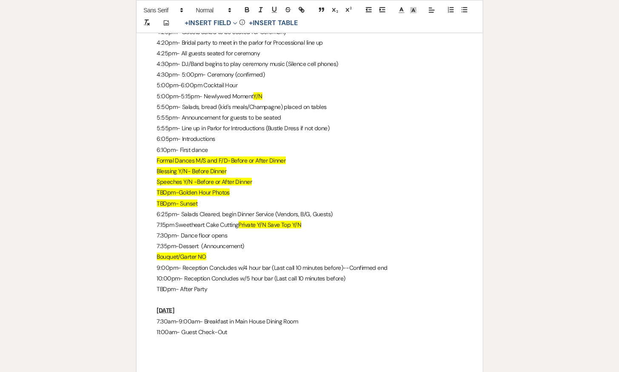
click at [210, 149] on p "6:10pm- First dance" at bounding box center [309, 150] width 305 height 11
click at [198, 159] on span "Formal Dances M/S and F/D-Before or After Dinner" at bounding box center [221, 160] width 129 height 8
click at [198, 160] on span "Formal Dances M/S and F/D-Before or After Dinner" at bounding box center [221, 160] width 129 height 8
drag, startPoint x: 195, startPoint y: 159, endPoint x: 321, endPoint y: 159, distance: 125.4
click at [321, 159] on p "Formal Dances M/S and F/D-Before or After Dinner" at bounding box center [309, 160] width 305 height 11
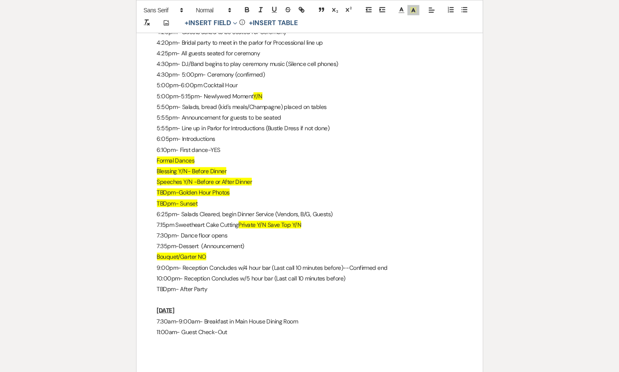
click at [160, 158] on span "Formal Dances" at bounding box center [176, 160] width 38 height 8
click at [193, 162] on span "Formal Dances" at bounding box center [176, 160] width 38 height 8
click at [277, 176] on p "Blessing Y/N- Before Dinner" at bounding box center [309, 171] width 305 height 11
click at [206, 170] on span "Blessing Y/N- Before Dinner" at bounding box center [192, 171] width 70 height 8
drag, startPoint x: 226, startPoint y: 170, endPoint x: 179, endPoint y: 170, distance: 47.6
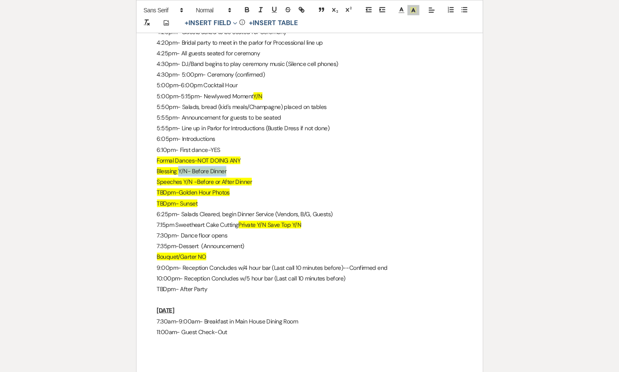
click at [179, 170] on p "Blessing Y/N- Before Dinner" at bounding box center [309, 171] width 305 height 11
drag, startPoint x: 181, startPoint y: 287, endPoint x: 209, endPoint y: 288, distance: 28.1
click at [209, 288] on p "TBDpm- After Party" at bounding box center [309, 289] width 305 height 11
click at [165, 291] on p "TBDpm- After Party AT MANGOS" at bounding box center [309, 289] width 305 height 11
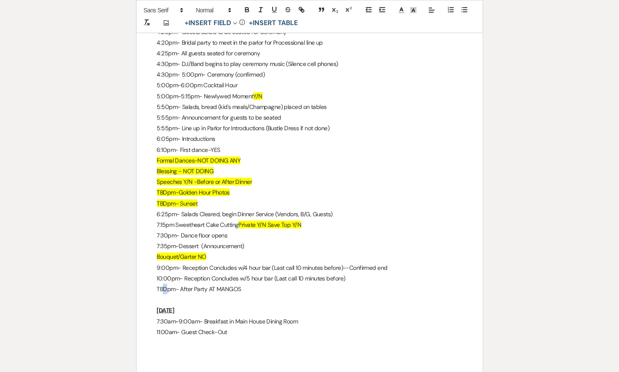
click at [165, 290] on p "TBDpm- After Party AT MANGOS" at bounding box center [309, 289] width 305 height 11
click at [196, 296] on p at bounding box center [309, 299] width 305 height 11
click at [195, 180] on span "Speeches Y/N -Before or After Dinner" at bounding box center [204, 182] width 95 height 8
drag, startPoint x: 193, startPoint y: 181, endPoint x: 185, endPoint y: 181, distance: 7.2
click at [185, 181] on span "Speeches Y/N -Before or After Dinner" at bounding box center [204, 182] width 95 height 8
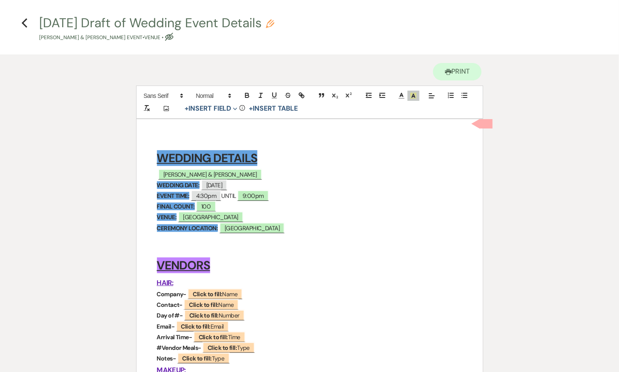
scroll to position [0, 0]
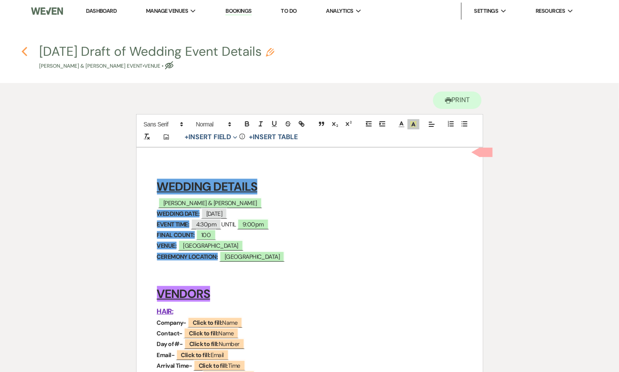
click at [27, 50] on icon "Previous" at bounding box center [24, 51] width 6 height 10
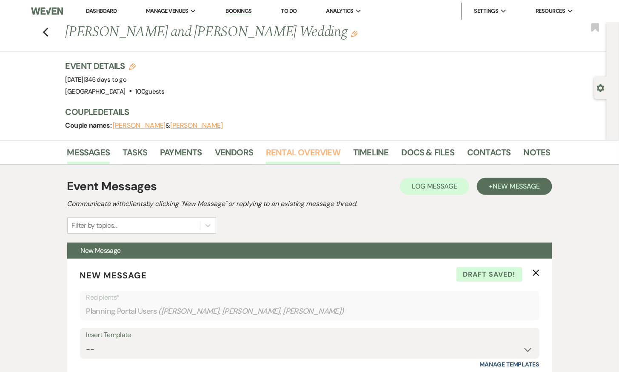
click at [282, 152] on link "Rental Overview" at bounding box center [303, 154] width 74 height 19
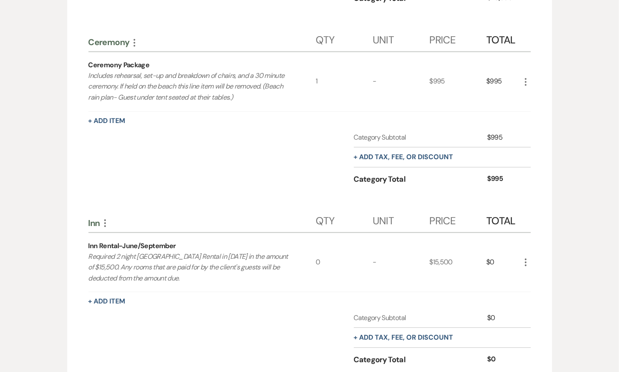
scroll to position [615, 0]
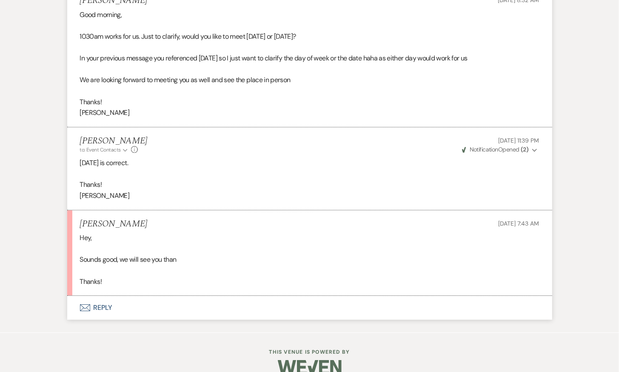
scroll to position [1842, 0]
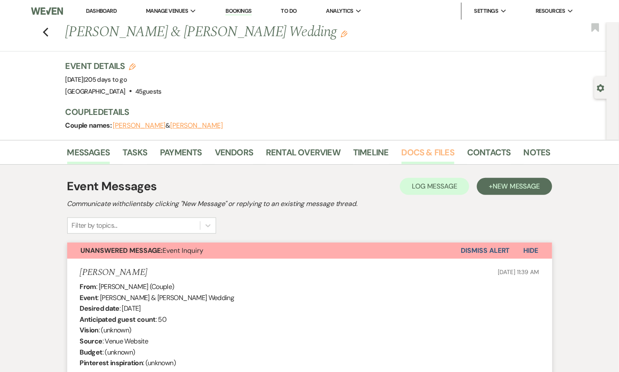
click at [420, 151] on link "Docs & Files" at bounding box center [427, 154] width 53 height 19
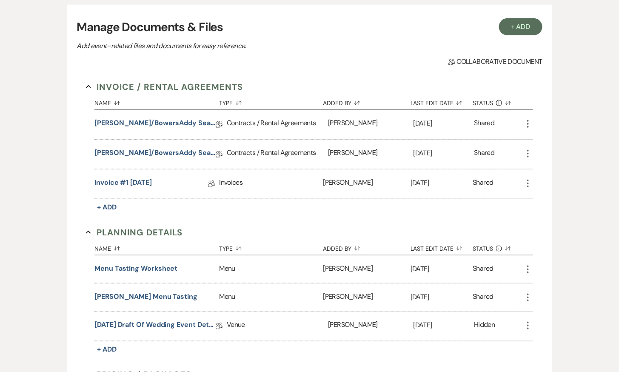
scroll to position [366, 0]
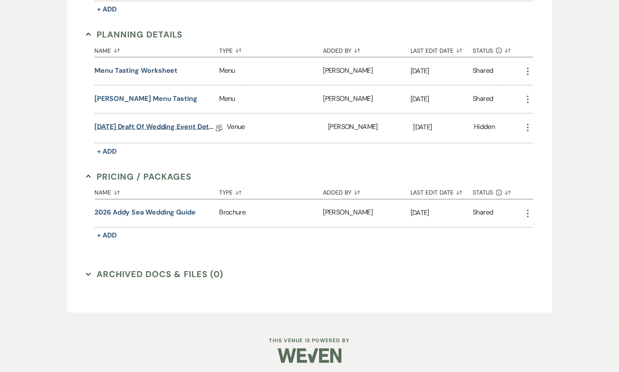
click at [167, 122] on link "[DATE] Draft of Wedding Event Details" at bounding box center [154, 128] width 121 height 13
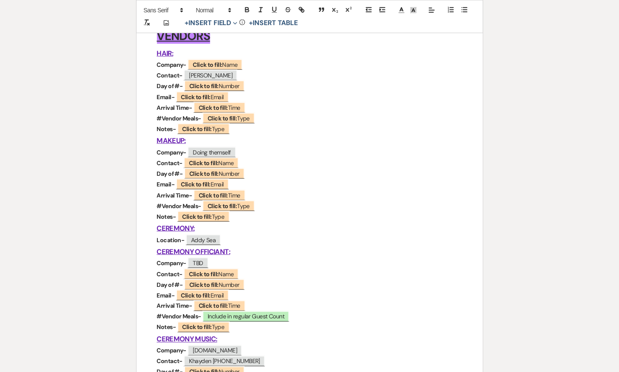
scroll to position [227, 0]
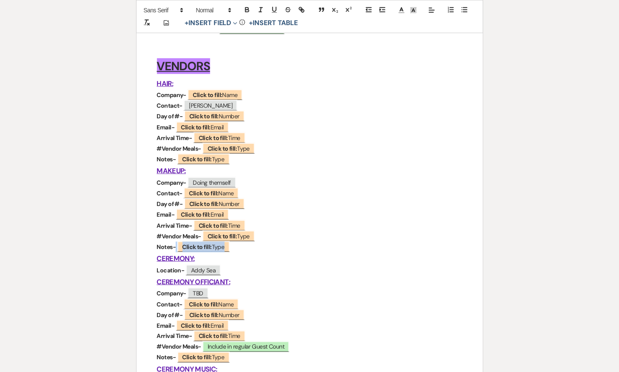
drag, startPoint x: 236, startPoint y: 250, endPoint x: 152, endPoint y: 199, distance: 99.0
click at [183, 182] on strong "Company-" at bounding box center [172, 183] width 30 height 8
drag, startPoint x: 267, startPoint y: 232, endPoint x: 143, endPoint y: 199, distance: 128.5
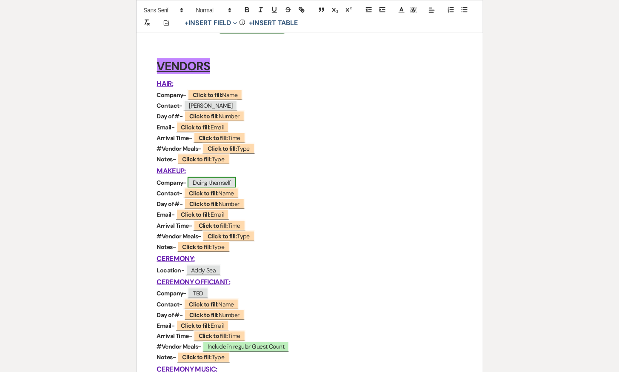
click at [207, 185] on span "Doing themself" at bounding box center [212, 182] width 48 height 11
select select "Name"
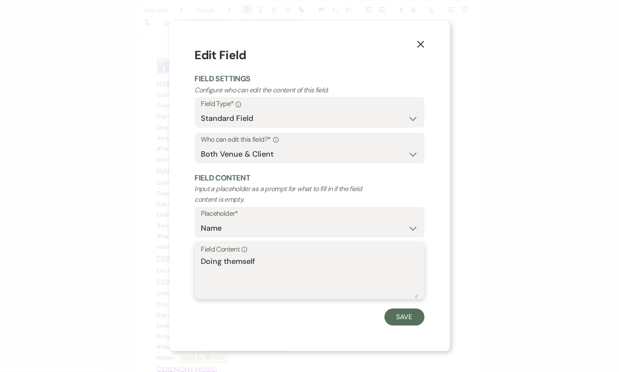
drag, startPoint x: 279, startPoint y: 258, endPoint x: 197, endPoint y: 257, distance: 82.1
click at [197, 257] on div "Field Content Info Doing themself" at bounding box center [310, 270] width 230 height 57
click at [400, 326] on div "X Edit Field Field Settings Configure who can edit the content of this field. F…" at bounding box center [309, 186] width 281 height 330
click at [398, 324] on button "Save" at bounding box center [404, 316] width 40 height 17
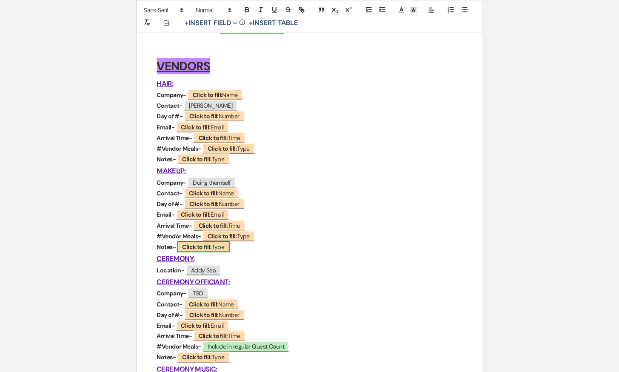
click at [200, 246] on b "Click to fill:" at bounding box center [196, 247] width 29 height 8
select select "Type"
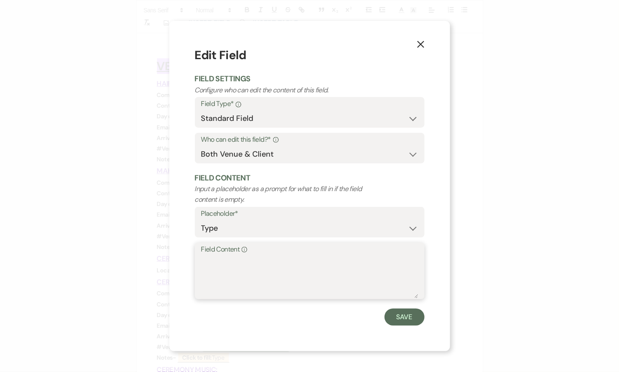
click at [235, 277] on textarea "Field Content Info" at bounding box center [309, 277] width 217 height 43
paste textarea "Doing themself"
type textarea "Doing themselves"
click at [414, 318] on button "Save" at bounding box center [404, 316] width 40 height 17
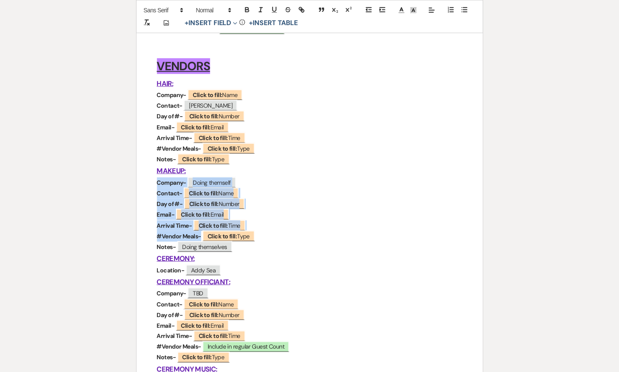
drag, startPoint x: 161, startPoint y: 182, endPoint x: 259, endPoint y: 233, distance: 110.1
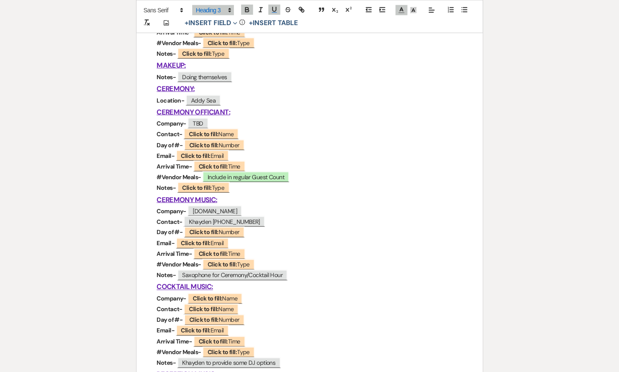
scroll to position [341, 0]
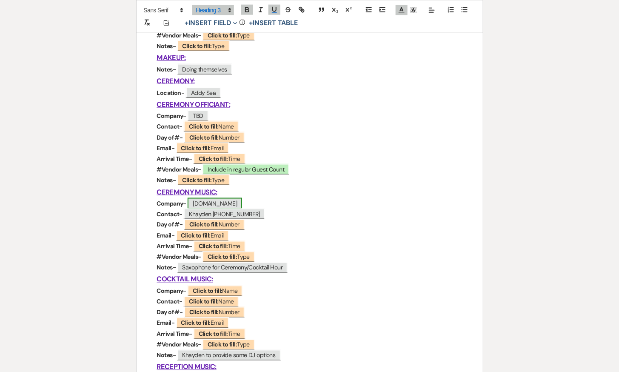
click at [230, 202] on span "[DOMAIN_NAME]" at bounding box center [215, 203] width 54 height 11
select select "Name"
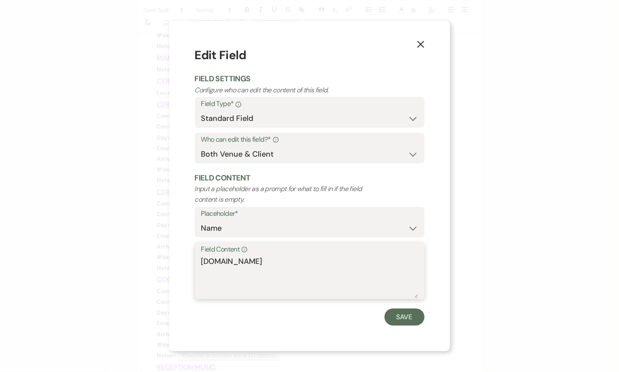
drag, startPoint x: 268, startPoint y: 263, endPoint x: 191, endPoint y: 263, distance: 77.4
click at [191, 263] on div "X Edit Field Field Settings Configure who can edit the content of this field. F…" at bounding box center [309, 186] width 281 height 330
click at [262, 253] on label "Field Content Info" at bounding box center [309, 249] width 217 height 12
click at [262, 256] on textarea "Khaydenarts.com" at bounding box center [309, 277] width 217 height 43
click at [247, 262] on textarea "Khaydenarts.com" at bounding box center [309, 277] width 217 height 43
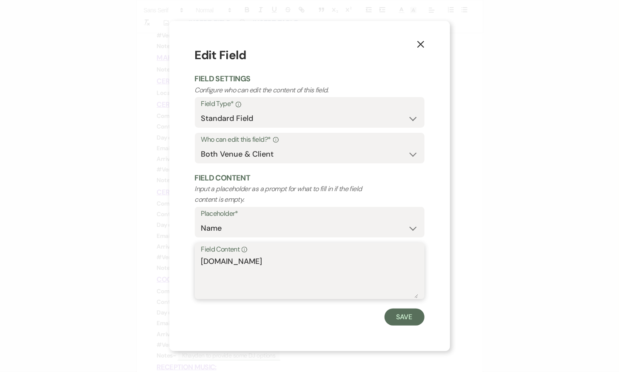
drag, startPoint x: 247, startPoint y: 262, endPoint x: 336, endPoint y: 261, distance: 88.4
click at [336, 261] on textarea "Khaydenarts.com" at bounding box center [309, 277] width 217 height 43
click at [231, 261] on textarea "Khaydenarts" at bounding box center [309, 277] width 217 height 43
type textarea "Khayden Arts"
click at [402, 319] on button "Save" at bounding box center [404, 316] width 40 height 17
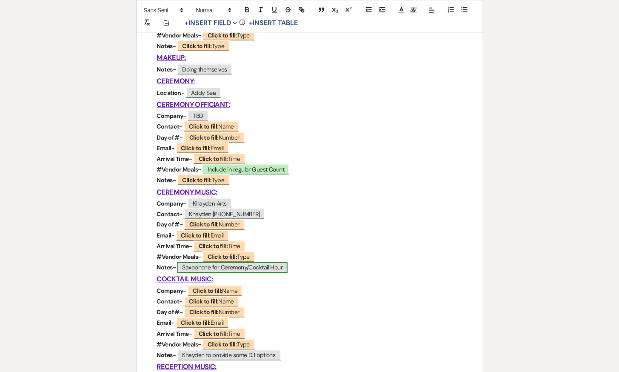
click at [242, 270] on span "Saxophone for Ceremony/Cocktail Hour" at bounding box center [232, 267] width 111 height 11
select select "Type"
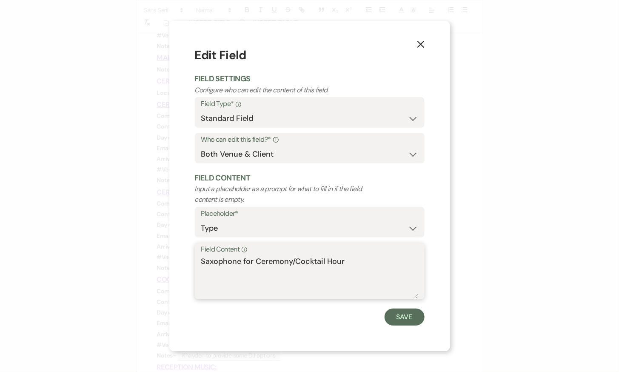
click at [361, 259] on textarea "Saxophone for Ceremony/Cocktail Hour" at bounding box center [309, 277] width 217 height 43
paste textarea "Khaydenarts.com"
type textarea "Saxophone for Ceremony/Cocktail Hour-- Khaydenarts.com"
click at [402, 310] on button "Save" at bounding box center [404, 316] width 40 height 17
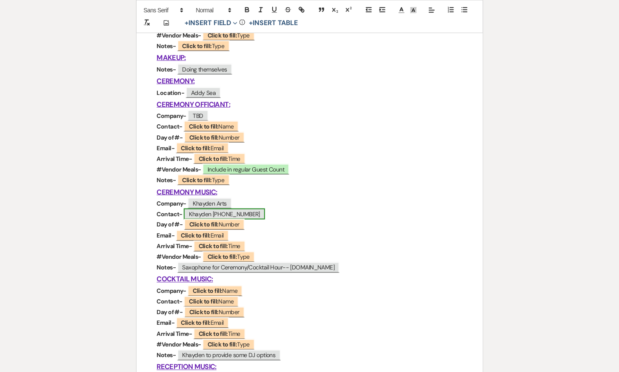
click at [230, 210] on span "Khayden 302-513-2943" at bounding box center [224, 213] width 81 height 11
select select "Name"
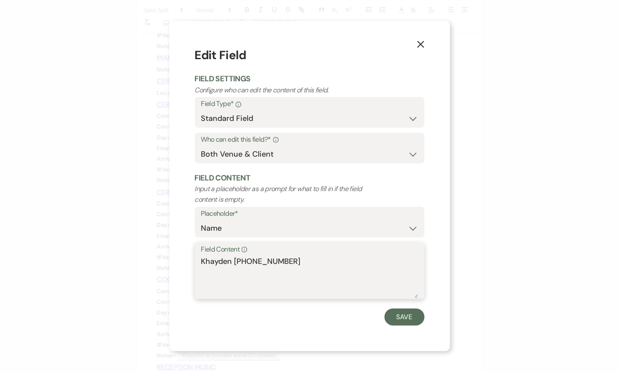
drag, startPoint x: 234, startPoint y: 259, endPoint x: 336, endPoint y: 259, distance: 101.6
click at [336, 259] on textarea "Khayden 302-513-2943" at bounding box center [309, 277] width 217 height 43
type textarea "Khayden"
click at [414, 324] on button "Save" at bounding box center [404, 316] width 40 height 17
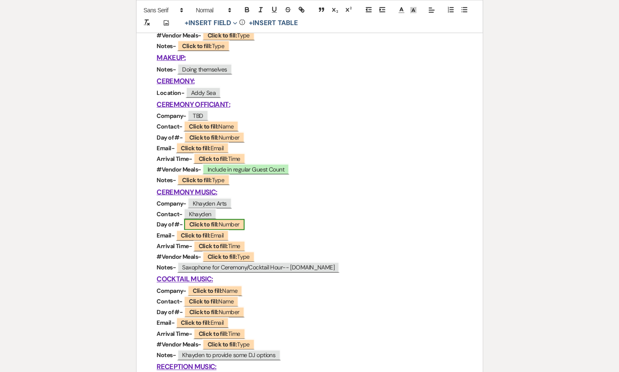
click at [210, 224] on b "Click to fill:" at bounding box center [203, 225] width 29 height 8
select select "Number"
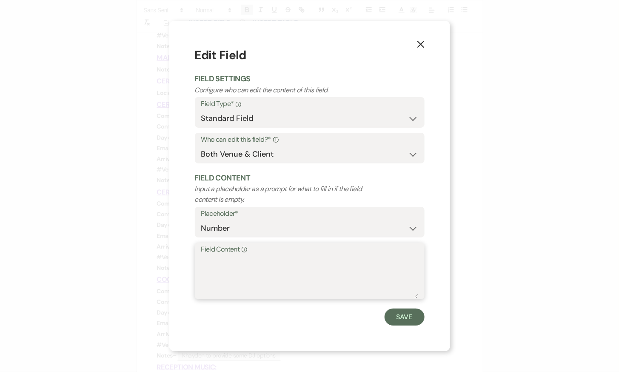
click at [235, 269] on textarea "Field Content Info" at bounding box center [309, 277] width 217 height 43
paste textarea "302-513-2943"
type textarea "302-513-2943"
click at [409, 318] on button "Save" at bounding box center [404, 316] width 40 height 17
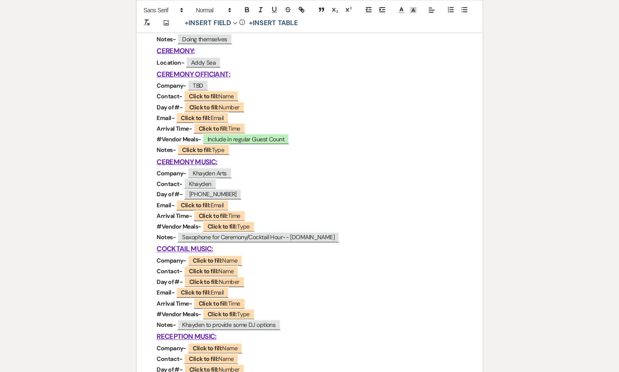
scroll to position [384, 0]
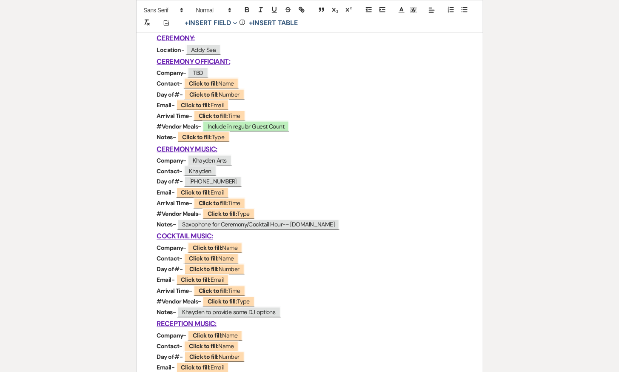
click at [192, 146] on u "CEREMONY MUSIC:" at bounding box center [187, 149] width 60 height 9
click at [256, 298] on p "#Vendor Meals- ﻿ Click to fill: Type ﻿" at bounding box center [309, 301] width 305 height 11
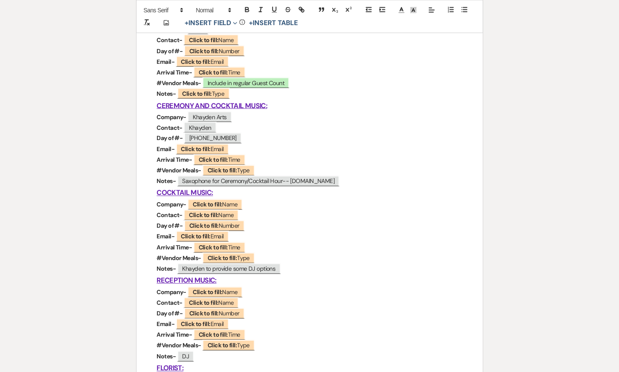
scroll to position [429, 0]
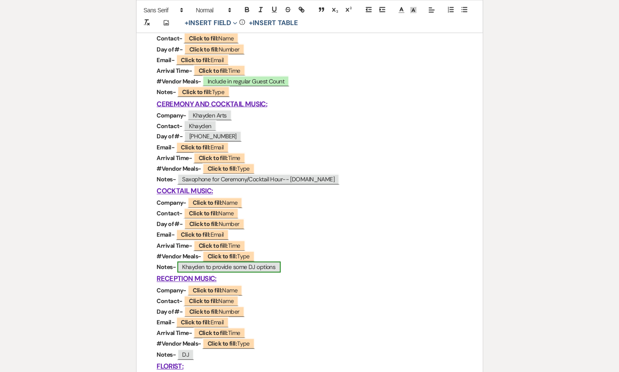
click at [254, 267] on span "Khayden to provide some DJ options" at bounding box center [228, 267] width 103 height 11
select select "Type"
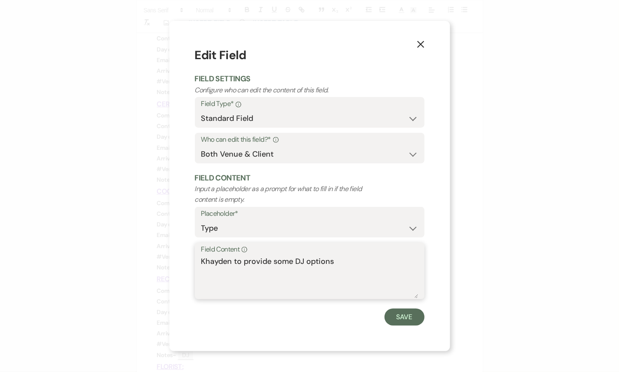
drag, startPoint x: 344, startPoint y: 268, endPoint x: 181, endPoint y: 262, distance: 163.4
click at [181, 262] on div "X Edit Field Field Settings Configure who can edit the content of this field. F…" at bounding box center [309, 186] width 281 height 330
click at [422, 43] on use "button" at bounding box center [420, 44] width 7 height 7
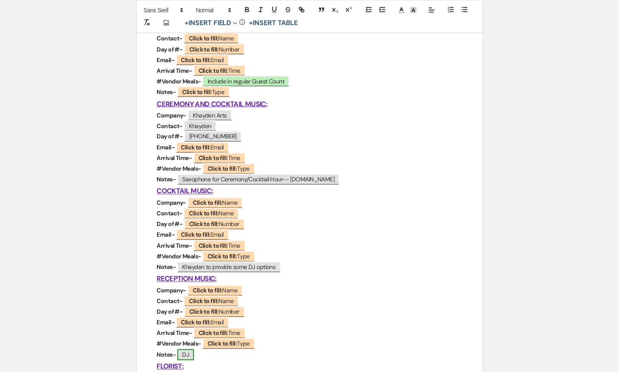
click at [191, 355] on span "DJ" at bounding box center [185, 354] width 17 height 11
select select "Type"
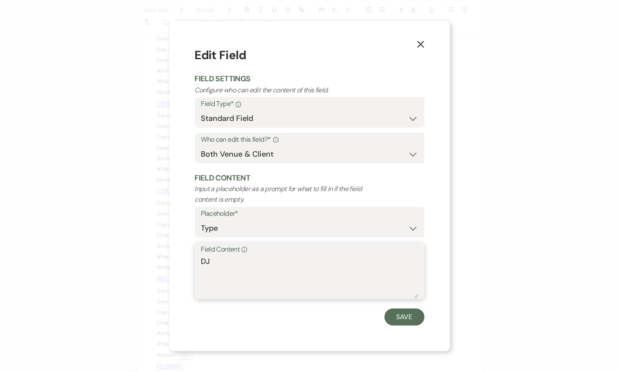
click at [233, 261] on textarea "DJ" at bounding box center [309, 277] width 217 height 43
paste textarea "Khayden to provide some DJ options"
type textarea "DJ-Khayden to provide some DJ options"
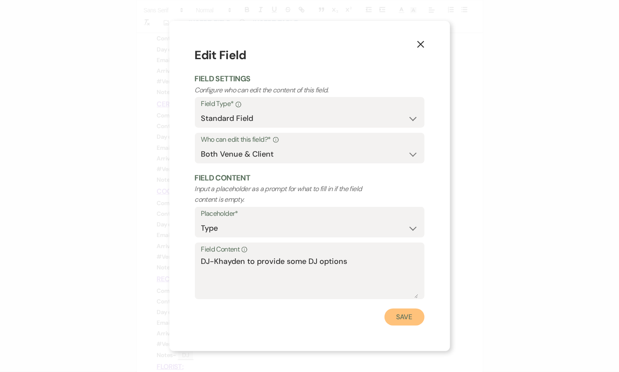
click at [411, 318] on button "Save" at bounding box center [404, 316] width 40 height 17
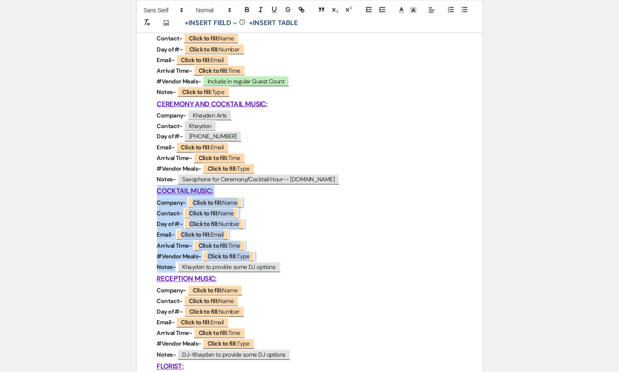
drag, startPoint x: 156, startPoint y: 188, endPoint x: 304, endPoint y: 264, distance: 166.4
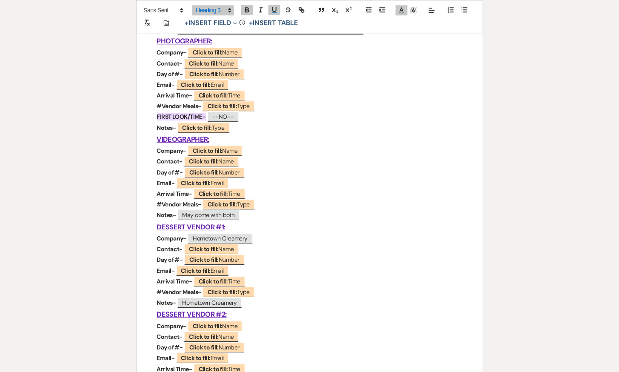
scroll to position [757, 0]
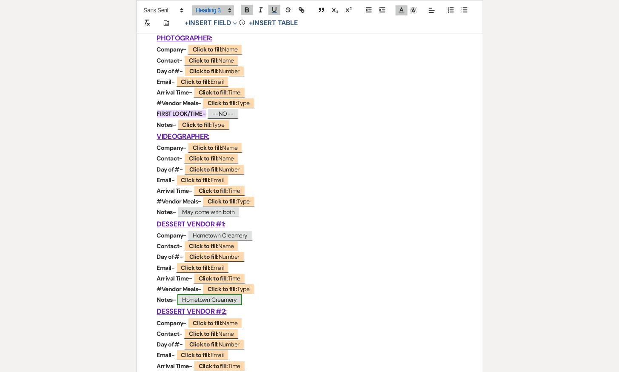
click at [216, 297] on span "Hometown Creamery" at bounding box center [209, 299] width 65 height 11
select select "Type"
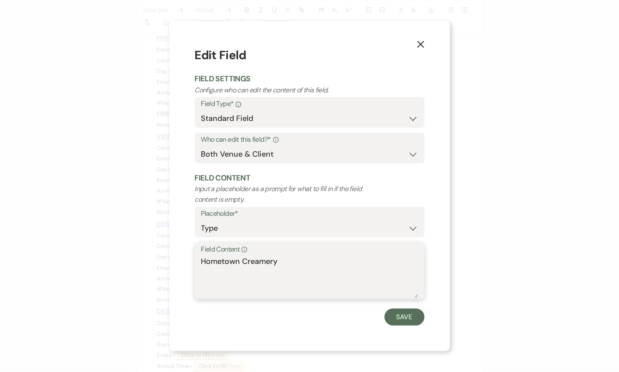
drag, startPoint x: 291, startPoint y: 267, endPoint x: 149, endPoint y: 260, distance: 142.2
click at [149, 260] on div "X Edit Field Field Settings Configure who can edit the content of this field. F…" at bounding box center [309, 186] width 619 height 372
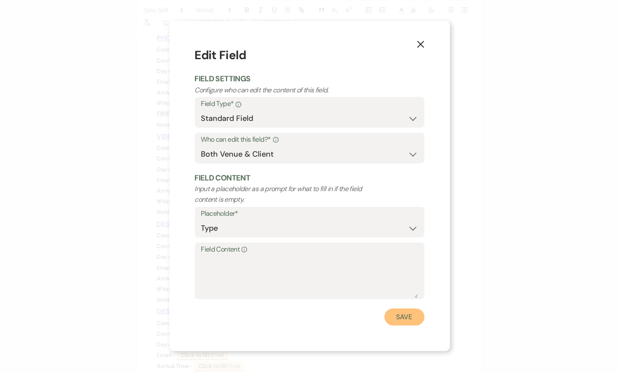
click at [407, 319] on button "Save" at bounding box center [404, 316] width 40 height 17
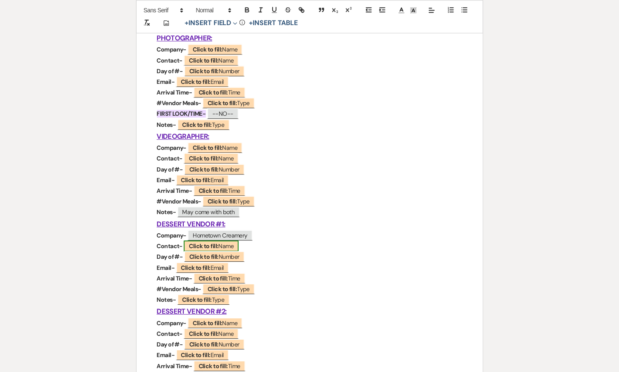
click at [232, 248] on span "Click to fill: Name" at bounding box center [211, 245] width 55 height 11
select select "Name"
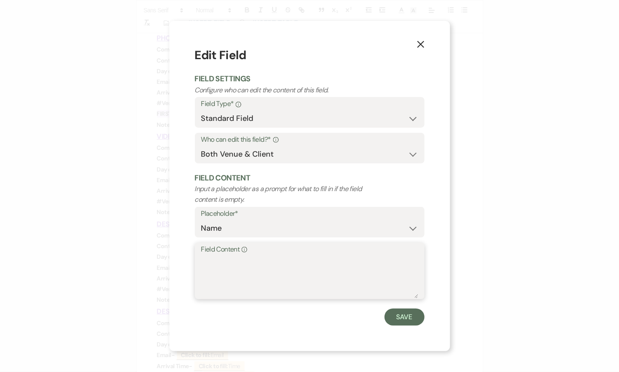
click at [247, 270] on textarea "Field Content Info" at bounding box center [309, 277] width 217 height 43
paste textarea "[PERSON_NAME]"
type textarea "[PERSON_NAME]"
click at [414, 318] on button "Save" at bounding box center [404, 316] width 40 height 17
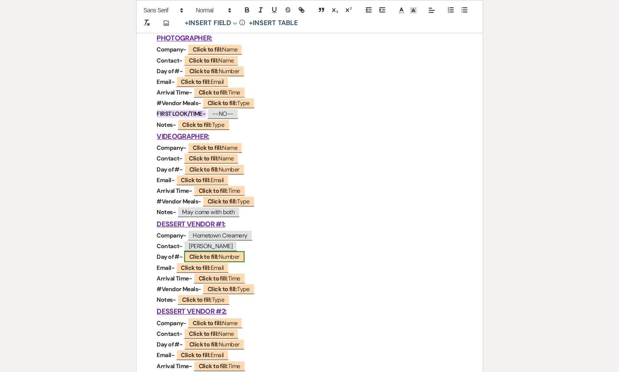
click at [221, 257] on span "Click to fill: Number" at bounding box center [214, 256] width 60 height 11
select select "Number"
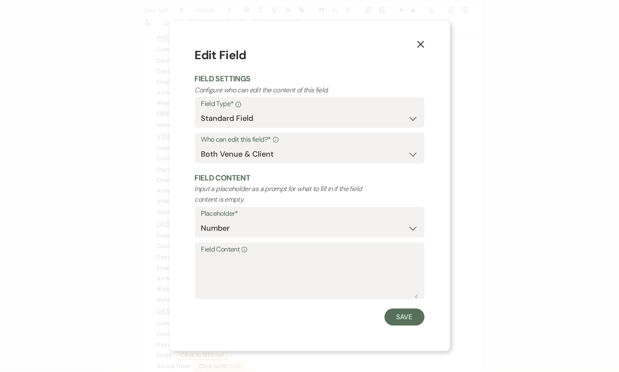
click at [262, 250] on label "Field Content Info" at bounding box center [309, 249] width 217 height 12
click at [262, 256] on textarea "Field Content Info" at bounding box center [309, 277] width 217 height 43
paste textarea "302-500-2212"
type textarea "302-500-2212"
click at [416, 315] on button "Save" at bounding box center [404, 316] width 40 height 17
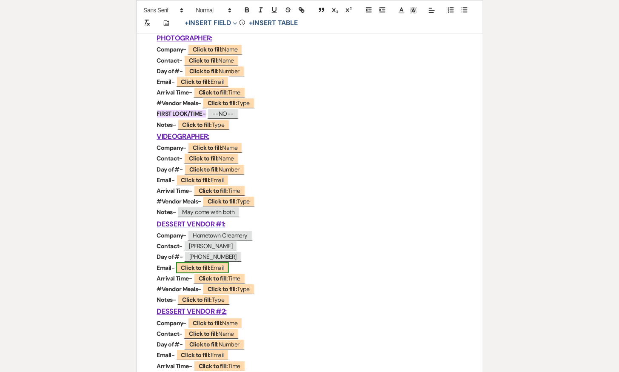
click at [225, 268] on span "Click to fill: Email" at bounding box center [202, 267] width 53 height 11
select select "Email"
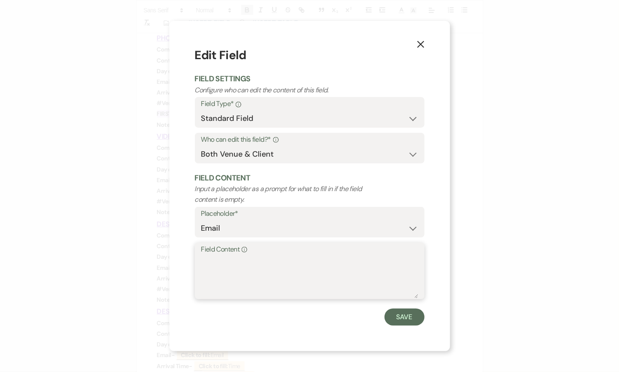
click at [279, 261] on textarea "Field Content Info" at bounding box center [309, 277] width 217 height 43
paste textarea "hometowndelaware@gmail.com"
type textarea "hometowndelaware@gmail.com"
click at [418, 308] on form "Edit Field Field Settings Configure who can edit the content of this field. Fie…" at bounding box center [310, 185] width 230 height 279
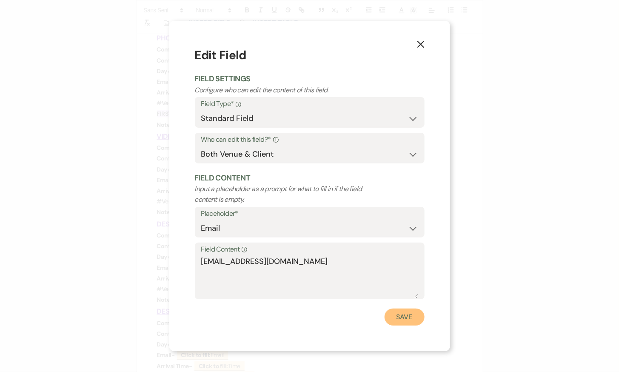
click at [412, 316] on button "Save" at bounding box center [404, 316] width 40 height 17
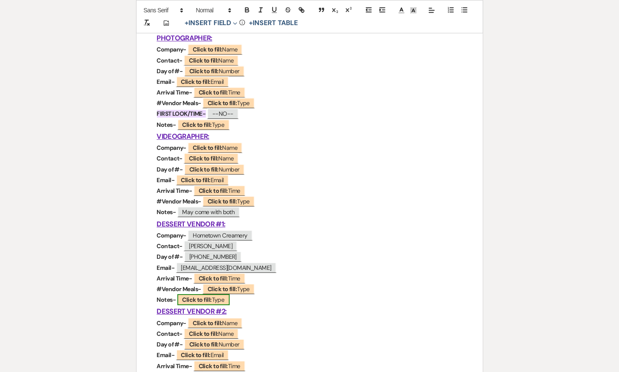
click at [205, 299] on b "Click to fill:" at bounding box center [196, 300] width 29 height 8
select select "Type"
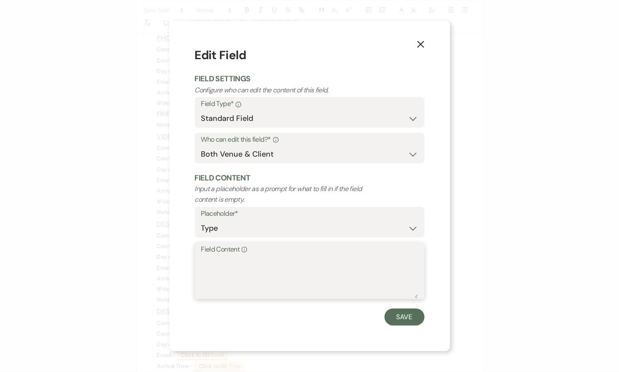
click at [248, 273] on textarea "Field Content Info" at bounding box center [309, 277] width 217 height 43
click at [251, 259] on textarea "Truck needs 2 parking spots" at bounding box center [309, 277] width 217 height 43
type textarea "Truck needs 2-3 parking spots"
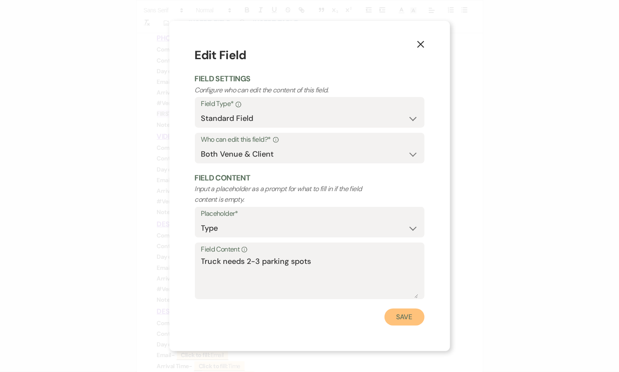
click at [399, 312] on button "Save" at bounding box center [404, 316] width 40 height 17
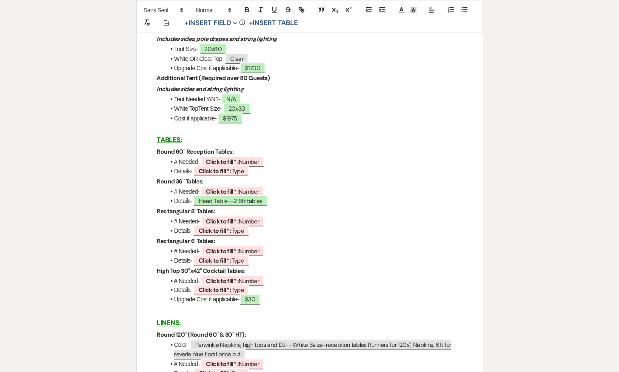
scroll to position [1456, 0]
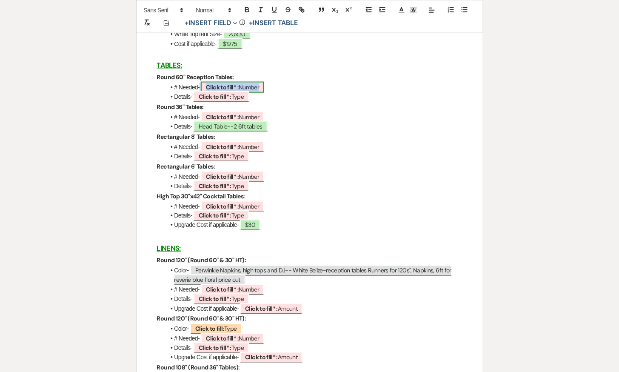
click at [242, 83] on span "Click to fill* : Number" at bounding box center [232, 87] width 63 height 11
select select "owner"
select select "Number"
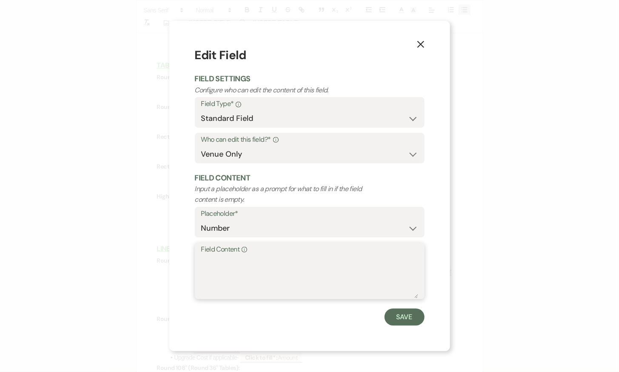
click at [216, 262] on textarea "Field Content Info" at bounding box center [309, 277] width 217 height 43
type textarea "5"
click at [408, 324] on button "Save" at bounding box center [404, 316] width 40 height 17
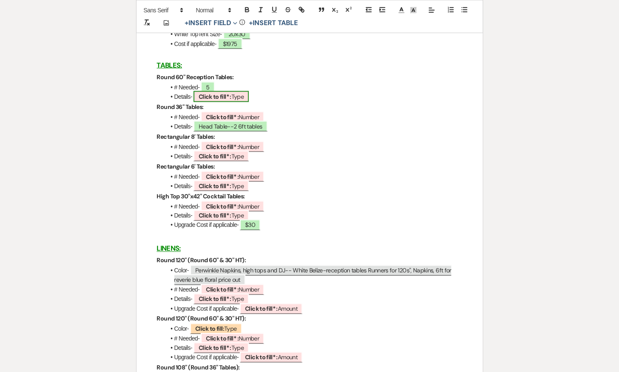
click at [217, 95] on b "Click to fill* :" at bounding box center [215, 97] width 33 height 8
select select "owner"
select select "Type"
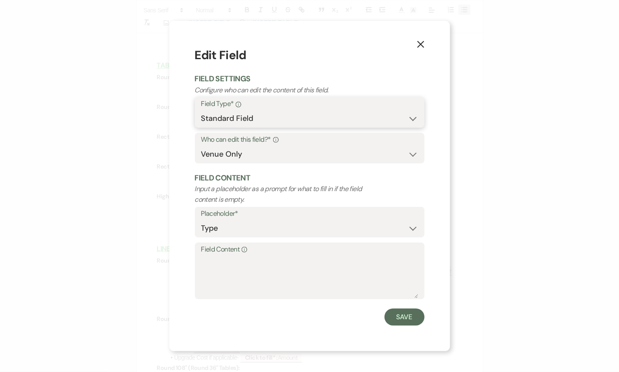
click at [340, 115] on select "Standard Field Smart Field" at bounding box center [309, 118] width 217 height 17
click at [306, 154] on select "Both Venue & Client Client Only Venue Only" at bounding box center [309, 154] width 217 height 17
select select "clientAndOwner"
click at [201, 146] on select "Both Venue & Client Client Only Venue Only" at bounding box center [309, 154] width 217 height 17
click at [392, 316] on button "Save" at bounding box center [404, 316] width 40 height 17
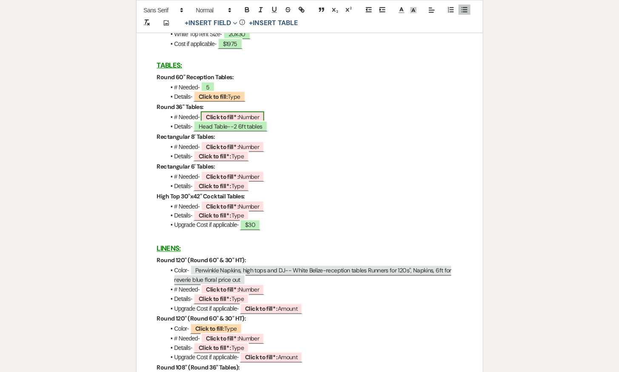
click at [227, 111] on span "Click to fill* : Number" at bounding box center [232, 116] width 63 height 11
select select "owner"
select select "Number"
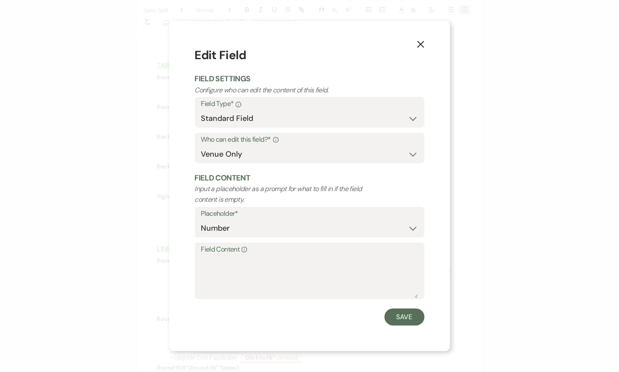
click at [264, 145] on label "Who can edit this field?* Info" at bounding box center [309, 140] width 217 height 12
click at [264, 151] on select "Both Venue & Client Client Only Venue Only" at bounding box center [309, 154] width 217 height 17
select select "clientAndOwner"
click at [201, 146] on select "Both Venue & Client Client Only Venue Only" at bounding box center [309, 154] width 217 height 17
click at [404, 321] on button "Save" at bounding box center [404, 316] width 40 height 17
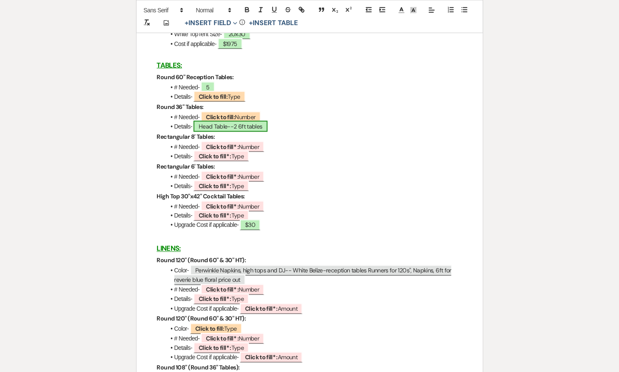
click at [216, 124] on span "Head Table--2 6ft tables" at bounding box center [230, 126] width 74 height 11
select select "owner"
select select "Type"
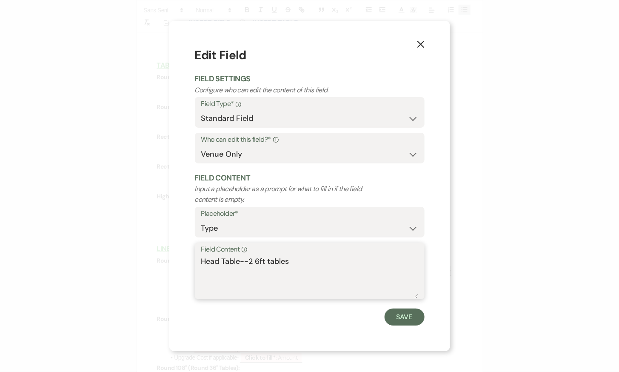
drag, startPoint x: 296, startPoint y: 262, endPoint x: 183, endPoint y: 262, distance: 112.3
click at [183, 262] on div "X Edit Field Field Settings Configure who can edit the content of this field. F…" at bounding box center [309, 186] width 281 height 330
type textarea "N/A"
click at [405, 316] on button "Save" at bounding box center [404, 316] width 40 height 17
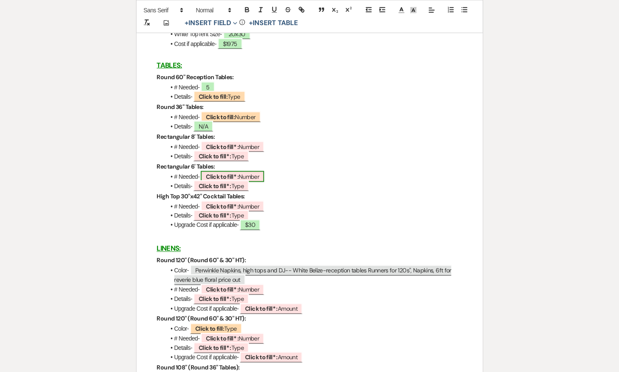
click at [208, 175] on b "Click to fill* :" at bounding box center [222, 177] width 33 height 8
select select "owner"
select select "Number"
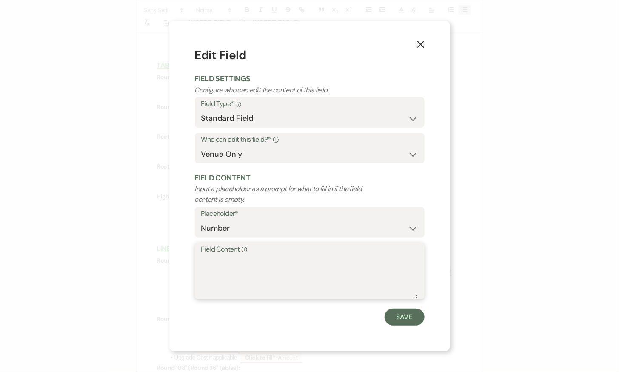
click at [234, 273] on textarea "Field Content Info" at bounding box center [309, 277] width 217 height 43
paste textarea "Head Table--2 6ft tables"
type textarea "Head Table--2 6ft tables"
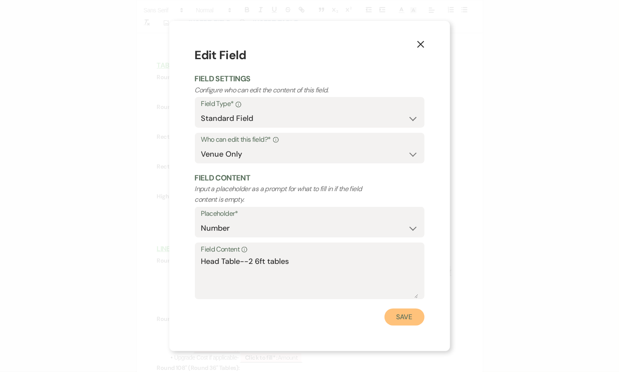
click at [395, 319] on button "Save" at bounding box center [404, 316] width 40 height 17
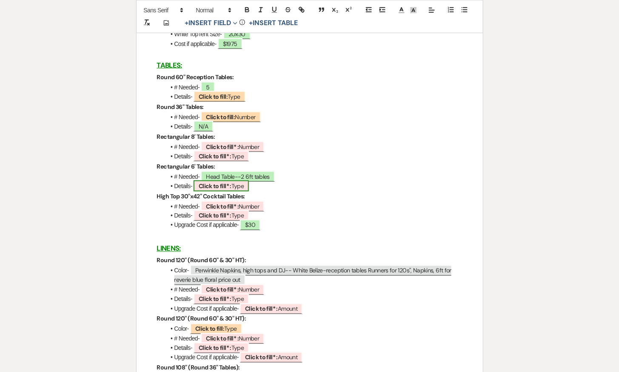
click at [233, 185] on span "Click to fill* : Type" at bounding box center [220, 185] width 55 height 11
select select "owner"
select select "Type"
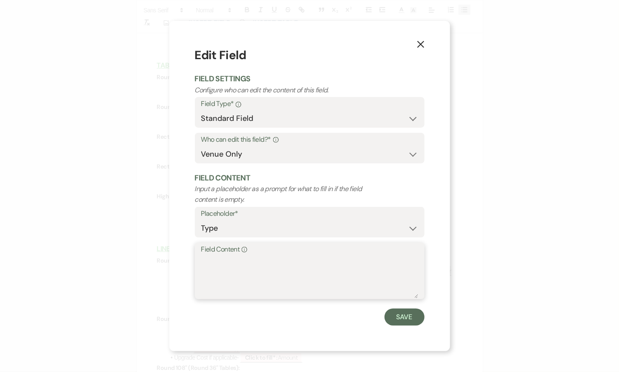
click at [210, 262] on textarea "Field Content Info" at bounding box center [309, 277] width 217 height 43
paste textarea "Head Table--2 6ft tables"
type textarea "Head Table--2 6ft tables"
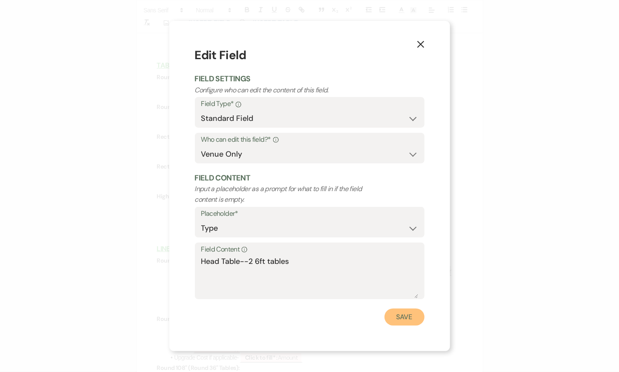
click at [404, 316] on button "Save" at bounding box center [404, 316] width 40 height 17
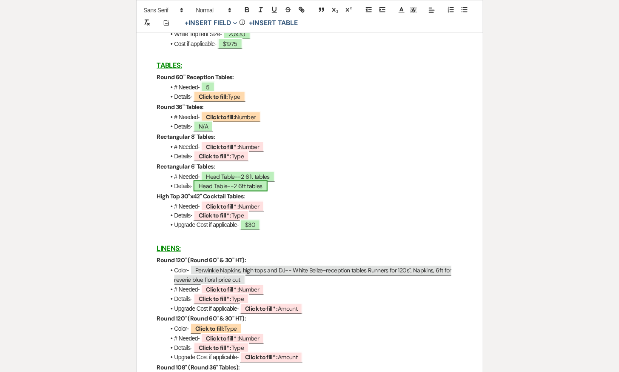
click at [256, 180] on span "Head Table--2 6ft tables" at bounding box center [230, 185] width 74 height 11
select select "owner"
select select "Type"
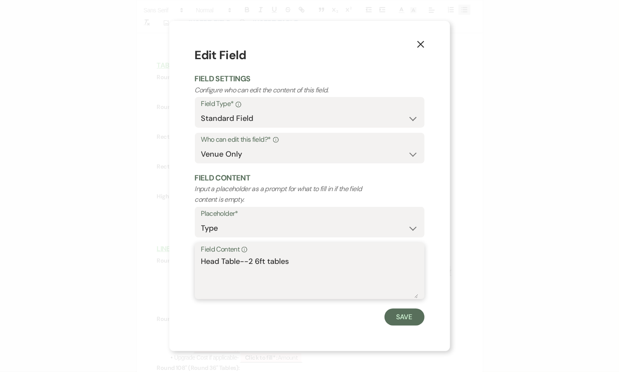
click at [293, 259] on textarea "Head Table--2 6ft tables" at bounding box center [309, 277] width 217 height 43
type textarea "Head Table--2 6ft tables, DJ, Bar"
click at [397, 315] on button "Save" at bounding box center [404, 316] width 40 height 17
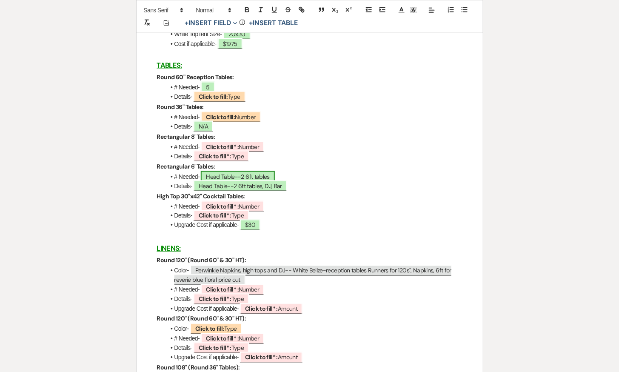
click at [256, 174] on span "Head Table--2 6ft tables" at bounding box center [238, 176] width 74 height 11
select select "owner"
select select "Number"
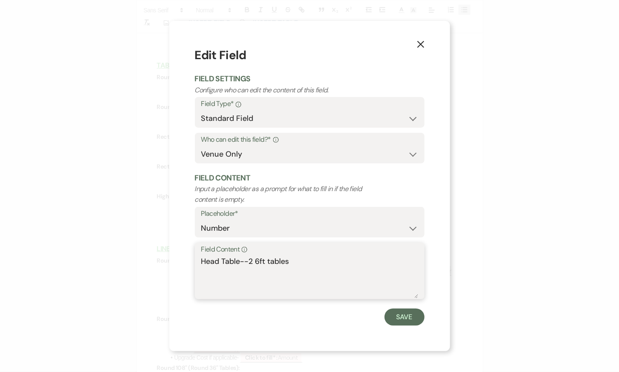
drag, startPoint x: 294, startPoint y: 264, endPoint x: 198, endPoint y: 264, distance: 96.1
click at [198, 264] on div "Field Content Info Head Table--2 6ft tables" at bounding box center [310, 270] width 230 height 57
type textarea "4"
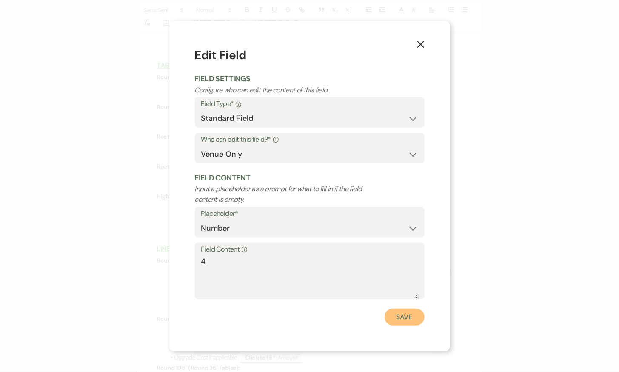
click at [408, 318] on button "Save" at bounding box center [404, 316] width 40 height 17
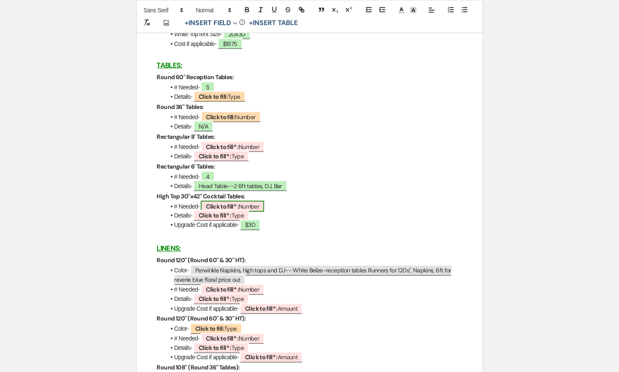
click at [228, 203] on b "Click to fill* :" at bounding box center [222, 206] width 33 height 8
select select "owner"
select select "Number"
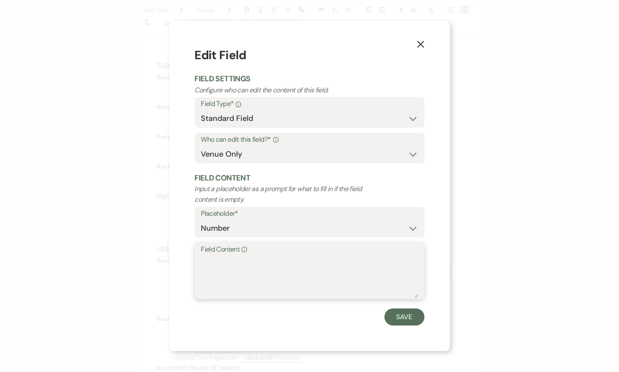
click at [236, 259] on textarea "Field Content Info" at bounding box center [309, 277] width 217 height 43
type textarea "2"
click at [400, 314] on button "Save" at bounding box center [404, 316] width 40 height 17
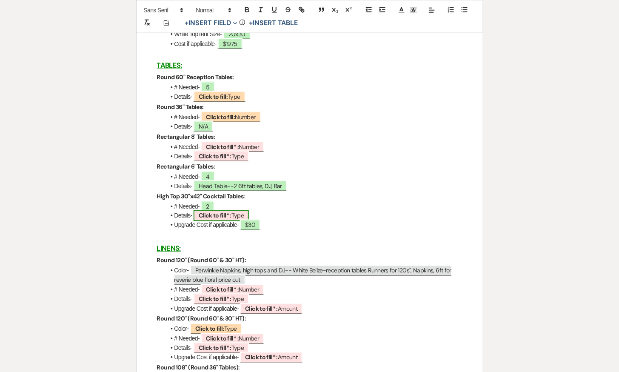
click at [221, 216] on b "Click to fill* :" at bounding box center [215, 216] width 33 height 8
select select "owner"
select select "Type"
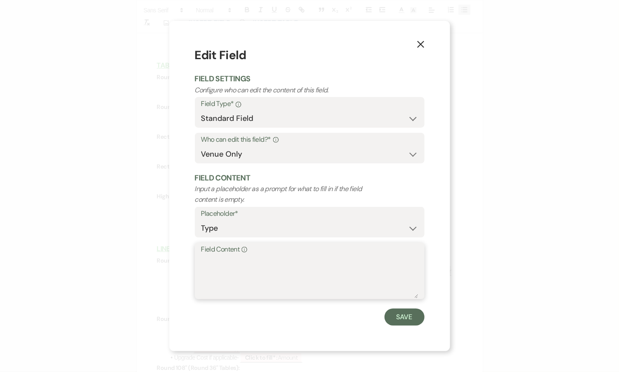
click at [224, 270] on textarea "Field Content Info" at bounding box center [309, 277] width 217 height 43
type textarea "Bar/dance"
click at [399, 320] on button "Save" at bounding box center [404, 316] width 40 height 17
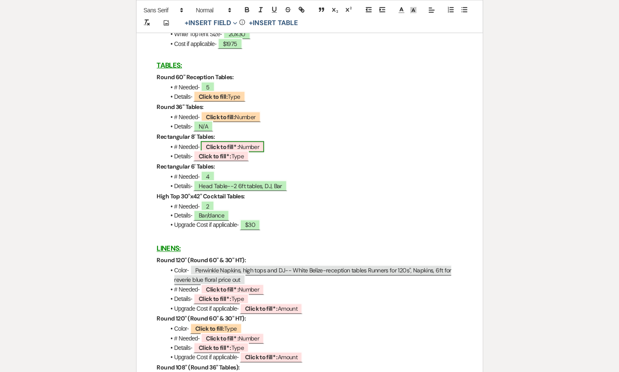
click at [234, 145] on b "Click to fill* :" at bounding box center [222, 147] width 33 height 8
select select "owner"
select select "Number"
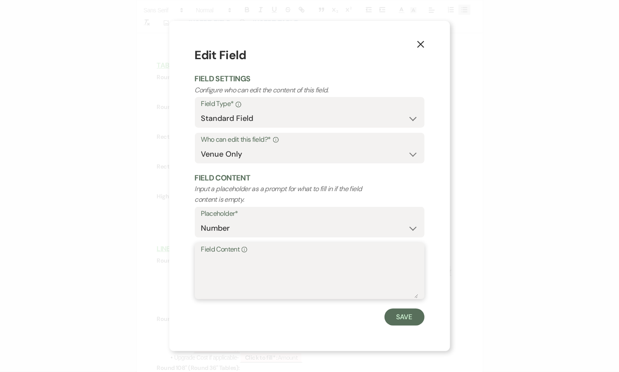
click at [227, 256] on textarea "Field Content Info" at bounding box center [309, 277] width 217 height 43
type textarea "2"
click at [410, 314] on button "Save" at bounding box center [404, 316] width 40 height 17
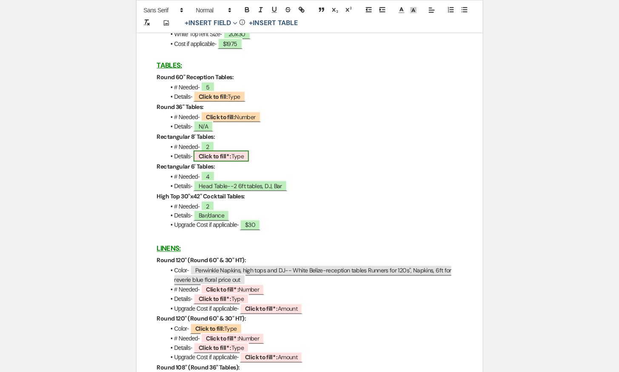
click at [216, 159] on b "Click to fill* :" at bounding box center [215, 156] width 33 height 8
select select "owner"
select select "Type"
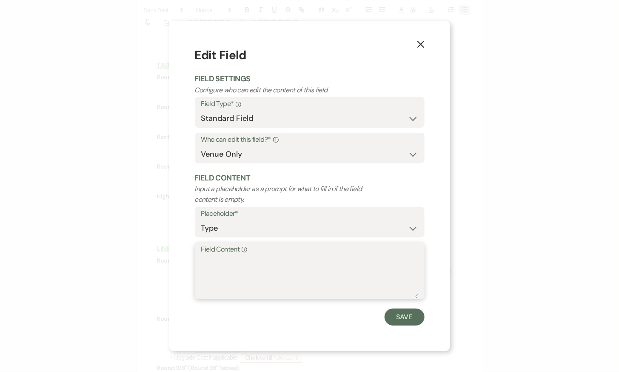
click at [226, 280] on textarea "Field Content Info" at bounding box center [309, 277] width 217 height 43
type textarea "v"
type textarea "bar, escort"
click at [401, 315] on button "Save" at bounding box center [404, 316] width 40 height 17
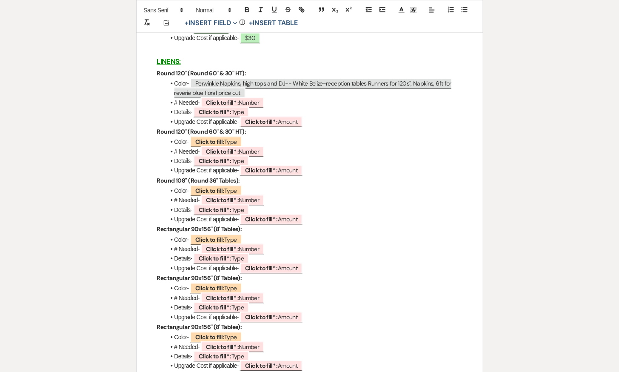
scroll to position [1641, 0]
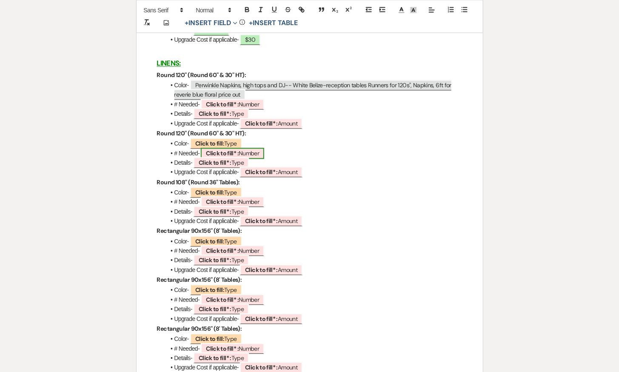
click at [233, 151] on b "Click to fill* :" at bounding box center [222, 154] width 33 height 8
select select "owner"
select select "Number"
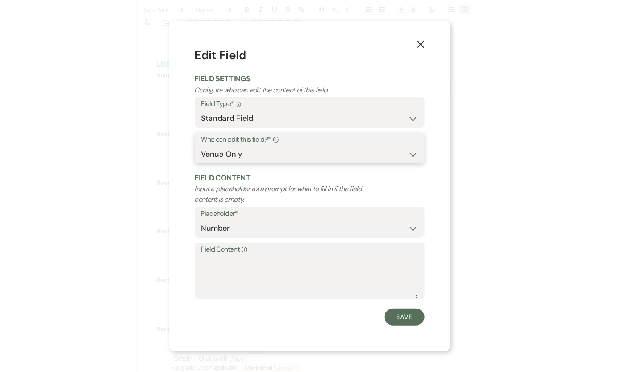
click at [257, 148] on select "Both Venue & Client Client Only Venue Only" at bounding box center [309, 154] width 217 height 17
select select "clientAndOwner"
click at [201, 146] on select "Both Venue & Client Client Only Venue Only" at bounding box center [309, 154] width 217 height 17
click at [401, 318] on button "Save" at bounding box center [404, 316] width 40 height 17
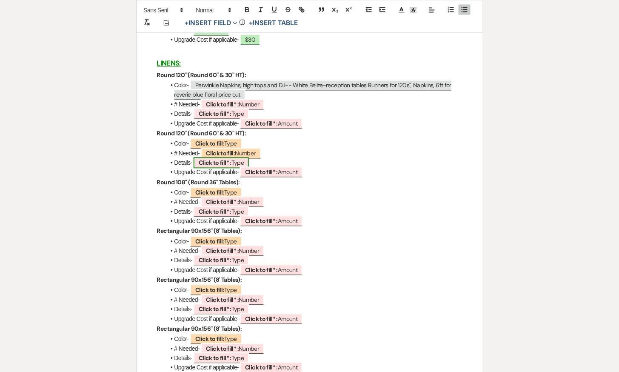
click at [233, 164] on span "Click to fill* : Type" at bounding box center [220, 162] width 55 height 11
select select "owner"
select select "Type"
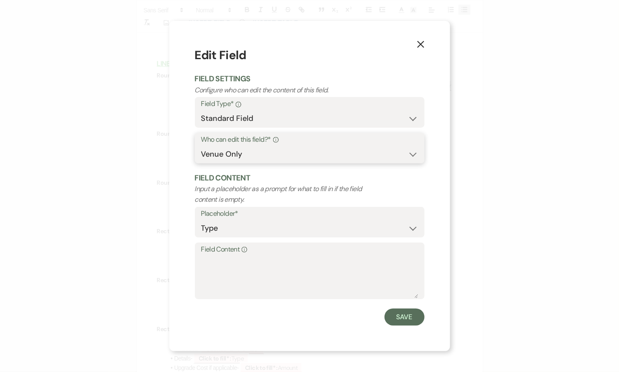
click at [263, 155] on select "Both Venue & Client Client Only Venue Only" at bounding box center [309, 154] width 217 height 17
select select "clientAndOwner"
click at [201, 146] on select "Both Venue & Client Client Only Venue Only" at bounding box center [309, 154] width 217 height 17
click at [404, 303] on form "Edit Field Field Settings Configure who can edit the content of this field. Fie…" at bounding box center [310, 185] width 230 height 279
click at [404, 317] on button "Save" at bounding box center [404, 316] width 40 height 17
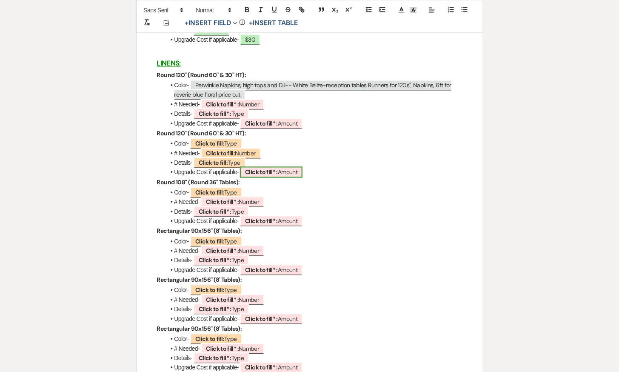
click at [265, 173] on b "Click to fill* :" at bounding box center [261, 172] width 33 height 8
select select "owner"
select select "Amount"
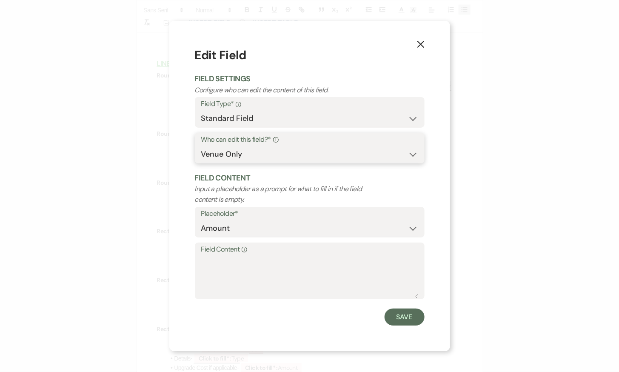
click at [297, 157] on select "Both Venue & Client Client Only Venue Only" at bounding box center [309, 154] width 217 height 17
select select "clientAndOwner"
click at [201, 146] on select "Both Venue & Client Client Only Venue Only" at bounding box center [309, 154] width 217 height 17
click at [402, 315] on button "Save" at bounding box center [404, 316] width 40 height 17
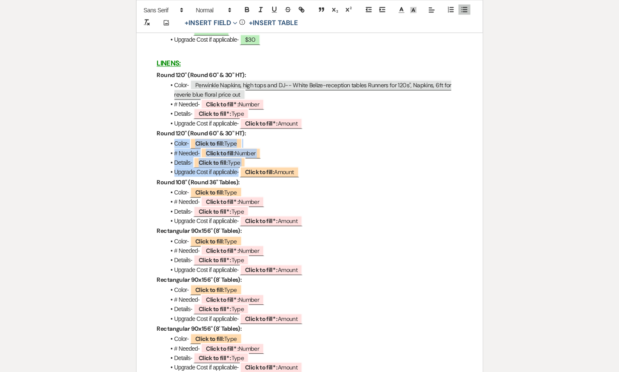
drag, startPoint x: 165, startPoint y: 143, endPoint x: 318, endPoint y: 168, distance: 155.9
copy ul "Color- ﻿ Click to fill: Type ﻿ # Needed- Click to fill: Number Details- Click t…"
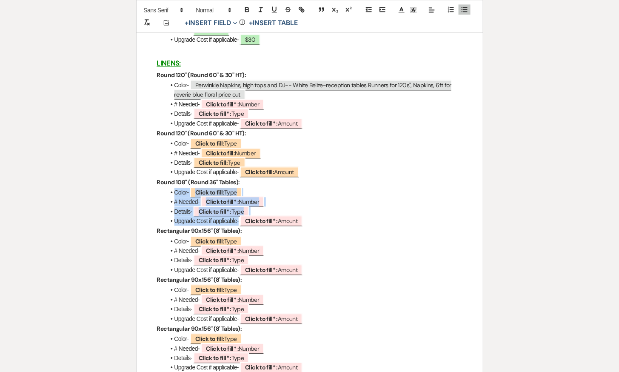
drag, startPoint x: 168, startPoint y: 188, endPoint x: 334, endPoint y: 219, distance: 168.2
click at [334, 219] on ul "Color- ﻿ Click to fill: Type ﻿ # Needed- ﻿ Click to fill* : Number ﻿ Details- ﻿…" at bounding box center [313, 207] width 297 height 38
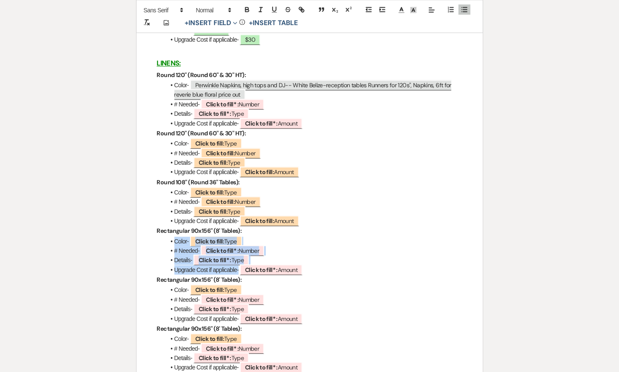
drag, startPoint x: 166, startPoint y: 244, endPoint x: 310, endPoint y: 273, distance: 147.2
click at [310, 273] on ul "Color- ﻿ Click to fill: Type ﻿ # Needed- ﻿ Click to fill* : Number ﻿ Details- ﻿…" at bounding box center [313, 256] width 297 height 38
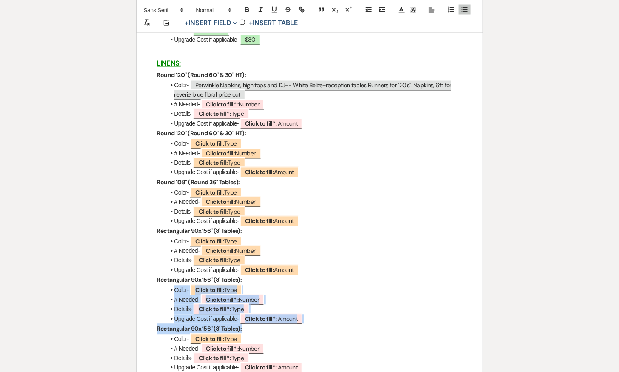
drag, startPoint x: 169, startPoint y: 289, endPoint x: 335, endPoint y: 328, distance: 170.3
click at [311, 316] on li "Upgrade Cost if applicable- ﻿ Click to fill* : Amount ﻿" at bounding box center [313, 318] width 297 height 9
drag, startPoint x: 311, startPoint y: 316, endPoint x: 164, endPoint y: 293, distance: 149.0
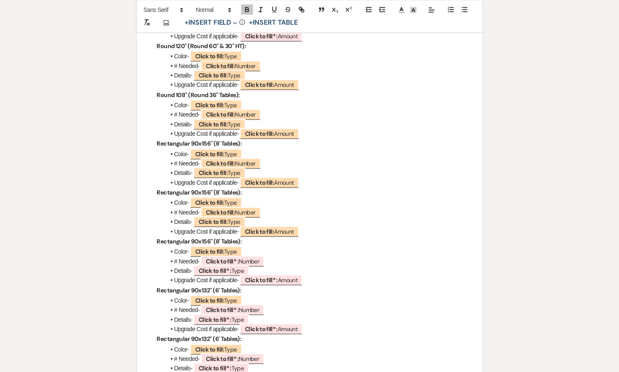
scroll to position [1749, 0]
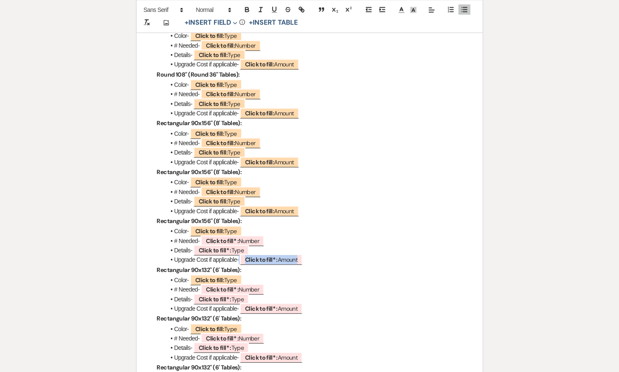
drag, startPoint x: 316, startPoint y: 260, endPoint x: 168, endPoint y: 233, distance: 149.5
click at [169, 233] on ul "Color- ﻿ Click to fill: Type ﻿ # Needed- ﻿ Click to fill* : Number ﻿ Details- ﻿…" at bounding box center [313, 245] width 297 height 38
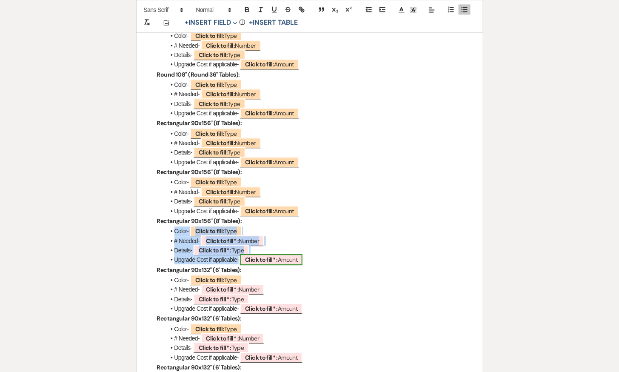
drag, startPoint x: 169, startPoint y: 232, endPoint x: 304, endPoint y: 260, distance: 137.8
click at [304, 260] on ul "Color- ﻿ Click to fill: Type ﻿ # Needed- ﻿ Click to fill* : Number ﻿ Details- ﻿…" at bounding box center [313, 245] width 297 height 38
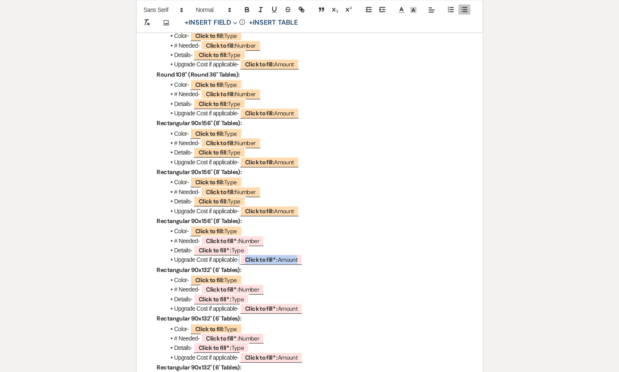
drag, startPoint x: 312, startPoint y: 263, endPoint x: 169, endPoint y: 231, distance: 146.4
click at [169, 231] on ul "Color- ﻿ Click to fill: Type ﻿ # Needed- ﻿ Click to fill* : Number ﻿ Details- ﻿…" at bounding box center [313, 245] width 297 height 38
click at [314, 262] on li "Upgrade Cost if applicable- ﻿ Click to fill* : Amount ﻿" at bounding box center [313, 259] width 297 height 9
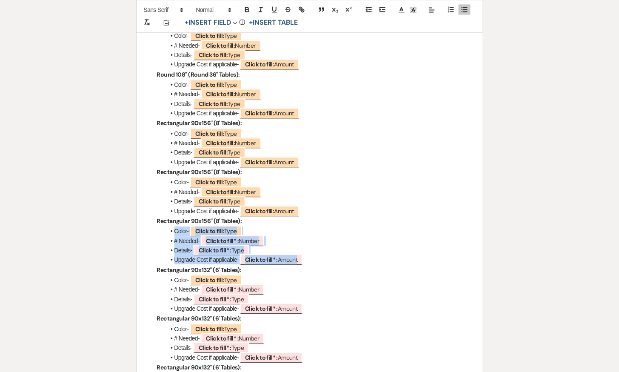
drag, startPoint x: 314, startPoint y: 262, endPoint x: 172, endPoint y: 231, distance: 145.7
click at [172, 231] on ul "Color- ﻿ Click to fill: Type ﻿ # Needed- ﻿ Click to fill* : Number ﻿ Details- ﻿…" at bounding box center [313, 245] width 297 height 38
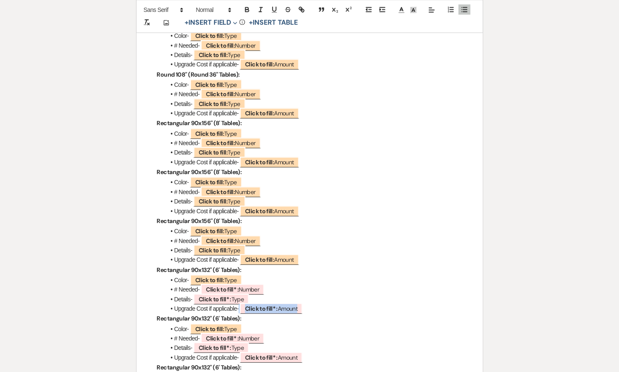
drag, startPoint x: 307, startPoint y: 307, endPoint x: 173, endPoint y: 277, distance: 137.5
click at [173, 277] on ul "Color- ﻿ Click to fill: Type ﻿ # Needed- ﻿ Click to fill* : Number ﻿ Details- ﻿…" at bounding box center [313, 294] width 297 height 38
click at [328, 308] on li "Upgrade Cost if applicable- ﻿ Click to fill* : Amount ﻿" at bounding box center [313, 308] width 297 height 9
drag, startPoint x: 328, startPoint y: 308, endPoint x: 168, endPoint y: 279, distance: 162.4
click at [169, 279] on ul "Color- ﻿ Click to fill: Type ﻿ # Needed- ﻿ Click to fill* : Number ﻿ Details- ﻿…" at bounding box center [313, 294] width 297 height 38
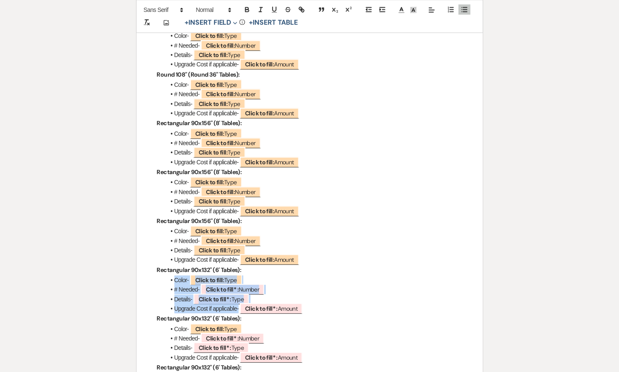
drag, startPoint x: 168, startPoint y: 279, endPoint x: 316, endPoint y: 304, distance: 150.1
click at [316, 304] on ul "Color- ﻿ Click to fill: Type ﻿ # Needed- ﻿ Click to fill* : Number ﻿ Details- ﻿…" at bounding box center [313, 294] width 297 height 38
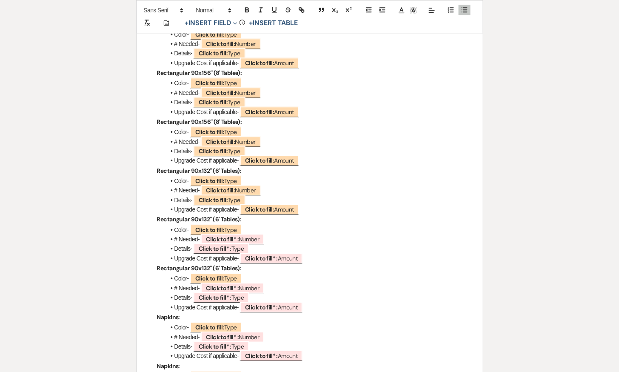
scroll to position [1851, 0]
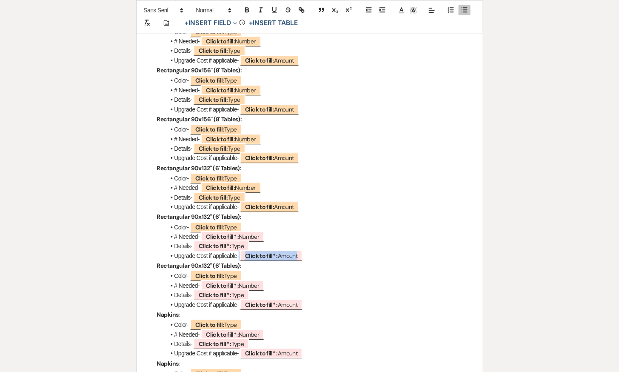
drag, startPoint x: 311, startPoint y: 256, endPoint x: 169, endPoint y: 231, distance: 144.1
click at [169, 231] on ul "Color- ﻿ Click to fill: Type ﻿ # Needed- ﻿ Click to fill* : Number ﻿ Details- ﻿…" at bounding box center [313, 241] width 297 height 38
drag, startPoint x: 324, startPoint y: 256, endPoint x: 165, endPoint y: 229, distance: 161.7
click at [165, 228] on ul "Color- ﻿ Click to fill: Type ﻿ # Needed- ﻿ Click to fill* : Number ﻿ Details- ﻿…" at bounding box center [313, 241] width 297 height 38
drag, startPoint x: 315, startPoint y: 255, endPoint x: 171, endPoint y: 230, distance: 146.0
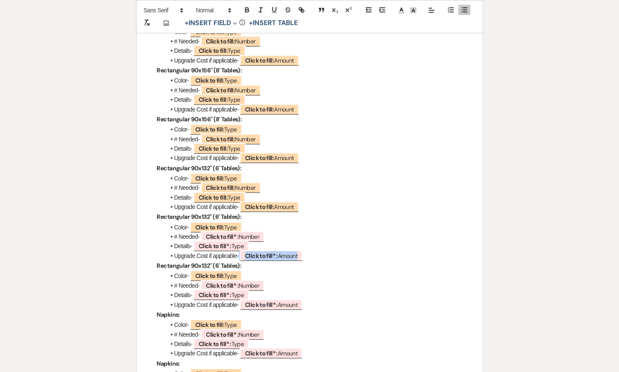
click at [171, 230] on ul "Color- ﻿ Click to fill: Type ﻿ # Needed- ﻿ Click to fill* : Number ﻿ Details- ﻿…" at bounding box center [313, 241] width 297 height 38
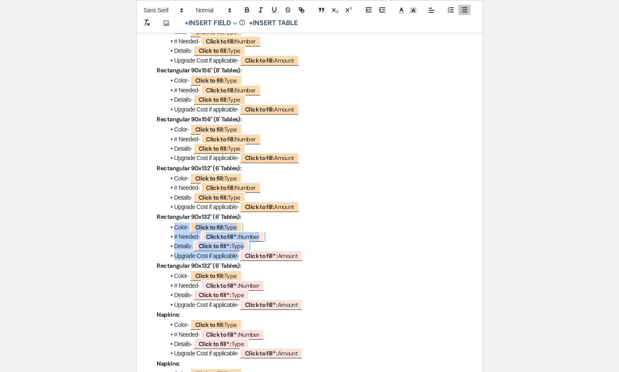
drag, startPoint x: 170, startPoint y: 226, endPoint x: 356, endPoint y: 251, distance: 187.9
click at [356, 251] on ul "Color- ﻿ Click to fill: Type ﻿ # Needed- ﻿ Click to fill* : Number ﻿ Details- ﻿…" at bounding box center [313, 241] width 297 height 38
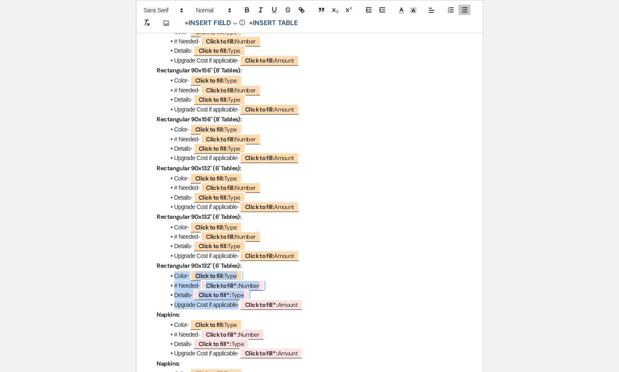
drag, startPoint x: 168, startPoint y: 273, endPoint x: 328, endPoint y: 304, distance: 162.9
click at [328, 304] on ul "Color- ﻿ Click to fill: Type ﻿ # Needed- ﻿ Click to fill* : Number ﻿ Details- ﻿…" at bounding box center [313, 290] width 297 height 38
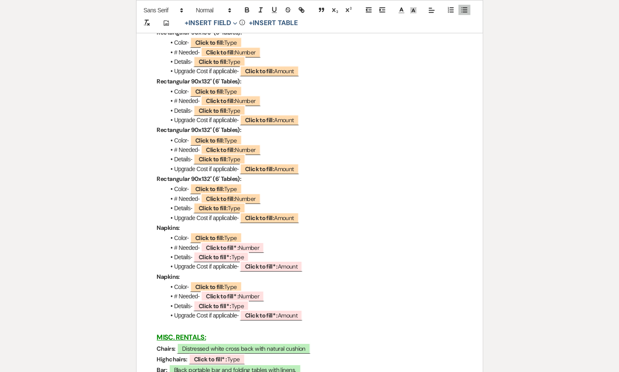
scroll to position [1948, 0]
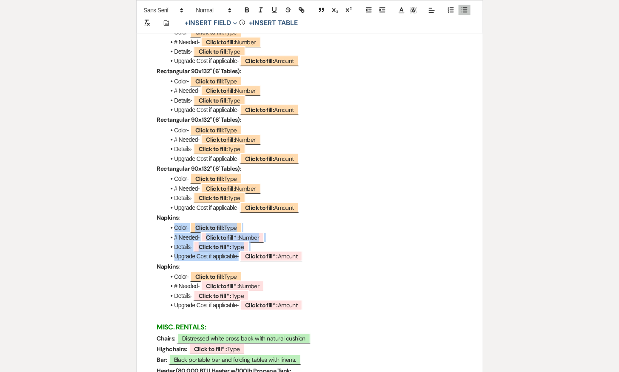
drag, startPoint x: 166, startPoint y: 228, endPoint x: 319, endPoint y: 257, distance: 155.5
click at [319, 257] on ul "Color- ﻿ Click to fill: Type ﻿ # Needed- ﻿ Click to fill* : Number ﻿ Details- ﻿…" at bounding box center [313, 242] width 297 height 38
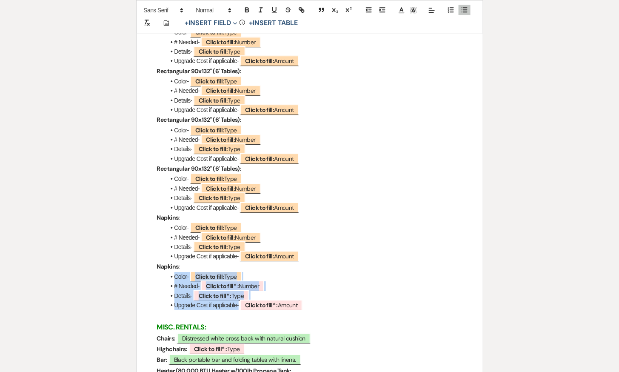
drag, startPoint x: 161, startPoint y: 278, endPoint x: 340, endPoint y: 309, distance: 181.3
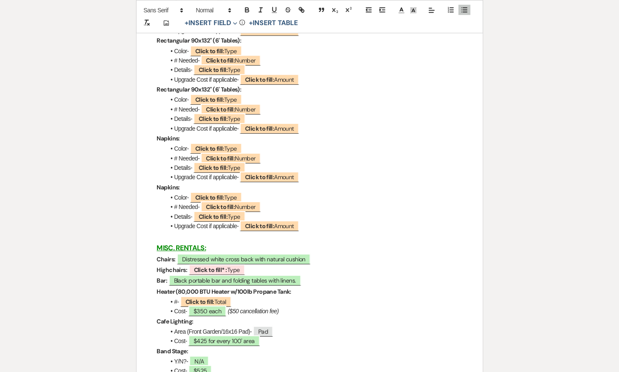
scroll to position [2028, 0]
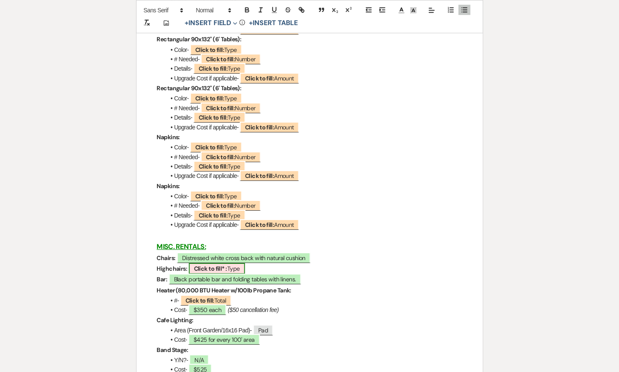
click at [220, 269] on b "Click to fill* :" at bounding box center [210, 268] width 33 height 8
select select "owner"
select select "Type"
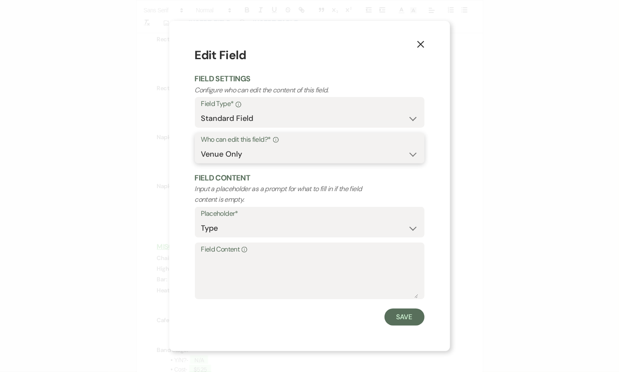
click at [264, 148] on select "Both Venue & Client Client Only Venue Only" at bounding box center [309, 154] width 217 height 17
select select "clientAndOwner"
click at [201, 146] on select "Both Venue & Client Client Only Venue Only" at bounding box center [309, 154] width 217 height 17
click at [415, 309] on button "Save" at bounding box center [404, 316] width 40 height 17
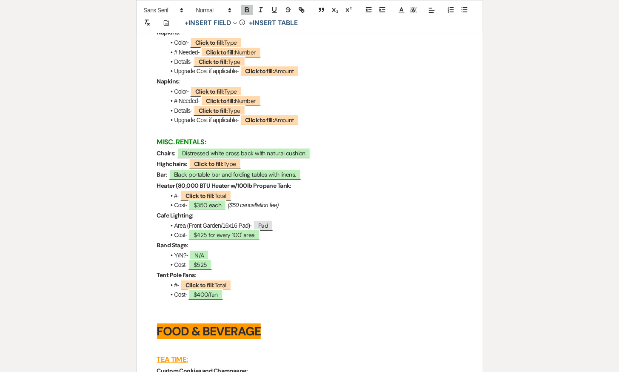
scroll to position [2137, 0]
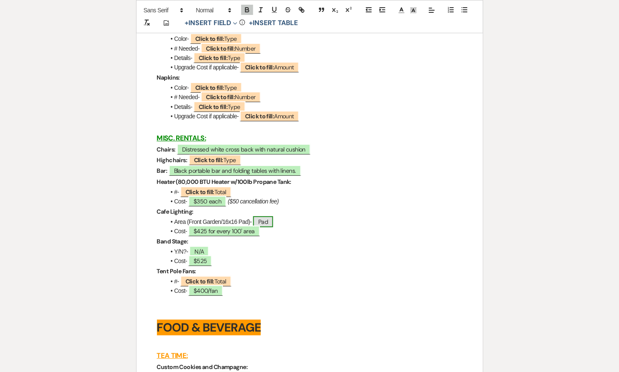
click at [259, 220] on span "Pad" at bounding box center [263, 221] width 20 height 11
select select "Total"
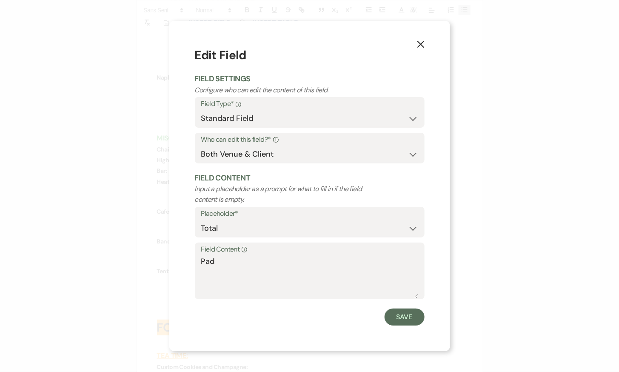
click at [201, 261] on div "Field Content Info Pad" at bounding box center [310, 270] width 230 height 57
click at [202, 260] on textarea "Pad" at bounding box center [309, 277] width 217 height 43
type textarea "Yes-Pad"
click at [401, 314] on button "Save" at bounding box center [404, 316] width 40 height 17
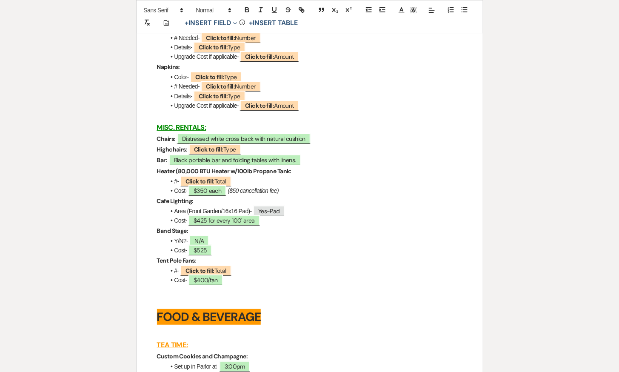
scroll to position [2148, 0]
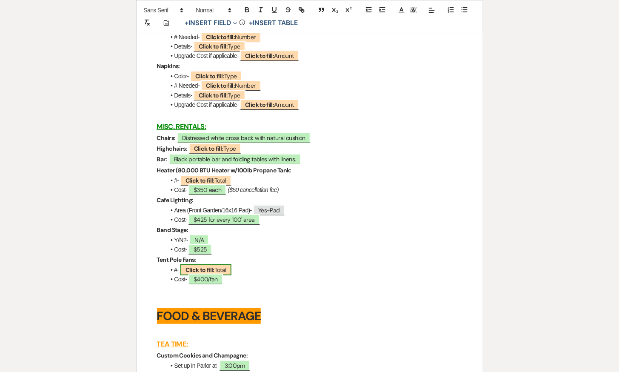
click at [220, 268] on span "Click to fill: Total" at bounding box center [205, 269] width 51 height 11
select select "Total"
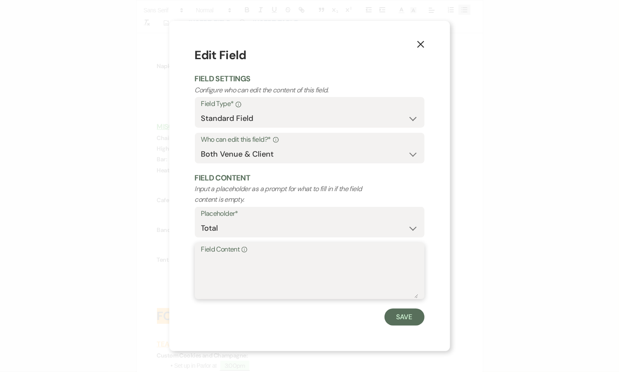
click at [341, 272] on textarea "Field Content Info" at bounding box center [309, 277] width 217 height 43
type textarea "N/A"
click at [410, 324] on button "Save" at bounding box center [404, 316] width 40 height 17
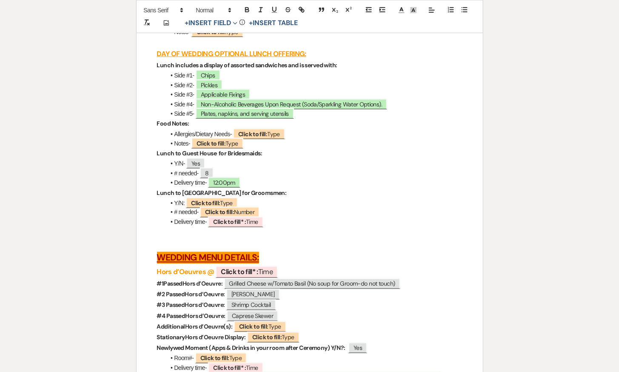
scroll to position [2574, 0]
click at [245, 223] on b "Click to fill* :" at bounding box center [229, 222] width 33 height 8
select select "owner"
select select "Time"
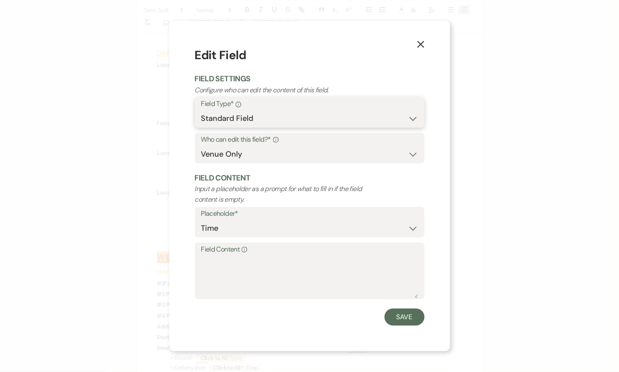
click at [273, 110] on select "Standard Field Smart Field" at bounding box center [309, 118] width 217 height 17
click at [259, 153] on select "Both Venue & Client Client Only Venue Only" at bounding box center [309, 154] width 217 height 17
select select "clientAndOwner"
click at [201, 146] on select "Both Venue & Client Client Only Venue Only" at bounding box center [309, 154] width 217 height 17
click at [404, 310] on button "Save" at bounding box center [404, 316] width 40 height 17
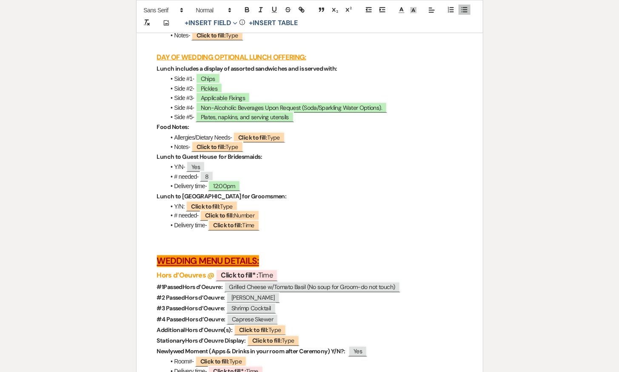
scroll to position [2589, 0]
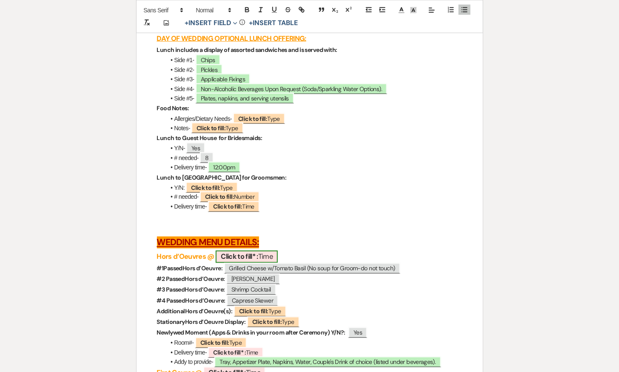
click at [258, 252] on b "Click to fill* :" at bounding box center [239, 256] width 37 height 9
select select "owner"
select select "Time"
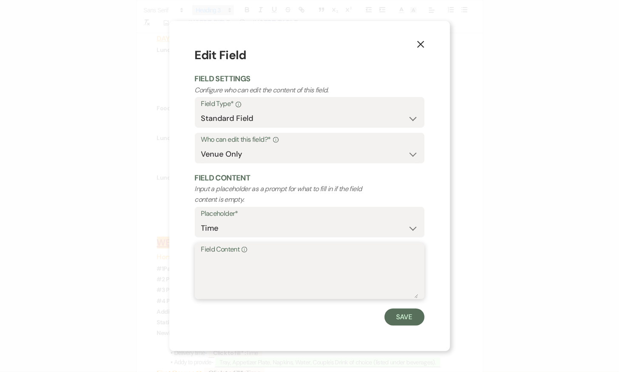
click at [278, 265] on textarea "Field Content Info" at bounding box center [309, 277] width 217 height 43
type textarea "4:55pm"
click at [391, 311] on button "Save" at bounding box center [404, 316] width 40 height 17
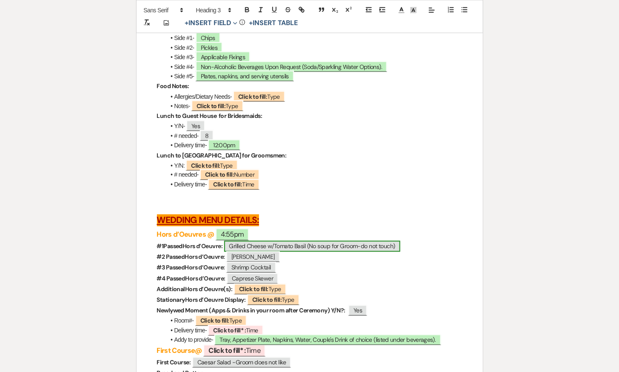
scroll to position [2612, 0]
click at [246, 235] on span "4:55pm" at bounding box center [232, 234] width 33 height 12
select select "owner"
select select "Time"
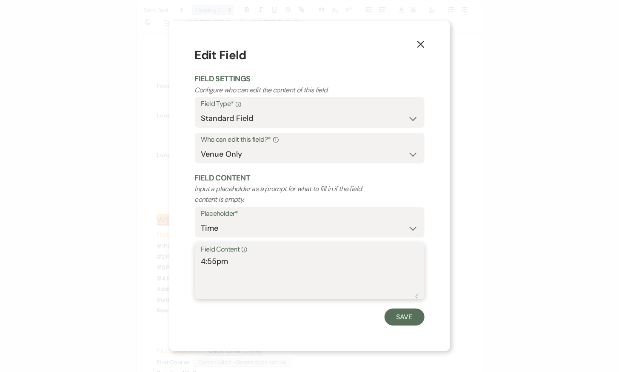
click at [268, 256] on textarea "4:55pm" at bounding box center [309, 277] width 217 height 43
type textarea "4:55pm for 5:00pm"
click at [391, 319] on button "Save" at bounding box center [404, 316] width 40 height 17
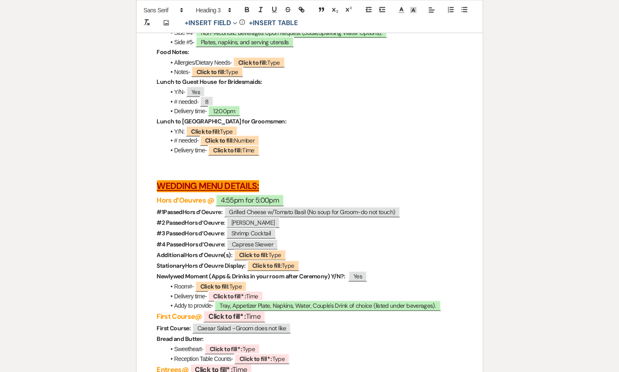
scroll to position [2647, 0]
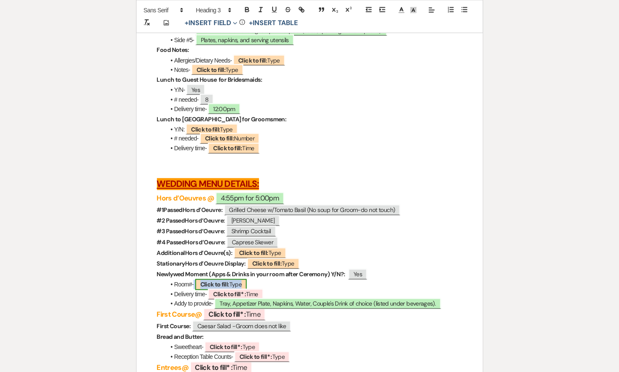
click at [241, 285] on span "Click to fill: Type" at bounding box center [221, 284] width 52 height 11
select select "Type"
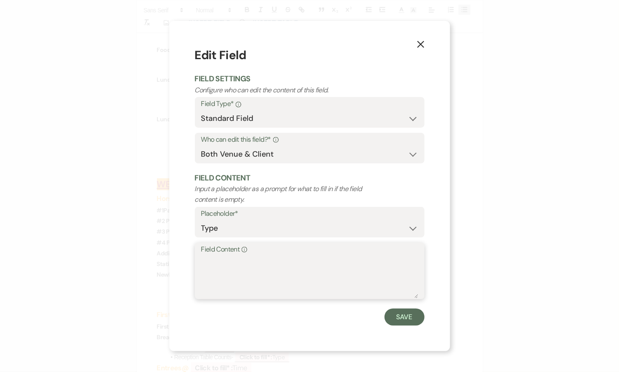
click at [259, 276] on textarea "Field Content Info" at bounding box center [309, 277] width 217 height 43
type textarea "16"
click at [410, 312] on button "Save" at bounding box center [404, 316] width 40 height 17
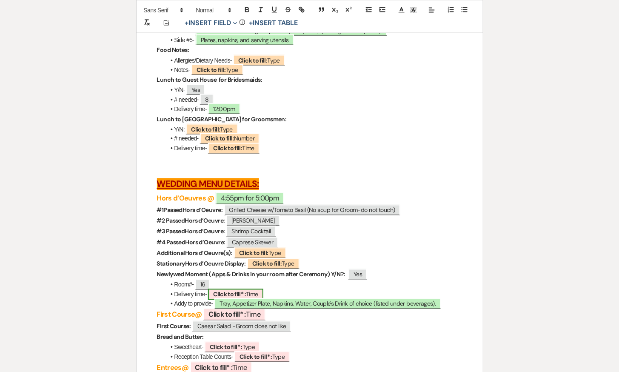
click at [248, 293] on span "Click to fill* : Time" at bounding box center [235, 294] width 55 height 11
select select "owner"
select select "Time"
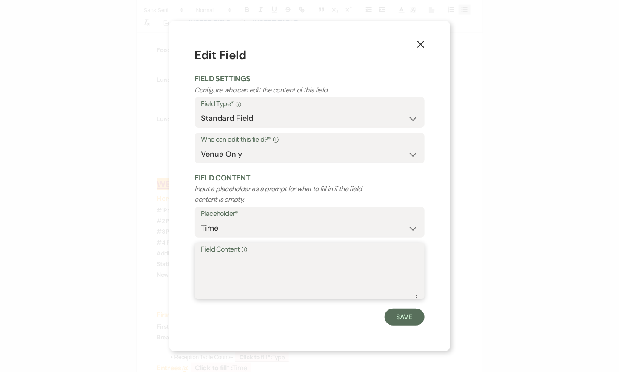
click at [294, 275] on textarea "Field Content Info" at bounding box center [309, 277] width 217 height 43
type textarea "4:55pm"
click at [400, 314] on button "Save" at bounding box center [404, 316] width 40 height 17
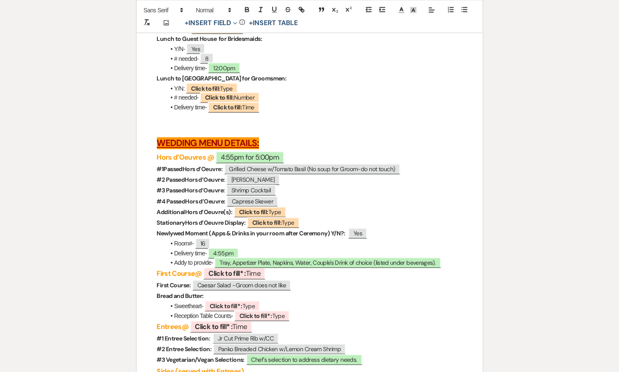
scroll to position [2690, 0]
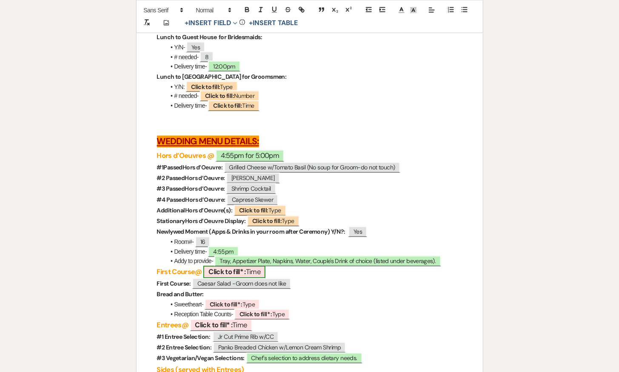
click at [242, 273] on b "Click to fill* :" at bounding box center [226, 271] width 37 height 9
select select "owner"
select select "Time"
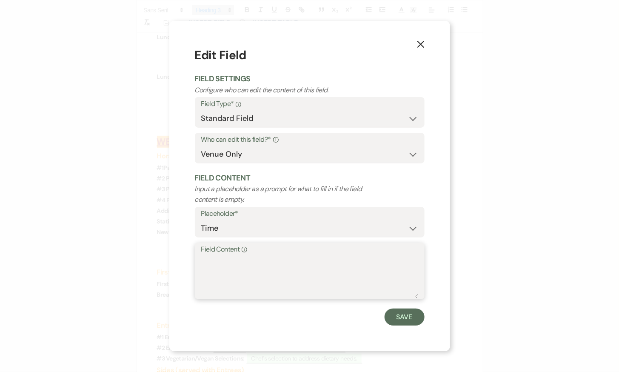
click at [251, 275] on textarea "Field Content Info" at bounding box center [309, 277] width 217 height 43
type textarea "5:50 to be on tables"
click at [416, 319] on button "Save" at bounding box center [404, 316] width 40 height 17
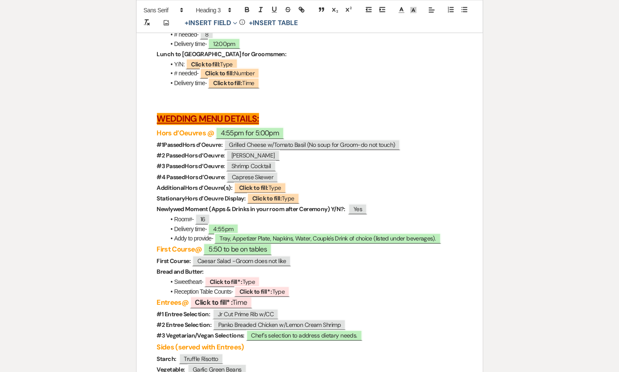
scroll to position [2722, 0]
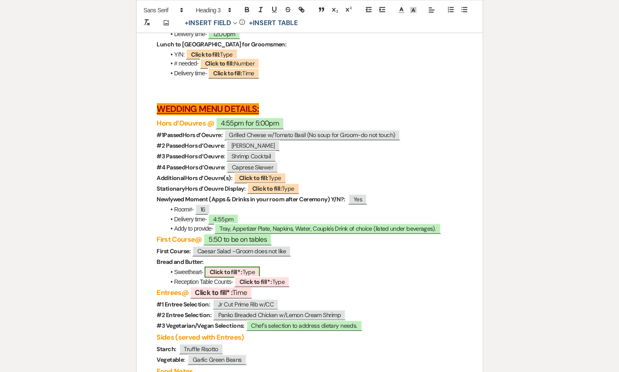
click at [234, 272] on b "Click to fill* :" at bounding box center [226, 272] width 33 height 8
select select "owner"
select select "Type"
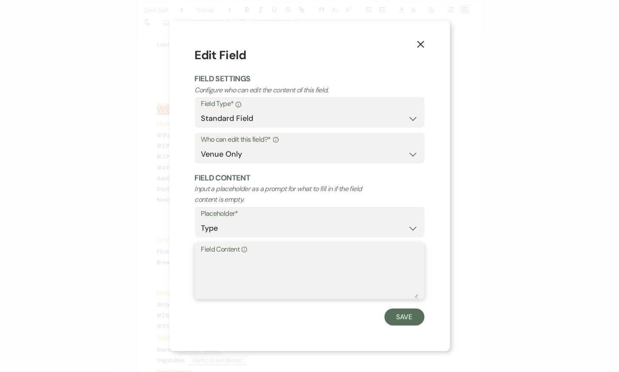
click at [248, 282] on textarea "Field Content Info" at bounding box center [309, 277] width 217 height 43
type textarea "N/A"
click at [395, 318] on button "Save" at bounding box center [404, 316] width 40 height 17
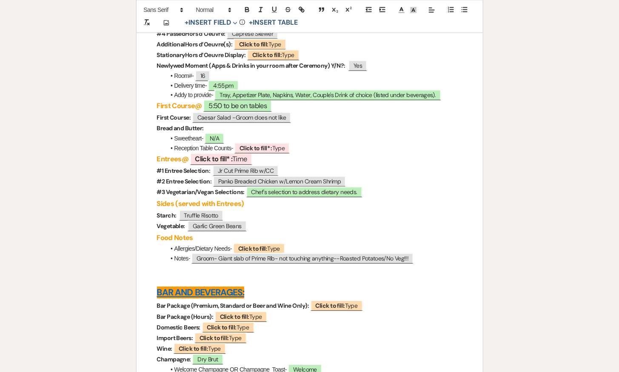
scroll to position [2864, 0]
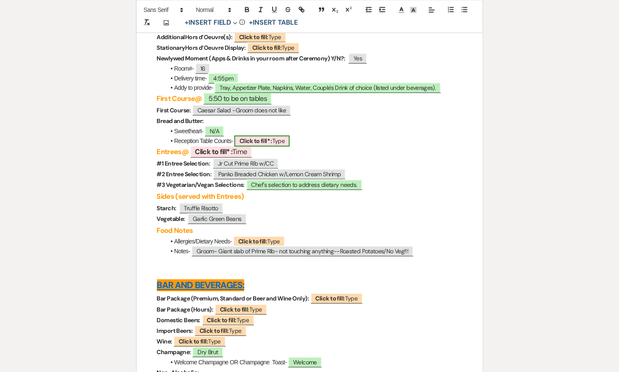
click at [282, 138] on span "Click to fill* : Type" at bounding box center [261, 140] width 55 height 11
select select "owner"
select select "Type"
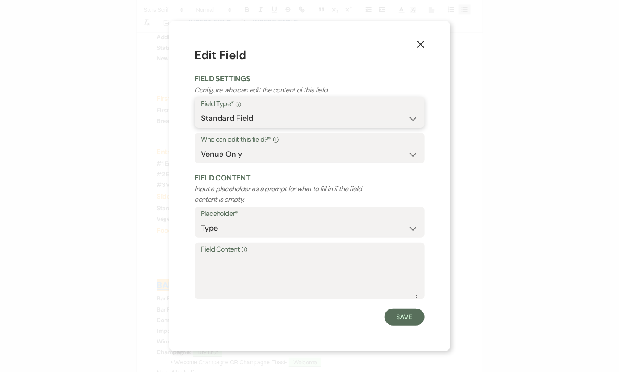
click at [239, 119] on select "Standard Field Smart Field" at bounding box center [309, 118] width 217 height 17
click at [225, 152] on select "Both Venue & Client Client Only Venue Only" at bounding box center [309, 154] width 217 height 17
select select "clientAndOwner"
click at [201, 146] on select "Both Venue & Client Client Only Venue Only" at bounding box center [309, 154] width 217 height 17
click at [400, 318] on button "Save" at bounding box center [404, 316] width 40 height 17
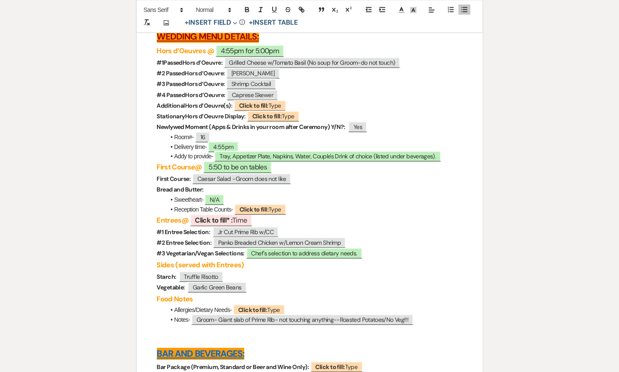
scroll to position [2792, 0]
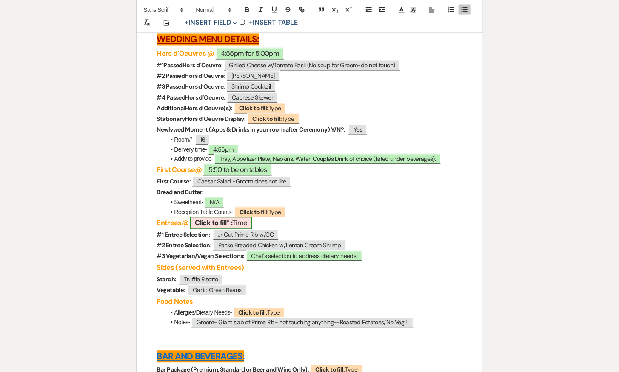
click at [233, 225] on b "Click to fill* :" at bounding box center [213, 222] width 37 height 9
select select "owner"
select select "Time"
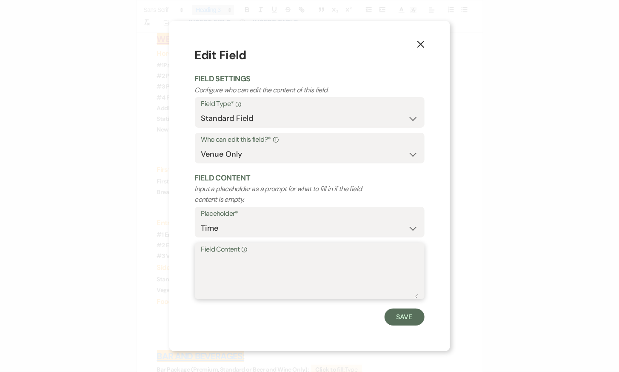
click at [227, 275] on textarea "Field Content Info" at bounding box center [309, 277] width 217 height 43
type textarea "6:25pm"
click at [404, 319] on button "Save" at bounding box center [404, 316] width 40 height 17
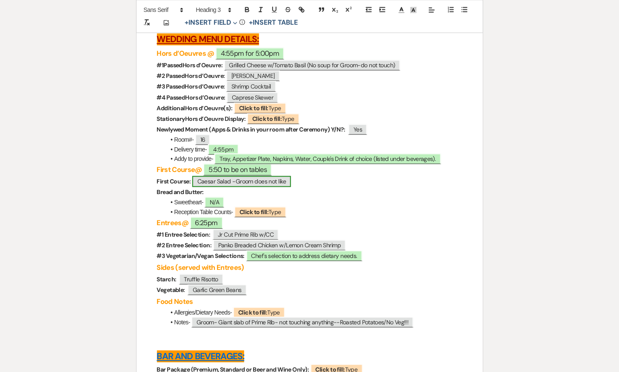
click at [233, 181] on span "Caesar Salad -Groom does not like" at bounding box center [241, 181] width 99 height 11
select select "Type"
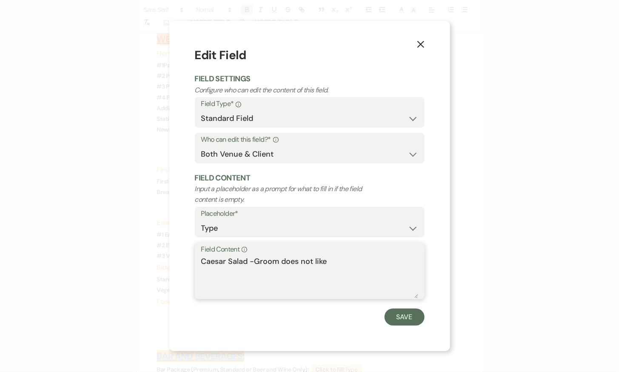
click at [250, 262] on textarea "Caesar Salad -Groom does not like" at bounding box center [309, 277] width 217 height 43
click at [252, 258] on textarea "Caesar Salad-Groom does not like" at bounding box center [309, 277] width 217 height 43
drag, startPoint x: 281, startPoint y: 260, endPoint x: 351, endPoint y: 260, distance: 69.7
click at [351, 260] on textarea "Caesar Salad- Groom does not like" at bounding box center [309, 277] width 217 height 43
type textarea "Caesar Salad- Groom will not eat"
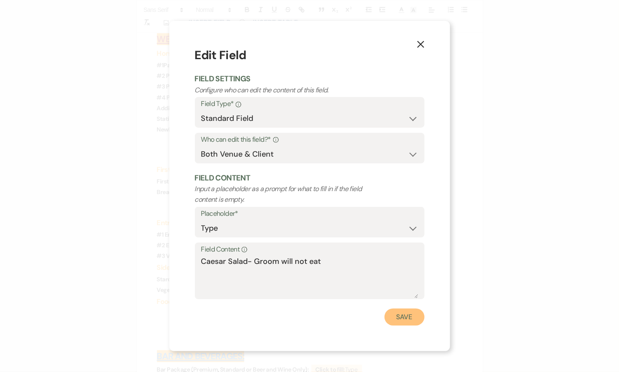
click at [410, 317] on button "Save" at bounding box center [404, 316] width 40 height 17
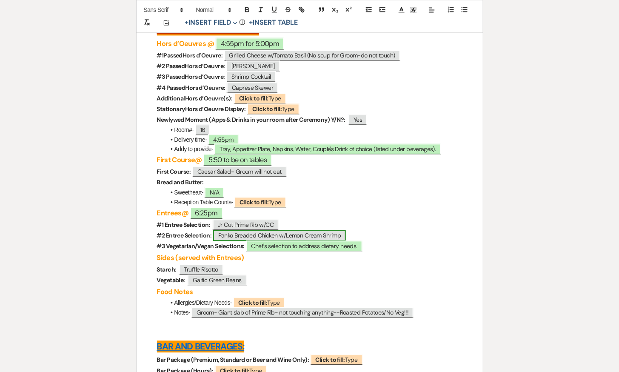
scroll to position [2809, 0]
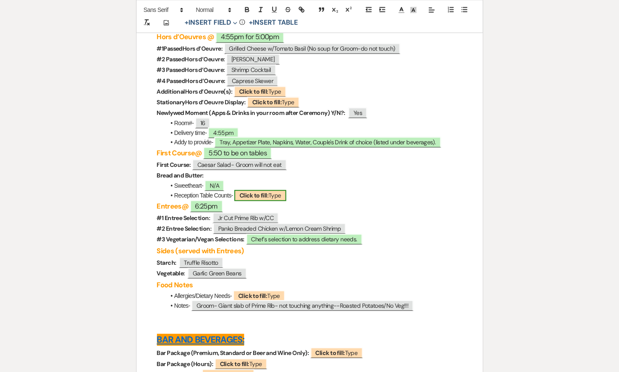
click at [276, 196] on span "Click to fill: Type" at bounding box center [260, 195] width 52 height 11
select select "Type"
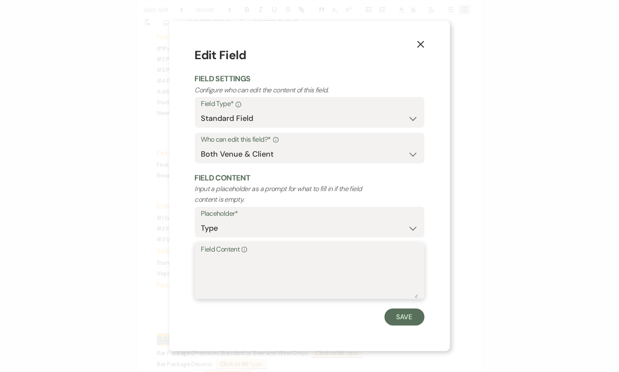
click at [276, 263] on textarea "Field Content Info" at bounding box center [309, 277] width 217 height 43
type textarea "6"
click at [400, 319] on button "Save" at bounding box center [404, 316] width 40 height 17
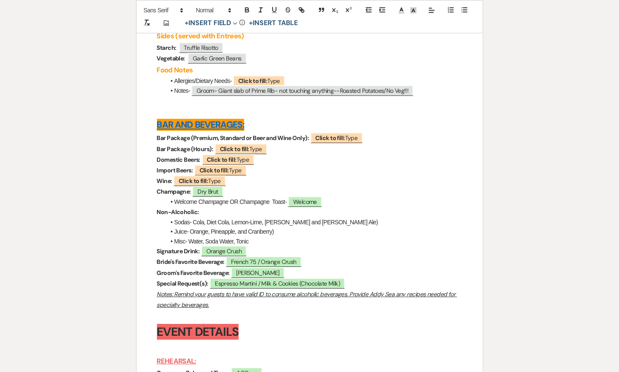
scroll to position [3024, 0]
click at [340, 134] on b "Click to fill:" at bounding box center [330, 138] width 29 height 8
select select "Type"
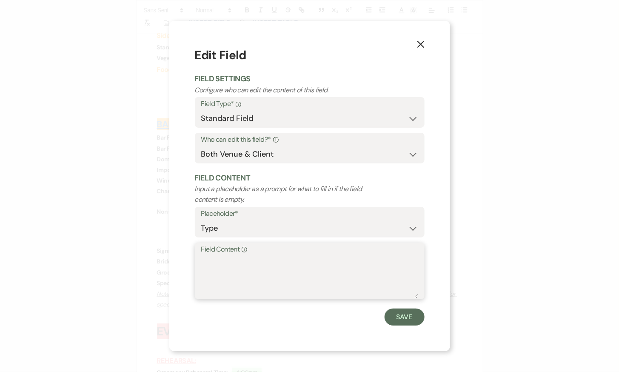
click at [324, 267] on textarea "Field Content Info" at bounding box center [309, 277] width 217 height 43
type textarea "Premium"
click at [409, 316] on button "Save" at bounding box center [404, 316] width 40 height 17
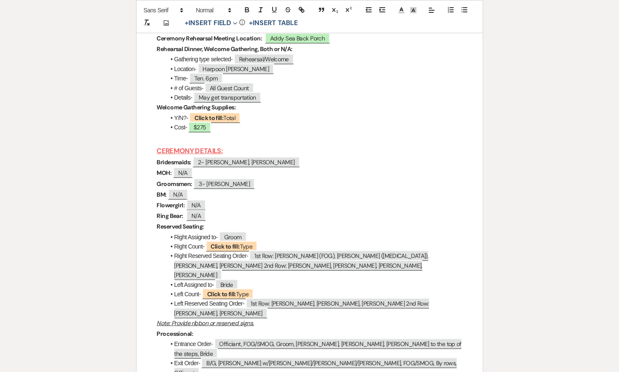
scroll to position [3379, 0]
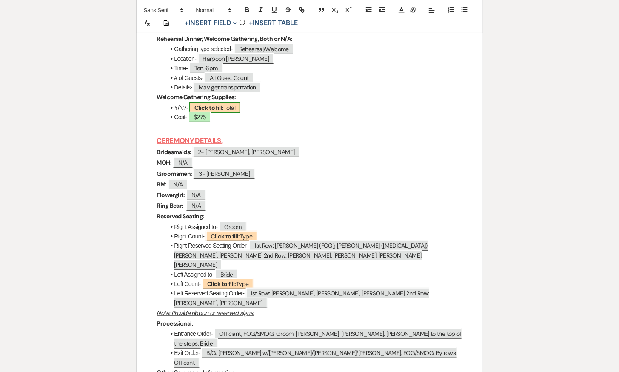
click at [232, 107] on span "Click to fill: Total" at bounding box center [214, 107] width 51 height 11
select select "Total"
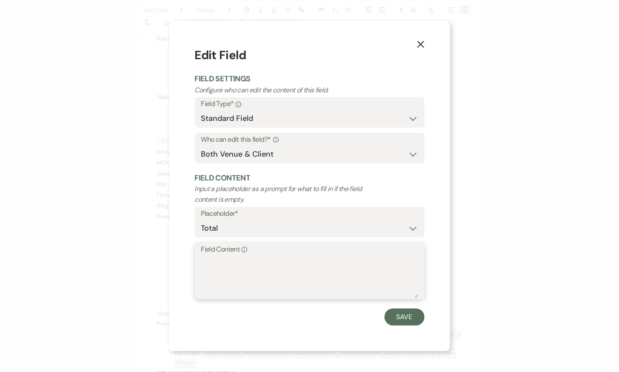
click at [248, 261] on textarea "Field Content Info" at bounding box center [309, 277] width 217 height 43
type textarea "N/A"
click at [415, 319] on button "Save" at bounding box center [404, 316] width 40 height 17
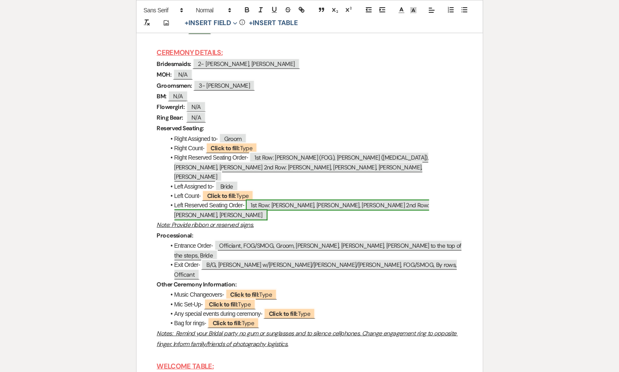
scroll to position [3470, 0]
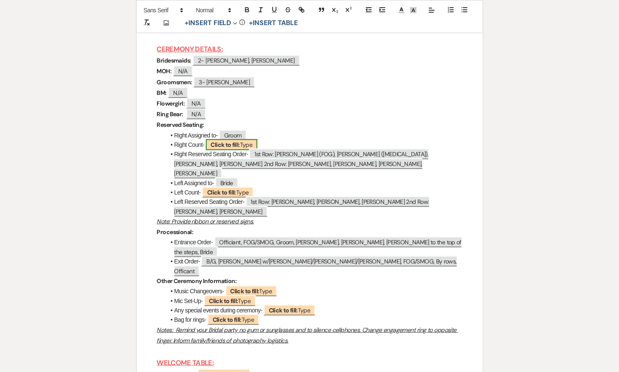
click at [233, 143] on b "Click to fill:" at bounding box center [225, 145] width 29 height 8
select select "Type"
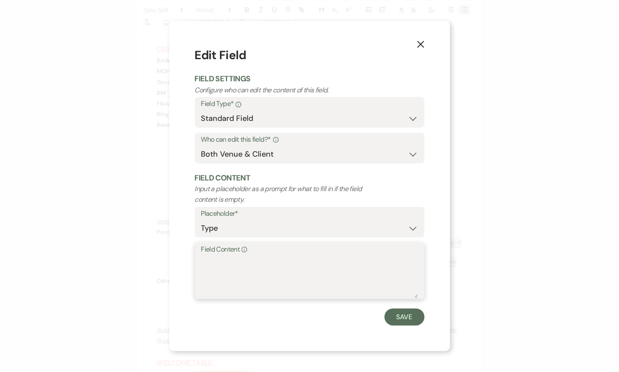
click at [247, 273] on textarea "Field Content Info" at bounding box center [309, 277] width 217 height 43
type textarea "9"
click at [399, 315] on button "Save" at bounding box center [404, 316] width 40 height 17
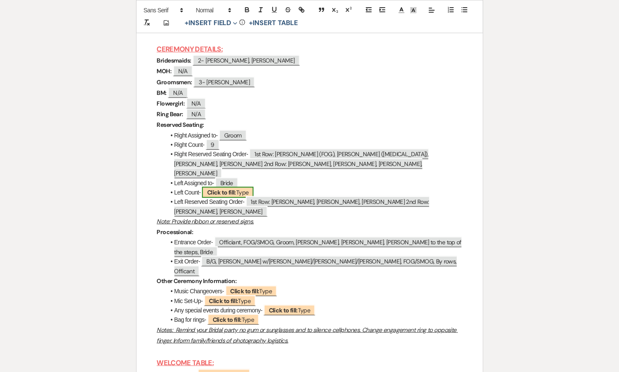
click at [216, 187] on span "Click to fill: Type" at bounding box center [228, 192] width 52 height 11
select select "Type"
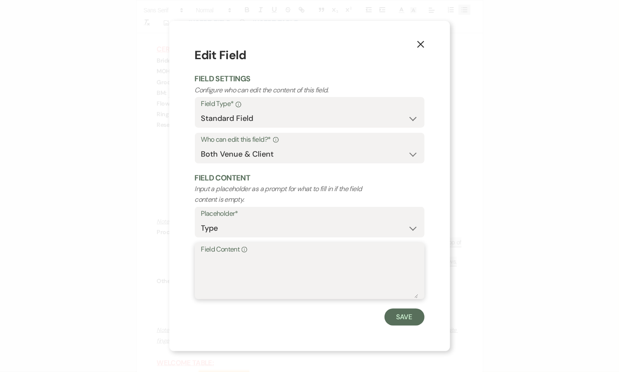
click at [245, 279] on textarea "Field Content Info" at bounding box center [309, 277] width 217 height 43
type textarea "8"
click at [395, 318] on button "Save" at bounding box center [404, 316] width 40 height 17
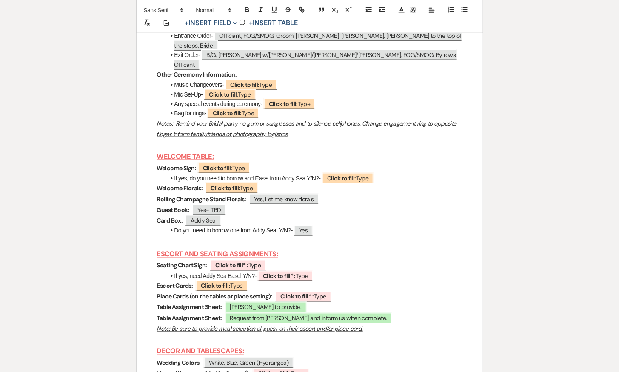
scroll to position [3685, 0]
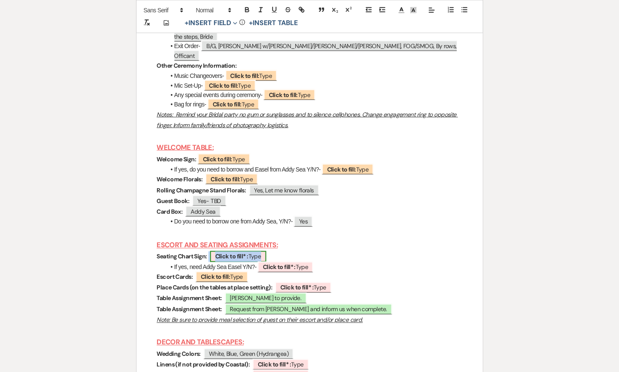
click at [252, 251] on span "Click to fill* : Type" at bounding box center [238, 256] width 56 height 11
select select "owner"
select select "Type"
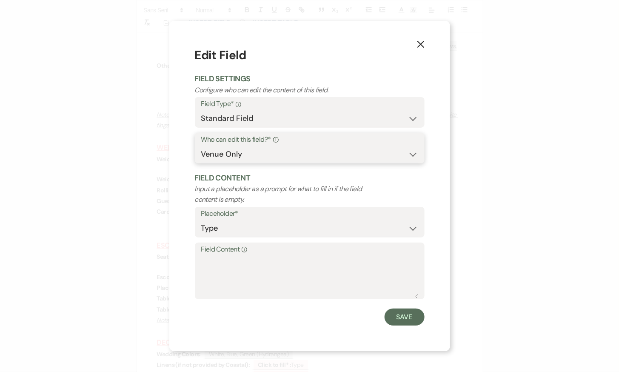
click at [267, 150] on select "Both Venue & Client Client Only Venue Only" at bounding box center [309, 154] width 217 height 17
select select "clientAndOwner"
click at [201, 146] on select "Both Venue & Client Client Only Venue Only" at bounding box center [309, 154] width 217 height 17
click at [409, 311] on button "Save" at bounding box center [404, 316] width 40 height 17
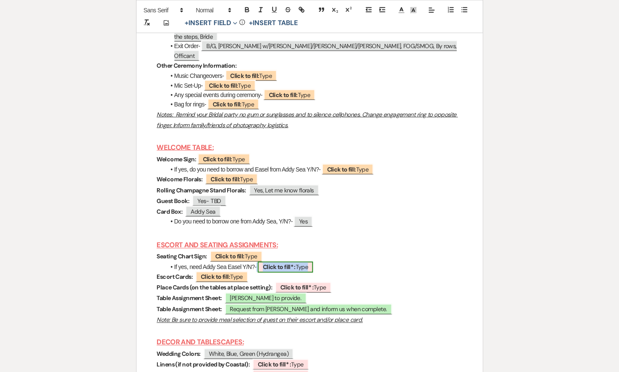
click at [288, 263] on b "Click to fill* :" at bounding box center [279, 267] width 33 height 8
select select "owner"
select select "Type"
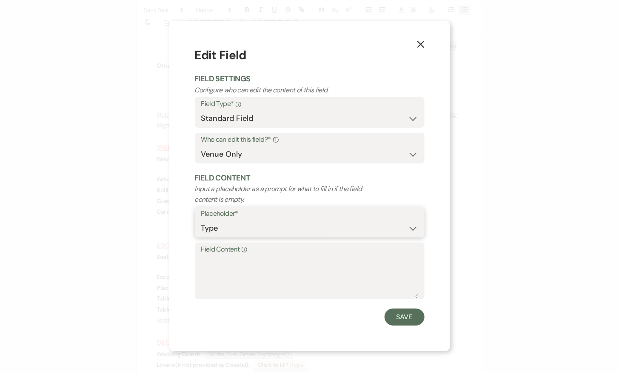
click at [292, 225] on select "Custom Placeholder Date Time Name Location Venue Name Type Number Budget Addres…" at bounding box center [309, 228] width 217 height 17
click at [316, 153] on select "Both Venue & Client Client Only Venue Only" at bounding box center [309, 154] width 217 height 17
select select "clientAndOwner"
click at [201, 146] on select "Both Venue & Client Client Only Venue Only" at bounding box center [309, 154] width 217 height 17
click at [396, 308] on button "Save" at bounding box center [404, 316] width 40 height 17
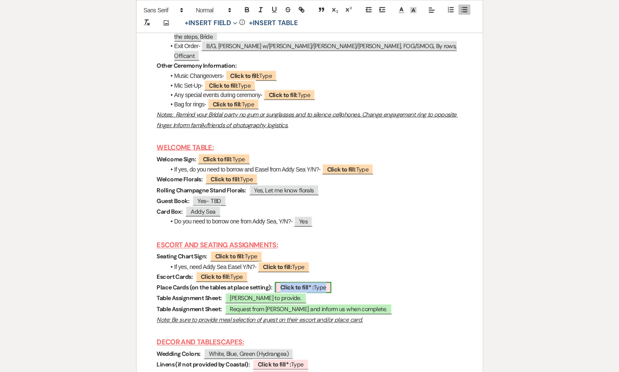
click at [310, 284] on b "Click to fill* :" at bounding box center [296, 288] width 33 height 8
select select "owner"
select select "Type"
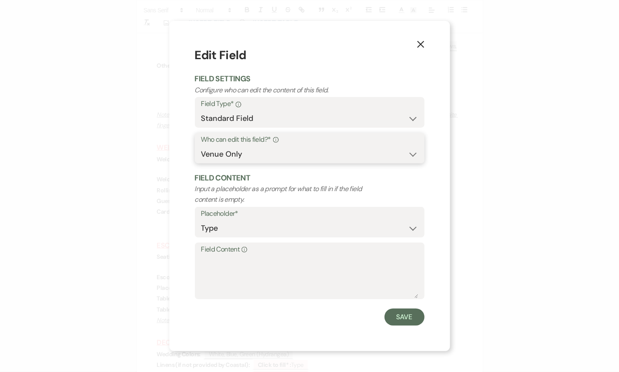
click at [284, 147] on select "Both Venue & Client Client Only Venue Only" at bounding box center [309, 154] width 217 height 17
select select "clientAndOwner"
click at [201, 146] on select "Both Venue & Client Client Only Venue Only" at bounding box center [309, 154] width 217 height 17
click at [421, 321] on button "Save" at bounding box center [404, 316] width 40 height 17
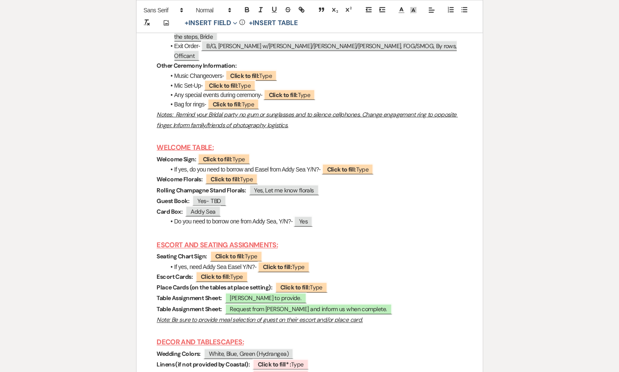
click at [358, 282] on p "Place Cards (on the tables at place setting): Click to fill: Type" at bounding box center [309, 287] width 305 height 11
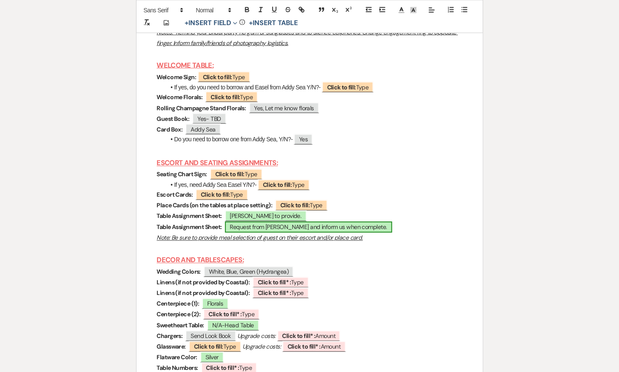
scroll to position [3792, 0]
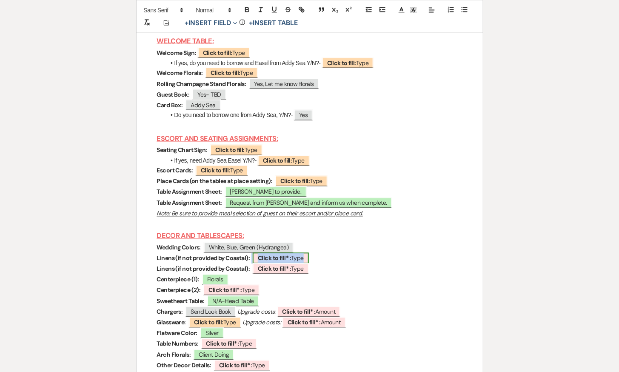
click at [287, 254] on b "Click to fill* :" at bounding box center [274, 258] width 33 height 8
select select "owner"
select select "Type"
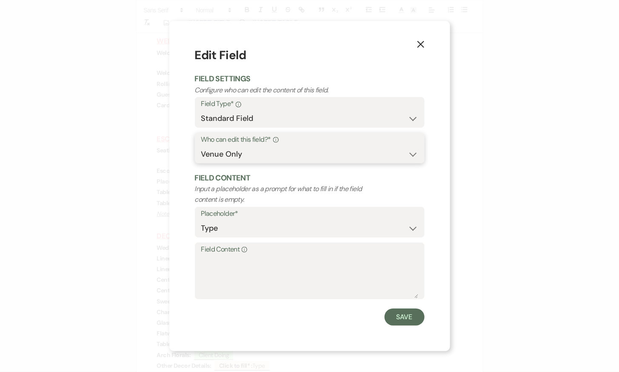
click at [312, 150] on select "Both Venue & Client Client Only Venue Only" at bounding box center [309, 154] width 217 height 17
select select "clientAndOwner"
click at [201, 146] on select "Both Venue & Client Client Only Venue Only" at bounding box center [309, 154] width 217 height 17
click at [398, 328] on div "X Edit Field Field Settings Configure who can edit the content of this field. F…" at bounding box center [309, 186] width 281 height 330
click at [398, 309] on button "Save" at bounding box center [404, 316] width 40 height 17
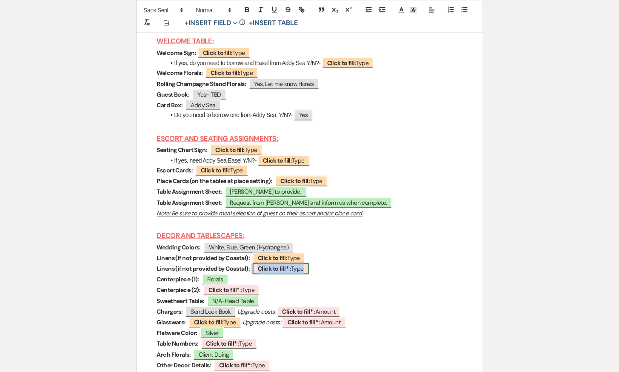
click at [276, 265] on b "Click to fill* :" at bounding box center [274, 269] width 33 height 8
select select "owner"
select select "Type"
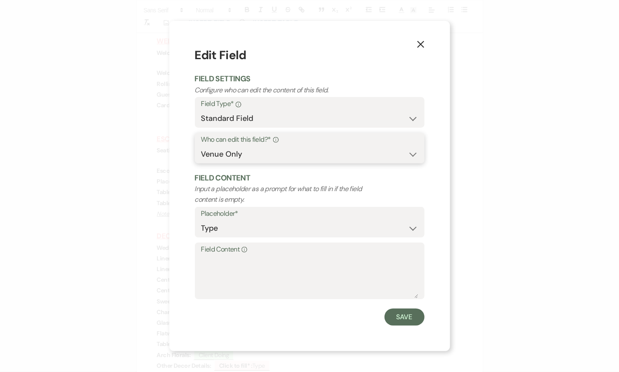
click at [295, 152] on select "Both Venue & Client Client Only Venue Only" at bounding box center [309, 154] width 217 height 17
select select "clientAndOwner"
click at [201, 146] on select "Both Venue & Client Client Only Venue Only" at bounding box center [309, 154] width 217 height 17
click at [412, 312] on button "Save" at bounding box center [404, 316] width 40 height 17
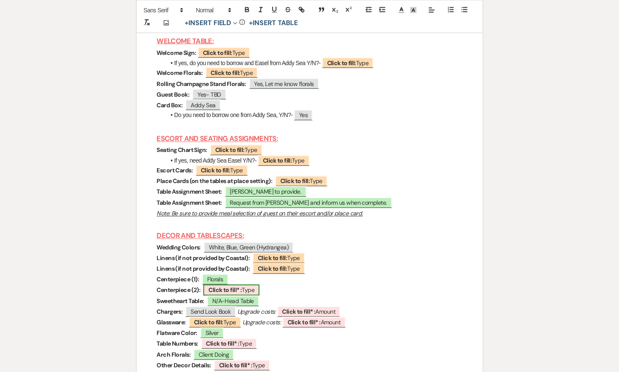
click at [227, 286] on b "Click to fill* :" at bounding box center [224, 290] width 33 height 8
select select "owner"
select select "Type"
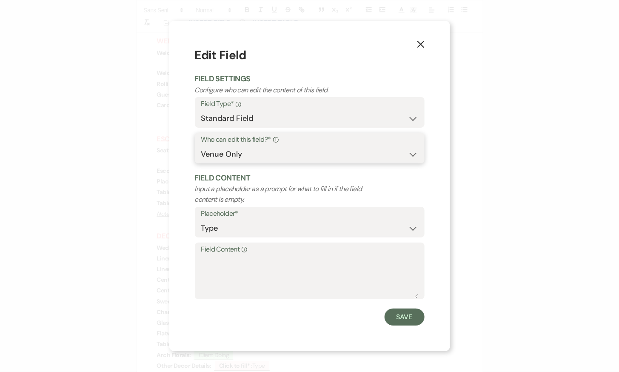
click at [272, 149] on select "Both Venue & Client Client Only Venue Only" at bounding box center [309, 154] width 217 height 17
select select "clientAndOwner"
click at [201, 146] on select "Both Venue & Client Client Only Venue Only" at bounding box center [309, 154] width 217 height 17
click at [392, 314] on button "Save" at bounding box center [404, 316] width 40 height 17
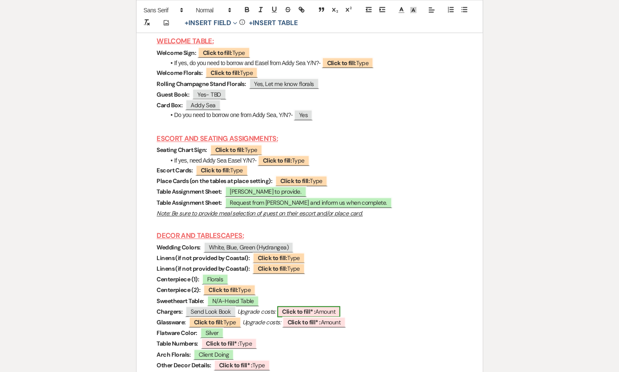
click at [310, 308] on b "Click to fill* :" at bounding box center [298, 312] width 33 height 8
select select "owner"
select select "Amount"
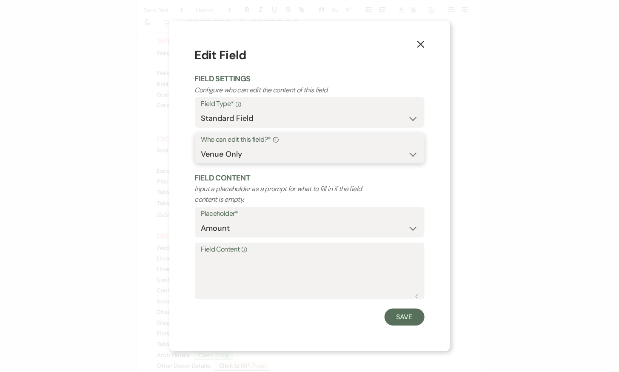
click at [311, 147] on select "Both Venue & Client Client Only Venue Only" at bounding box center [309, 154] width 217 height 17
select select "clientAndOwner"
click at [201, 146] on select "Both Venue & Client Client Only Venue Only" at bounding box center [309, 154] width 217 height 17
click at [411, 322] on button "Save" at bounding box center [404, 316] width 40 height 17
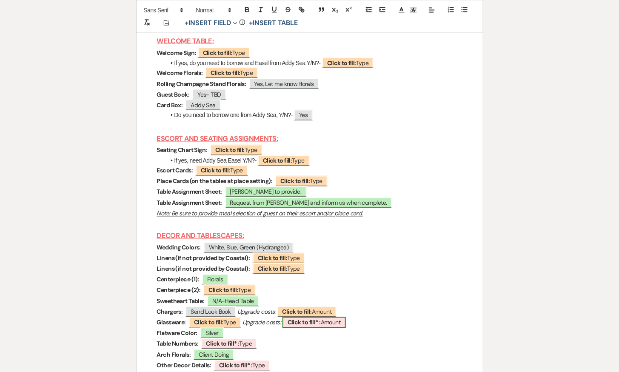
click at [315, 317] on span "Click to fill* : Amount" at bounding box center [313, 322] width 63 height 11
select select "owner"
select select "Amount"
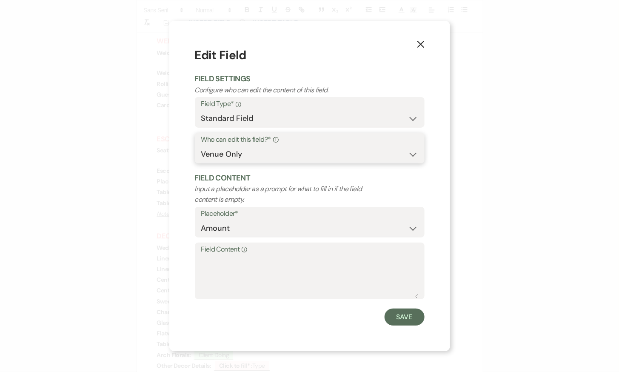
click at [324, 149] on select "Both Venue & Client Client Only Venue Only" at bounding box center [309, 154] width 217 height 17
select select "clientAndOwner"
click at [201, 146] on select "Both Venue & Client Client Only Venue Only" at bounding box center [309, 154] width 217 height 17
click at [418, 320] on button "Save" at bounding box center [404, 316] width 40 height 17
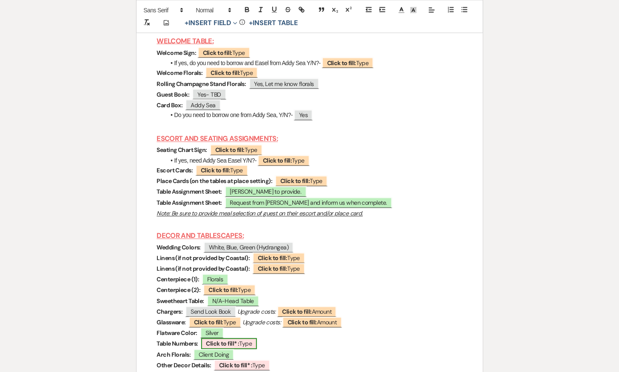
click at [240, 338] on span "Click to fill* : Type" at bounding box center [229, 343] width 56 height 11
select select "owner"
select select "Type"
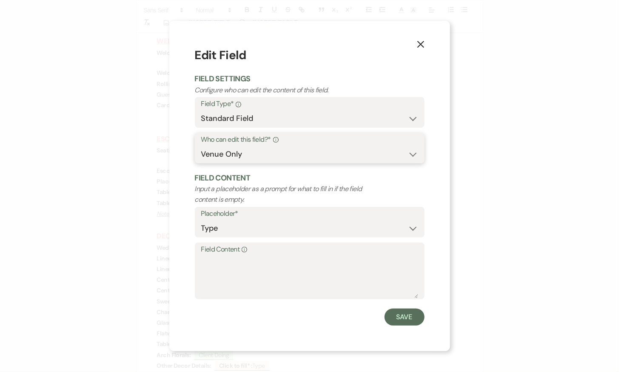
click at [304, 146] on select "Both Venue & Client Client Only Venue Only" at bounding box center [309, 154] width 217 height 17
select select "clientAndOwner"
click at [201, 146] on select "Both Venue & Client Client Only Venue Only" at bounding box center [309, 154] width 217 height 17
click at [396, 312] on button "Save" at bounding box center [404, 316] width 40 height 17
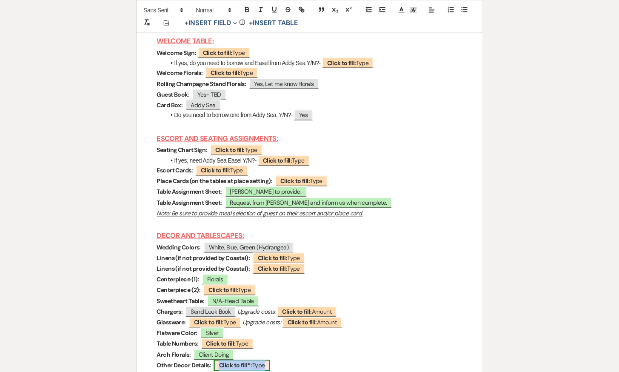
click at [242, 361] on b "Click to fill* :" at bounding box center [235, 365] width 33 height 8
select select "owner"
select select "Type"
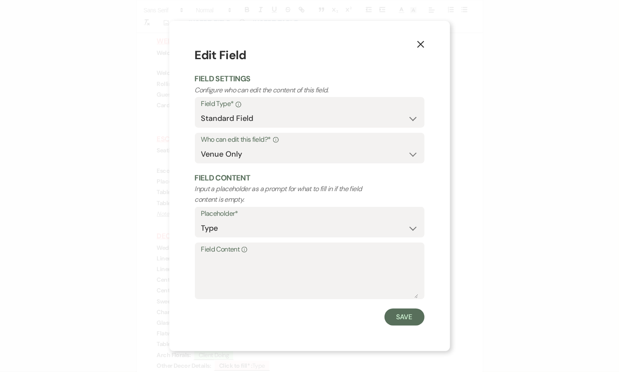
click at [284, 142] on label "Who can edit this field?* Info" at bounding box center [309, 140] width 217 height 12
click at [286, 149] on select "Both Venue & Client Client Only Venue Only" at bounding box center [309, 154] width 217 height 17
click at [282, 153] on select "Both Venue & Client Client Only Venue Only" at bounding box center [309, 154] width 217 height 17
select select "clientAndOwner"
click at [201, 146] on select "Both Venue & Client Client Only Venue Only" at bounding box center [309, 154] width 217 height 17
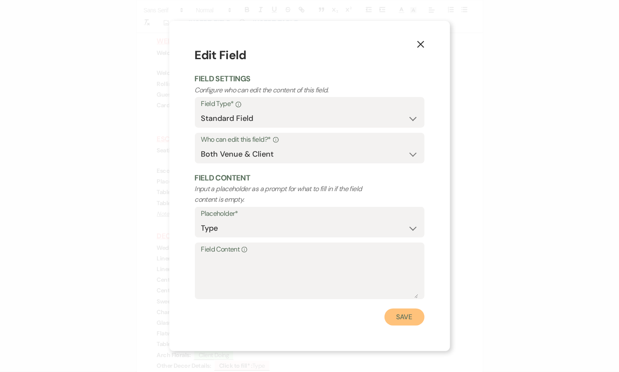
click at [402, 320] on button "Save" at bounding box center [404, 316] width 40 height 17
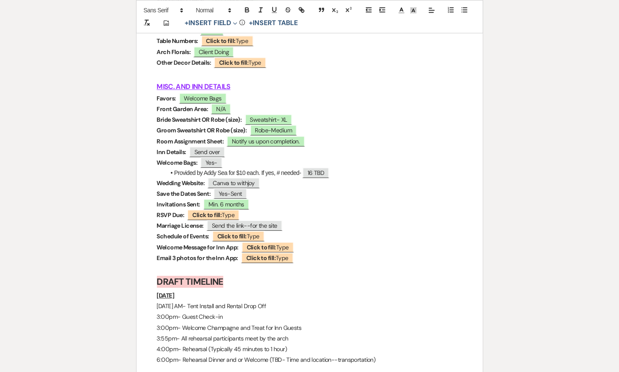
scroll to position [4097, 0]
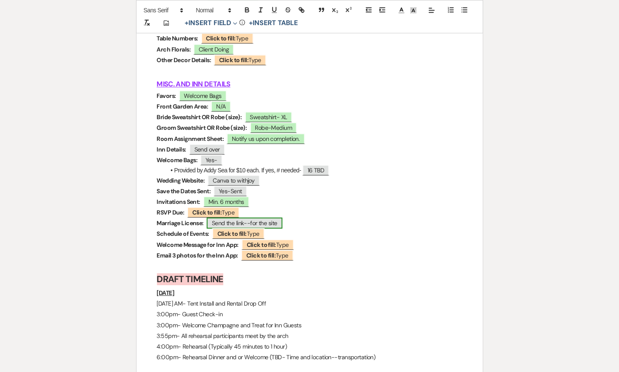
click at [231, 217] on span "Send the link--for the site" at bounding box center [245, 222] width 76 height 11
select select "Type"
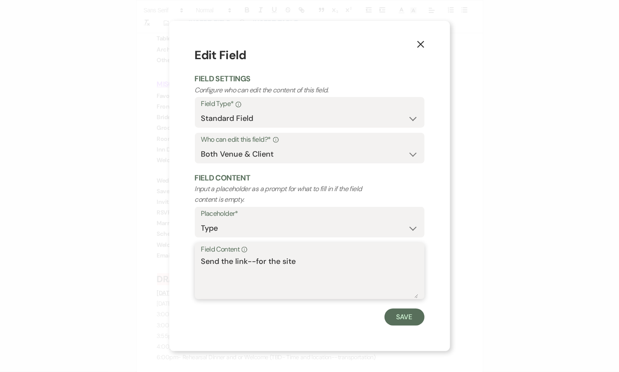
drag, startPoint x: 323, startPoint y: 256, endPoint x: 172, endPoint y: 256, distance: 151.4
click at [172, 256] on div "X Edit Field Field Settings Configure who can edit the content of this field. F…" at bounding box center [309, 186] width 281 height 330
drag, startPoint x: 300, startPoint y: 266, endPoint x: 185, endPoint y: 266, distance: 114.8
click at [185, 266] on div "X Edit Field Field Settings Configure who can edit the content of this field. F…" at bounding box center [309, 186] width 281 height 330
paste textarea "https://sussexcountyde.gov/applying-marriage-licens"
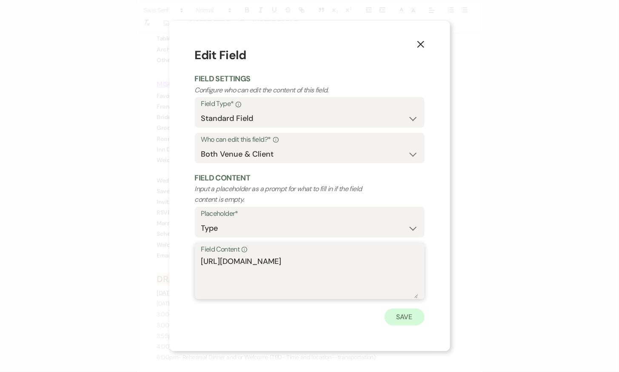
type textarea "https://sussexcountyde.gov/applying-marriage-license"
click at [408, 320] on button "Save" at bounding box center [404, 316] width 40 height 17
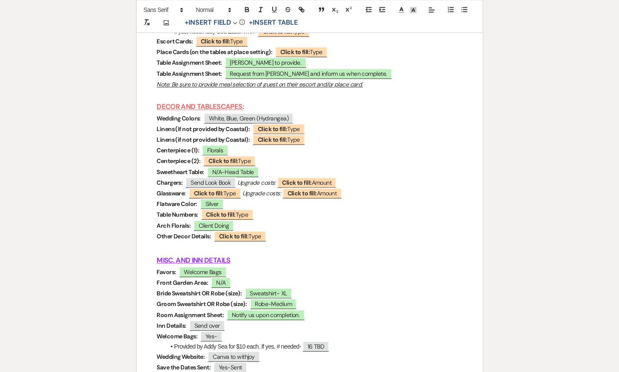
scroll to position [3929, 0]
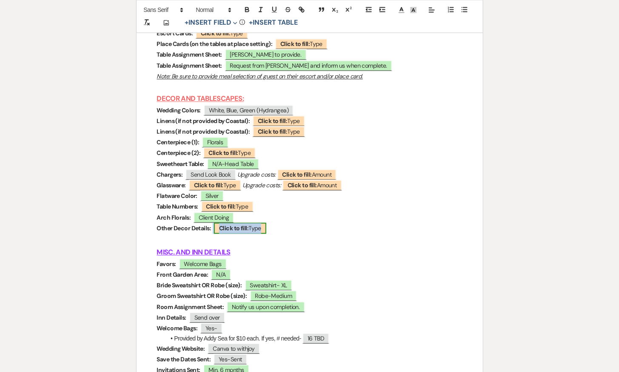
click at [227, 224] on b "Click to fill:" at bounding box center [233, 228] width 29 height 8
select select "Type"
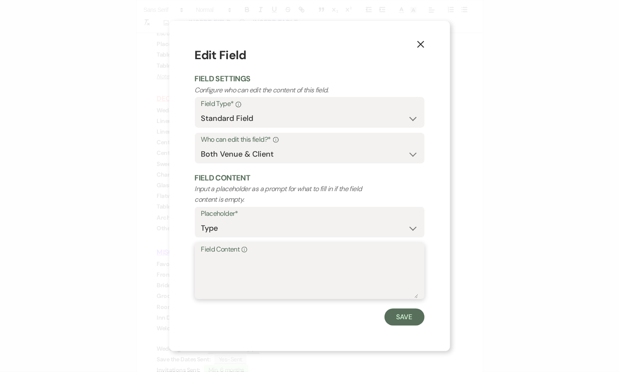
click at [238, 265] on textarea "Field Content Info" at bounding box center [309, 277] width 217 height 43
paste textarea "https://www.canva.com/design/DAFzCgP-k7I/UPWb71qcTjnS838YY_Dw2A/edit?utm_conten…"
type textarea "Lookbook- https://www.canva.com/design/DAFzCgP-k7I/UPWb71qcTjnS838YY_Dw2A/edit?…"
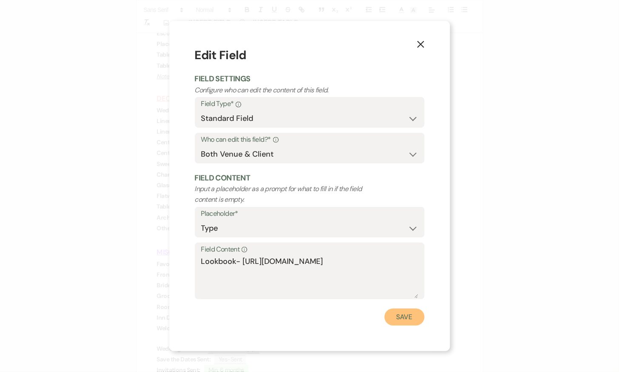
click at [394, 318] on button "Save" at bounding box center [404, 316] width 40 height 17
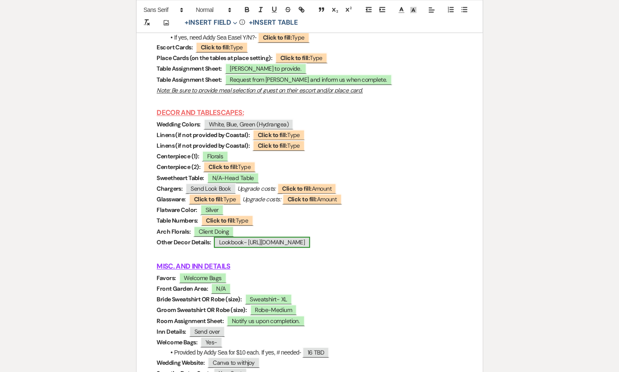
scroll to position [3914, 0]
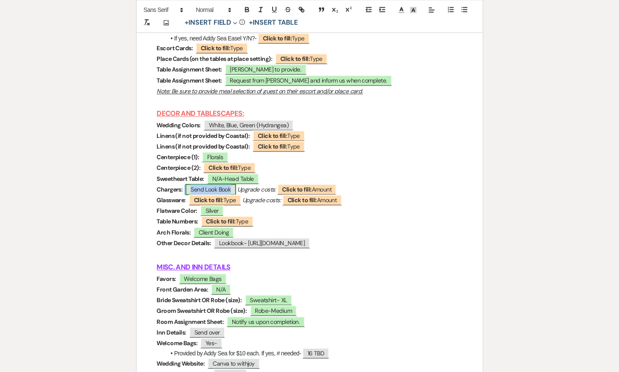
click at [211, 184] on span "Send Look Book" at bounding box center [210, 189] width 50 height 11
select select "Type"
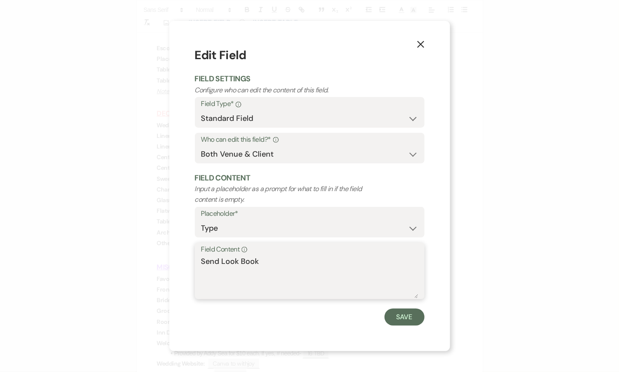
drag, startPoint x: 274, startPoint y: 259, endPoint x: 189, endPoint y: 255, distance: 85.2
click at [189, 255] on div "X Edit Field Field Settings Configure who can edit the content of this field. F…" at bounding box center [309, 186] width 281 height 330
click at [390, 316] on button "Save" at bounding box center [404, 316] width 40 height 17
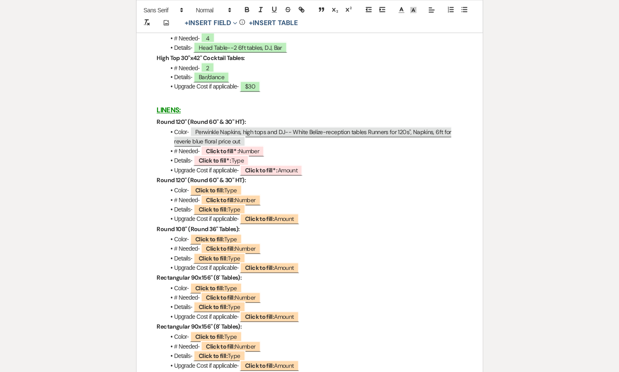
scroll to position [1587, 0]
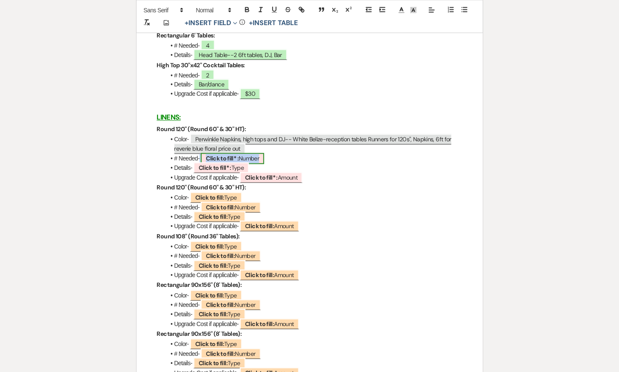
click at [254, 159] on span "Click to fill* : Number" at bounding box center [232, 158] width 63 height 11
select select "owner"
select select "Number"
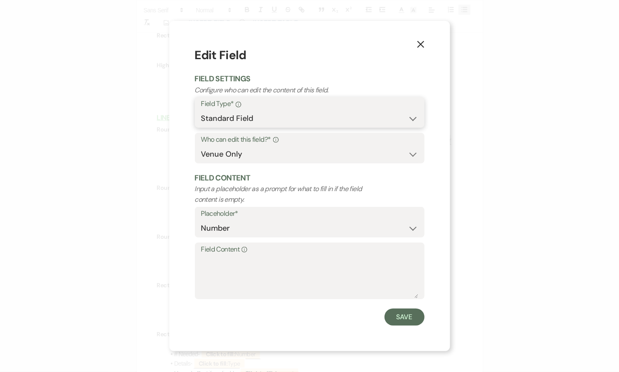
click at [293, 111] on select "Standard Field Smart Field" at bounding box center [309, 118] width 217 height 17
click at [288, 156] on select "Both Venue & Client Client Only Venue Only" at bounding box center [309, 154] width 217 height 17
select select "clientAndOwner"
click at [201, 146] on select "Both Venue & Client Client Only Venue Only" at bounding box center [309, 154] width 217 height 17
click at [409, 318] on button "Save" at bounding box center [404, 316] width 40 height 17
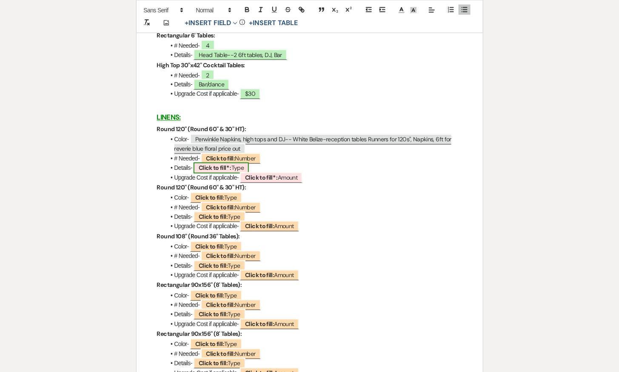
click at [239, 165] on span "Click to fill* : Type" at bounding box center [220, 167] width 55 height 11
select select "owner"
select select "Type"
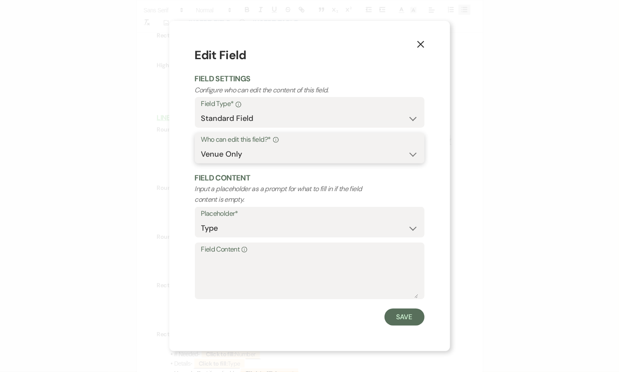
click at [272, 152] on select "Both Venue & Client Client Only Venue Only" at bounding box center [309, 154] width 217 height 17
select select "clientAndOwner"
click at [201, 146] on select "Both Venue & Client Client Only Venue Only" at bounding box center [309, 154] width 217 height 17
click at [407, 318] on button "Save" at bounding box center [404, 316] width 40 height 17
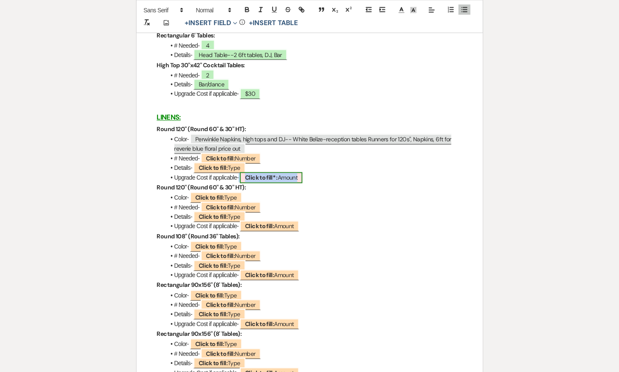
click at [292, 175] on span "Click to fill* : Amount" at bounding box center [271, 177] width 63 height 11
select select "owner"
select select "Amount"
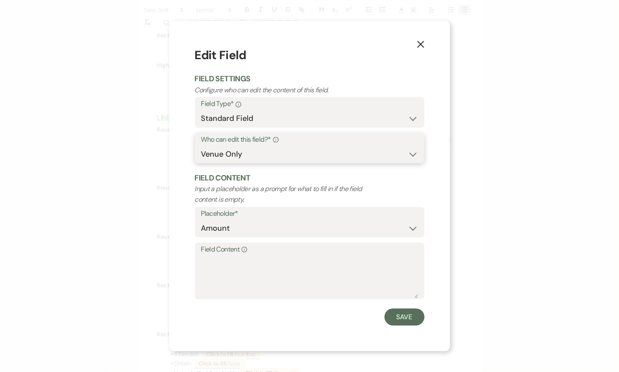
click at [312, 151] on select "Both Venue & Client Client Only Venue Only" at bounding box center [309, 154] width 217 height 17
select select "clientAndOwner"
click at [201, 146] on select "Both Venue & Client Client Only Venue Only" at bounding box center [309, 154] width 217 height 17
click at [410, 316] on button "Save" at bounding box center [404, 316] width 40 height 17
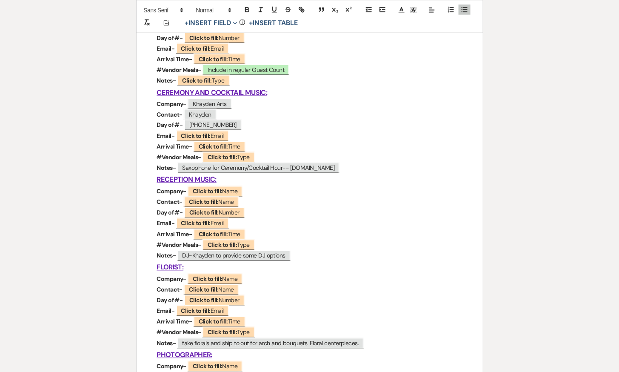
scroll to position [0, 0]
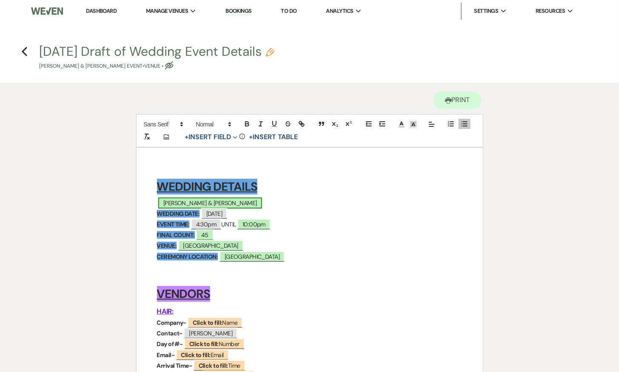
click at [196, 200] on span "Zachary Bowers & Jacquelyn Shugarts" at bounding box center [210, 202] width 104 height 11
select select "smartCustomField"
select select "owner"
select select "{{clientNames}}"
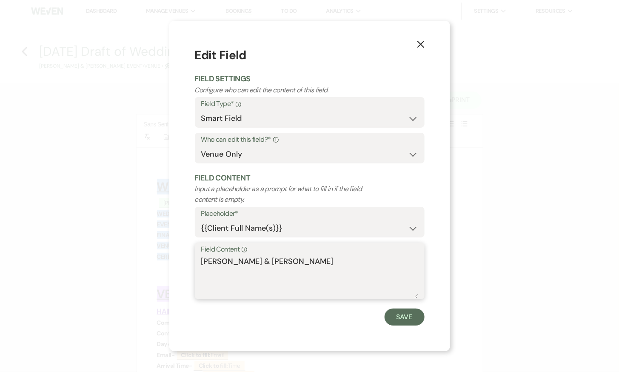
drag, startPoint x: 259, startPoint y: 262, endPoint x: 234, endPoint y: 262, distance: 24.7
click at [234, 262] on textarea "Zachary Bowers & Jacquelyn Shugarts" at bounding box center [309, 277] width 217 height 43
click at [422, 41] on icon "X" at bounding box center [421, 44] width 8 height 8
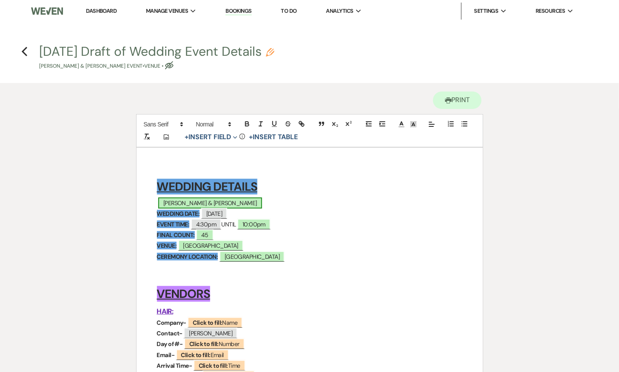
click at [227, 199] on span "Zachary Bowers & Jacquelyn Shugarts" at bounding box center [210, 202] width 104 height 11
select select "smartCustomField"
select select "owner"
select select "{{clientNames}}"
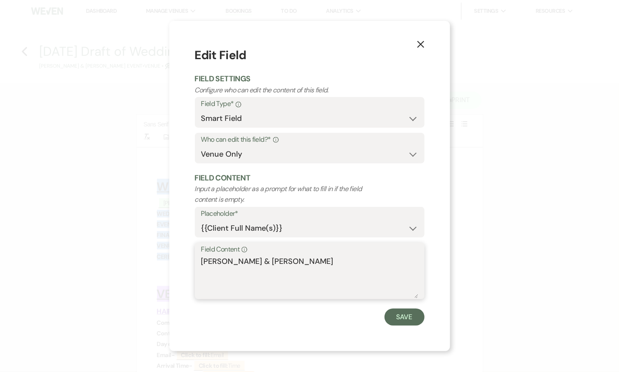
drag, startPoint x: 269, startPoint y: 262, endPoint x: 196, endPoint y: 261, distance: 72.3
click at [196, 263] on div "Field Content Info Zachary Bowers & Jacquelyn Shugarts" at bounding box center [310, 270] width 230 height 57
click at [288, 265] on textarea "Jacquelyn Shugarts" at bounding box center [309, 277] width 217 height 43
paste textarea "Zachary Bowers &"
click at [273, 259] on textarea "Jacquelyn ShugartsZachary Bowers &" at bounding box center [309, 277] width 217 height 43
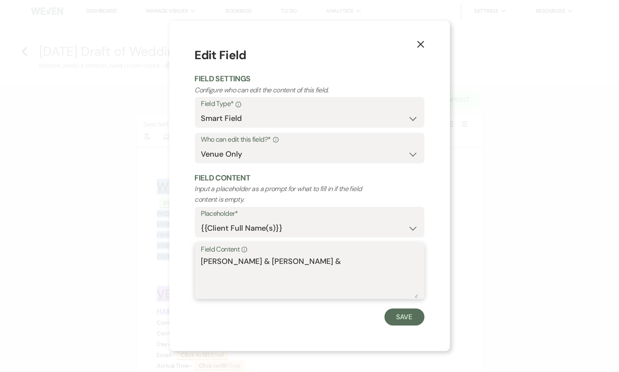
drag, startPoint x: 343, startPoint y: 264, endPoint x: 376, endPoint y: 264, distance: 33.2
click at [376, 264] on textarea "Jacquelyn Shugarts & Zachary Bowers &" at bounding box center [309, 277] width 217 height 43
drag, startPoint x: 348, startPoint y: 263, endPoint x: 198, endPoint y: 263, distance: 149.7
click at [198, 263] on div "Field Content Info Jacquelyn Shugarts & Zachary Bowers" at bounding box center [310, 270] width 230 height 57
type textarea "Jacquelyn Shugarts & Zachary Bowers"
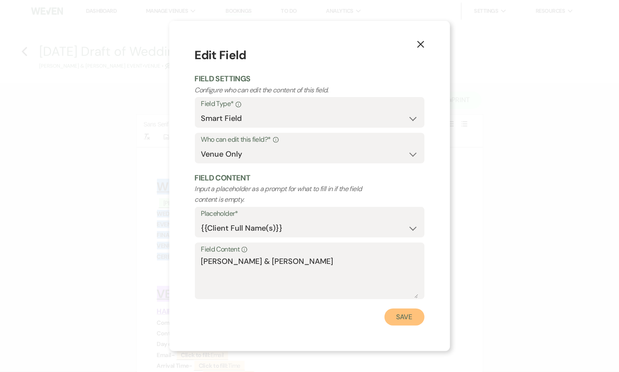
click at [409, 314] on button "Save" at bounding box center [404, 316] width 40 height 17
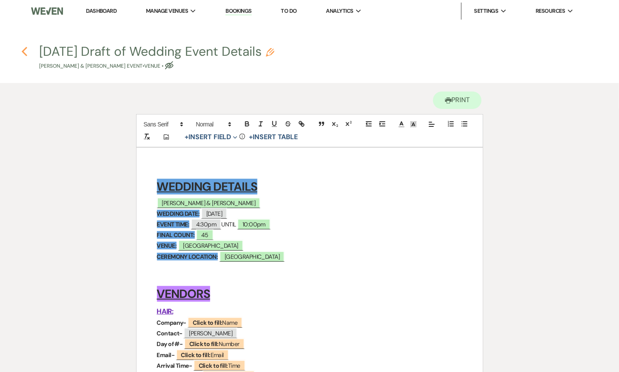
click at [25, 51] on icon "Previous" at bounding box center [24, 51] width 6 height 10
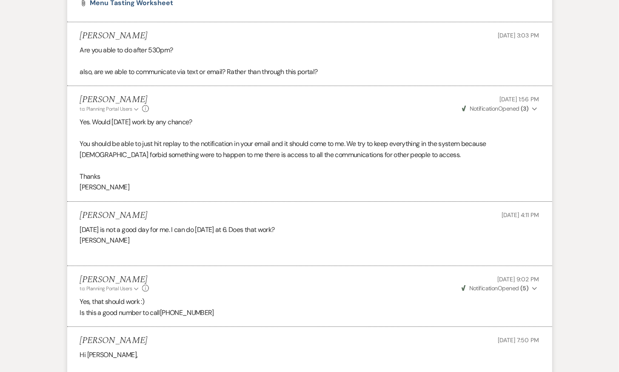
scroll to position [876, 0]
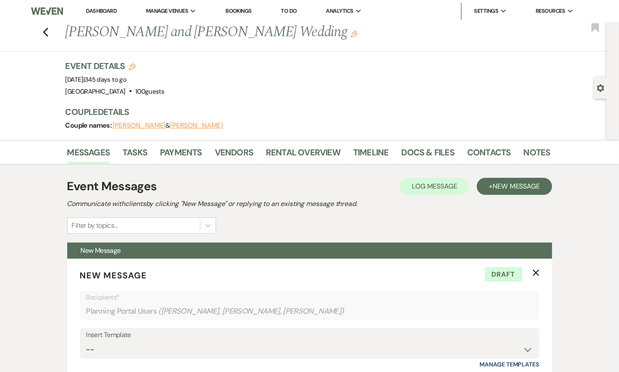
click at [49, 34] on div "Previous [PERSON_NAME] and [PERSON_NAME] Wedding Edit Bookmark" at bounding box center [301, 36] width 611 height 29
click at [39, 34] on div "Previous [PERSON_NAME] and [PERSON_NAME] Wedding Edit Bookmark" at bounding box center [301, 36] width 611 height 29
click at [45, 31] on use "button" at bounding box center [46, 32] width 6 height 9
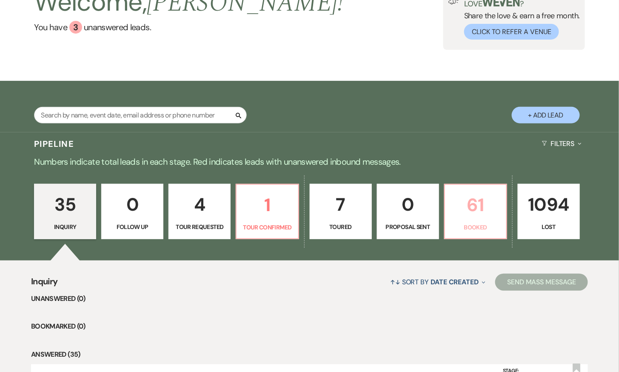
click at [485, 203] on p "61" at bounding box center [475, 205] width 51 height 28
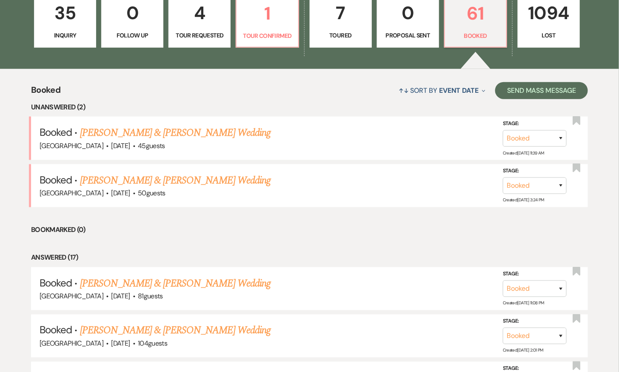
scroll to position [274, 0]
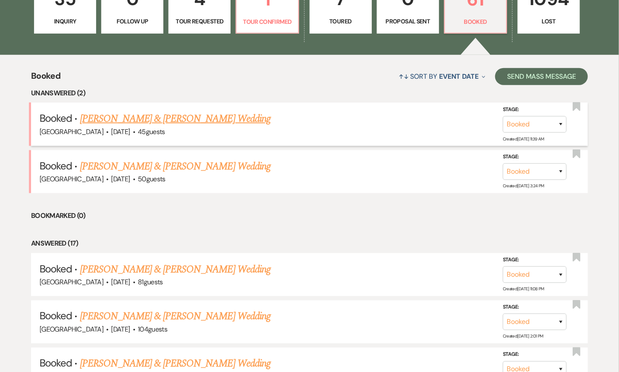
click at [219, 117] on link "[PERSON_NAME] & [PERSON_NAME] Wedding" at bounding box center [175, 118] width 191 height 15
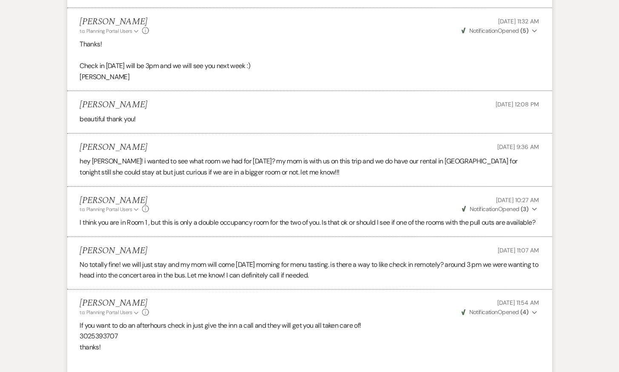
scroll to position [6107, 0]
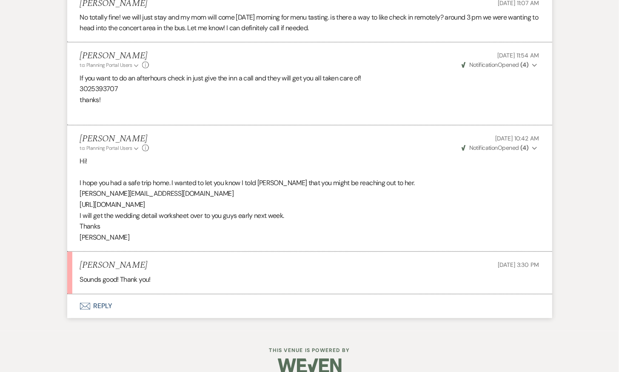
click at [106, 294] on button "Envelope Reply" at bounding box center [309, 306] width 485 height 24
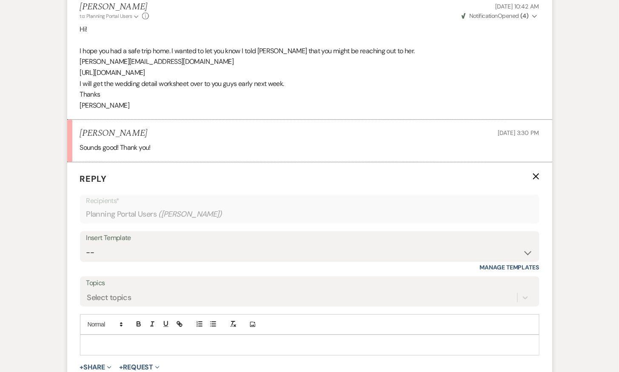
scroll to position [6344, 0]
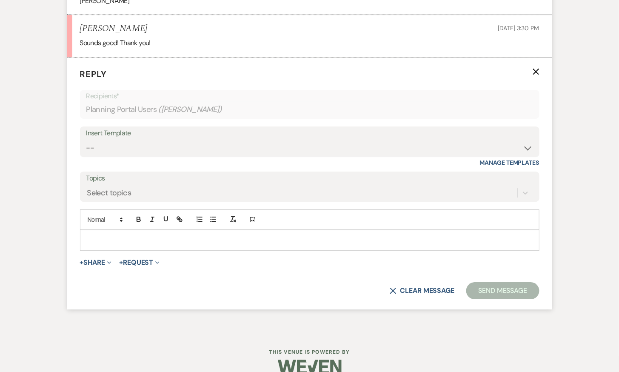
click at [230, 235] on p at bounding box center [310, 239] width 446 height 9
click at [87, 259] on button "+ Share Expand" at bounding box center [96, 262] width 32 height 7
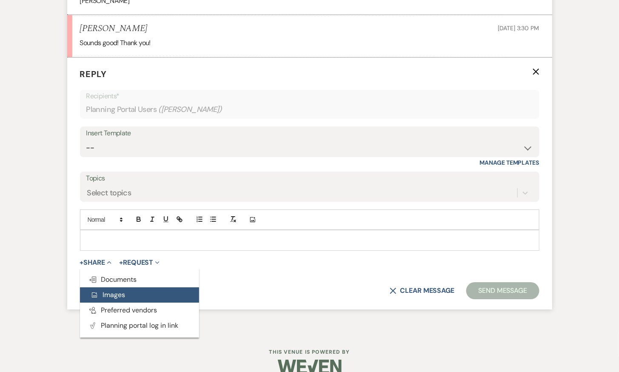
click at [114, 290] on span "Add Photo Images" at bounding box center [107, 294] width 35 height 9
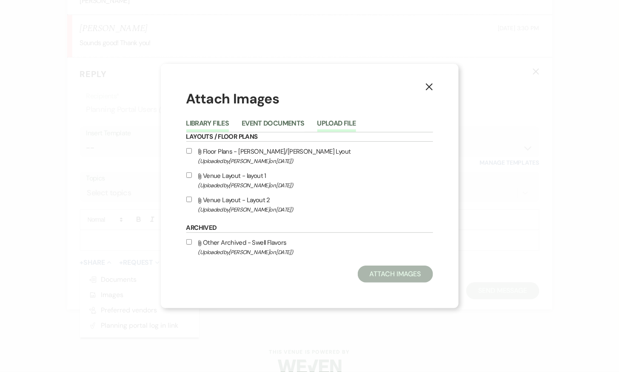
click at [333, 122] on button "Upload File" at bounding box center [336, 126] width 39 height 12
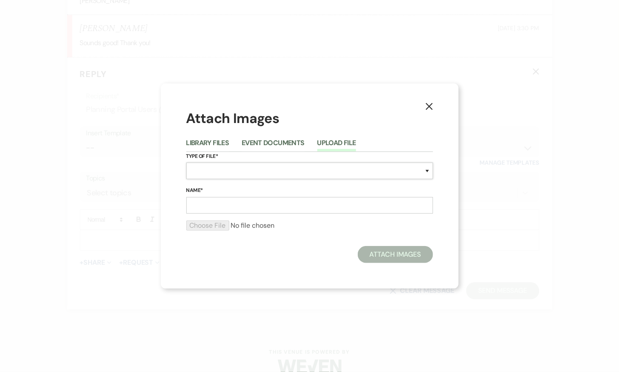
click at [243, 167] on select "Special Event Insurance Vendor Certificate of Insurance Contracts / Rental Agre…" at bounding box center [309, 170] width 247 height 17
select select "24"
click at [186, 162] on select "Special Event Insurance Vendor Certificate of Insurance Contracts / Rental Agre…" at bounding box center [309, 170] width 247 height 17
click at [245, 215] on form "Type of File* Special Event Insurance Vendor Certificate of Insurance Contracts…" at bounding box center [309, 195] width 247 height 86
click at [245, 207] on input "Name*" at bounding box center [309, 205] width 247 height 17
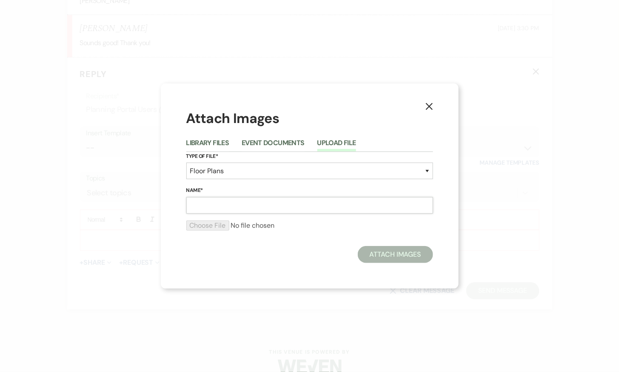
type input "Option 1 Layout"
click at [213, 224] on input "file" at bounding box center [309, 225] width 247 height 10
type input "C:\fakepath\Screenshot 2025-10-15 at 12.43.31 AM.png"
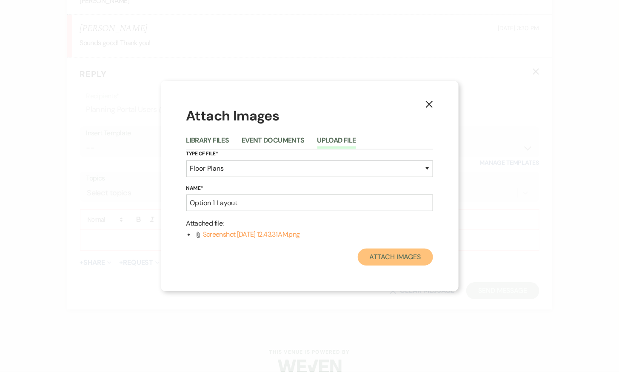
click at [405, 258] on button "Attach Images" at bounding box center [395, 256] width 75 height 17
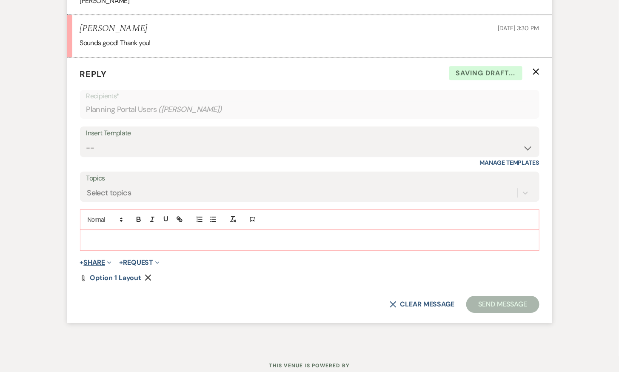
click at [98, 259] on button "+ Share Expand" at bounding box center [96, 262] width 32 height 7
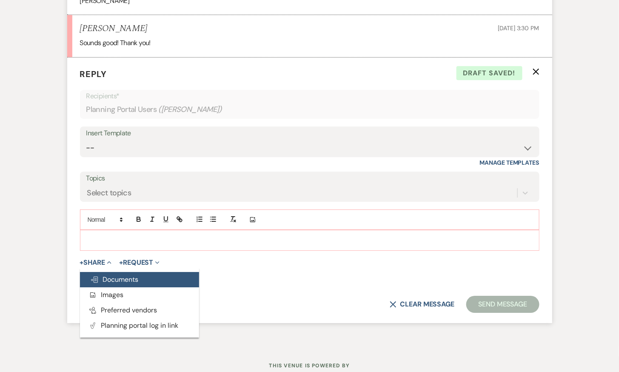
click at [105, 275] on span "Doc Upload Documents" at bounding box center [114, 279] width 48 height 9
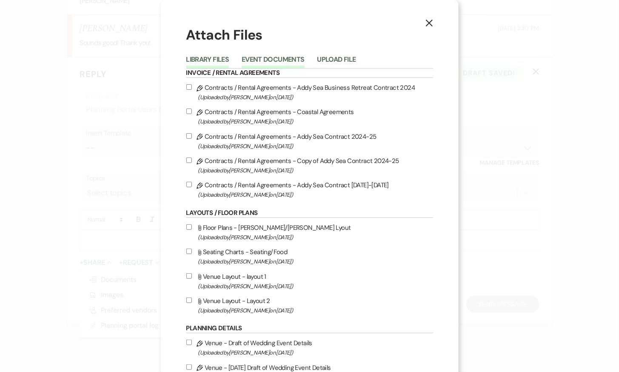
click at [279, 60] on button "Event Documents" at bounding box center [273, 62] width 63 height 12
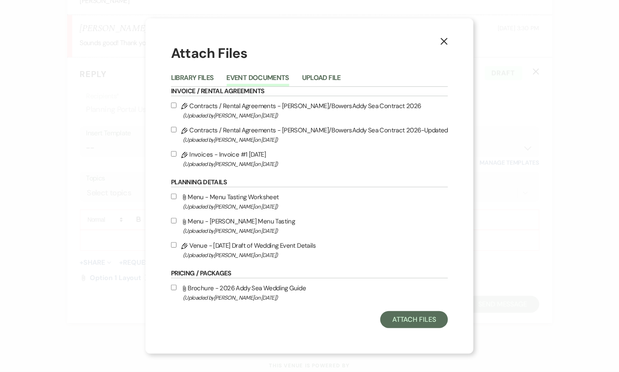
click at [176, 245] on input "Pencil Venue - 9/23/25 Draft of Wedding Event Details (Uploaded by Katie Duke o…" at bounding box center [174, 245] width 6 height 6
checkbox input "true"
click at [394, 320] on button "Attach Files" at bounding box center [414, 319] width 68 height 17
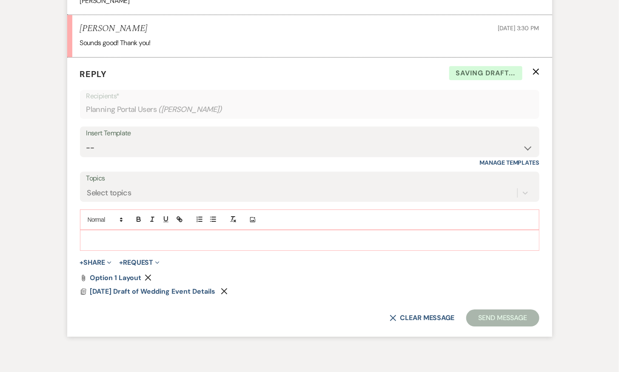
click at [199, 235] on p at bounding box center [310, 239] width 446 height 9
paste div
click at [88, 236] on span "$71.50" at bounding box center [95, 240] width 16 height 8
click at [127, 235] on p "Round linens for tables a$71.50" at bounding box center [310, 239] width 446 height 9
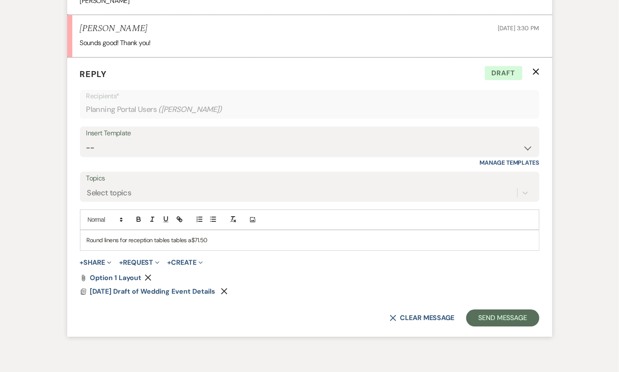
click at [210, 235] on p "Round linens for reception tables tables a$71.50" at bounding box center [310, 239] width 446 height 9
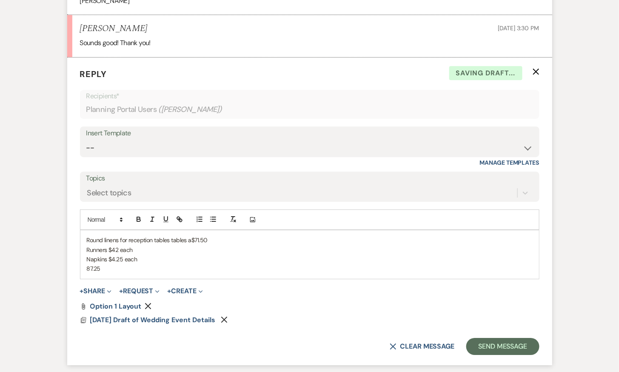
click at [87, 264] on span "87.25" at bounding box center [94, 268] width 14 height 8
click at [117, 264] on p "$87.25" at bounding box center [310, 268] width 446 height 9
click at [85, 252] on div "Round linens for reception tables tables a$71.50 Runners $42 each Napkins $4.25…" at bounding box center [309, 254] width 458 height 48
drag, startPoint x: 119, startPoint y: 254, endPoint x: 111, endPoint y: 254, distance: 8.1
click at [111, 264] on span "6ft tables (2) $87.25" at bounding box center [112, 268] width 51 height 8
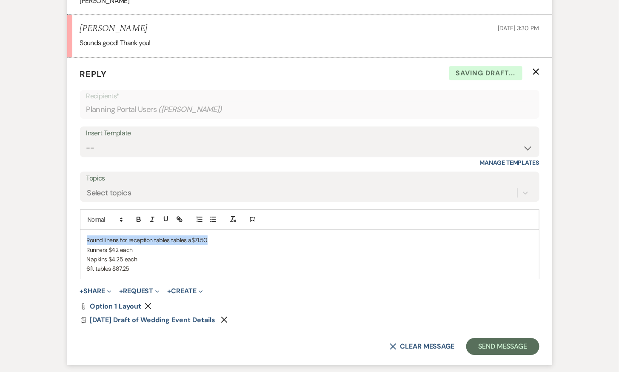
drag, startPoint x: 209, startPoint y: 229, endPoint x: 86, endPoint y: 227, distance: 122.5
click at [87, 235] on p "Round linens for reception tables tables a$71.50" at bounding box center [310, 239] width 446 height 9
click at [114, 255] on span "Napkins $4.25 each" at bounding box center [112, 259] width 51 height 8
click at [119, 255] on span "Napkins $3.25 each" at bounding box center [112, 259] width 50 height 8
drag, startPoint x: 119, startPoint y: 254, endPoint x: 140, endPoint y: 254, distance: 21.3
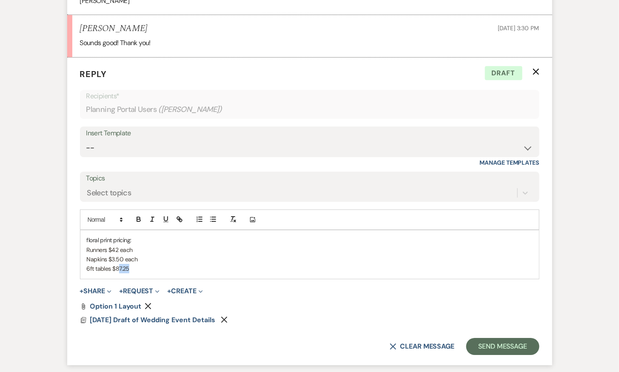
click at [140, 264] on p "6ft tables $87.25" at bounding box center [310, 268] width 446 height 9
click at [130, 235] on p "floral print pricing:" at bounding box center [310, 239] width 446 height 9
click at [132, 245] on p "Runners $42 each" at bounding box center [310, 249] width 446 height 9
click at [144, 254] on p "Napkins $3.50 each" at bounding box center [310, 258] width 446 height 9
click at [135, 264] on span "6ft tables $72 each" at bounding box center [111, 268] width 49 height 8
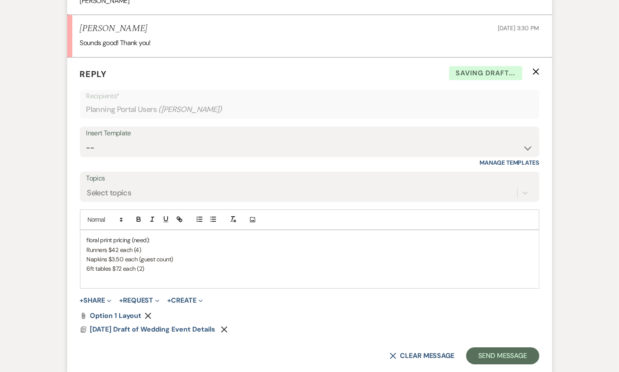
click at [87, 235] on p "floral print pricing (need):" at bounding box center [310, 239] width 446 height 9
click at [204, 264] on p "6ft tables $72 each (2)" at bounding box center [310, 268] width 446 height 9
click at [87, 235] on p "Floral print pricing (need):" at bounding box center [310, 239] width 446 height 9
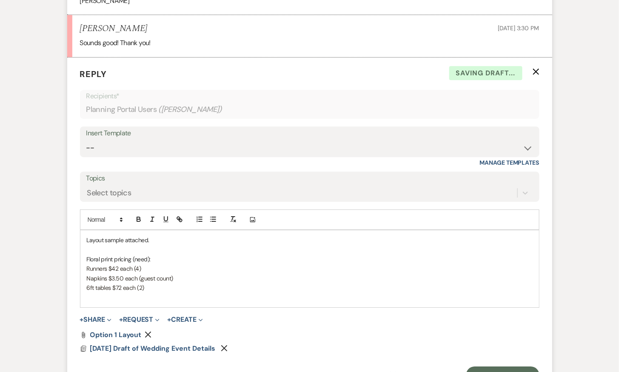
click at [85, 230] on div "Layout sample attached. Floral print pricing (need): Runners $42 each (4) Napki…" at bounding box center [309, 268] width 458 height 77
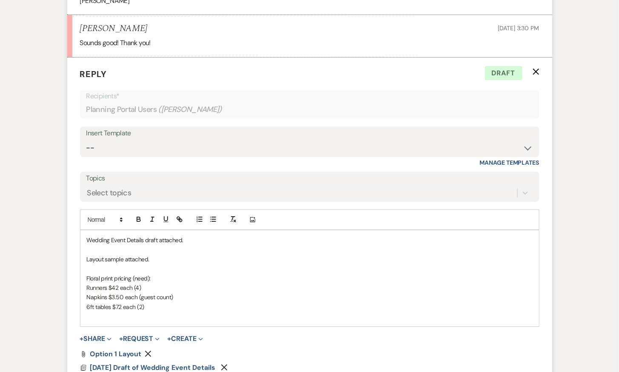
click at [85, 230] on div "Wedding Event Details draft attached. Layout sample attached. Floral print pric…" at bounding box center [309, 278] width 458 height 96
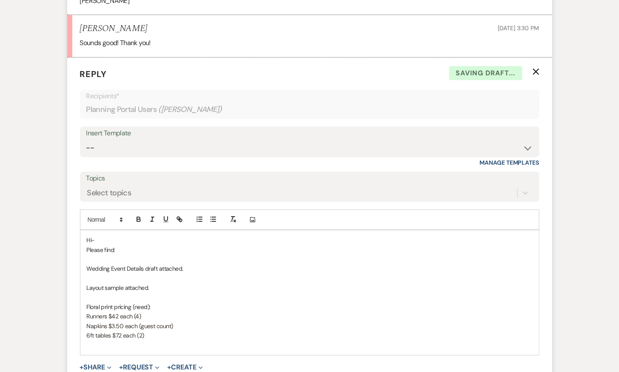
click at [91, 292] on p at bounding box center [310, 296] width 446 height 9
click at [132, 340] on p at bounding box center [310, 344] width 446 height 9
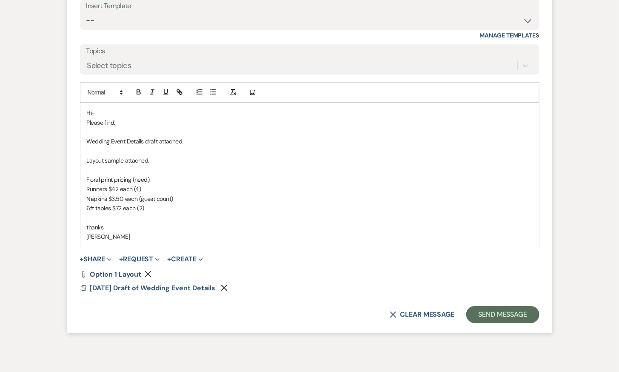
scroll to position [6484, 0]
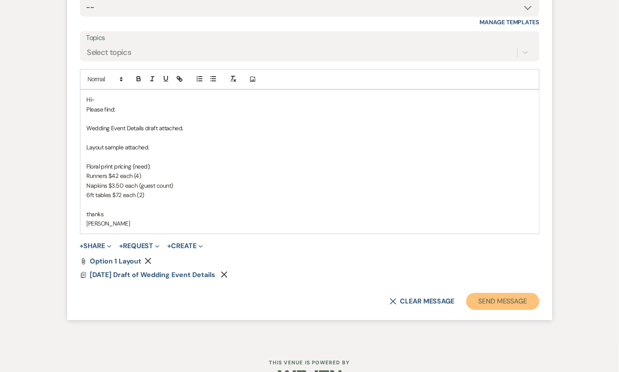
click at [498, 293] on button "Send Message" at bounding box center [502, 301] width 73 height 17
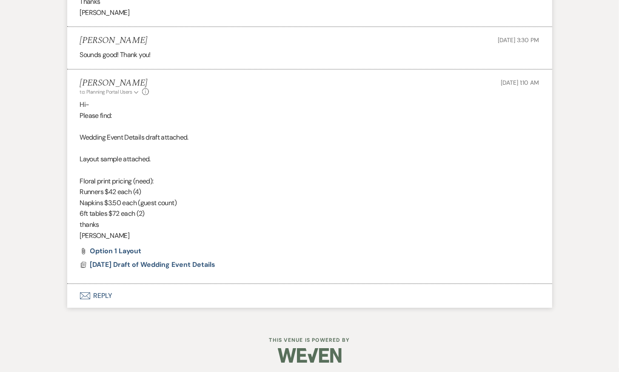
scroll to position [6321, 0]
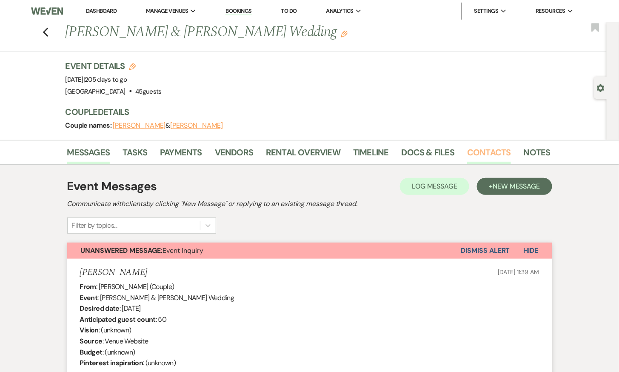
click at [495, 151] on link "Contacts" at bounding box center [489, 154] width 44 height 19
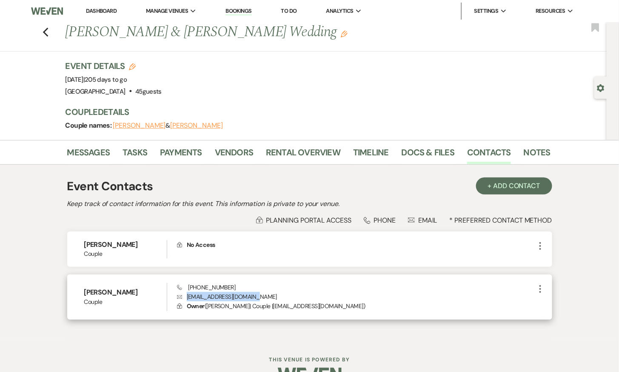
drag, startPoint x: 264, startPoint y: 295, endPoint x: 187, endPoint y: 296, distance: 77.4
click at [187, 296] on p "Envelope [EMAIL_ADDRESS][DOMAIN_NAME]" at bounding box center [356, 296] width 358 height 9
copy p "[EMAIL_ADDRESS][DOMAIN_NAME]"
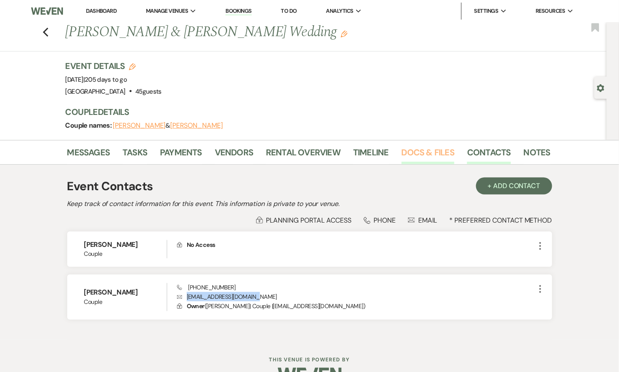
click at [409, 152] on link "Docs & Files" at bounding box center [427, 154] width 53 height 19
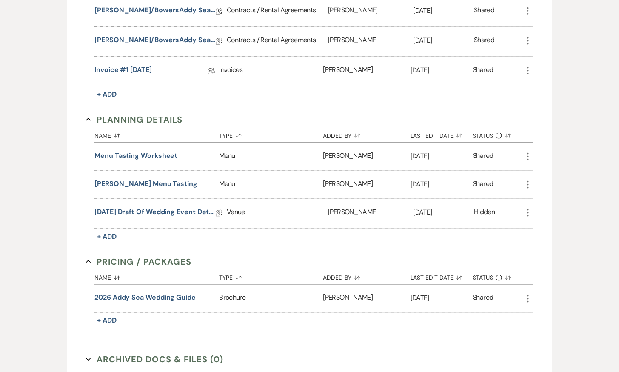
scroll to position [270, 0]
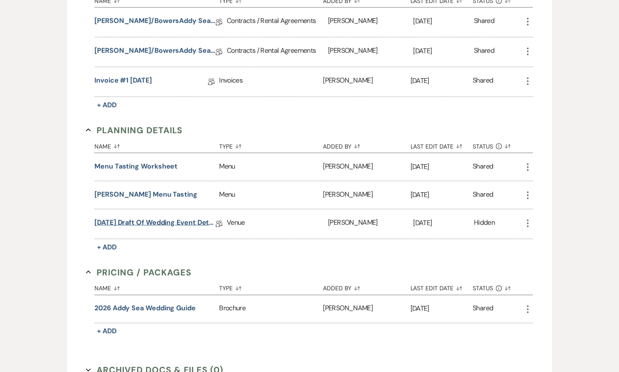
click at [154, 217] on link "[DATE] Draft of Wedding Event Details" at bounding box center [154, 223] width 121 height 13
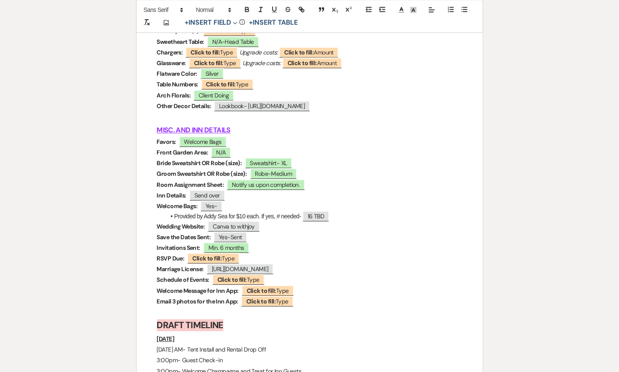
scroll to position [4055, 0]
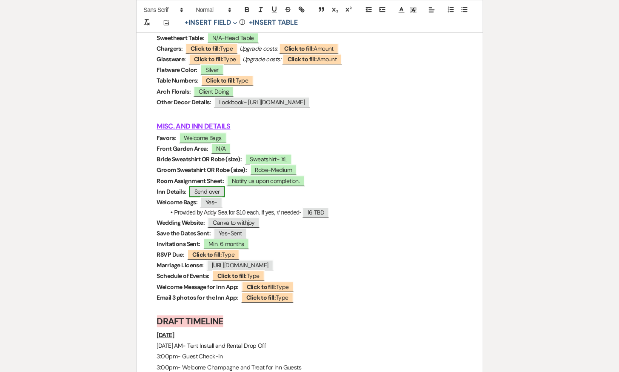
click at [218, 186] on span "Send over" at bounding box center [207, 191] width 36 height 11
select select "Type"
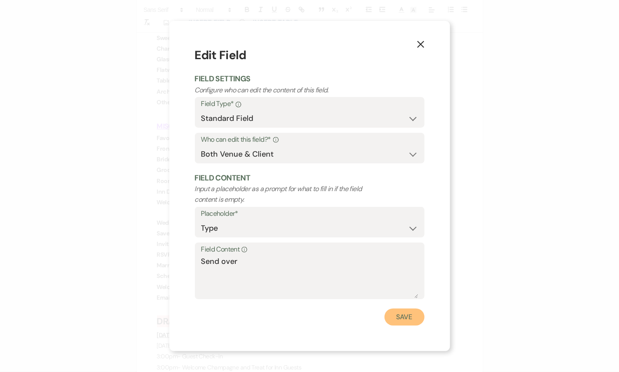
click at [396, 312] on button "Save" at bounding box center [404, 316] width 40 height 17
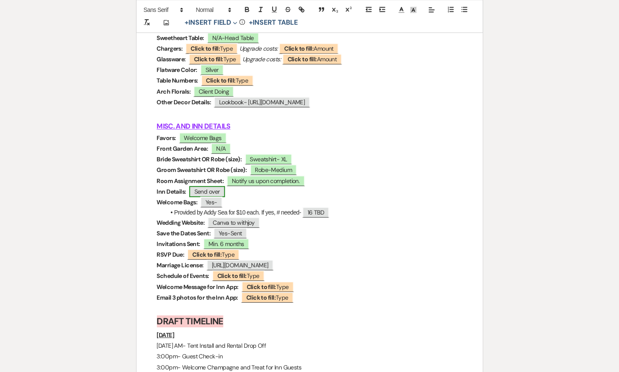
click at [211, 186] on span "Send over" at bounding box center [207, 191] width 36 height 11
select select "Type"
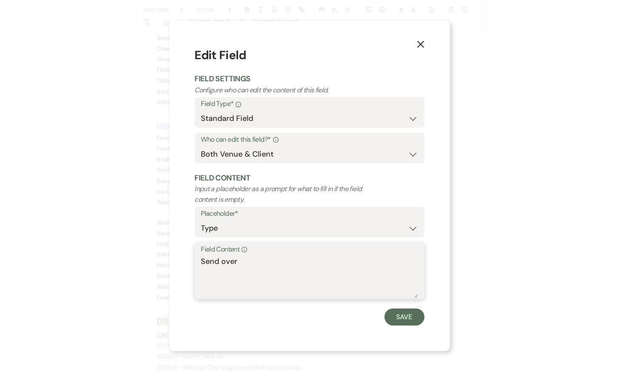
drag, startPoint x: 281, startPoint y: 260, endPoint x: 188, endPoint y: 260, distance: 93.6
click at [188, 260] on div "X Edit Field Field Settings Configure who can edit the content of this field. F…" at bounding box center [309, 186] width 281 height 330
paste textarea "[URL][DOMAIN_NAME]"
type textarea "[URL][DOMAIN_NAME]"
click at [408, 315] on button "Save" at bounding box center [404, 316] width 40 height 17
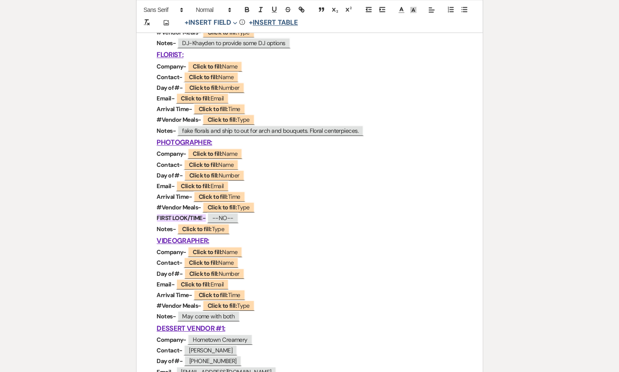
scroll to position [0, 0]
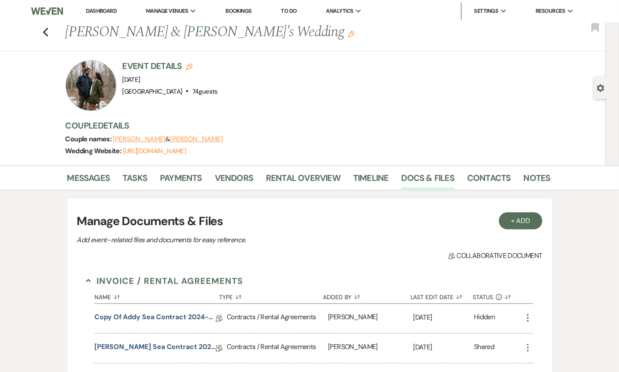
click at [240, 12] on link "Bookings" at bounding box center [238, 11] width 26 height 8
